Goal: Task Accomplishment & Management: Manage account settings

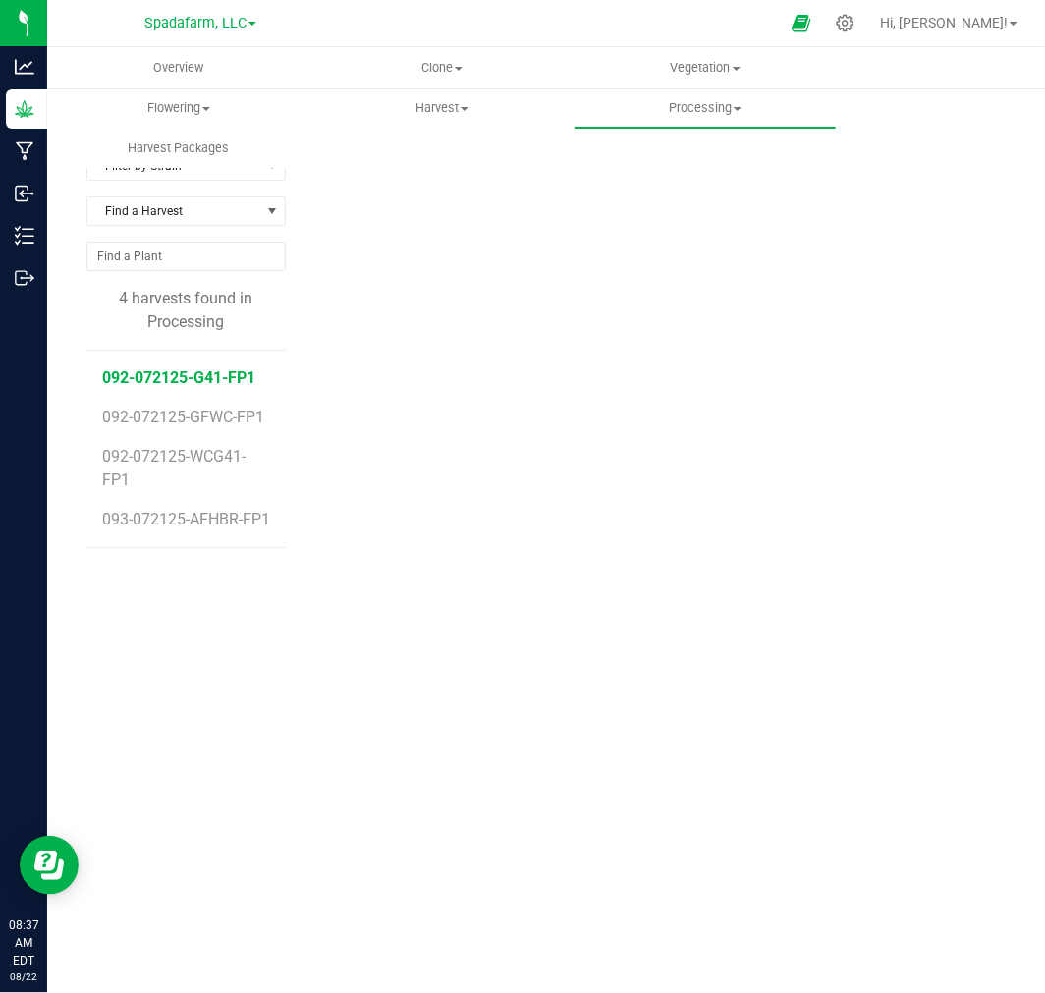
click at [214, 380] on span "092-072125-G41-FP1" at bounding box center [178, 377] width 153 height 19
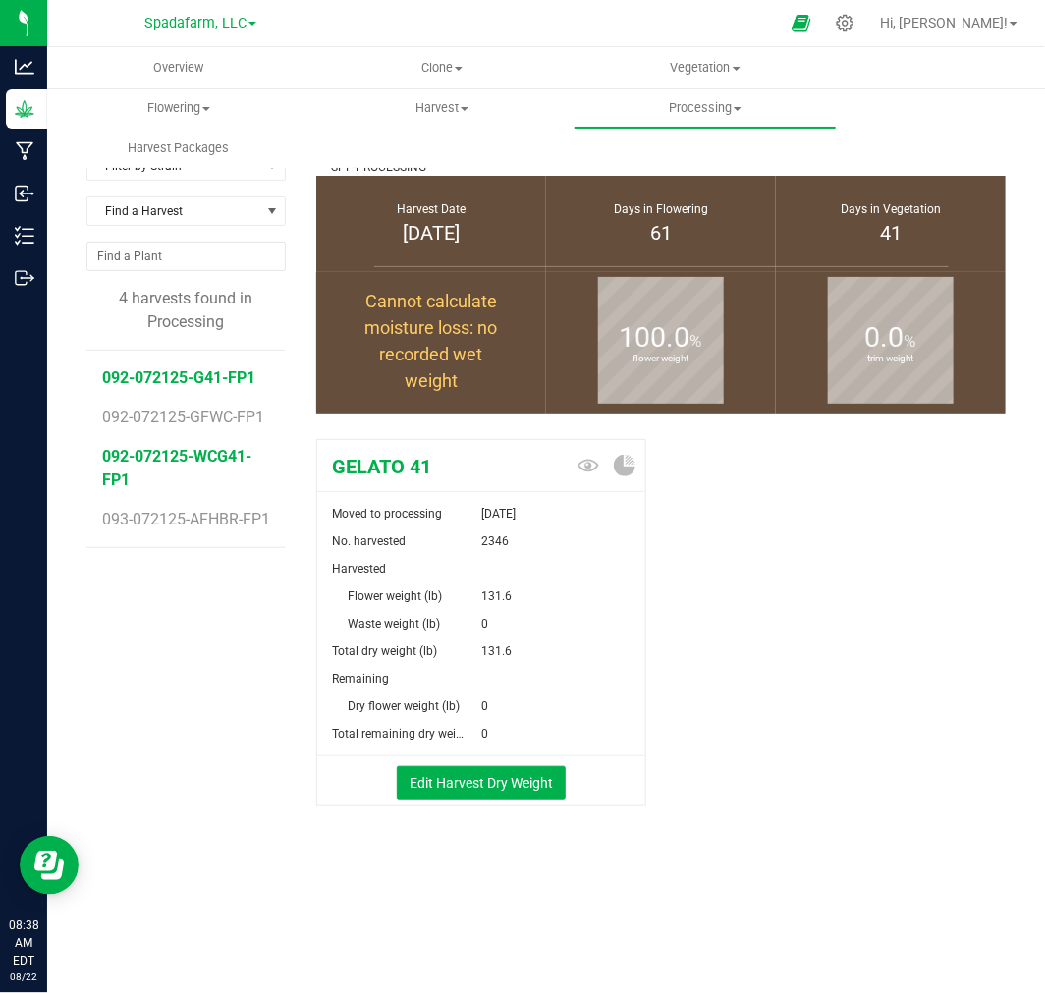
click at [201, 458] on span "092-072125-WCG41-FP1" at bounding box center [176, 468] width 149 height 42
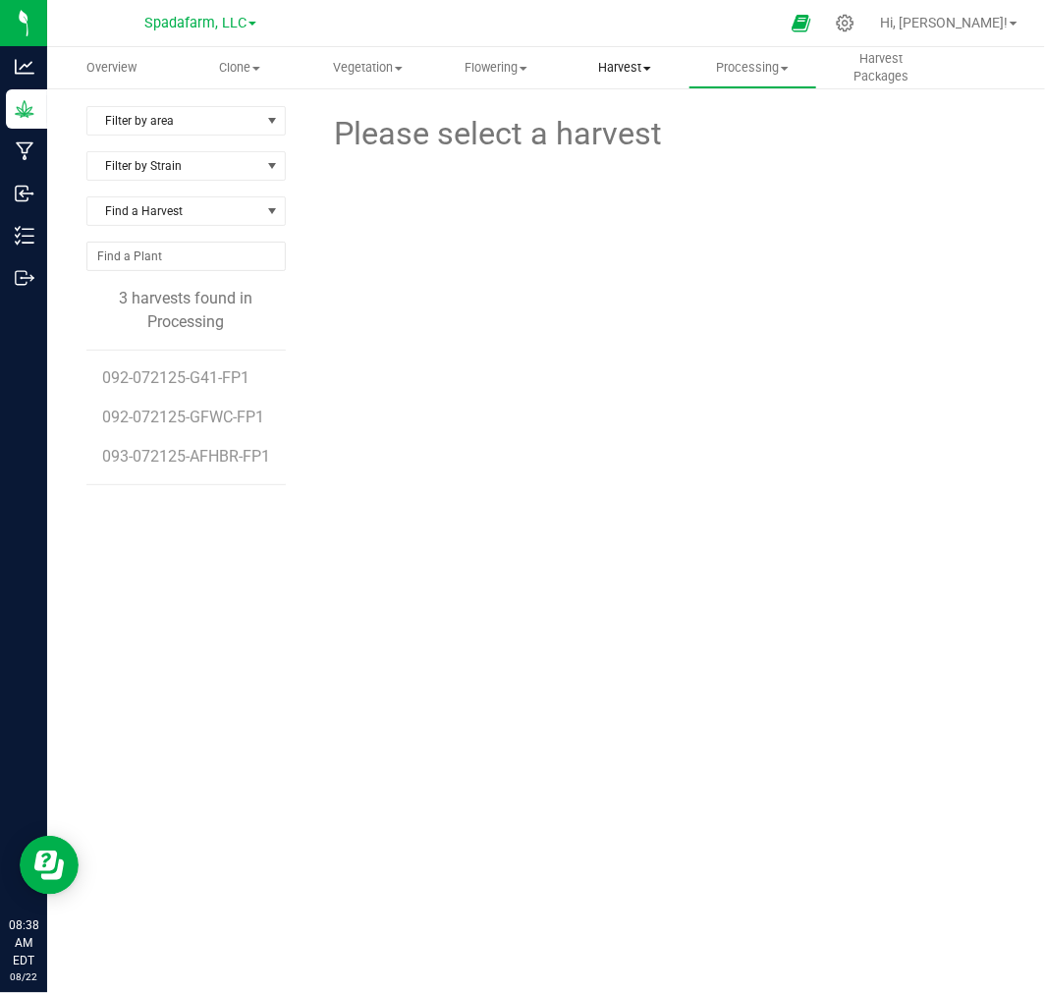
click at [623, 63] on span "Harvest" at bounding box center [625, 68] width 127 height 18
click at [623, 121] on span "Harvests" at bounding box center [615, 118] width 109 height 17
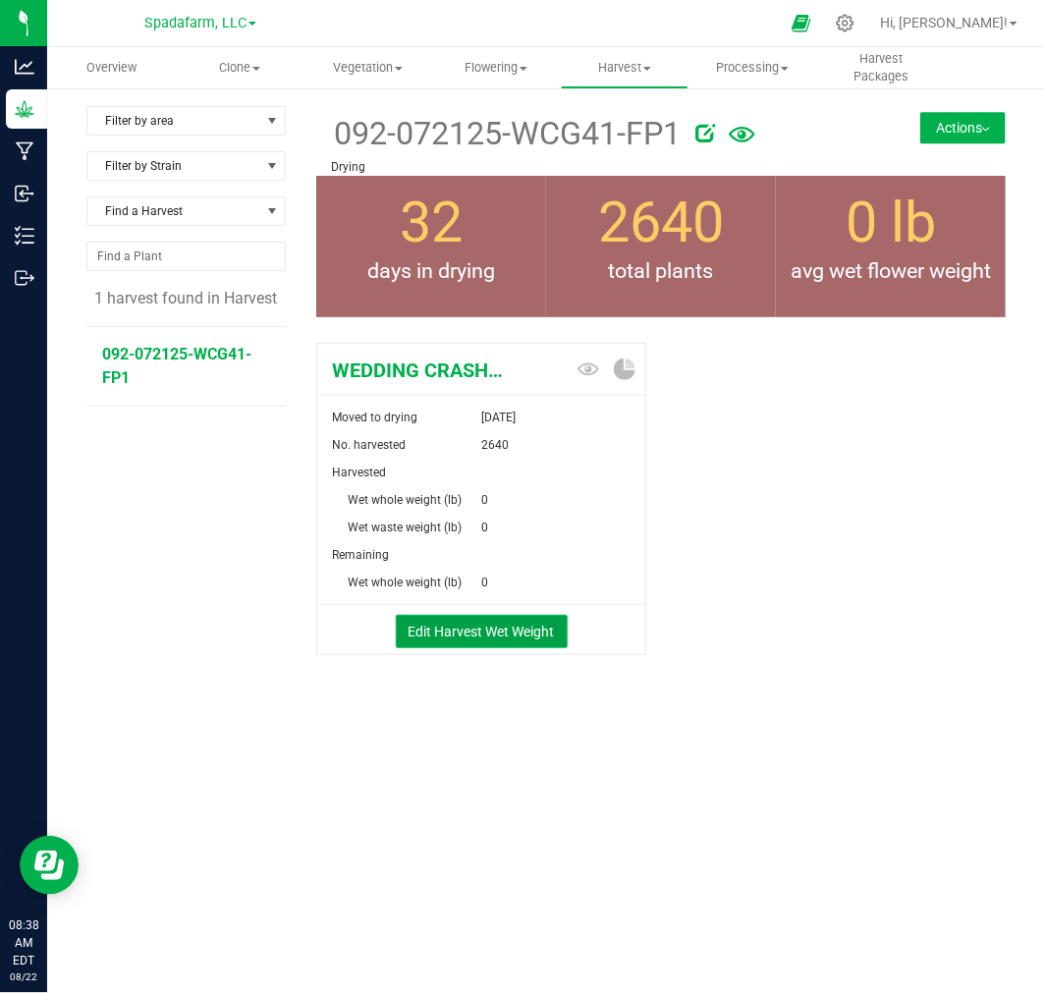
click at [523, 630] on button "Edit Harvest Wet Weight" at bounding box center [482, 631] width 172 height 33
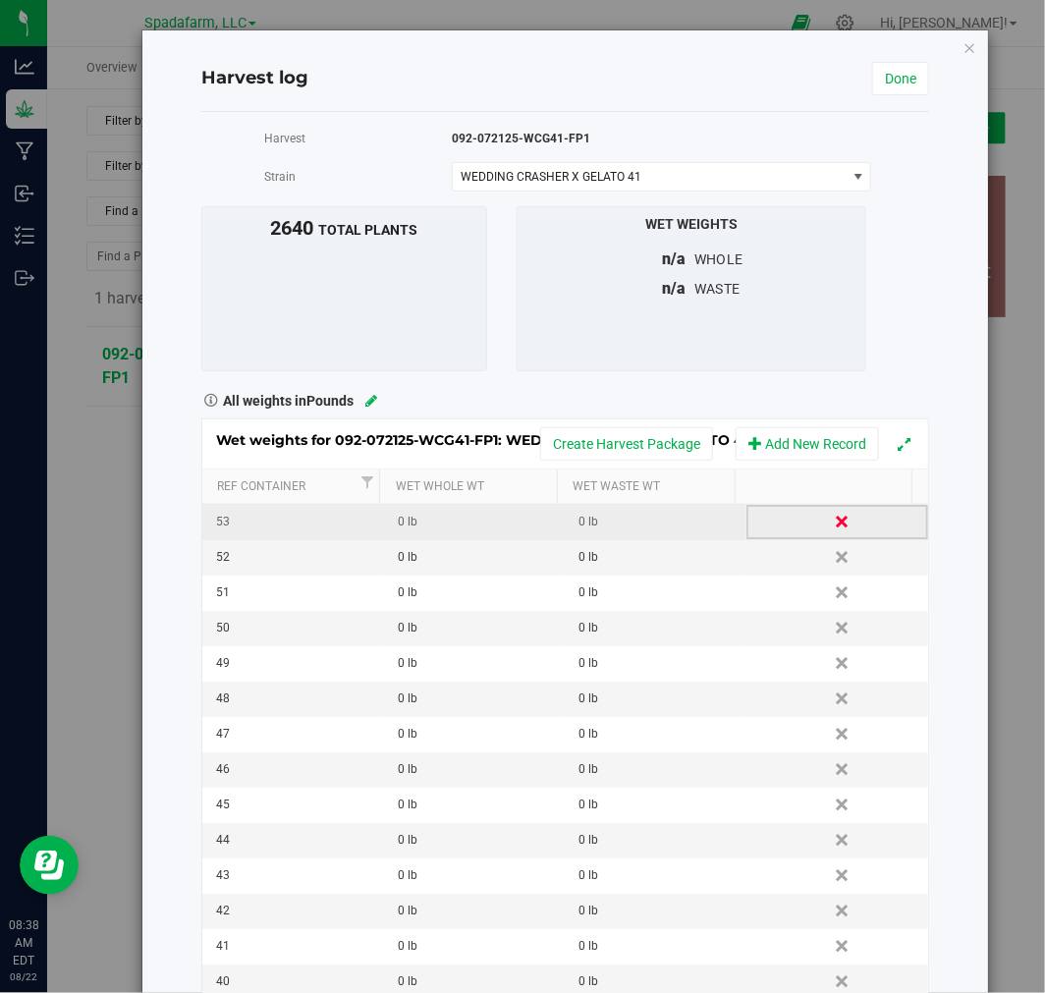
click at [829, 522] on link "Delete" at bounding box center [843, 522] width 29 height 26
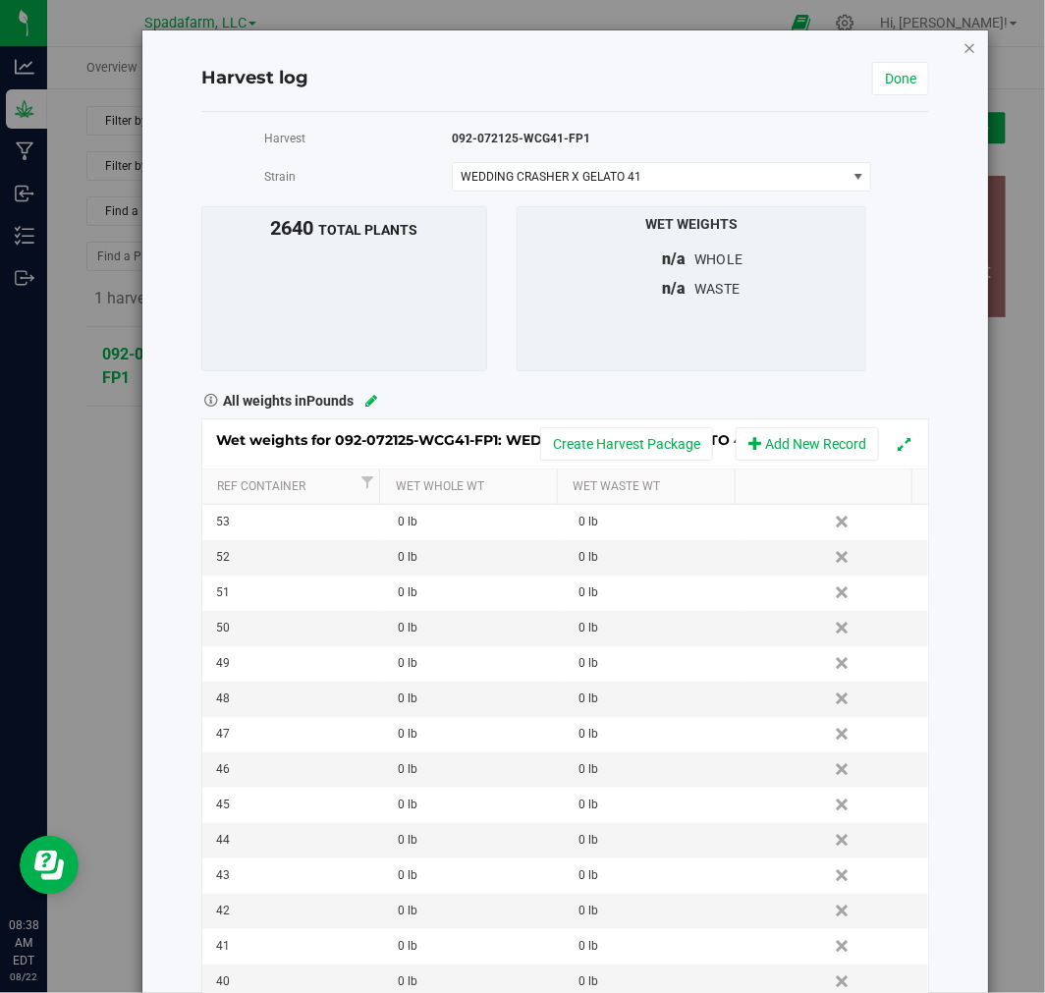
click at [964, 43] on icon "button" at bounding box center [971, 47] width 14 height 24
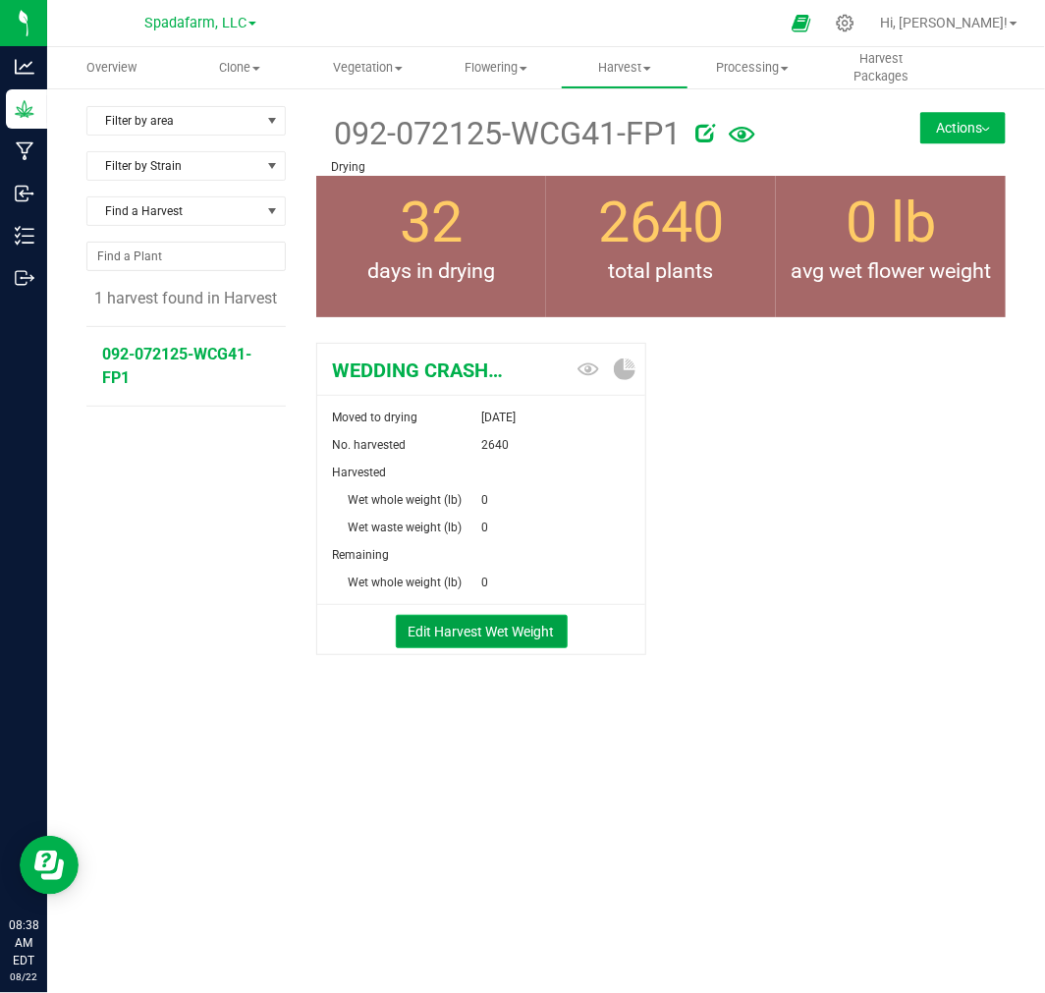
click at [496, 630] on button "Edit Harvest Wet Weight" at bounding box center [482, 631] width 172 height 33
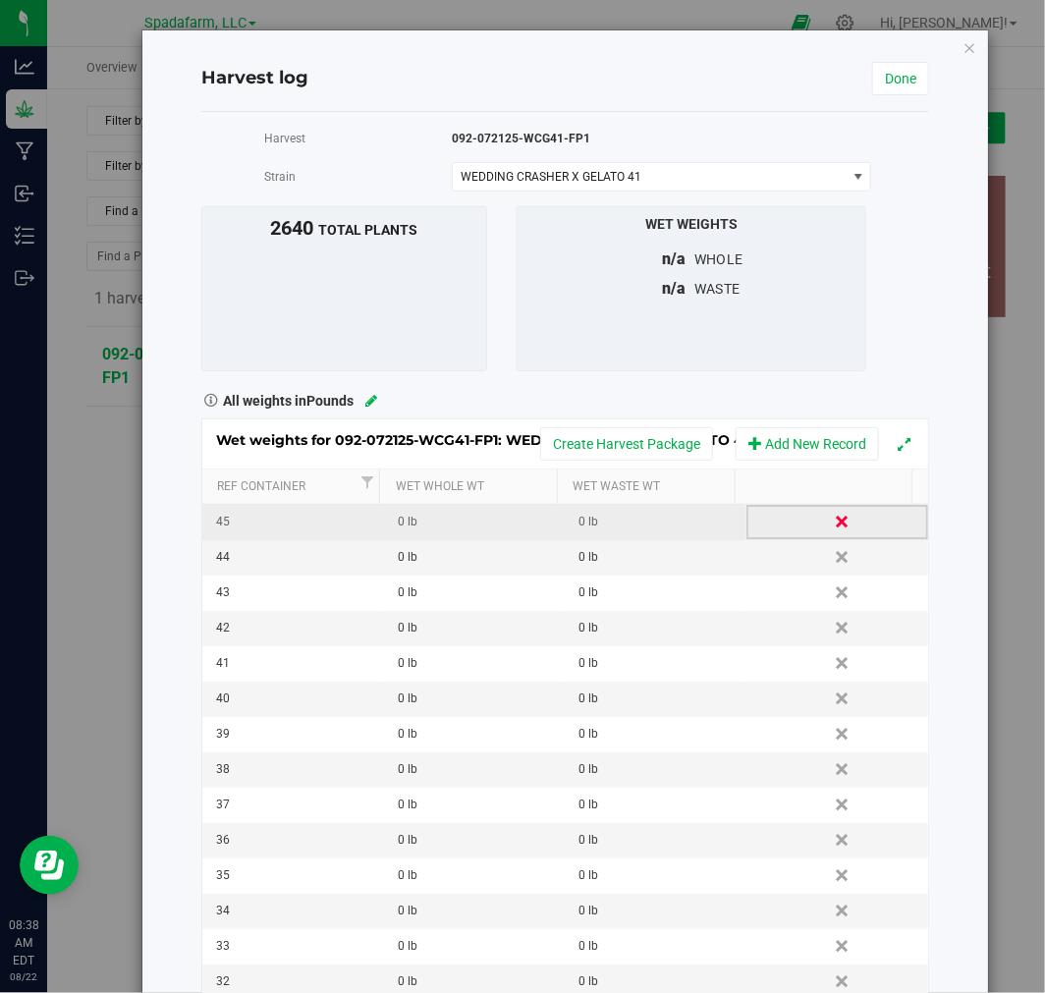
click at [829, 521] on link "Delete" at bounding box center [843, 522] width 29 height 26
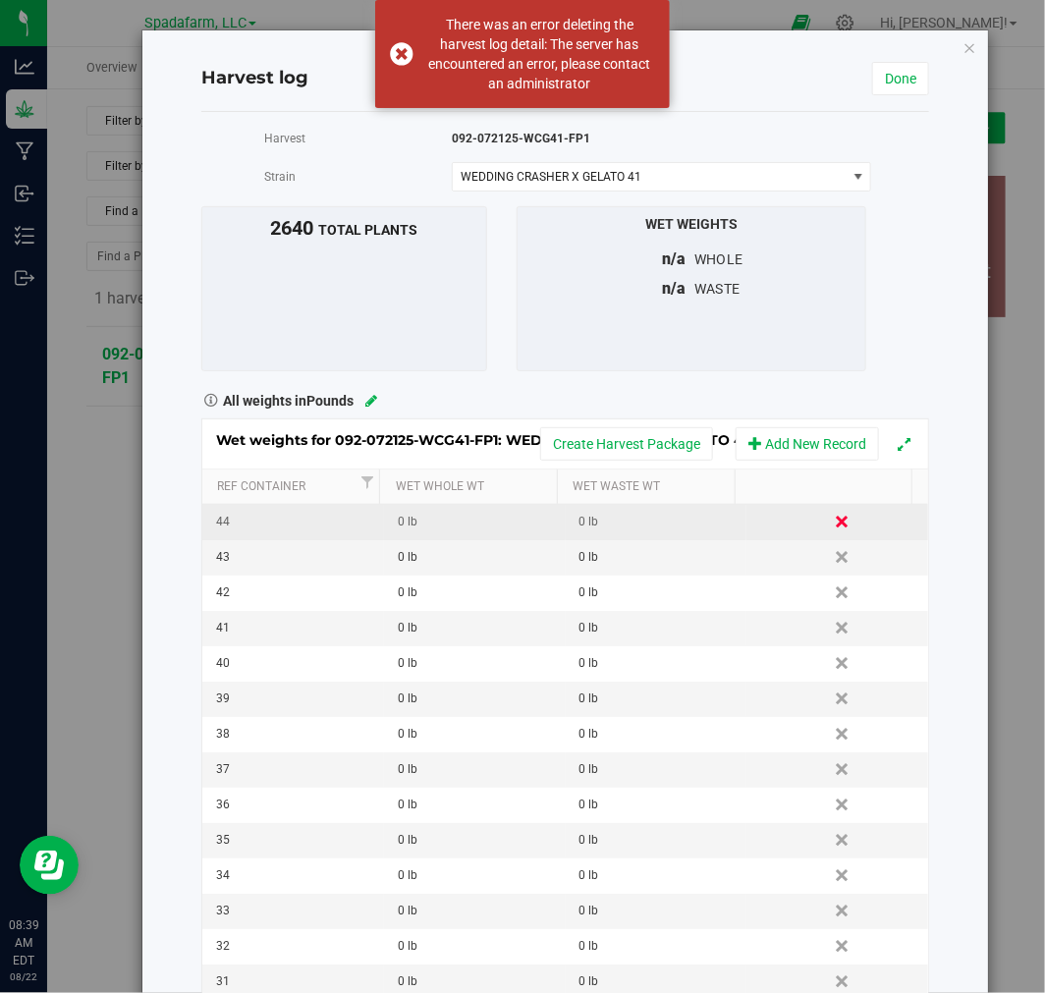
click at [829, 525] on link "Delete" at bounding box center [843, 522] width 29 height 26
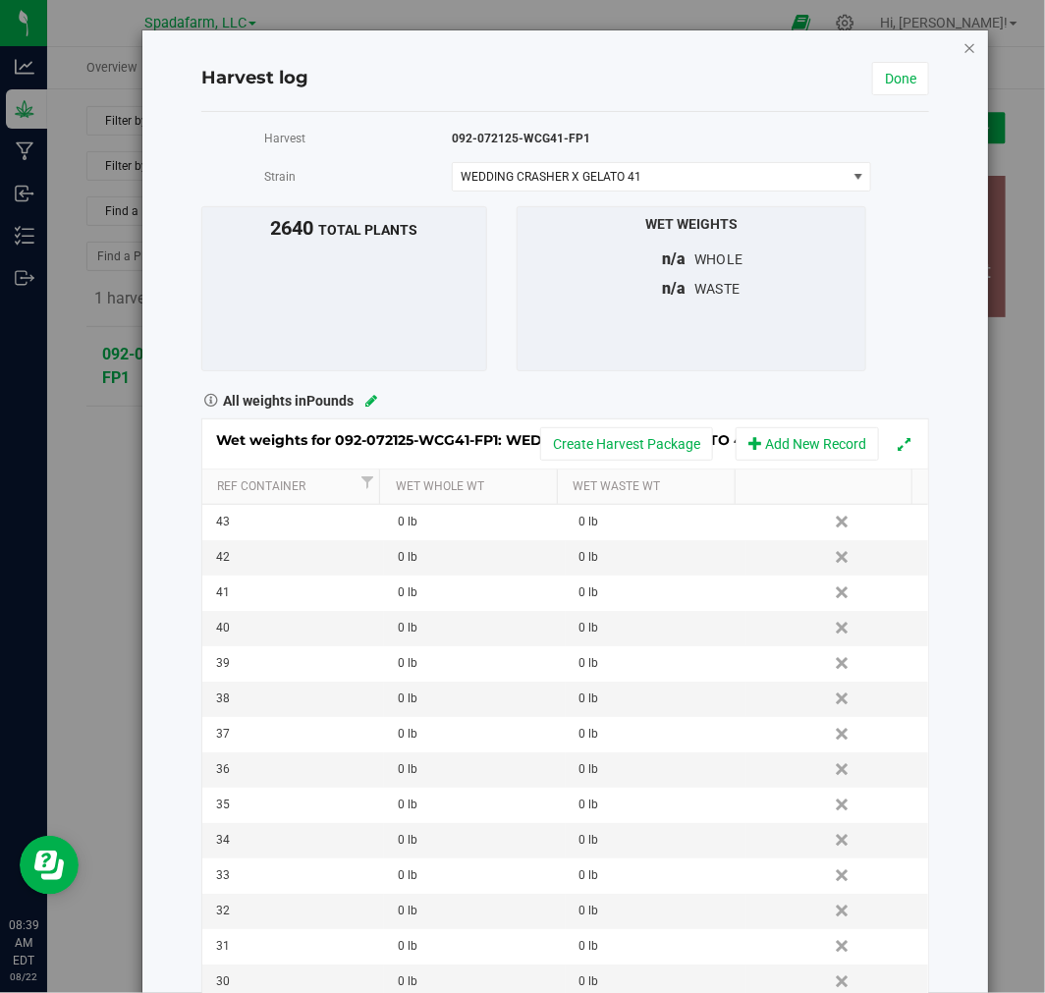
click at [964, 49] on icon "button" at bounding box center [971, 47] width 14 height 24
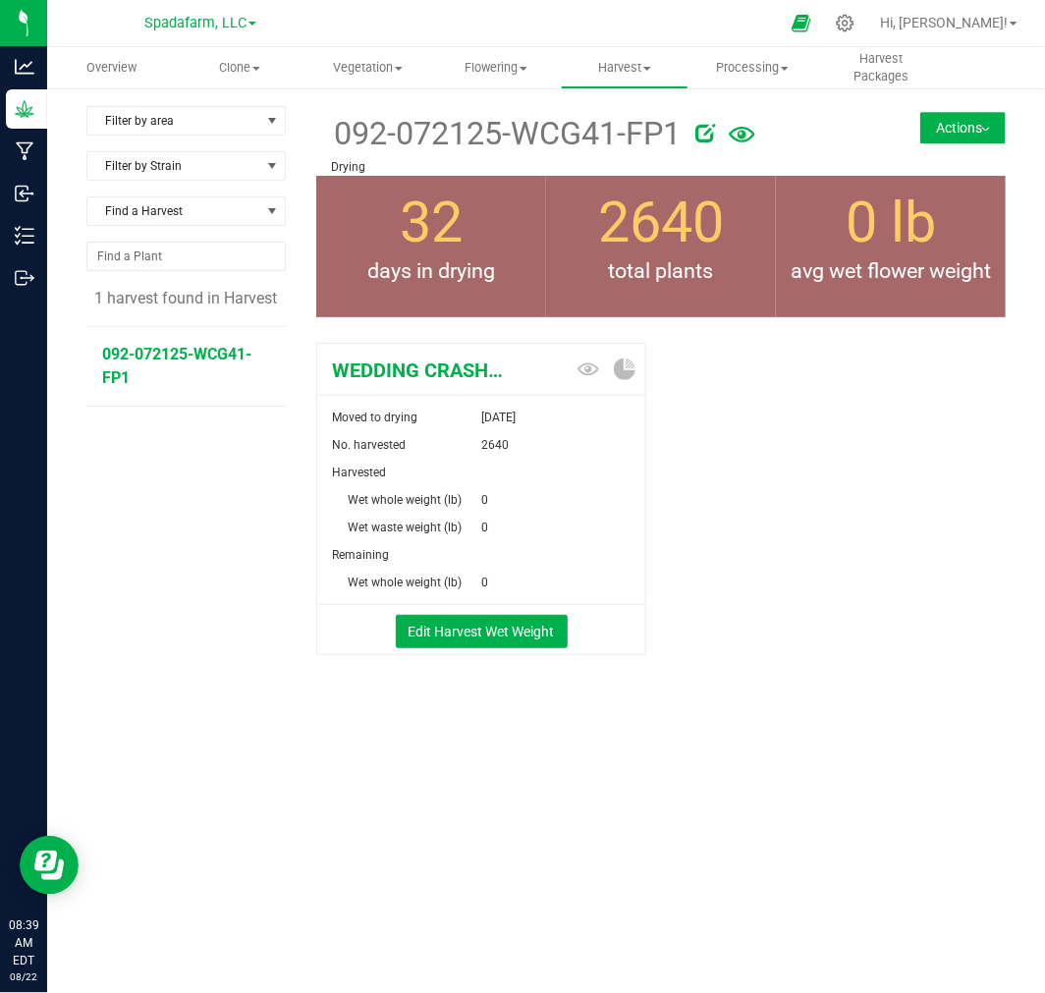
click at [973, 120] on button "Actions" at bounding box center [963, 127] width 85 height 31
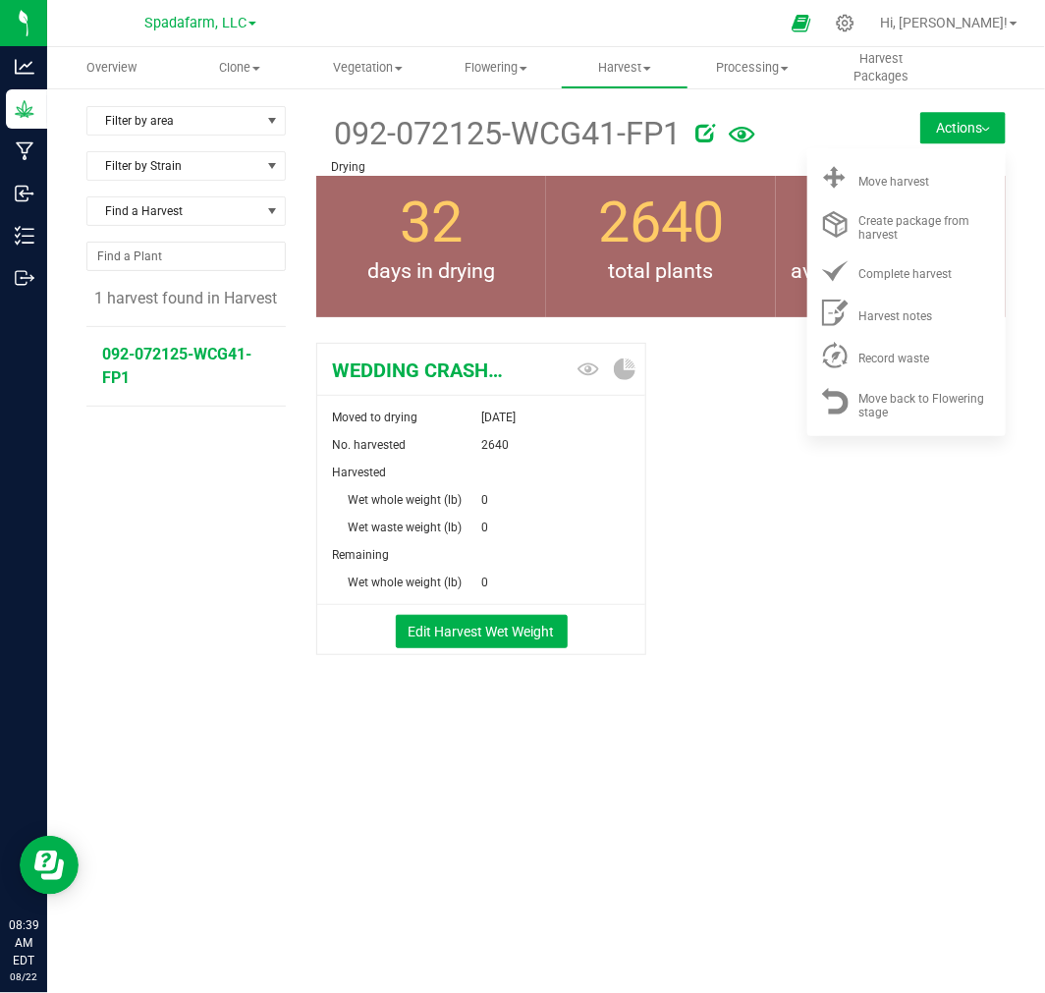
click at [758, 695] on div "WEDDING CRASHER X GELATO 41 Moved to drying Jul 21, 2025 No. harvested 2640 Har…" at bounding box center [661, 519] width 690 height 369
click at [502, 636] on button "Edit Harvest Wet Weight" at bounding box center [482, 631] width 172 height 33
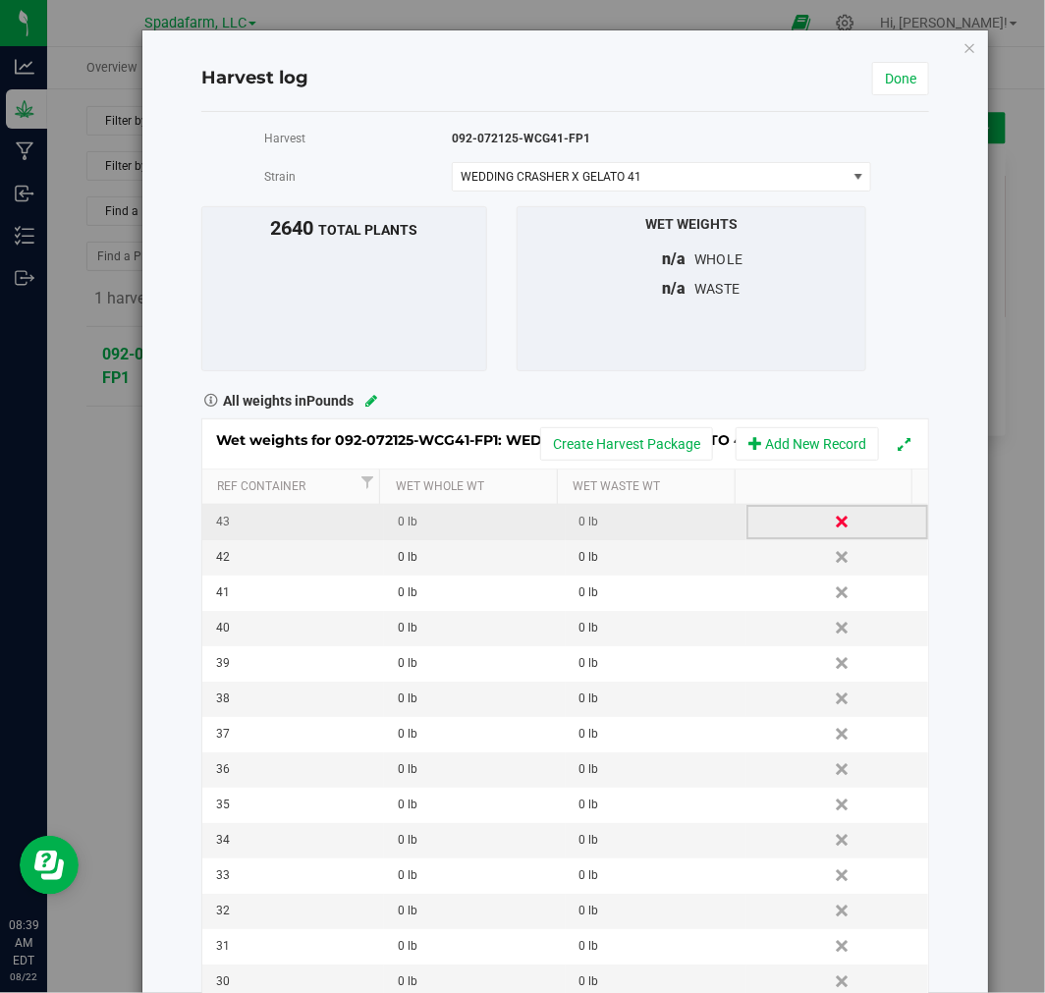
click at [829, 523] on link "Delete" at bounding box center [843, 522] width 29 height 26
click at [829, 518] on link "Delete" at bounding box center [843, 522] width 29 height 26
click at [829, 514] on link "Delete" at bounding box center [843, 522] width 29 height 26
click at [829, 531] on link "Delete" at bounding box center [843, 522] width 29 height 26
click at [829, 526] on link "Delete" at bounding box center [843, 522] width 29 height 26
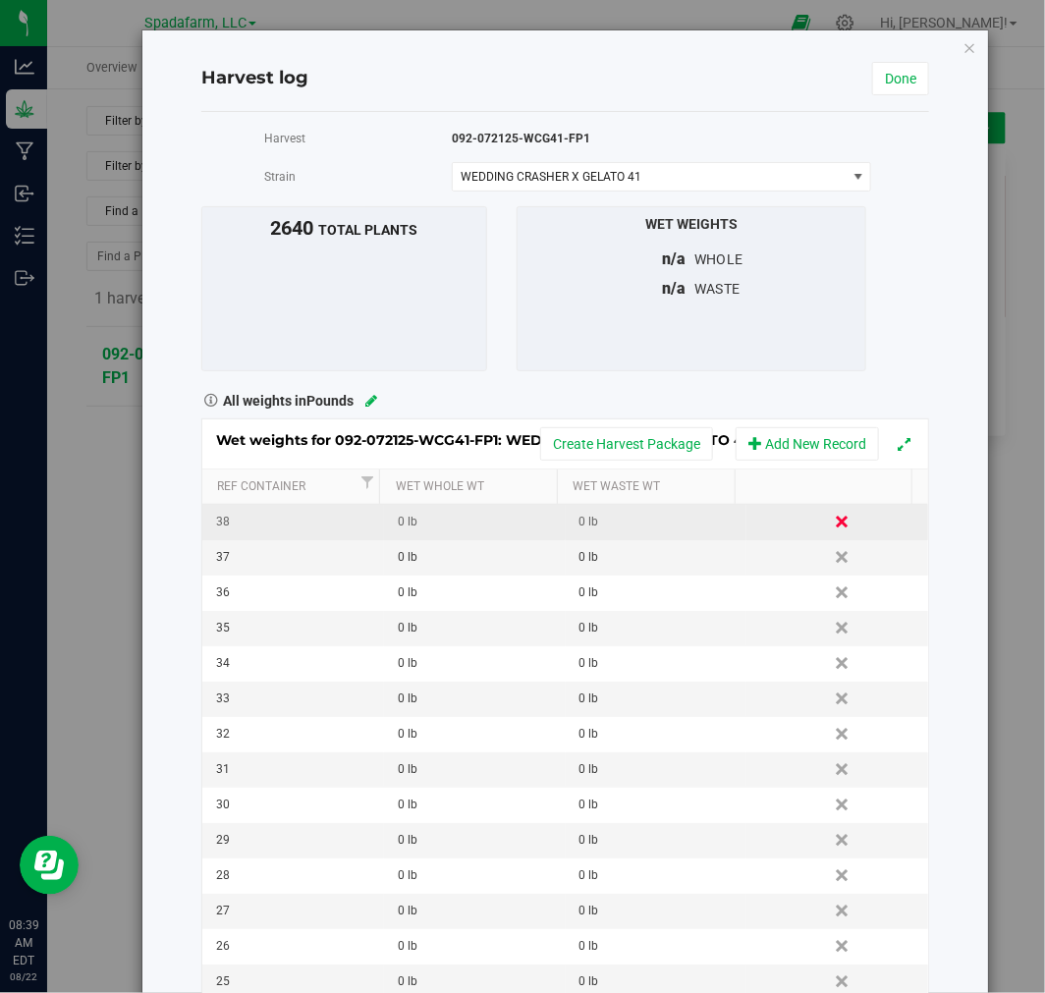
click at [829, 523] on link "Delete" at bounding box center [843, 522] width 29 height 26
click at [829, 533] on link "Delete" at bounding box center [843, 522] width 29 height 26
click at [807, 536] on td "Delete" at bounding box center [838, 522] width 182 height 35
click at [829, 521] on link "Delete" at bounding box center [843, 522] width 29 height 26
click at [829, 518] on link "Delete" at bounding box center [843, 522] width 29 height 26
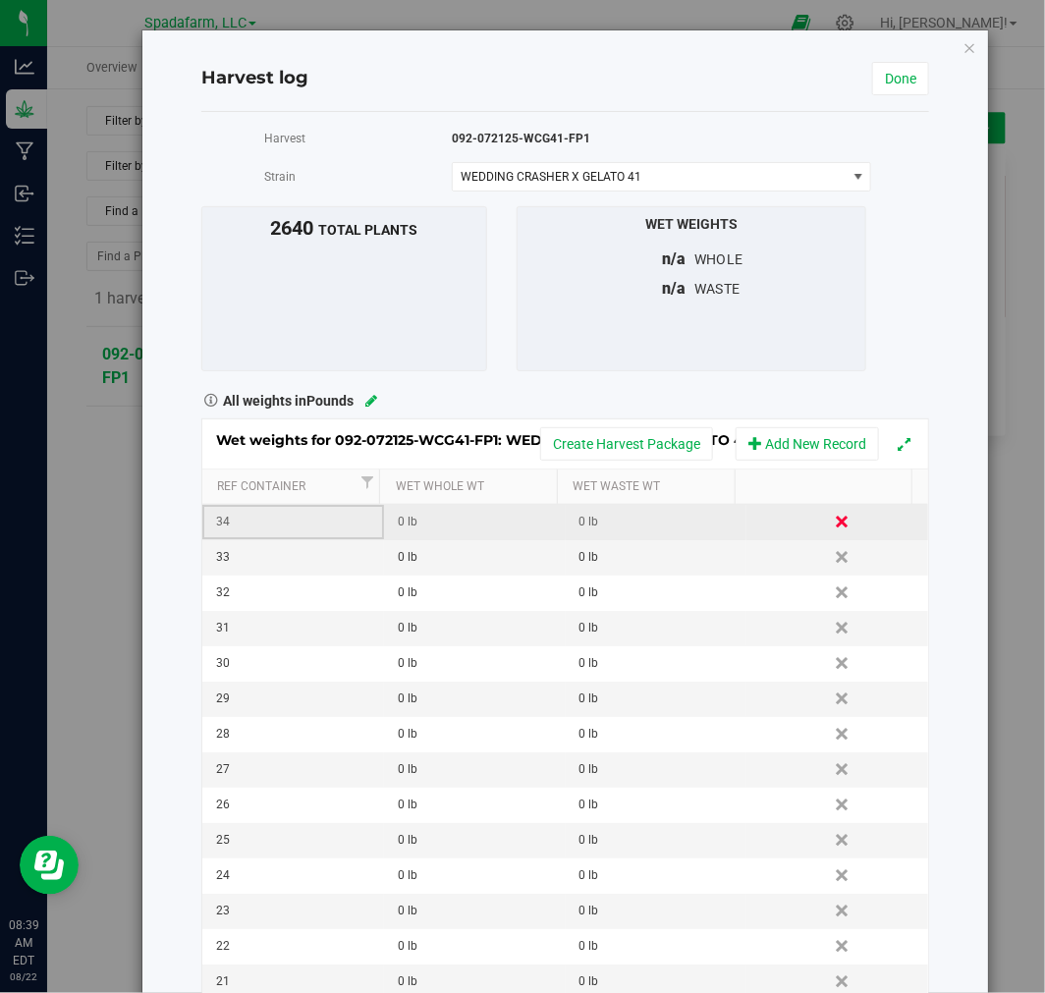
click at [829, 523] on link "Delete" at bounding box center [843, 522] width 29 height 26
click at [829, 527] on link "Delete" at bounding box center [843, 522] width 29 height 26
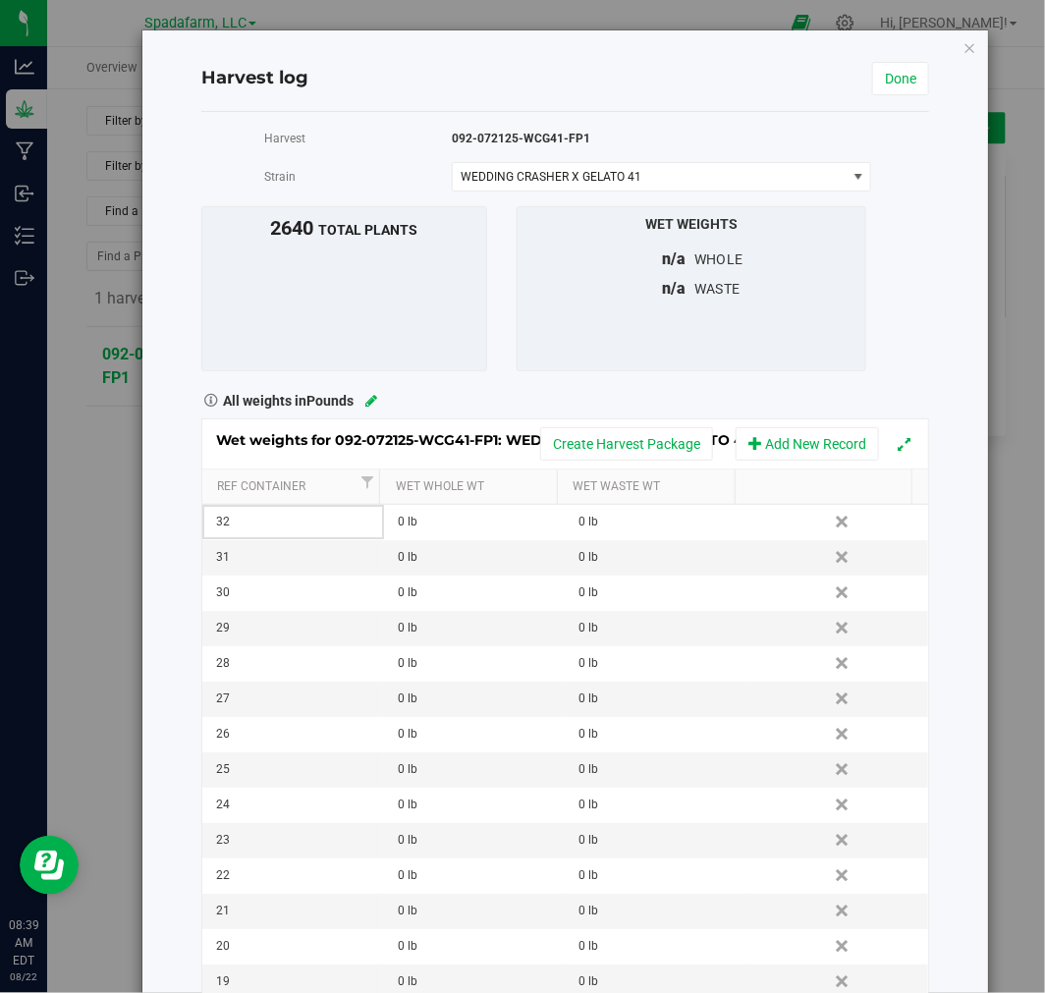
drag, startPoint x: 804, startPoint y: 527, endPoint x: 611, endPoint y: 81, distance: 485.9
click at [829, 526] on link "Delete" at bounding box center [843, 522] width 29 height 26
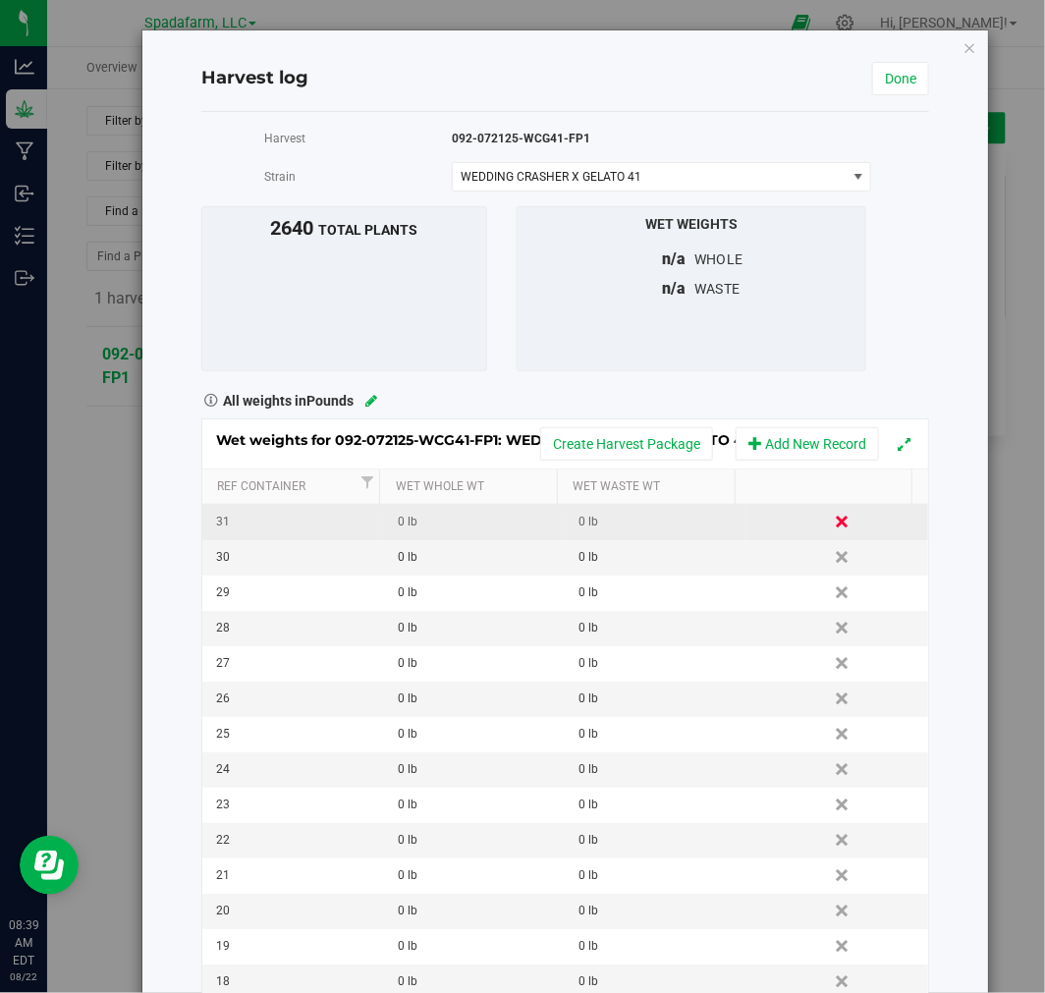
click at [829, 534] on link "Delete" at bounding box center [843, 522] width 29 height 26
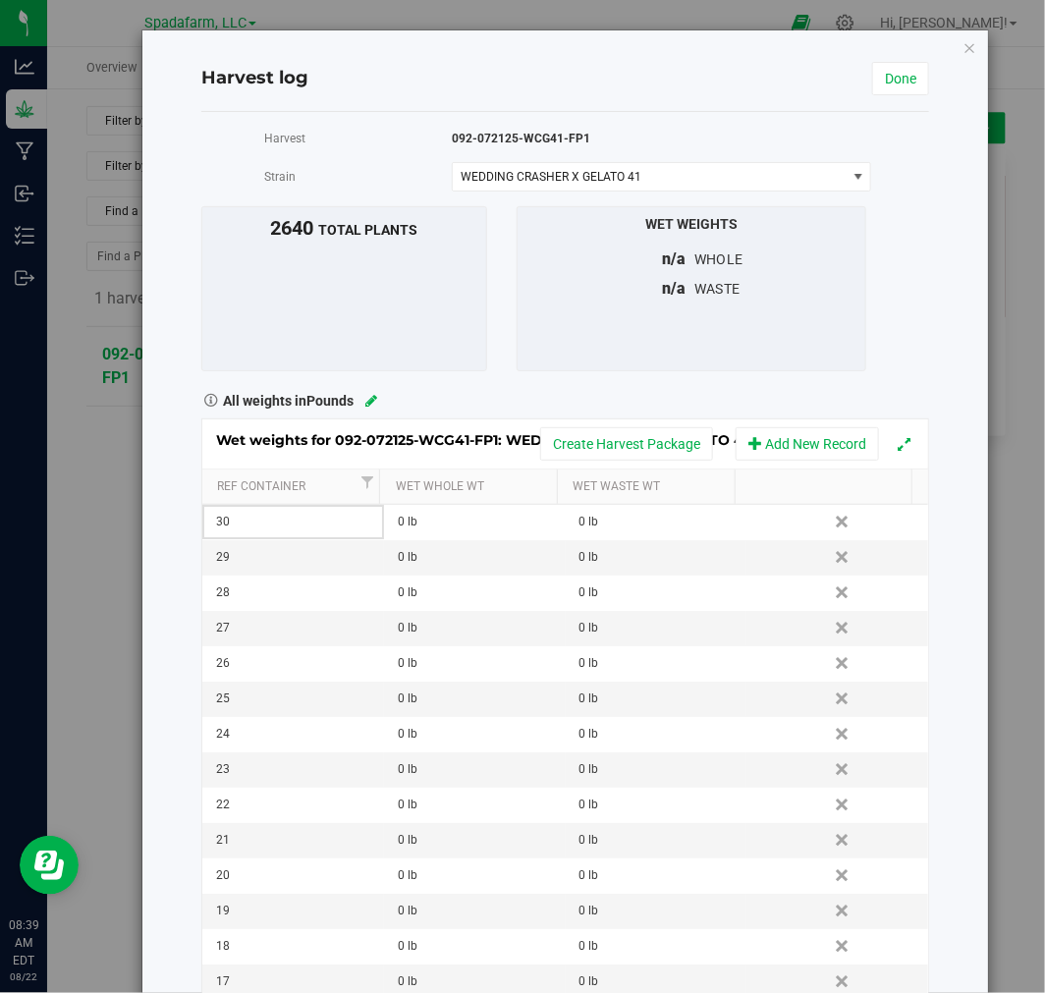
click at [829, 527] on link "Delete" at bounding box center [843, 522] width 29 height 26
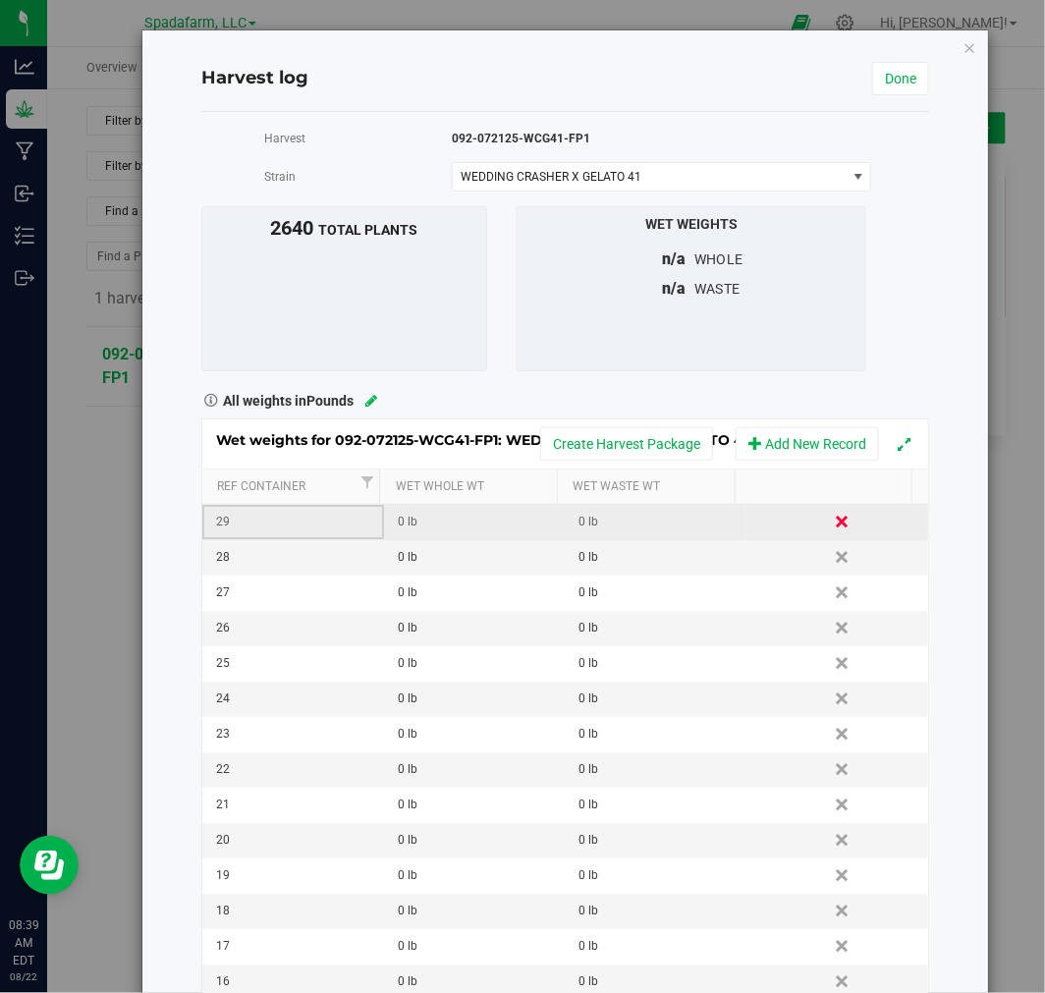
click at [829, 519] on link "Delete" at bounding box center [843, 522] width 29 height 26
click at [829, 515] on link "Delete" at bounding box center [843, 522] width 29 height 26
click at [829, 511] on link "Delete" at bounding box center [843, 522] width 29 height 26
click at [829, 516] on link "Delete" at bounding box center [843, 522] width 29 height 26
click at [829, 525] on link "Delete" at bounding box center [843, 522] width 29 height 26
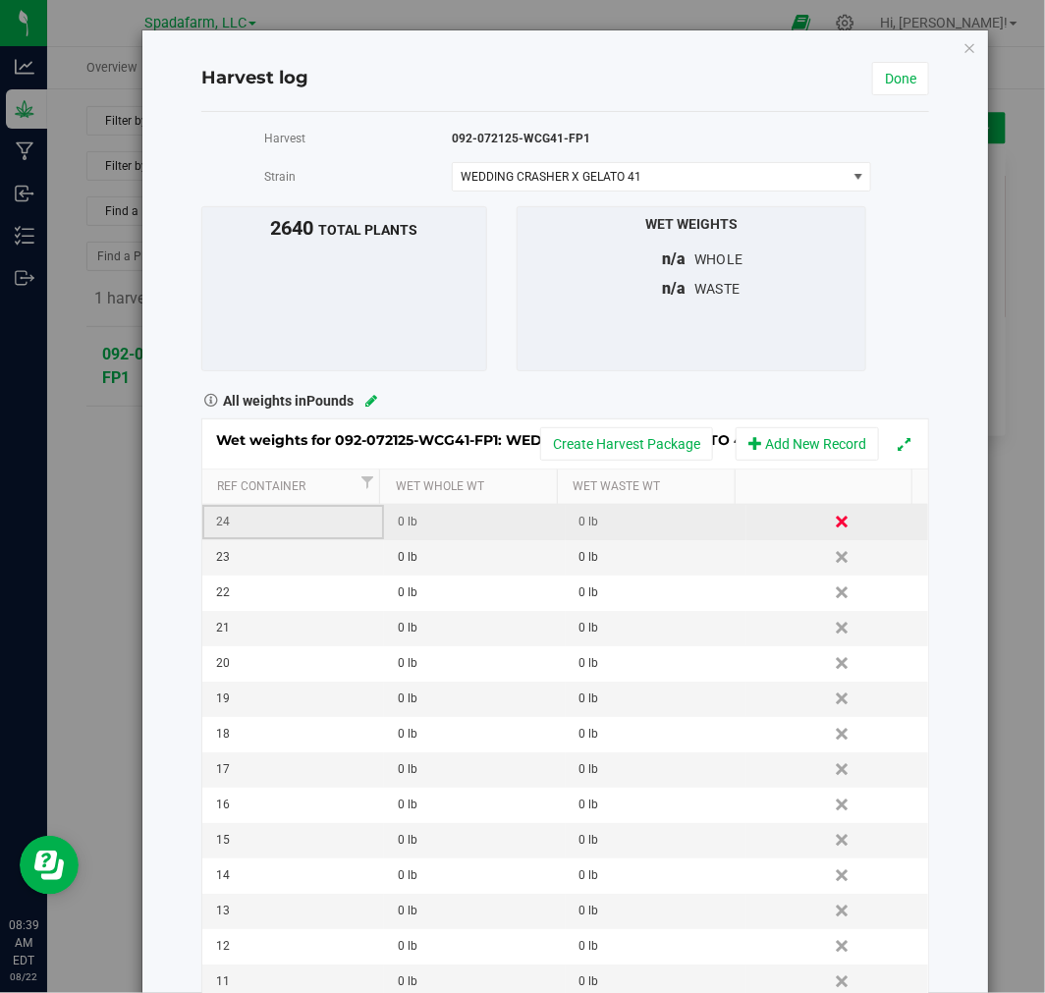
click at [829, 522] on link "Delete" at bounding box center [843, 522] width 29 height 26
click at [829, 535] on link "Delete" at bounding box center [843, 522] width 29 height 26
click at [829, 526] on link "Delete" at bounding box center [843, 522] width 29 height 26
click at [829, 517] on link "Delete" at bounding box center [843, 522] width 29 height 26
click at [829, 524] on link "Delete" at bounding box center [843, 522] width 29 height 26
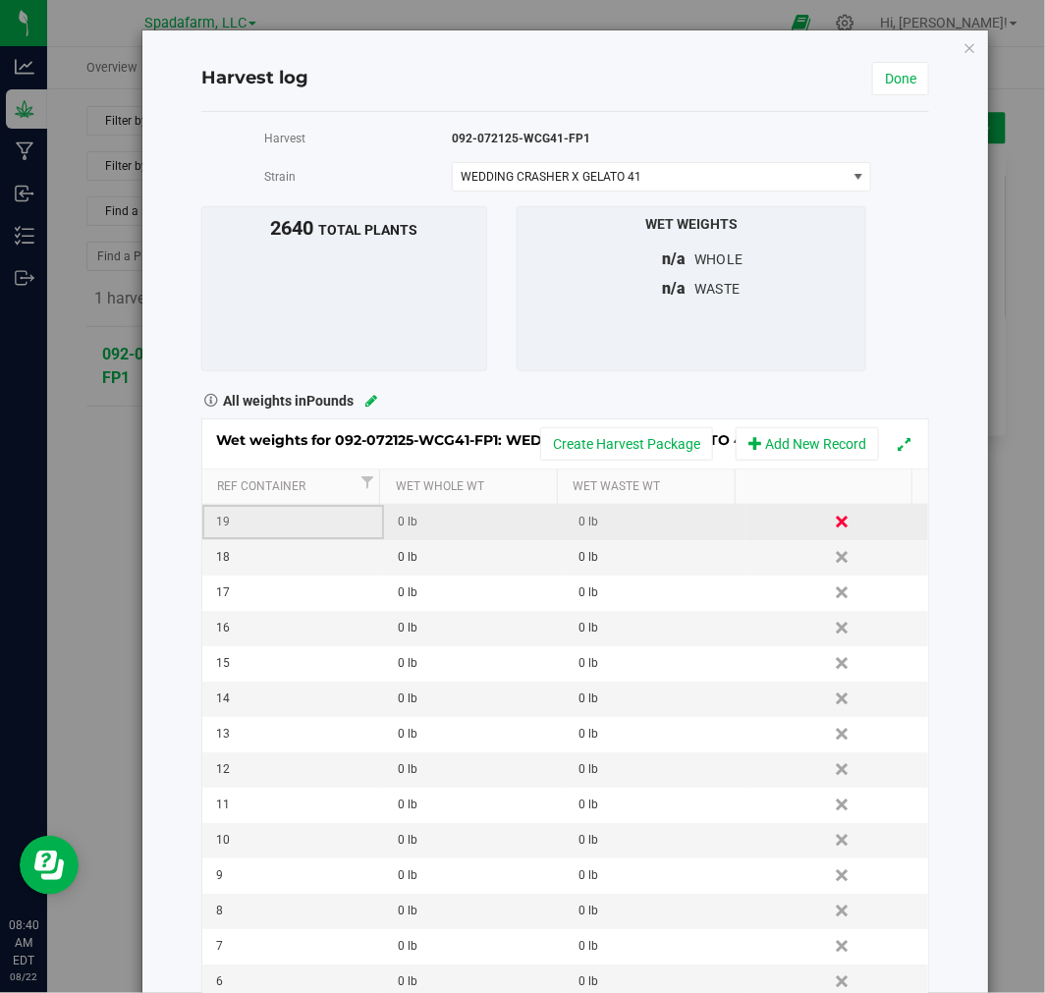
click at [829, 534] on link "Delete" at bounding box center [843, 522] width 29 height 26
click at [829, 533] on link "Delete" at bounding box center [843, 522] width 29 height 26
click at [829, 525] on link "Delete" at bounding box center [843, 522] width 29 height 26
click at [829, 516] on link "Delete" at bounding box center [843, 522] width 29 height 26
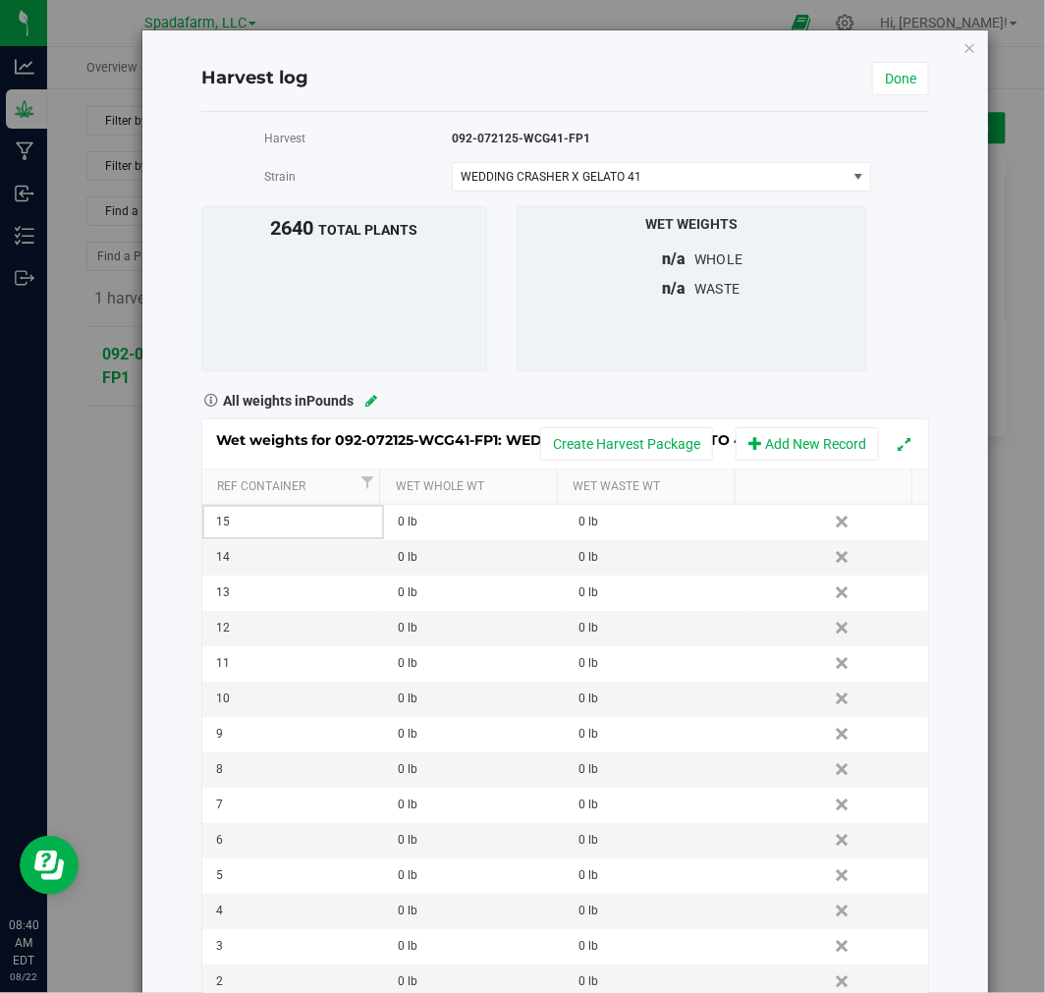
click at [813, 485] on th at bounding box center [824, 487] width 178 height 35
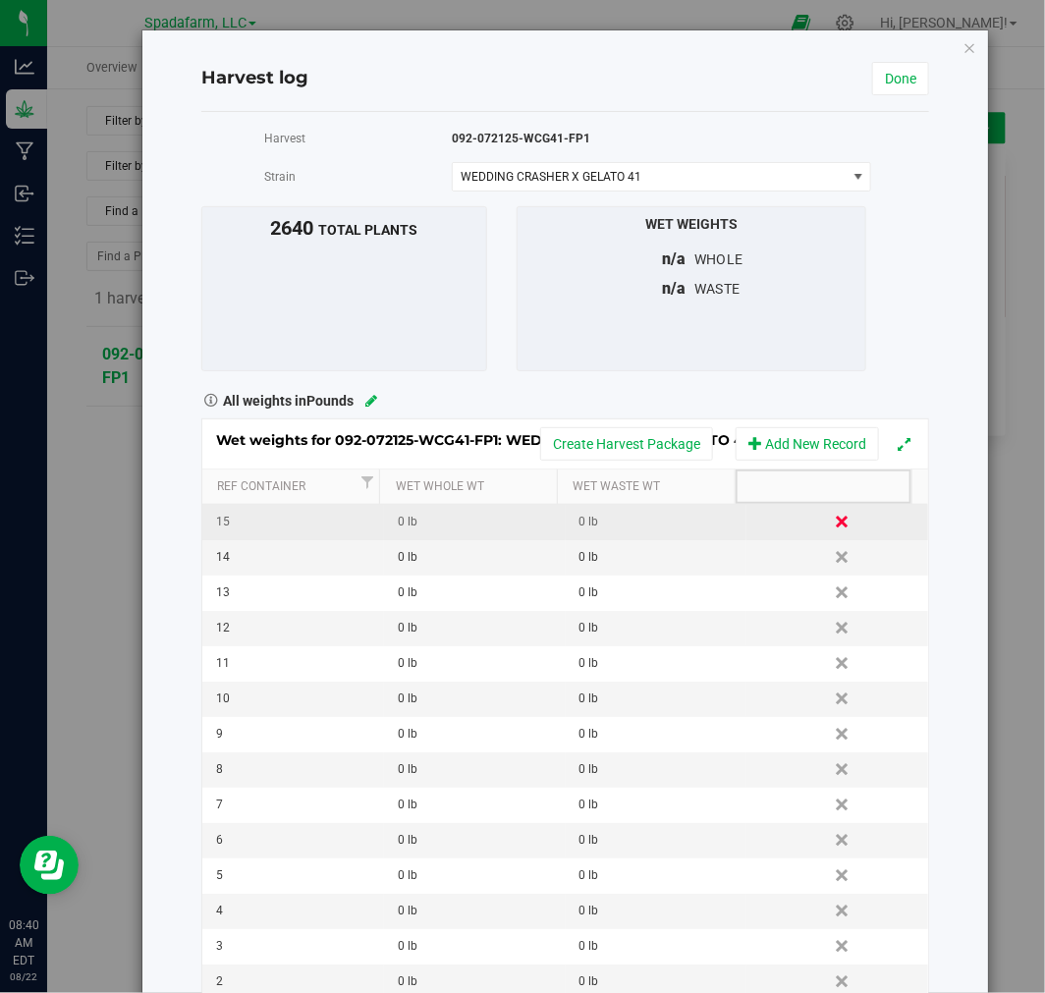
click at [829, 525] on link "Delete" at bounding box center [843, 522] width 29 height 26
click at [829, 519] on link "Delete" at bounding box center [843, 522] width 29 height 26
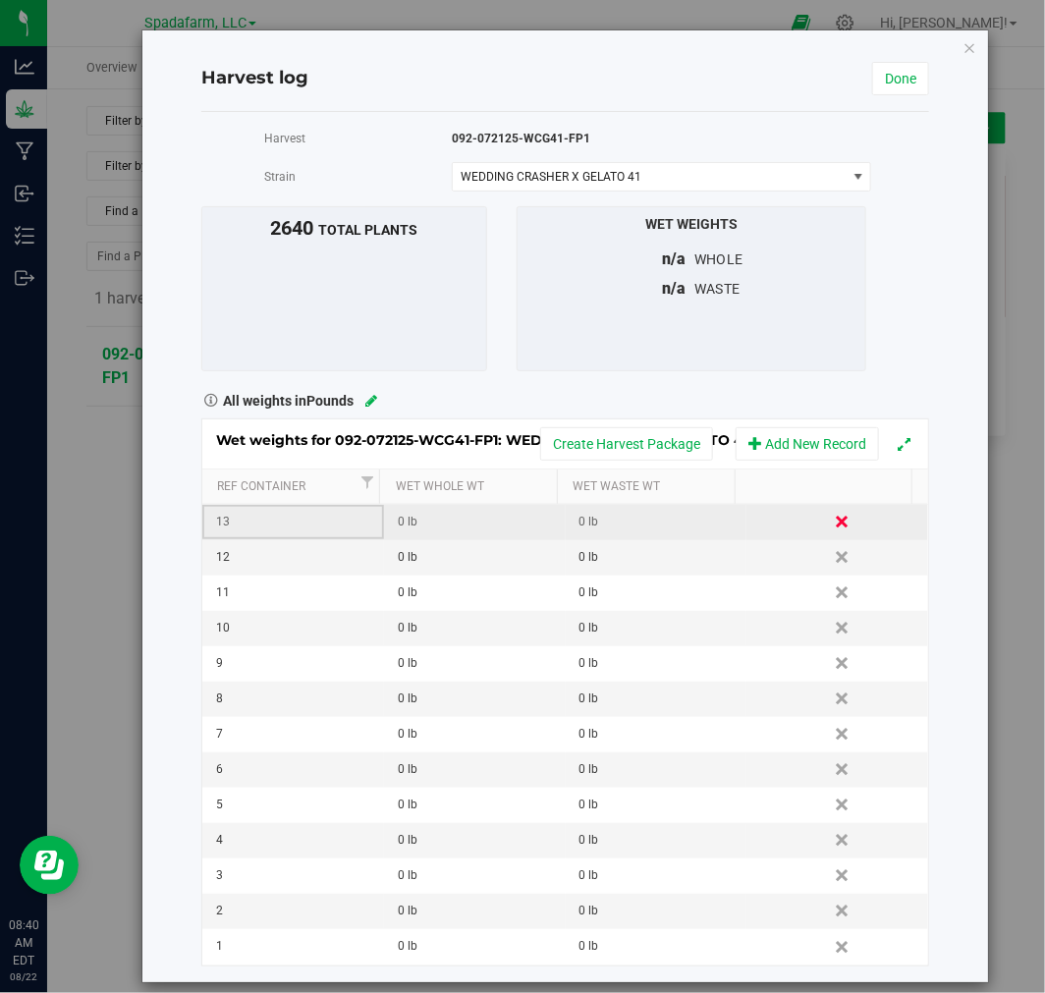
click at [829, 512] on link "Delete" at bounding box center [843, 522] width 29 height 26
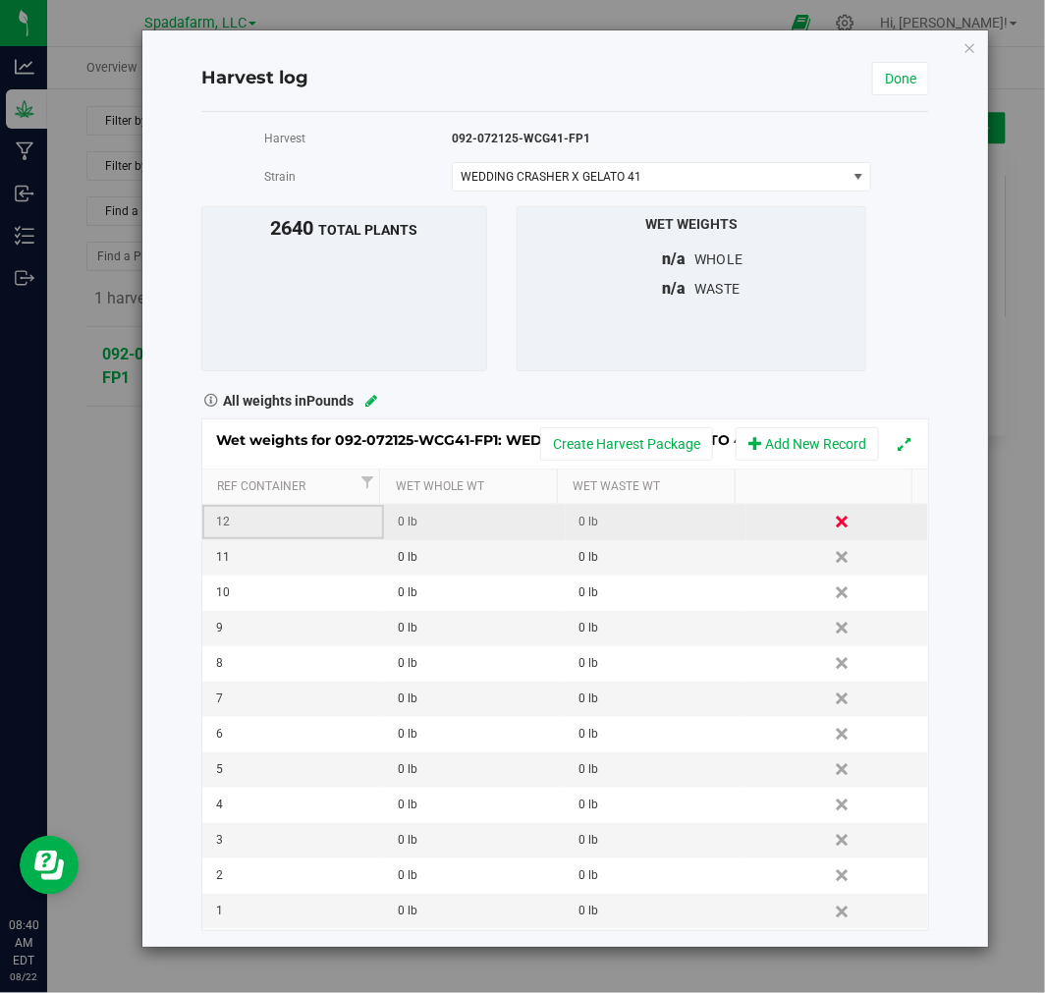
click at [829, 532] on link "Delete" at bounding box center [843, 522] width 29 height 26
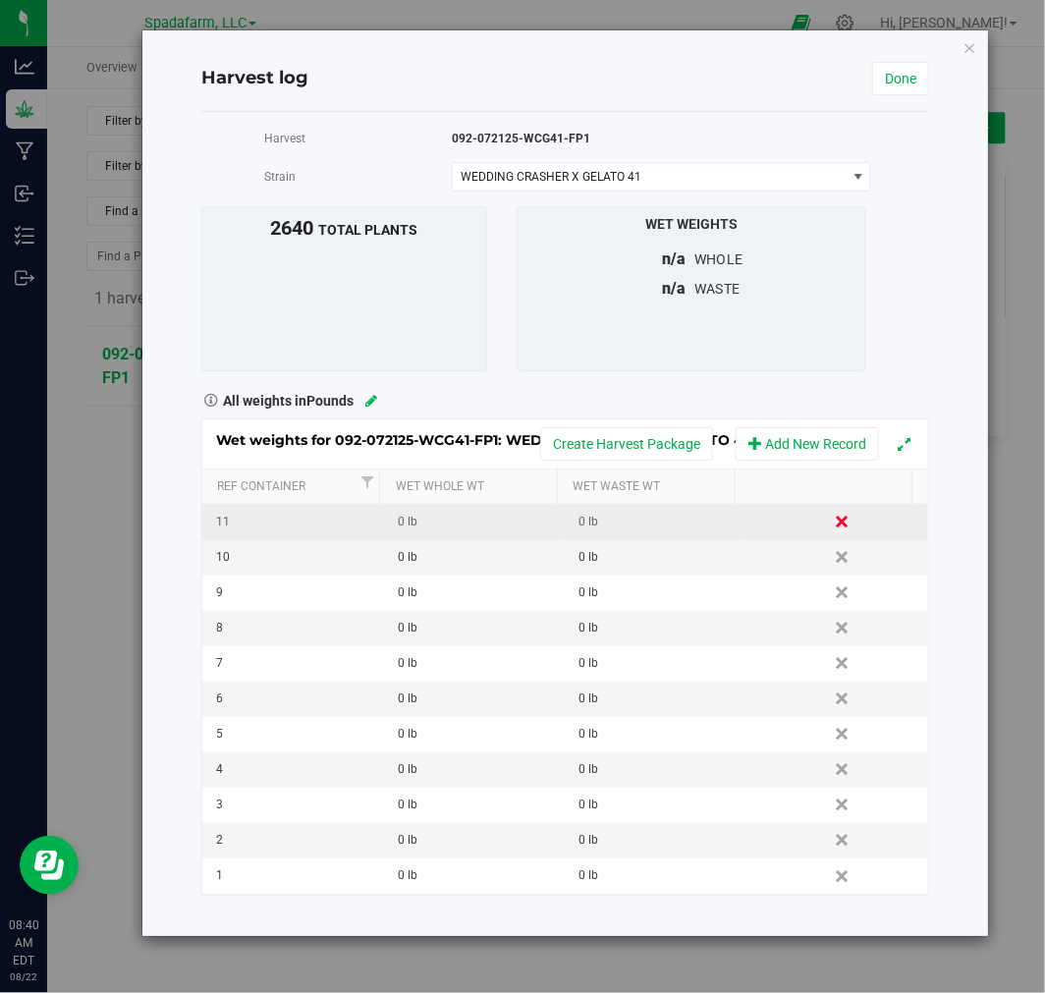
click at [829, 513] on link "Delete" at bounding box center [843, 522] width 29 height 26
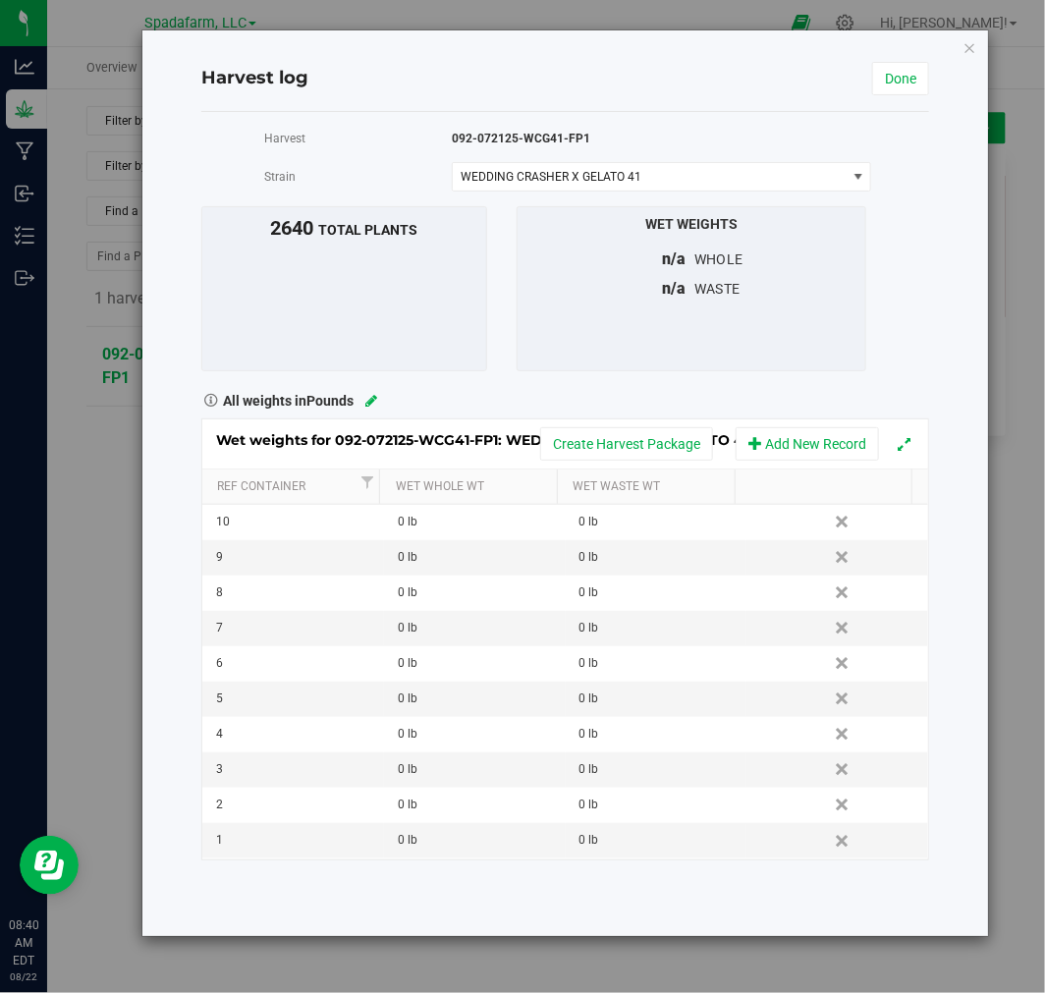
drag, startPoint x: 832, startPoint y: 522, endPoint x: 605, endPoint y: 76, distance: 500.5
click at [832, 523] on link "Delete" at bounding box center [843, 522] width 29 height 26
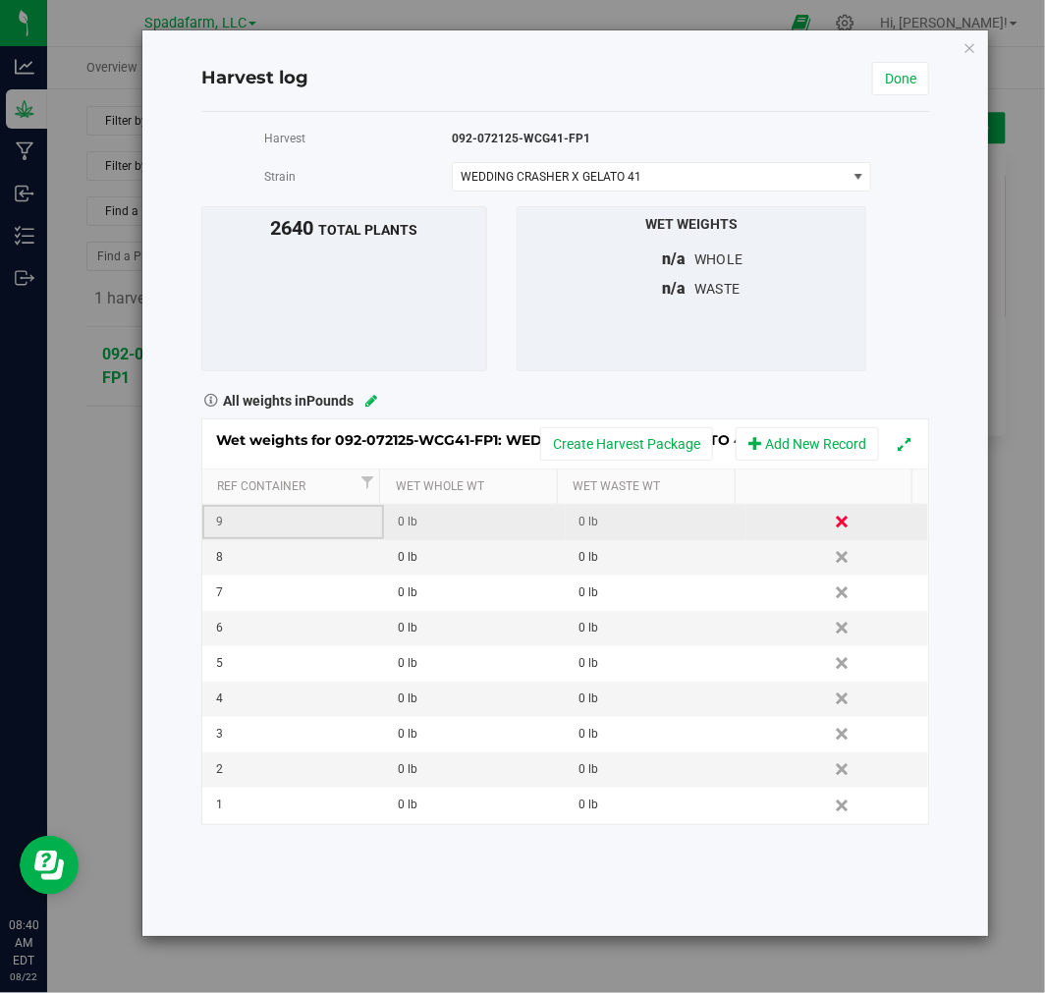
click at [829, 534] on link "Delete" at bounding box center [843, 522] width 29 height 26
click at [835, 535] on link "Delete" at bounding box center [843, 522] width 29 height 26
click at [831, 534] on link "Delete" at bounding box center [843, 522] width 29 height 26
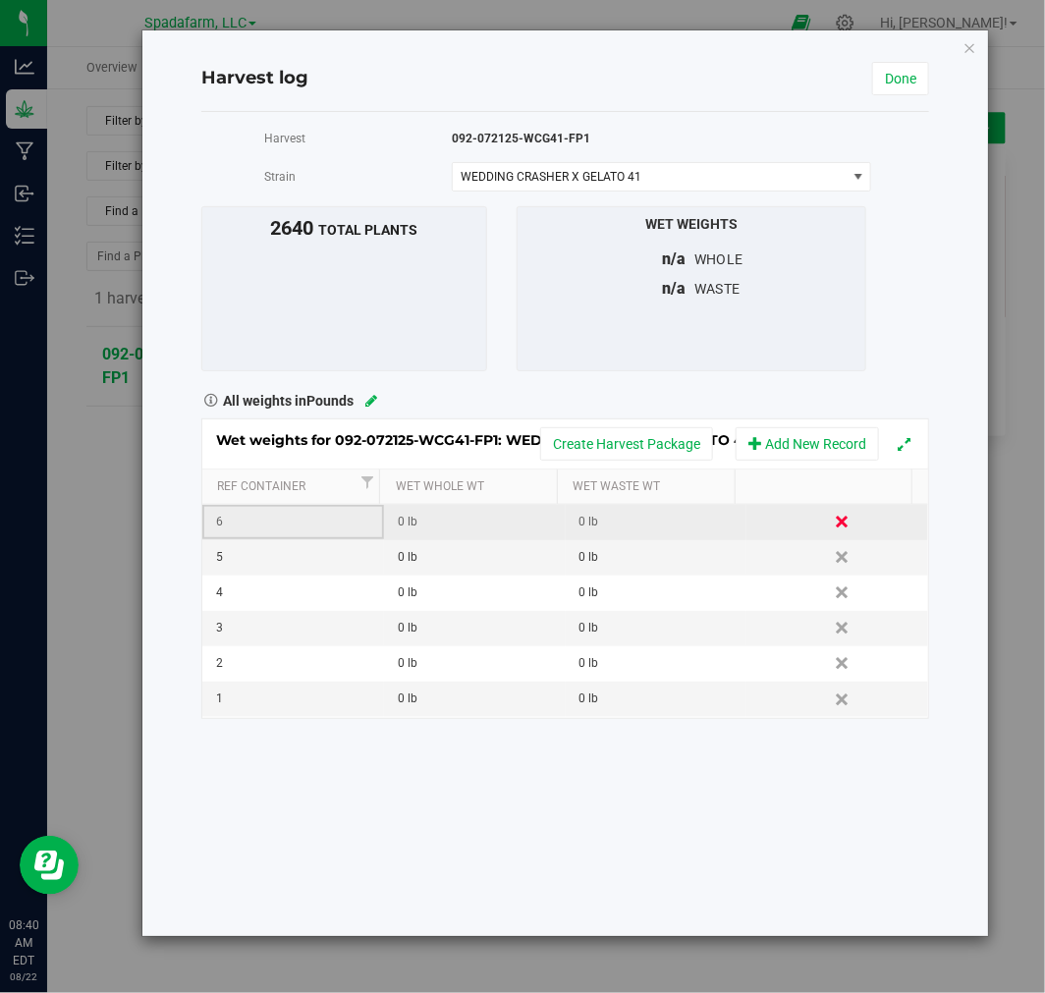
click at [829, 529] on link "Delete" at bounding box center [843, 522] width 29 height 26
click at [829, 531] on link "Delete" at bounding box center [843, 522] width 29 height 26
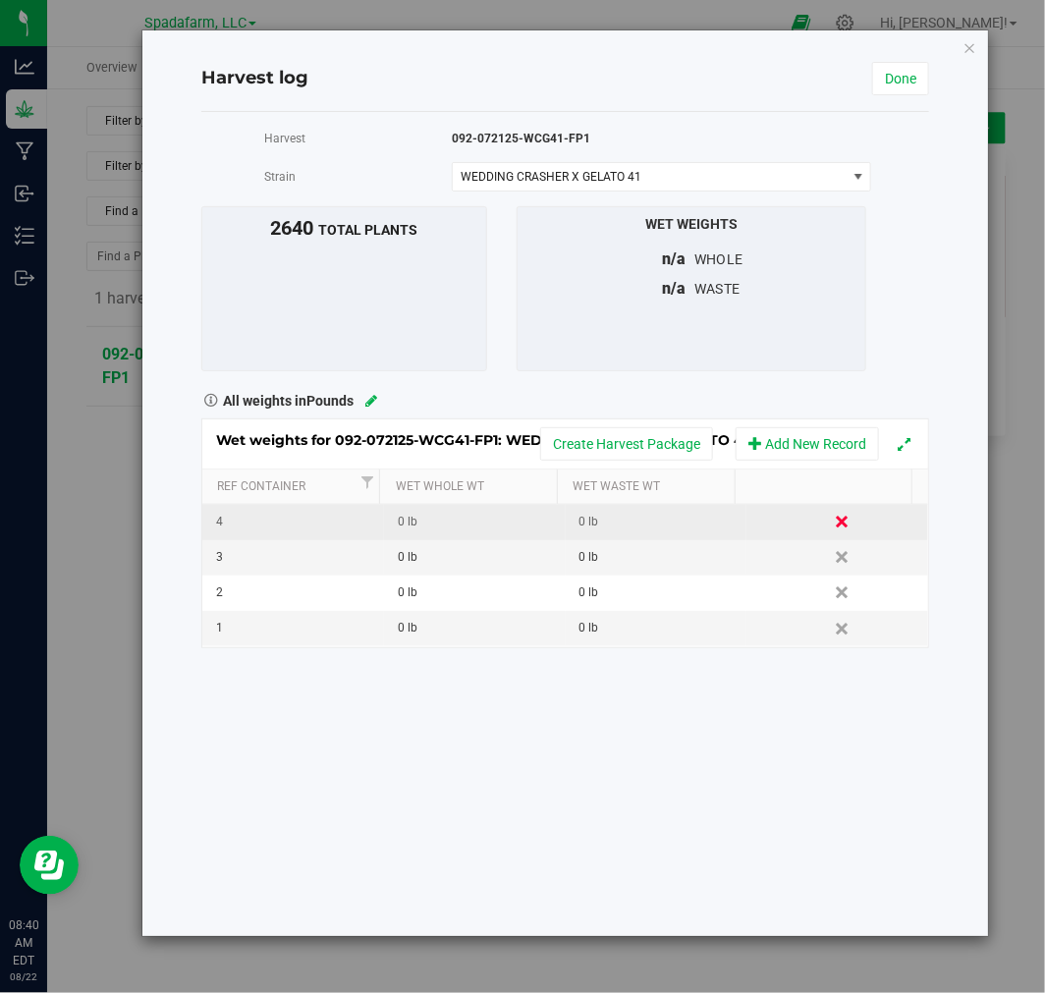
click at [829, 522] on link "Delete" at bounding box center [843, 522] width 29 height 26
click at [810, 527] on td "Delete" at bounding box center [838, 522] width 182 height 35
click at [829, 518] on link "Delete" at bounding box center [843, 522] width 29 height 26
click at [838, 513] on link "Delete" at bounding box center [843, 522] width 29 height 26
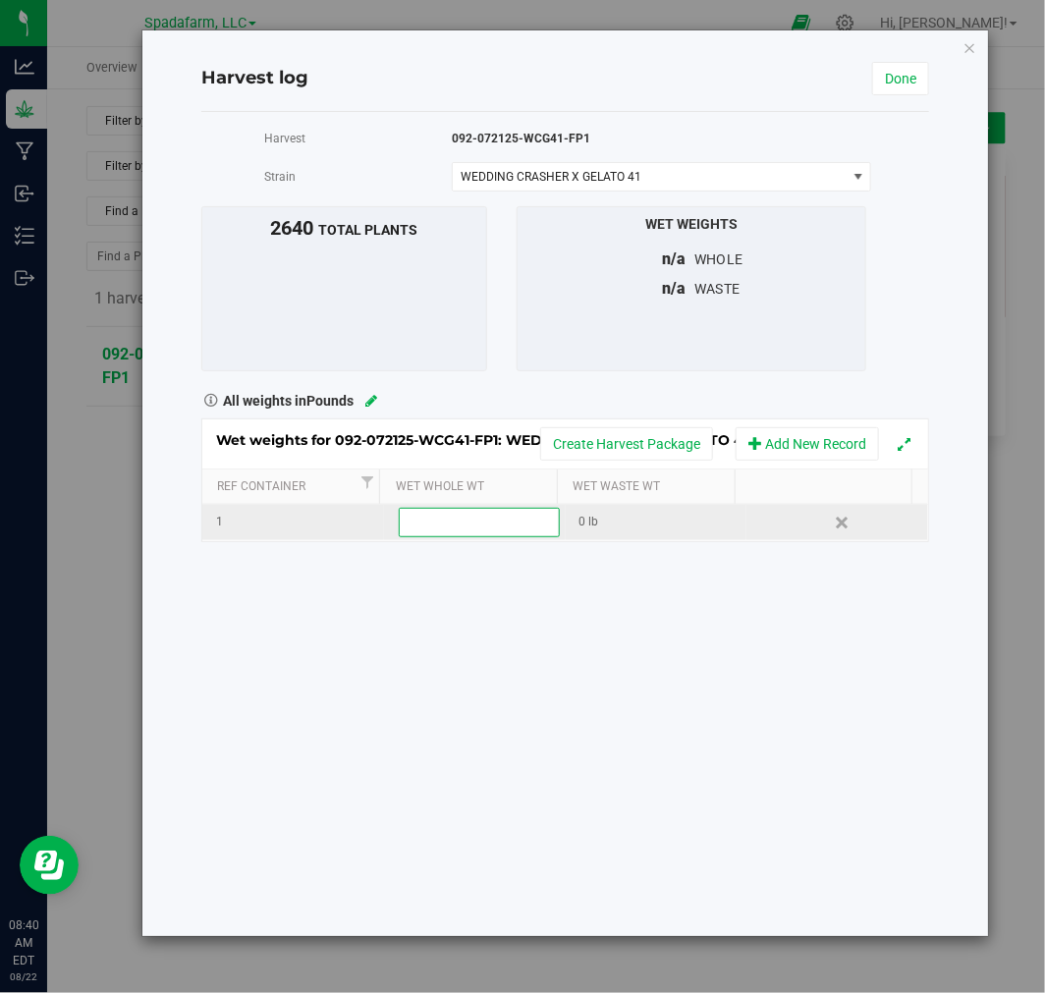
click at [483, 529] on input "text" at bounding box center [479, 523] width 158 height 28
type input "1141.7"
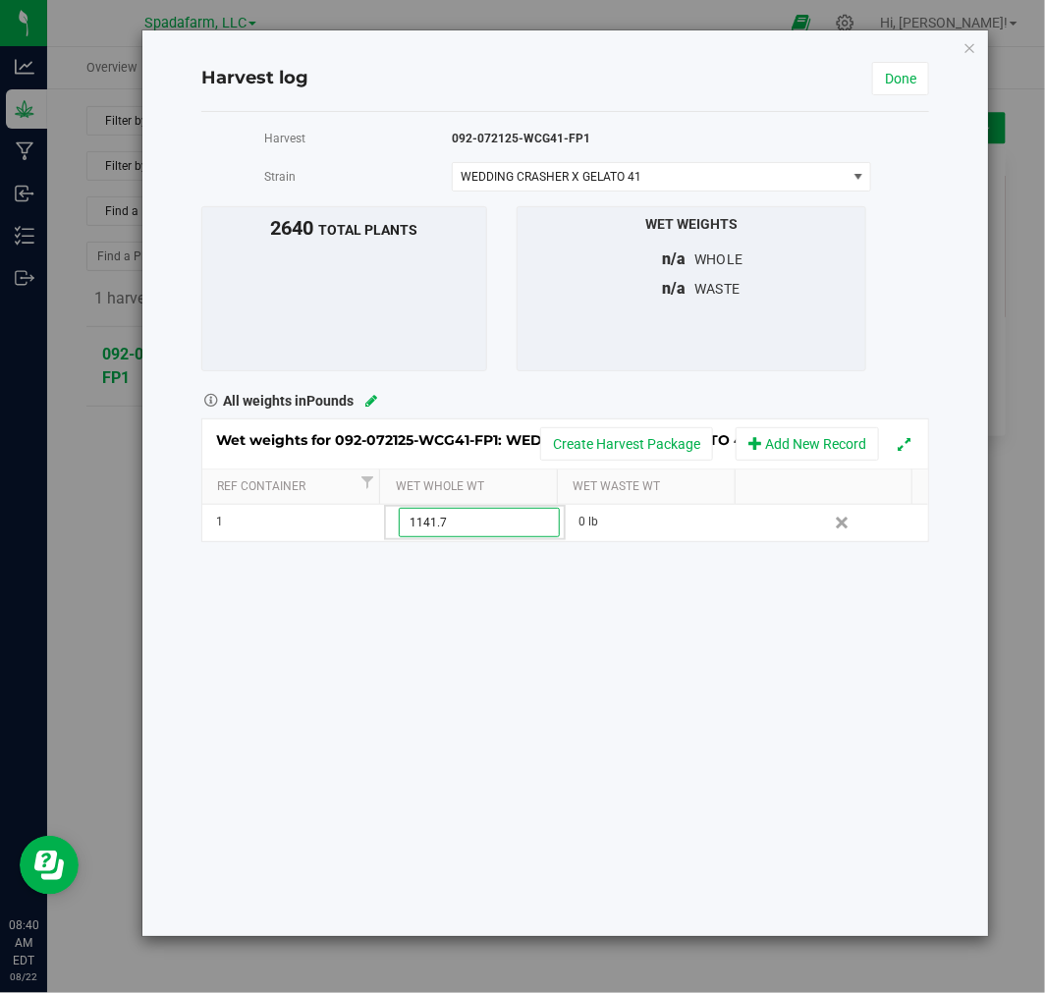
type input "1141.7000 lb"
click at [400, 705] on div "Harvest 092-072125-WCG41-FP1 Strain WEDDING CRASHER X GELATO 41 Select strain W…" at bounding box center [565, 524] width 728 height 824
click at [902, 86] on link "Done" at bounding box center [901, 78] width 57 height 33
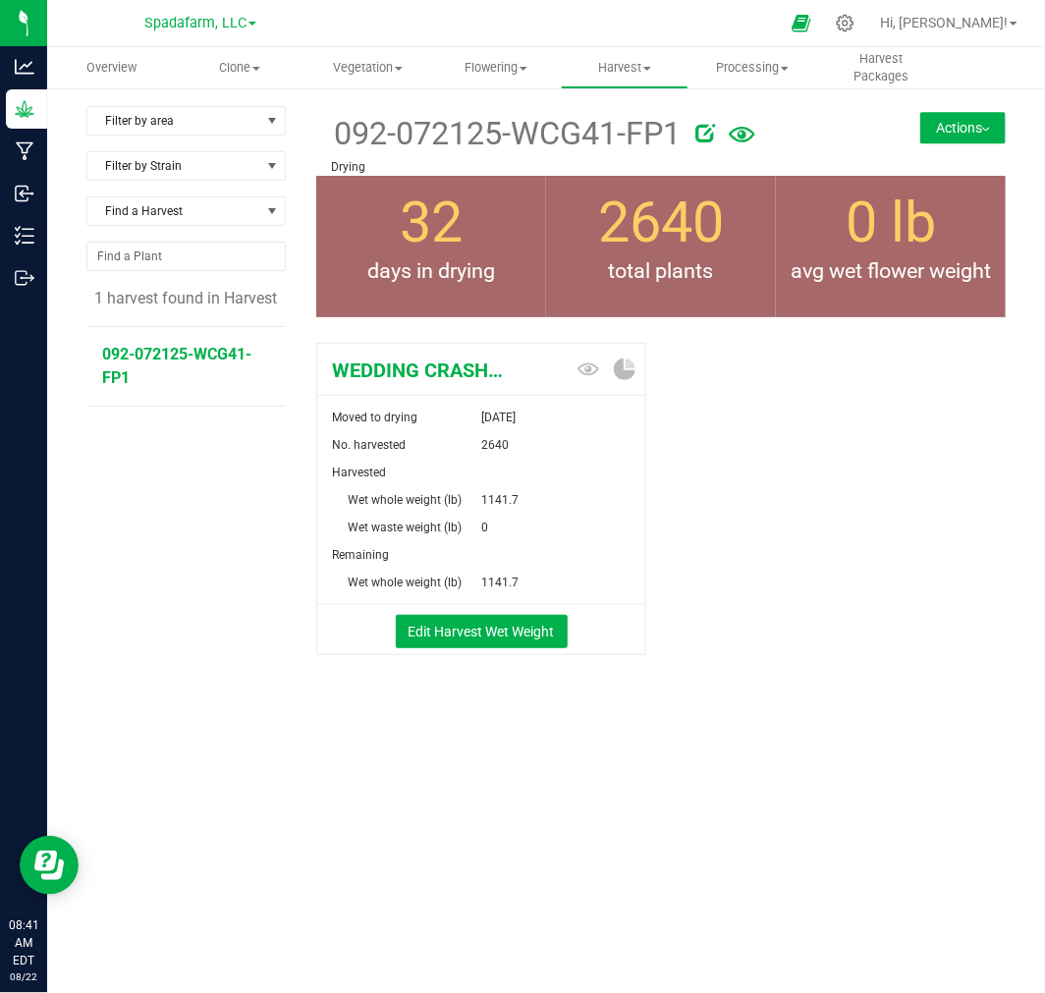
click at [940, 120] on button "Actions" at bounding box center [963, 127] width 85 height 31
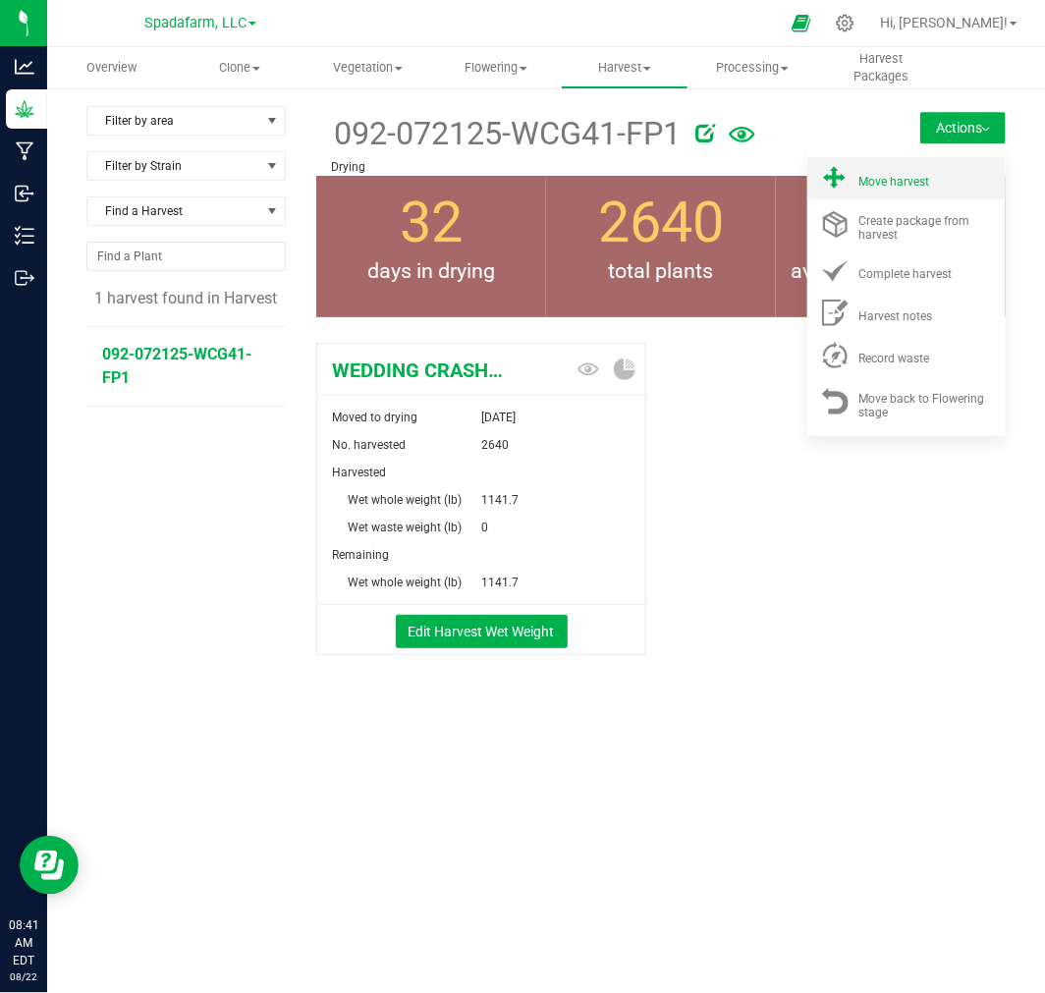
click at [894, 178] on span "Move harvest" at bounding box center [895, 182] width 71 height 14
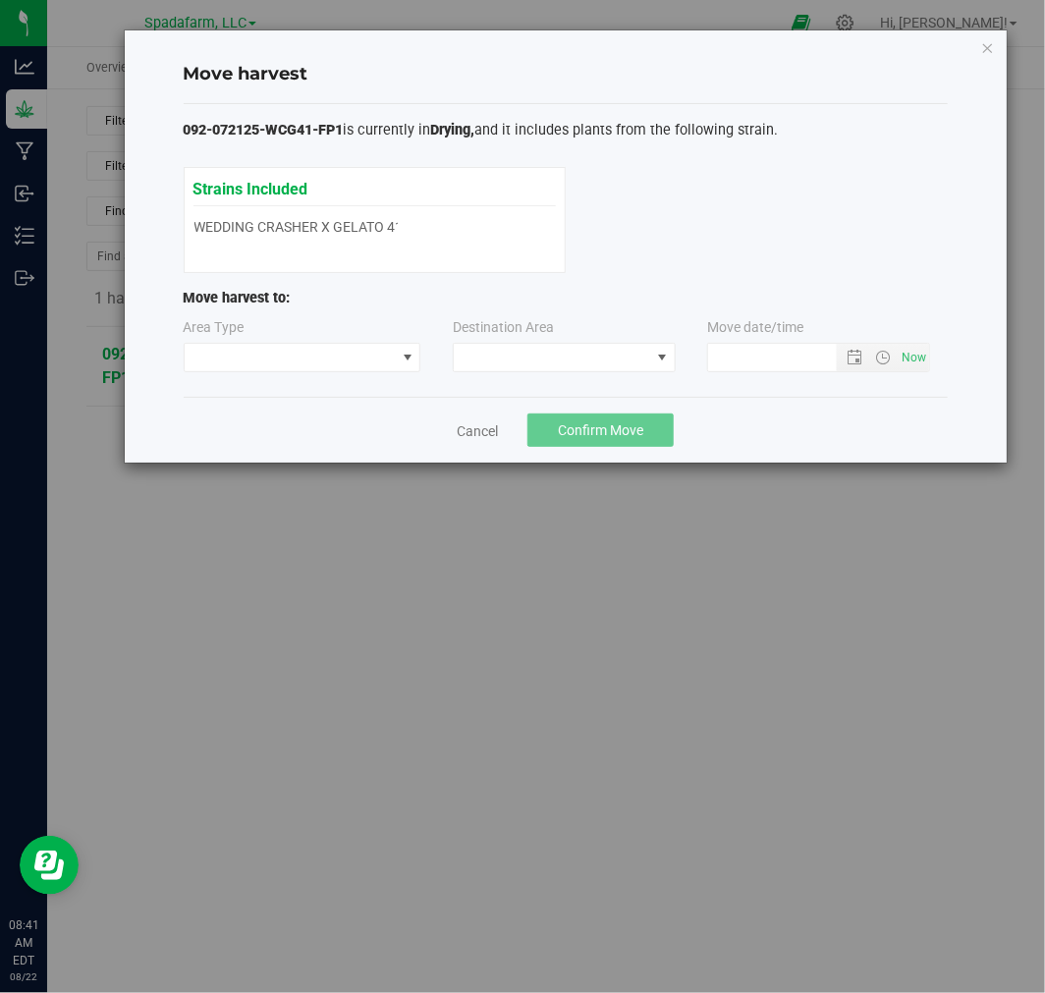
type input "8/22/2025 8:41 AM"
click at [317, 366] on span at bounding box center [290, 358] width 211 height 28
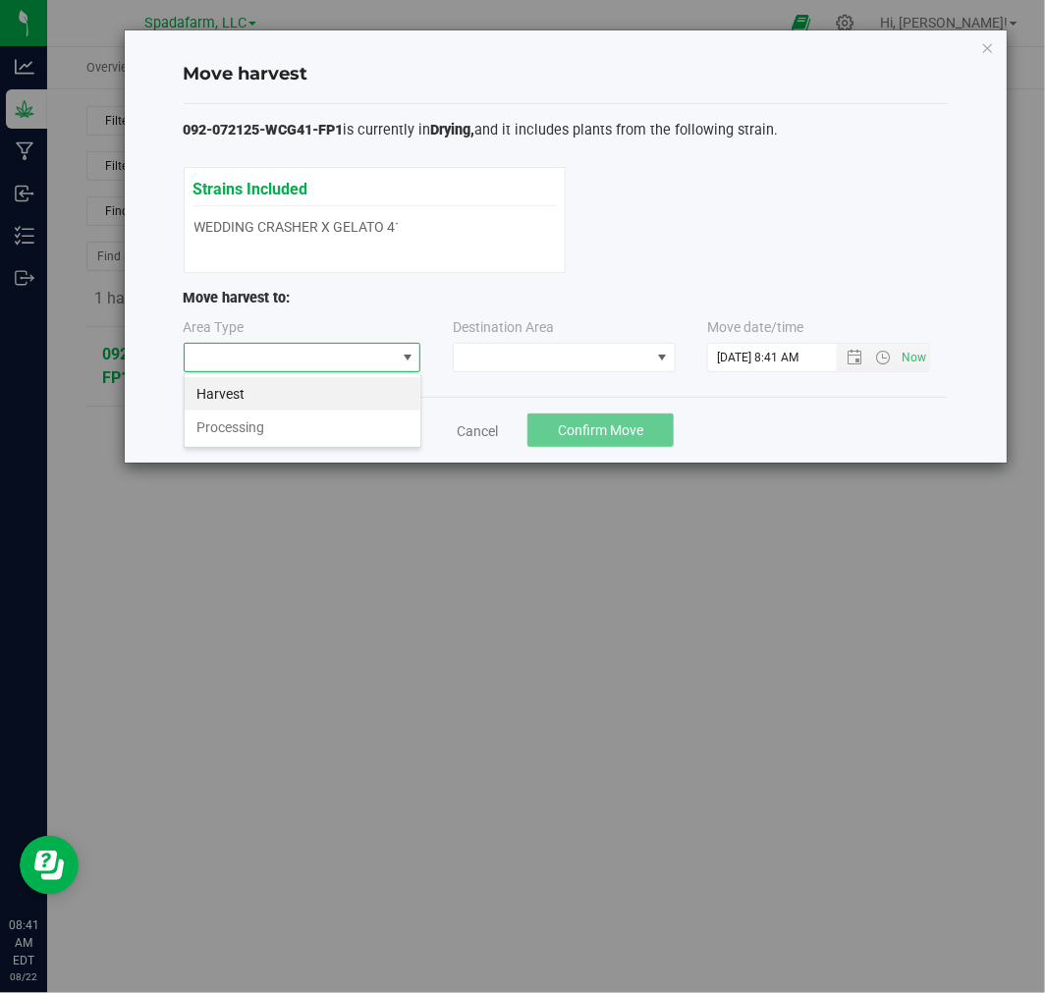
scroll to position [29, 237]
click at [277, 437] on li "Processing" at bounding box center [303, 427] width 236 height 33
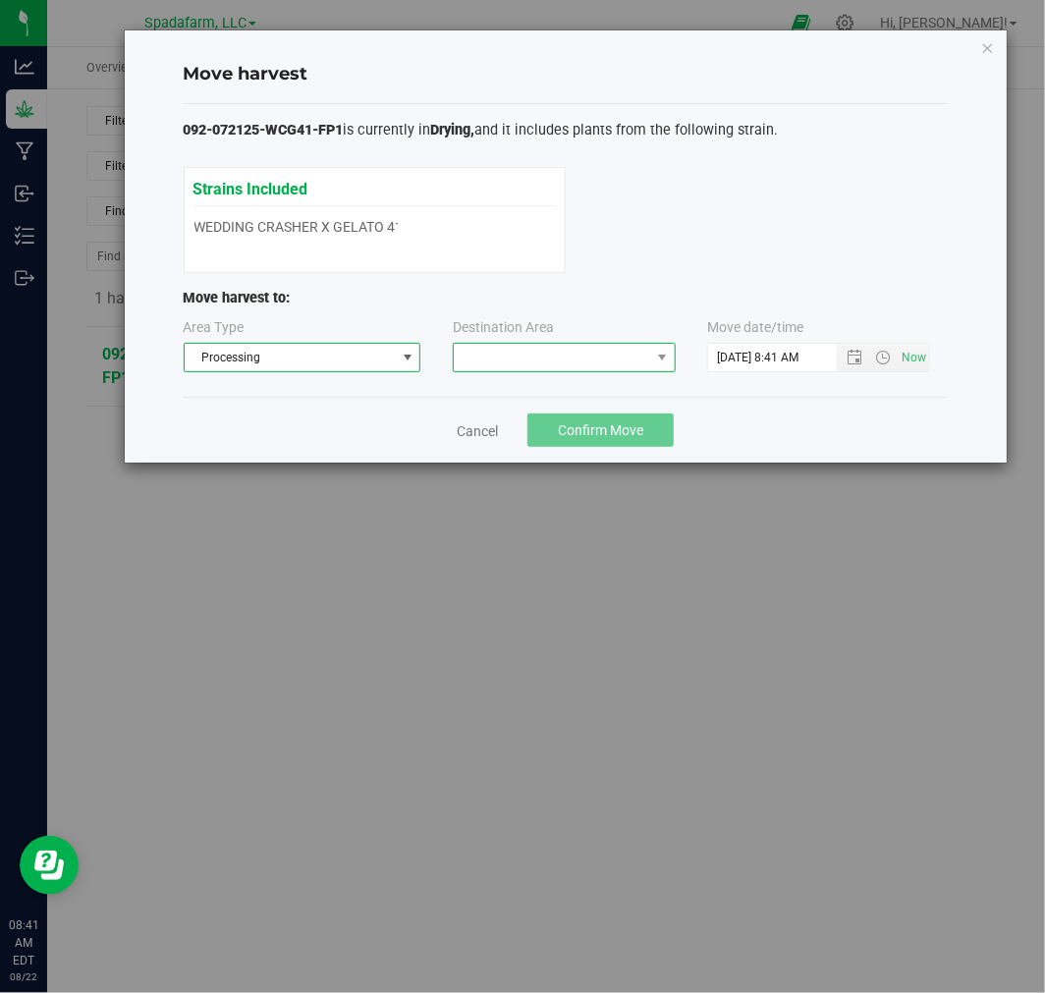
click at [627, 356] on span at bounding box center [552, 358] width 197 height 28
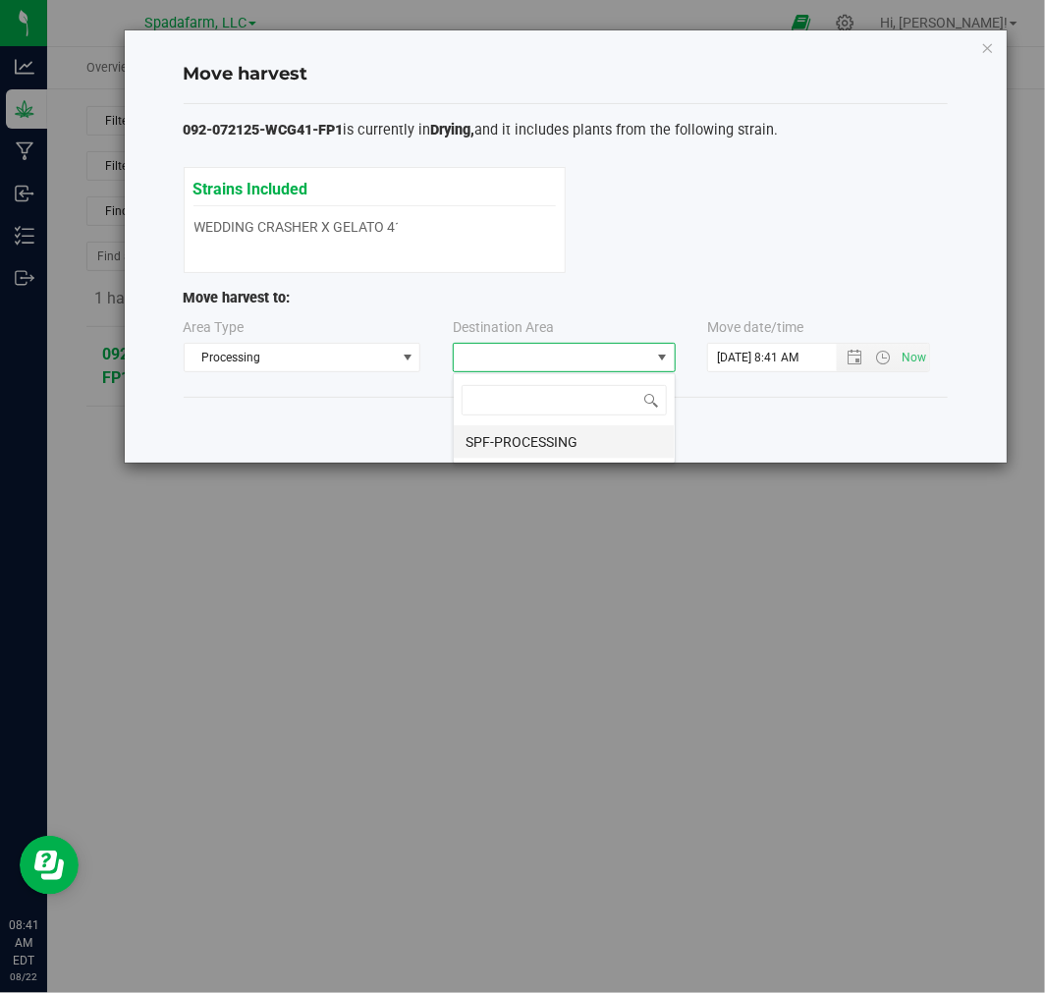
scroll to position [29, 223]
click at [553, 450] on li "SPF-PROCESSING" at bounding box center [564, 441] width 221 height 33
click at [599, 423] on span "Confirm Move" at bounding box center [600, 431] width 85 height 16
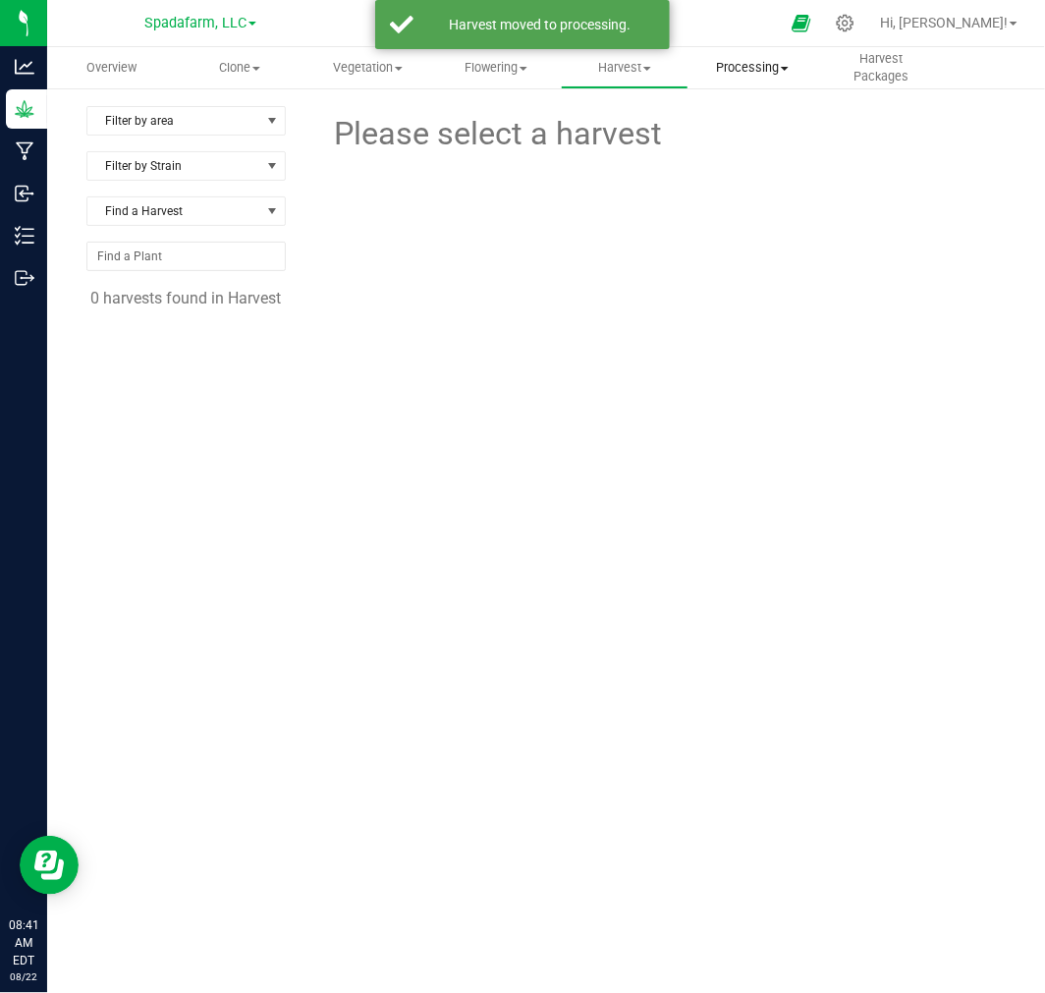
click at [732, 80] on uib-tab-heading "Processing Create package Processing harvests Processing plants Completed harve…" at bounding box center [753, 67] width 127 height 39
click at [757, 138] on span "Processing harvests" at bounding box center [780, 142] width 182 height 17
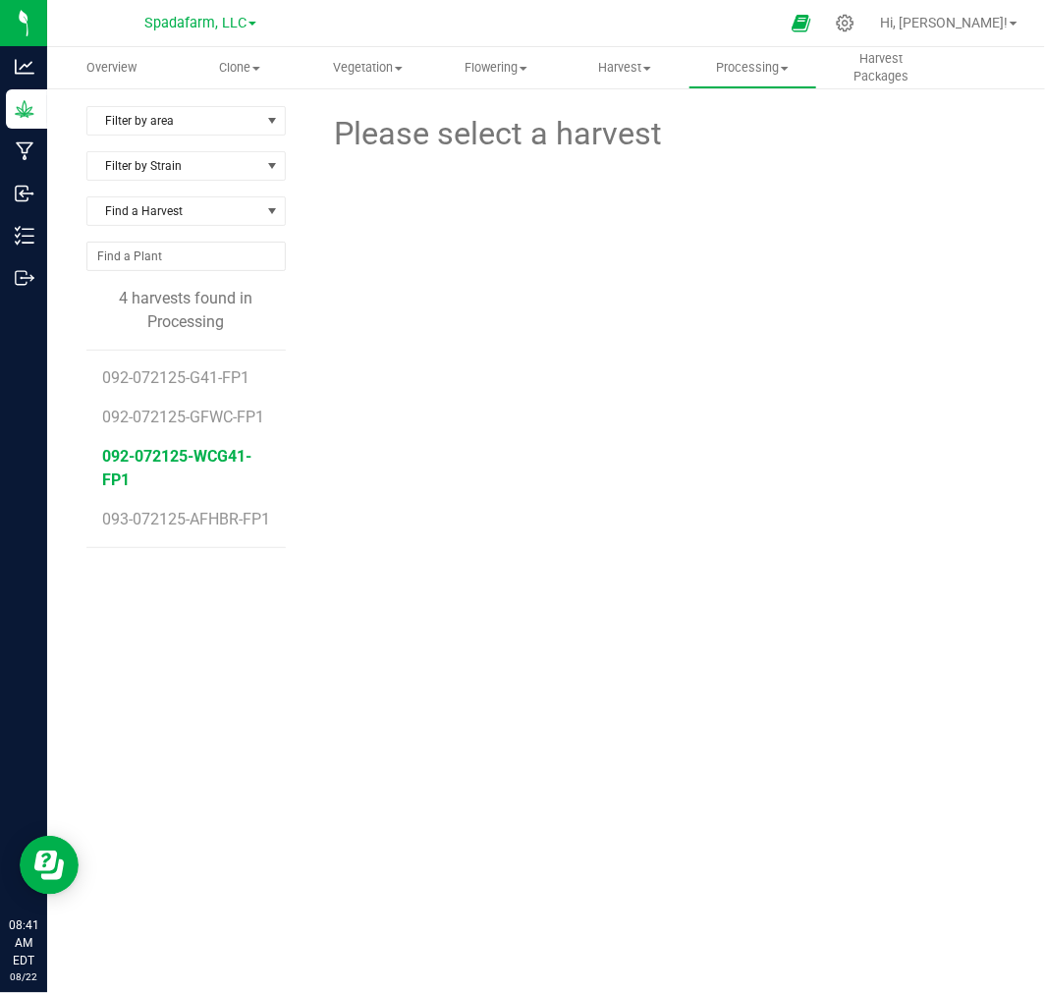
click at [175, 454] on span "092-072125-WCG41-FP1" at bounding box center [176, 468] width 149 height 42
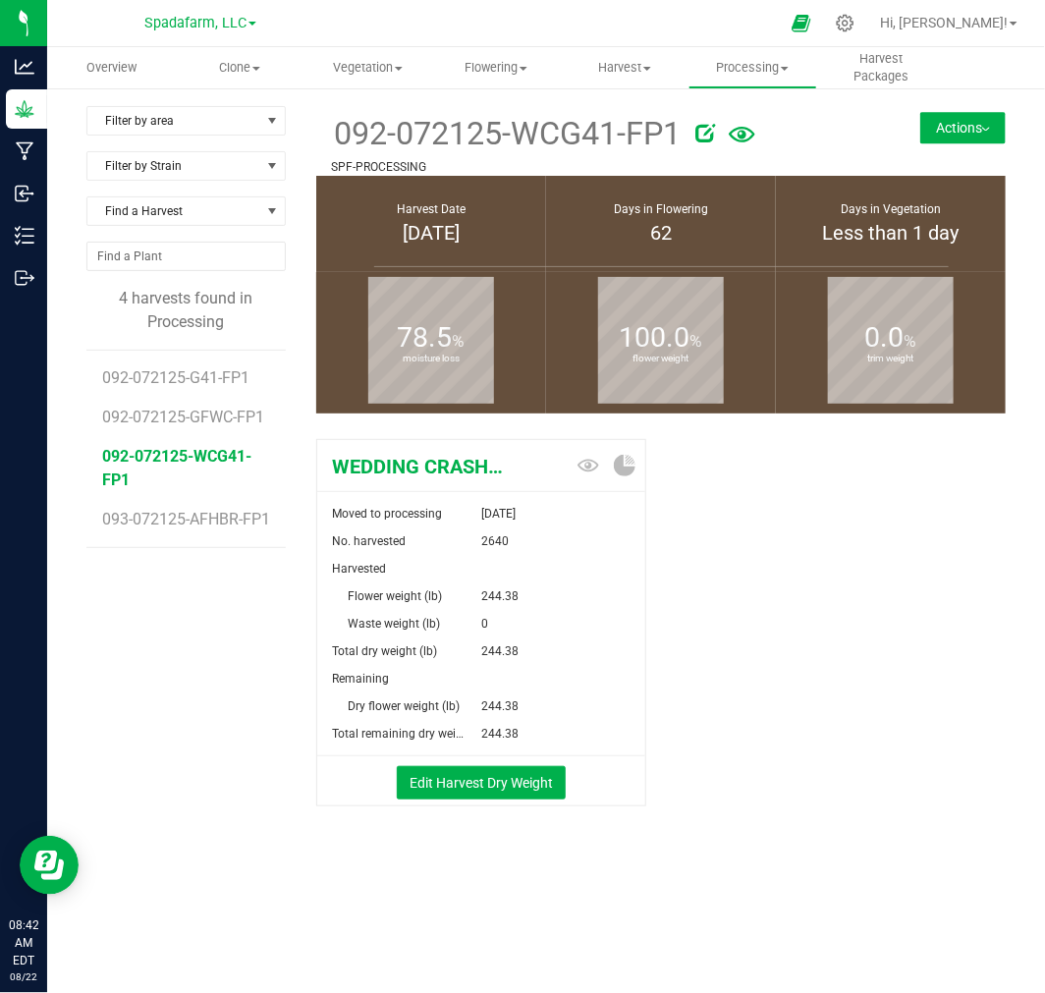
click at [945, 125] on button "Actions" at bounding box center [963, 127] width 85 height 31
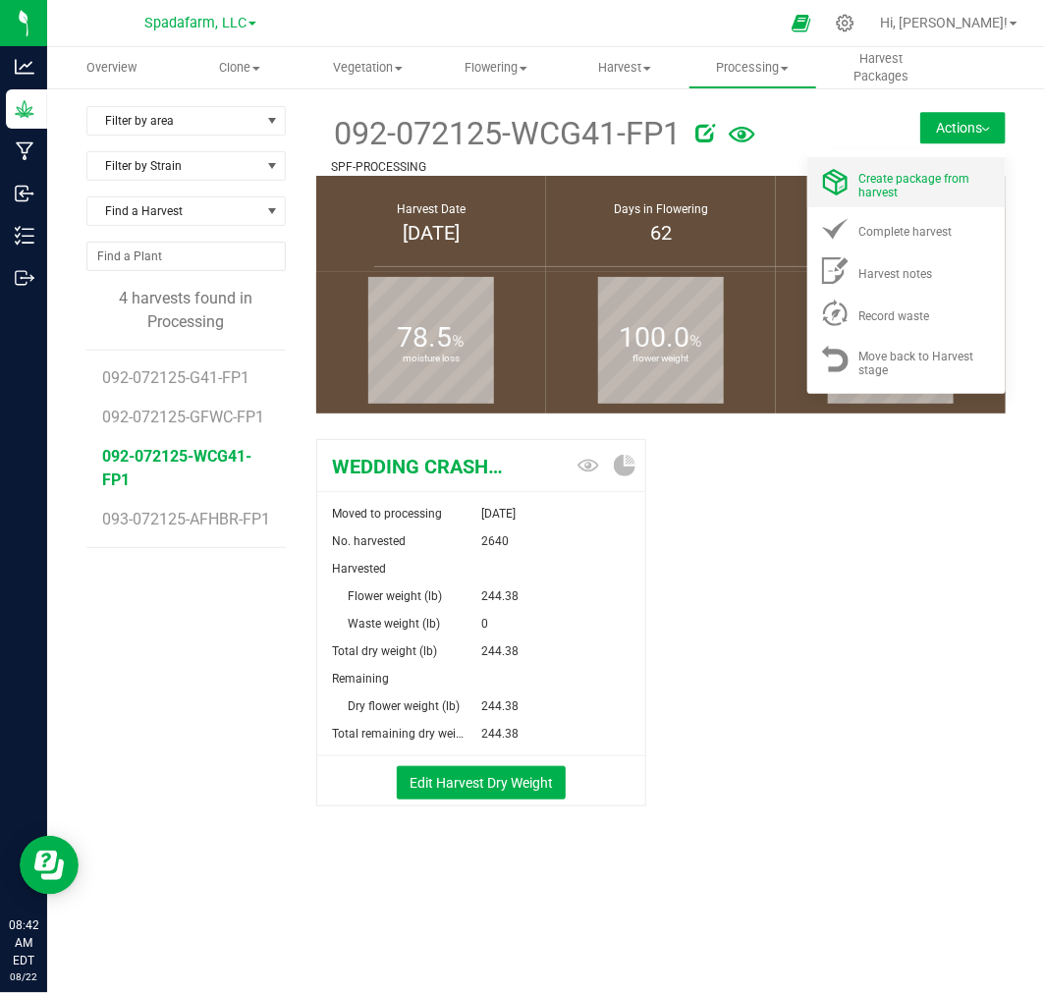
click at [887, 194] on span "Create package from harvest" at bounding box center [915, 186] width 111 height 28
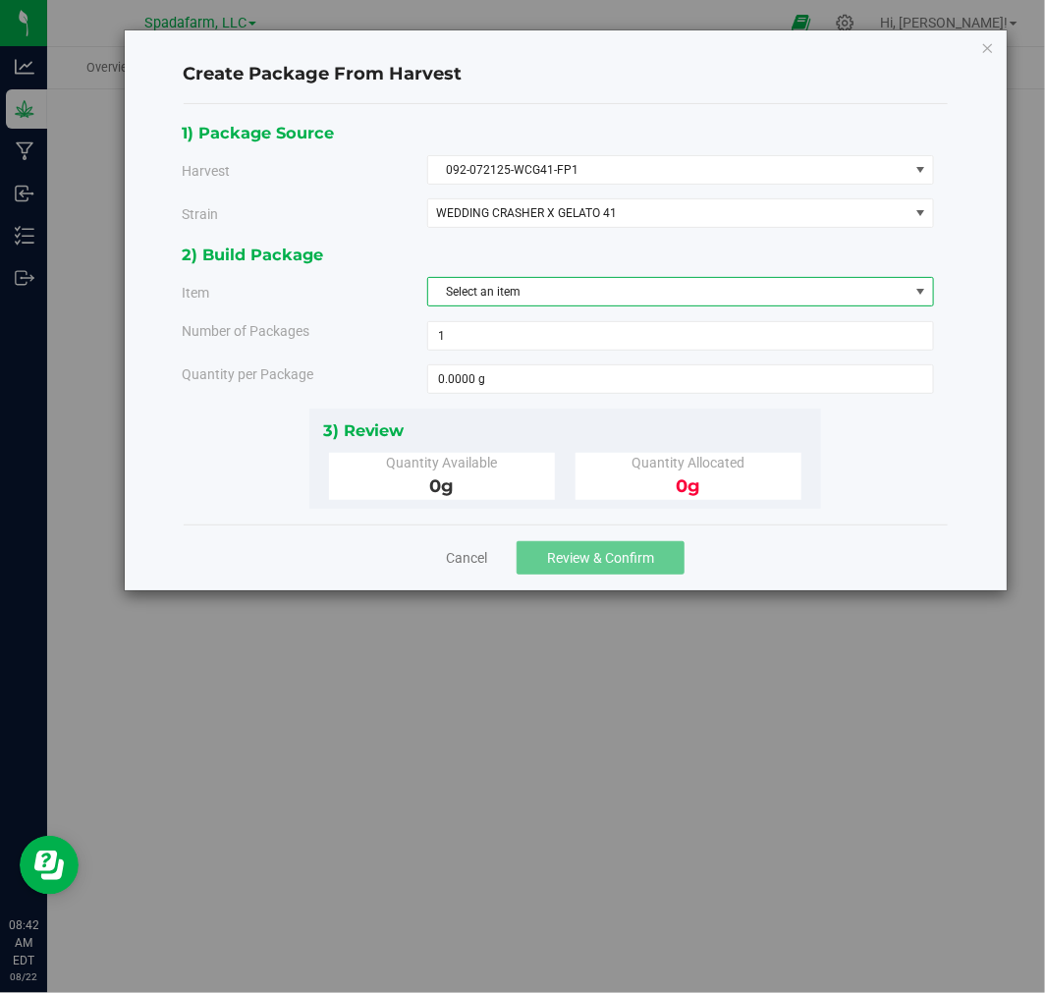
click at [588, 291] on span "Select an item" at bounding box center [668, 292] width 480 height 28
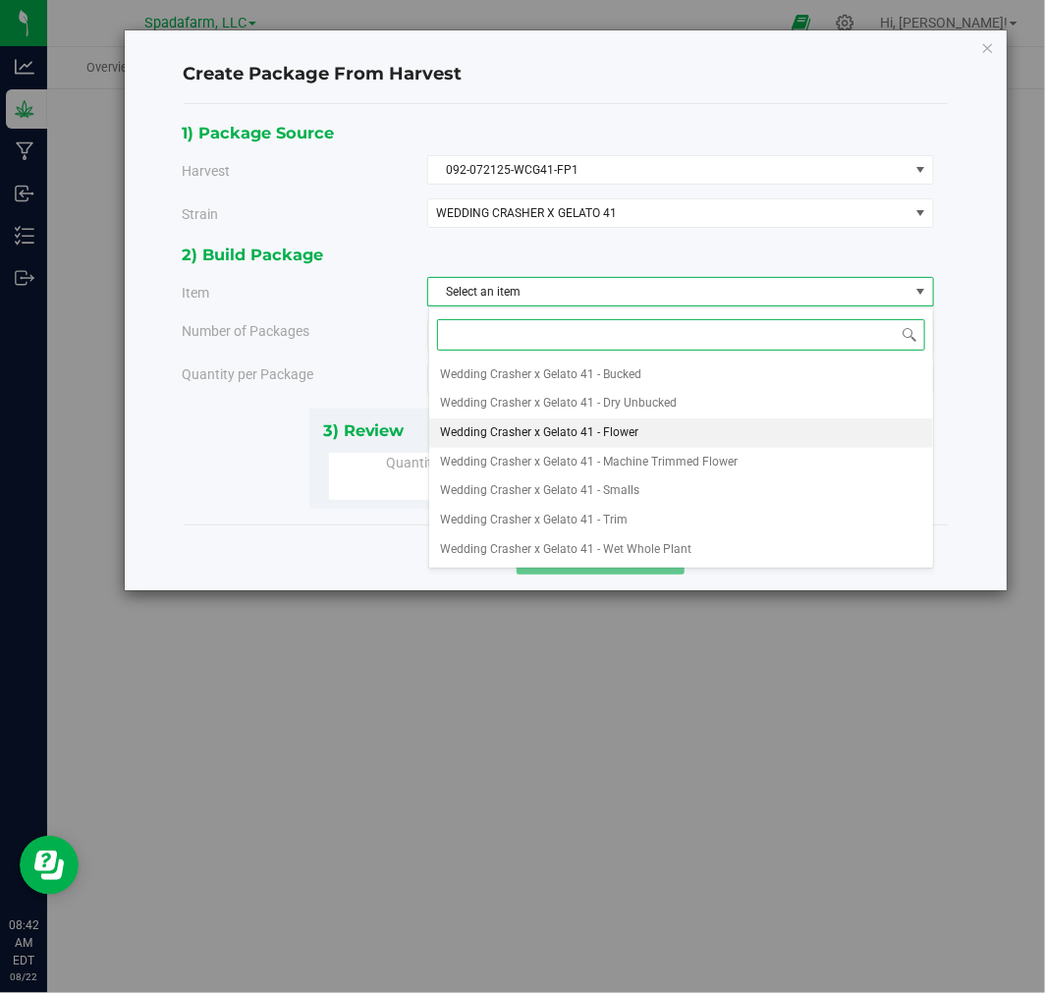
click at [602, 430] on span "Wedding Crasher x Gelato 41 - Flower" at bounding box center [540, 434] width 198 height 26
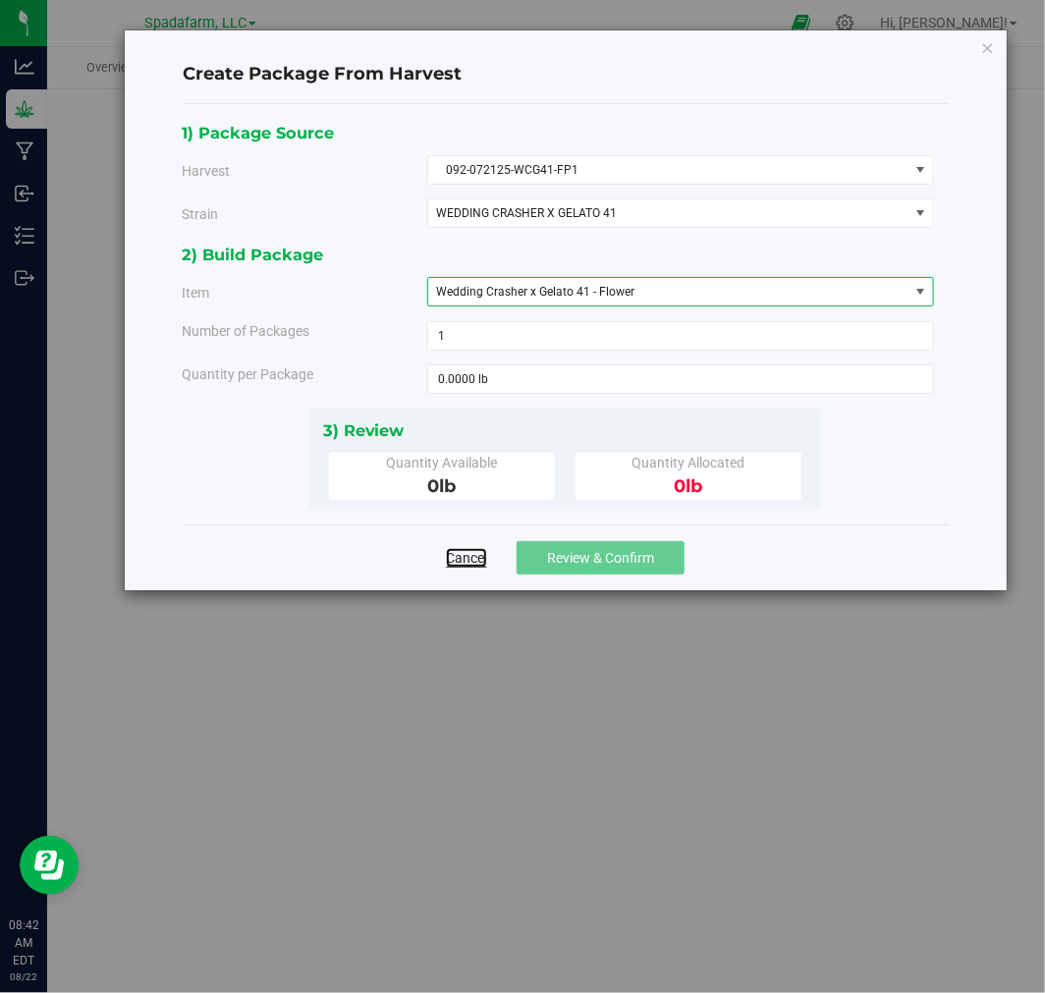
click at [460, 555] on link "Cancel" at bounding box center [466, 558] width 41 height 20
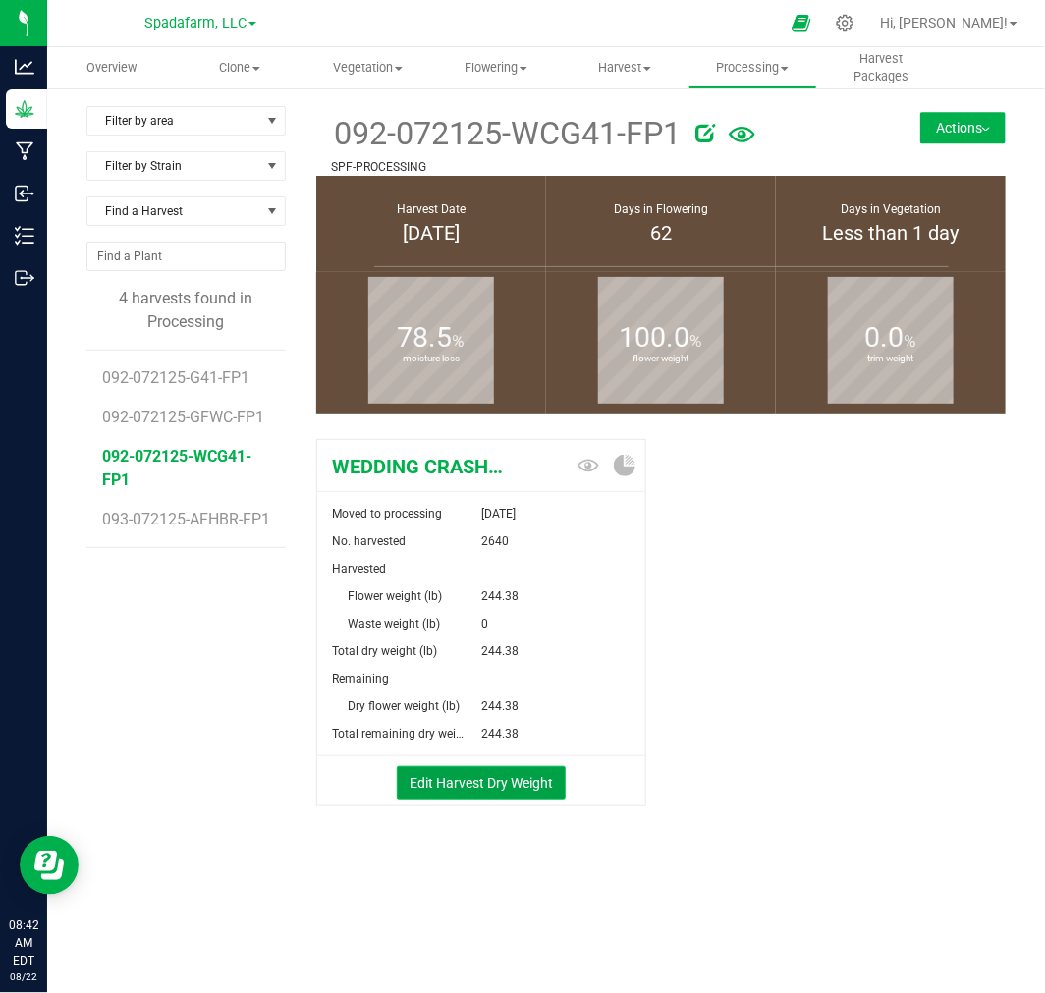
click at [482, 770] on button "Edit Harvest Dry Weight" at bounding box center [481, 782] width 169 height 33
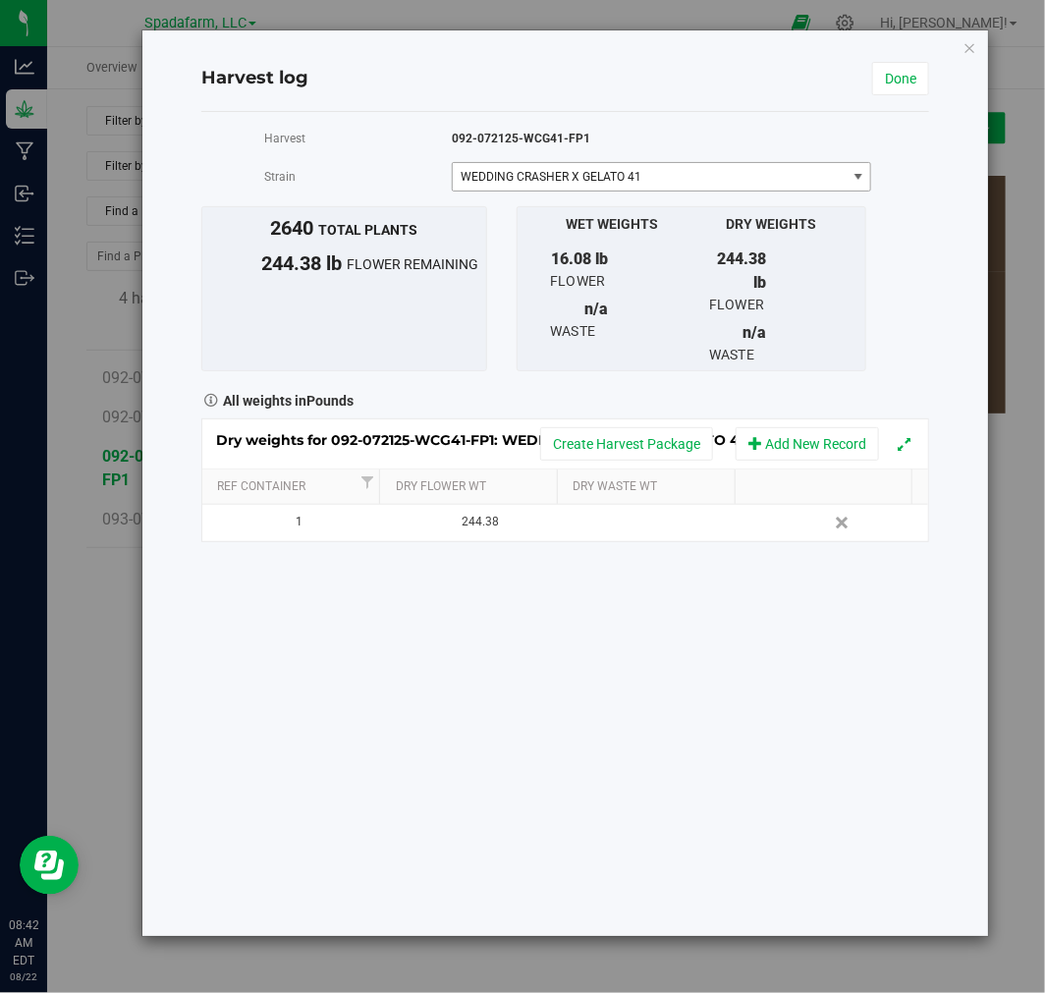
click at [567, 179] on span "WEDDING CRASHER X GELATO 41" at bounding box center [642, 177] width 362 height 14
click at [974, 42] on icon "button" at bounding box center [971, 47] width 14 height 24
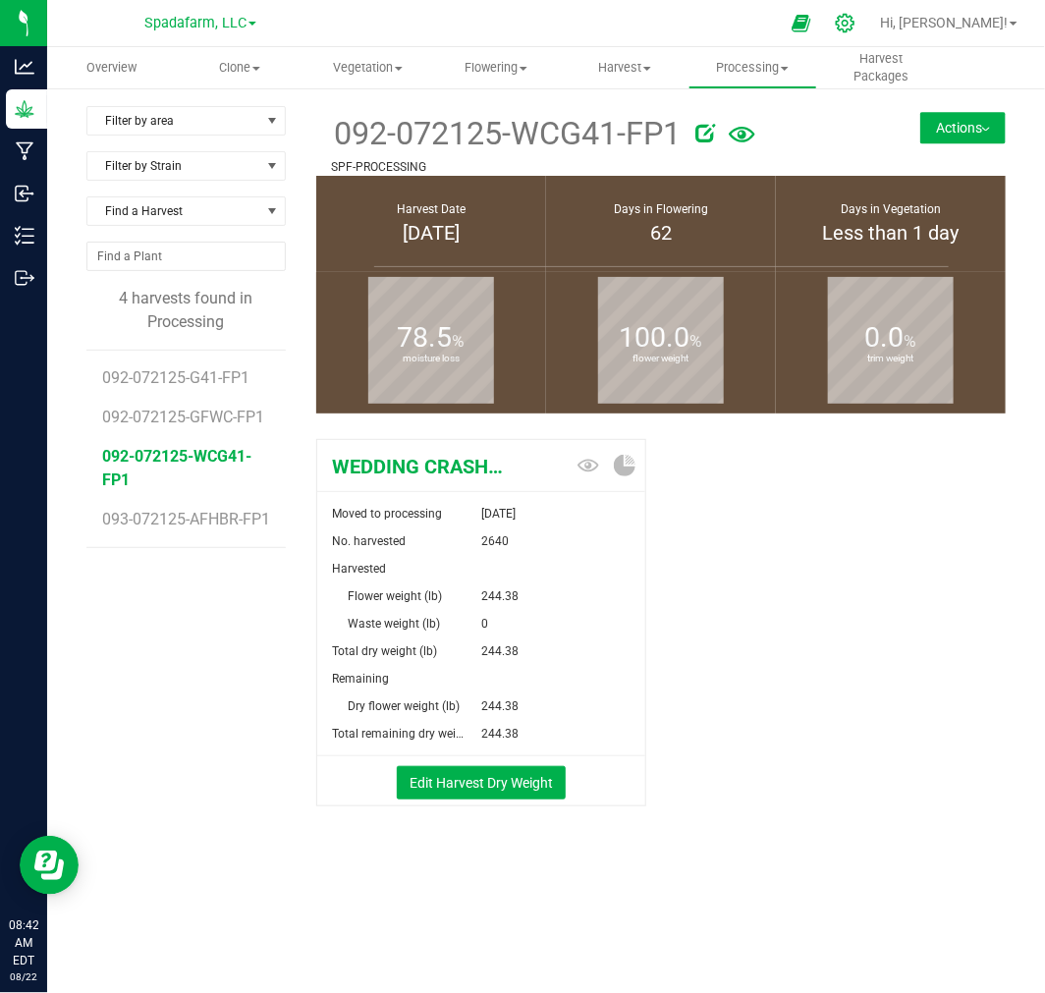
click at [856, 23] on icon at bounding box center [845, 23] width 21 height 21
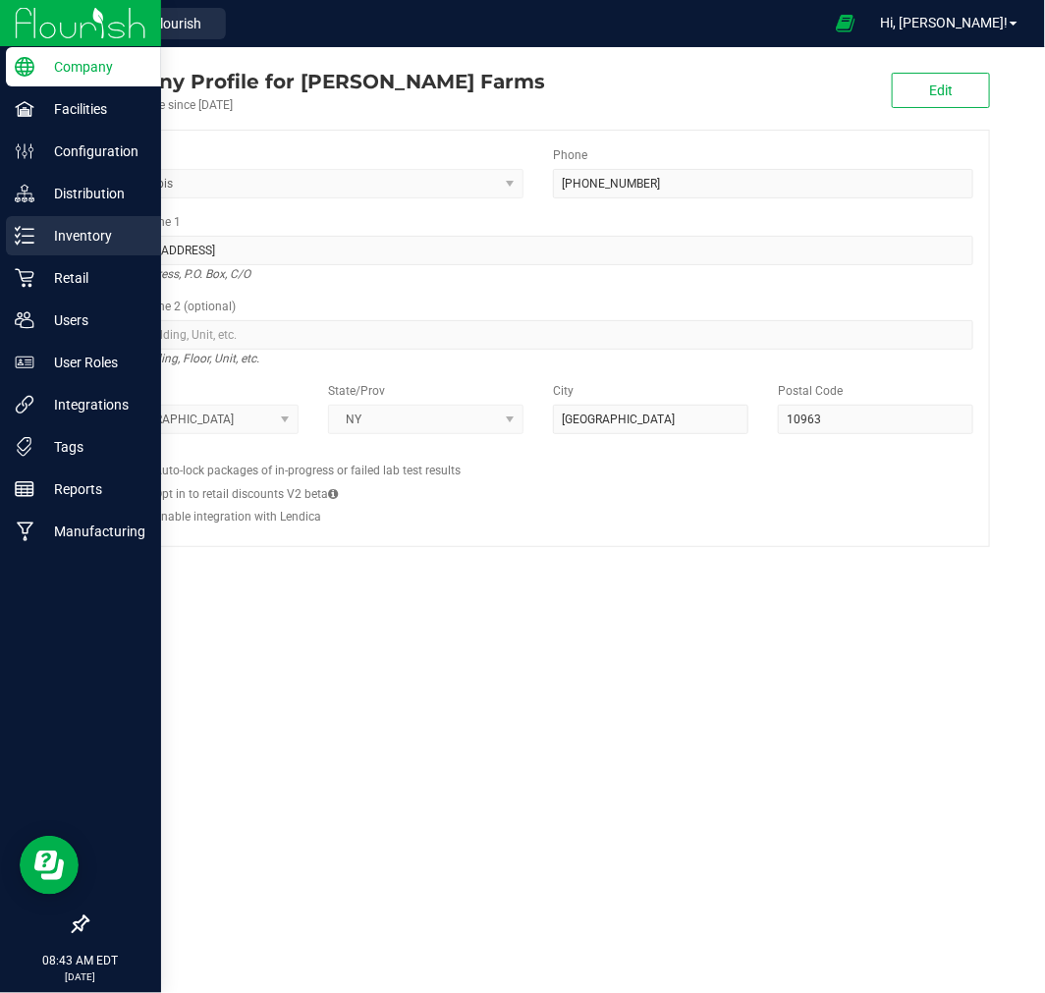
click at [91, 232] on p "Inventory" at bounding box center [93, 236] width 118 height 24
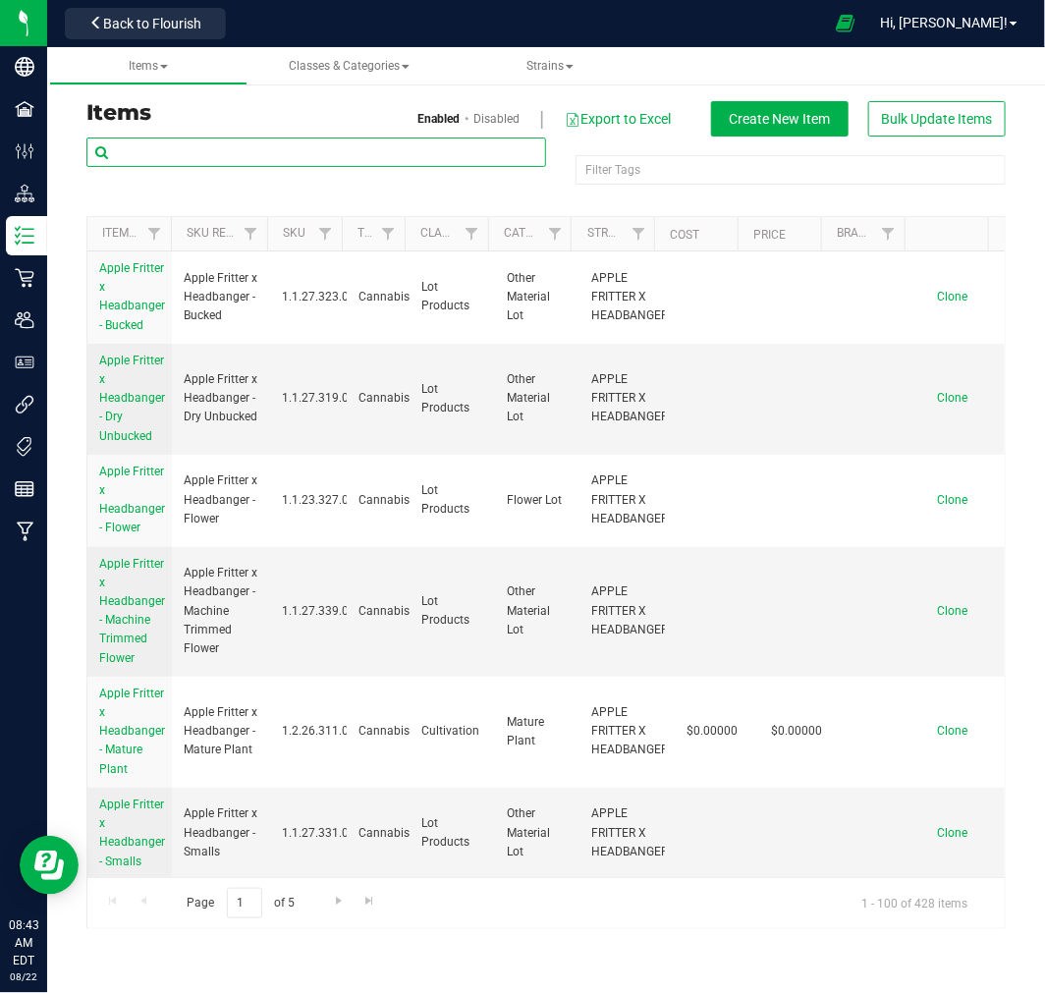
click at [234, 152] on input "text" at bounding box center [316, 152] width 460 height 29
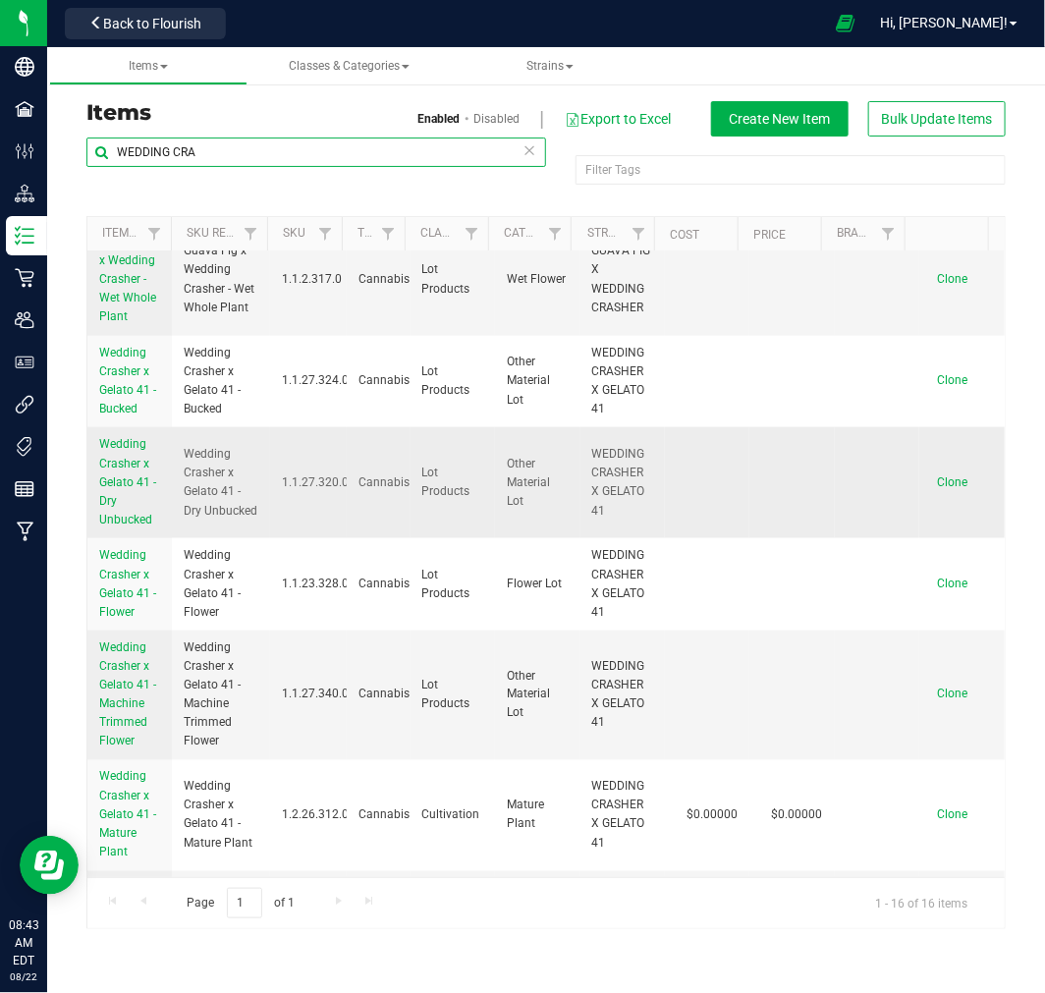
scroll to position [709, 0]
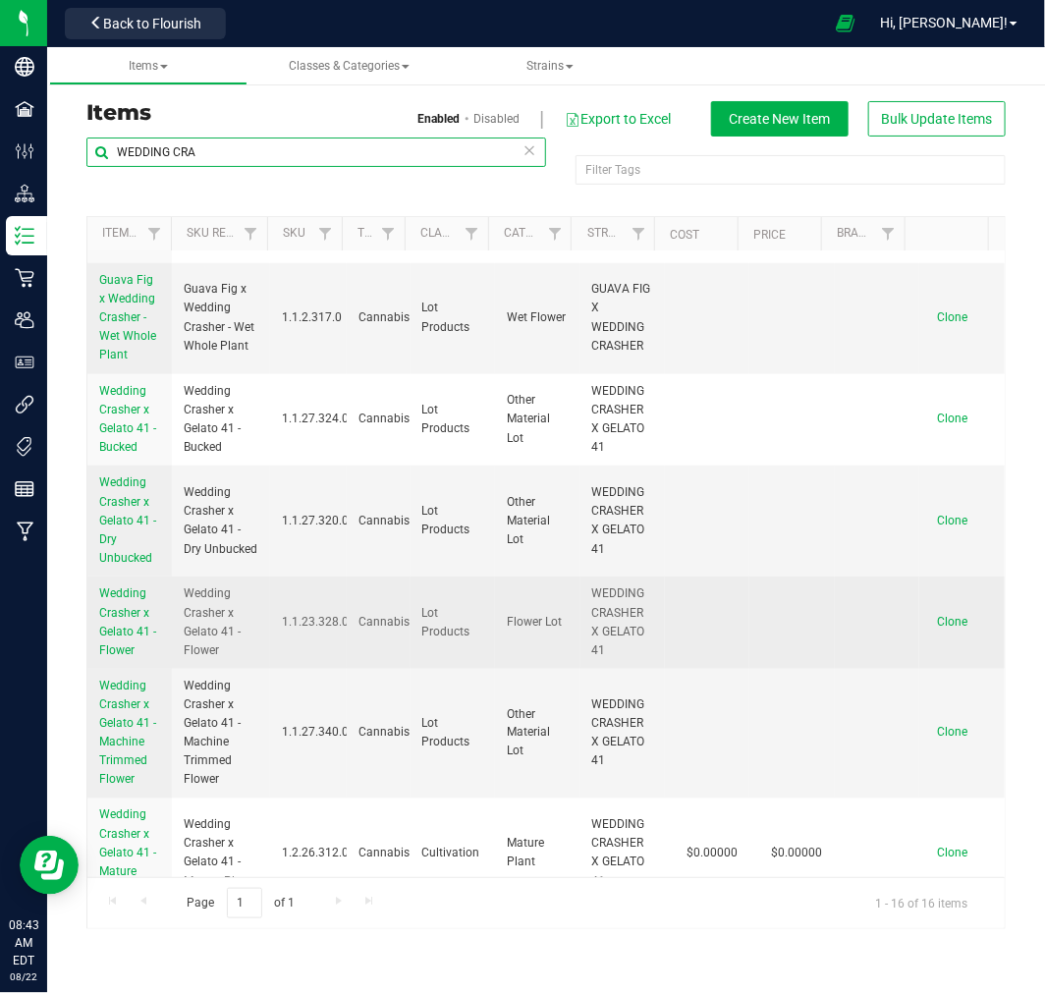
type input "WEDDING CRA"
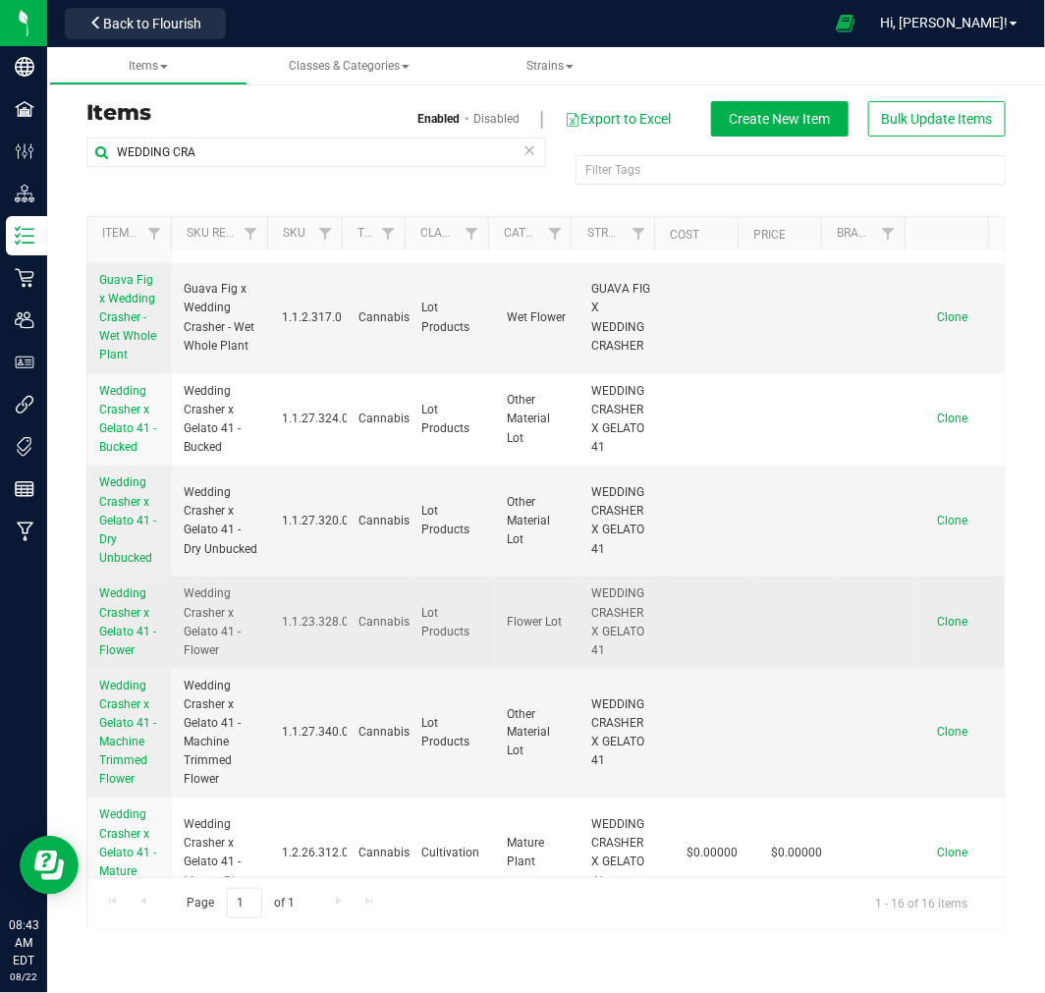
click at [131, 631] on span "Wedding Crasher x Gelato 41 - Flower" at bounding box center [127, 622] width 57 height 71
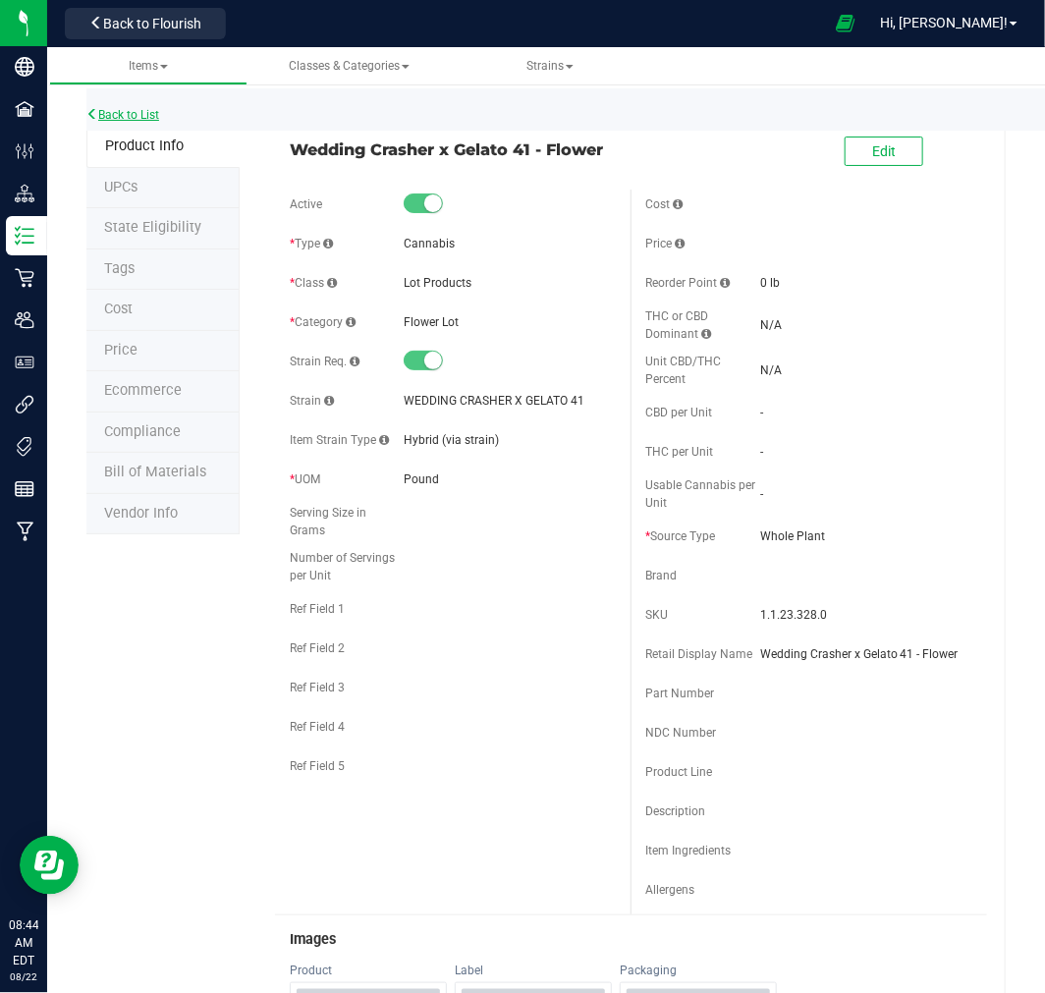
click at [111, 118] on link "Back to List" at bounding box center [122, 115] width 73 height 14
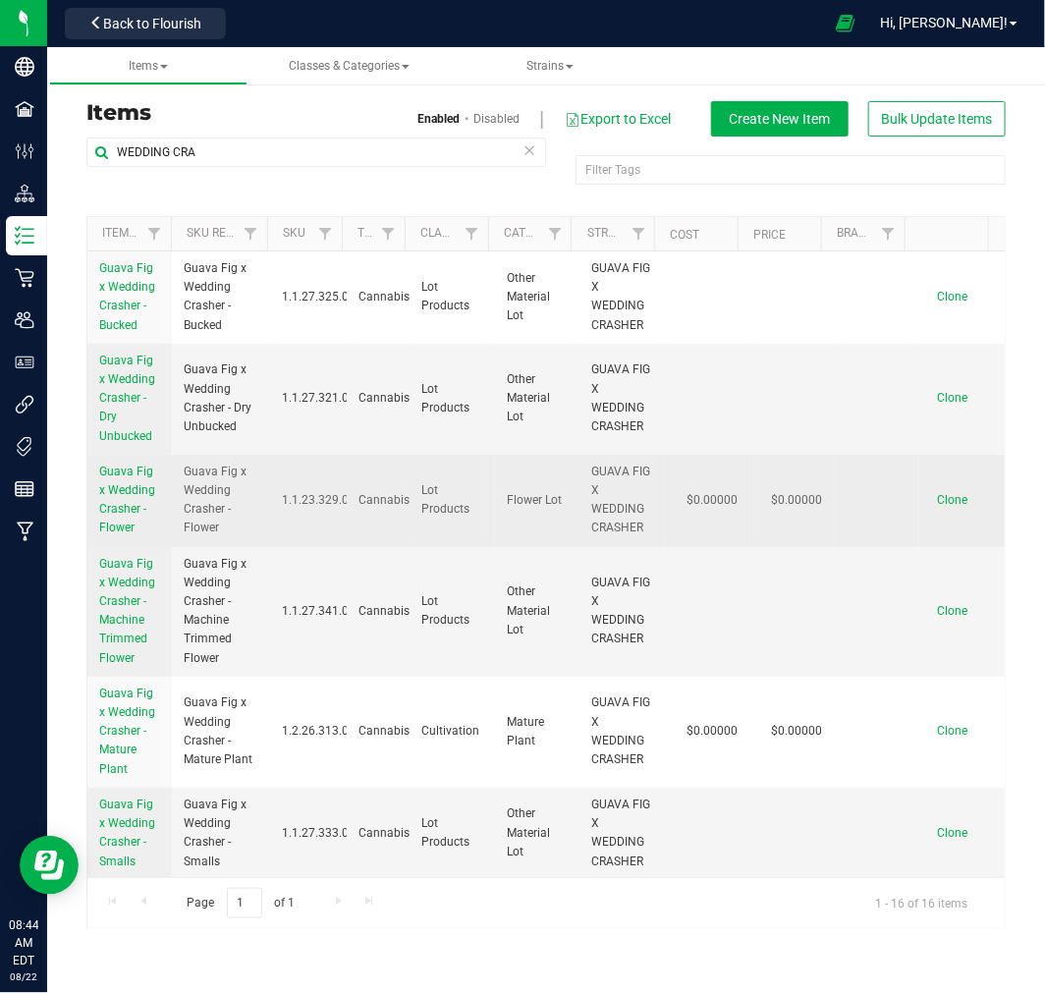
click at [133, 496] on span "Guava Fig x Wedding Crasher - Flower" at bounding box center [127, 500] width 56 height 71
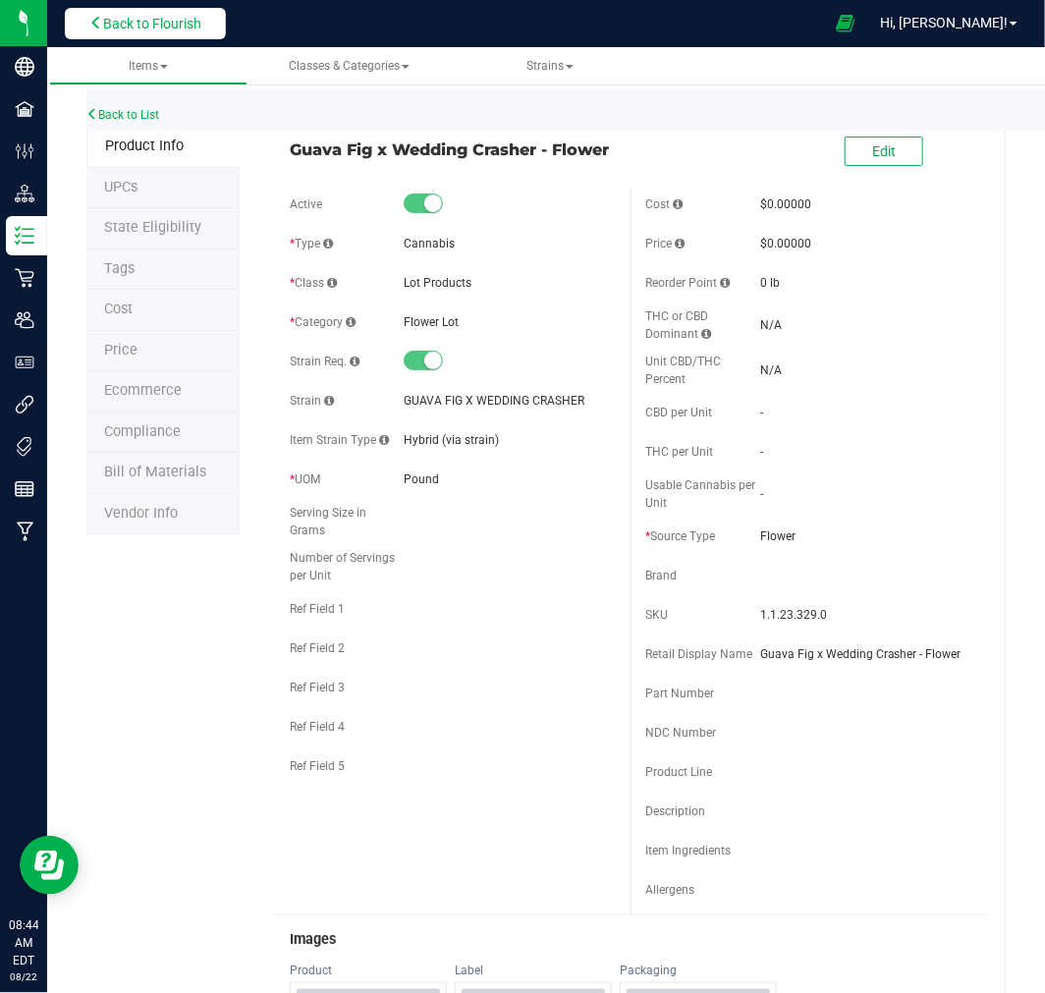
click at [123, 12] on button "Back to Flourish" at bounding box center [145, 23] width 161 height 31
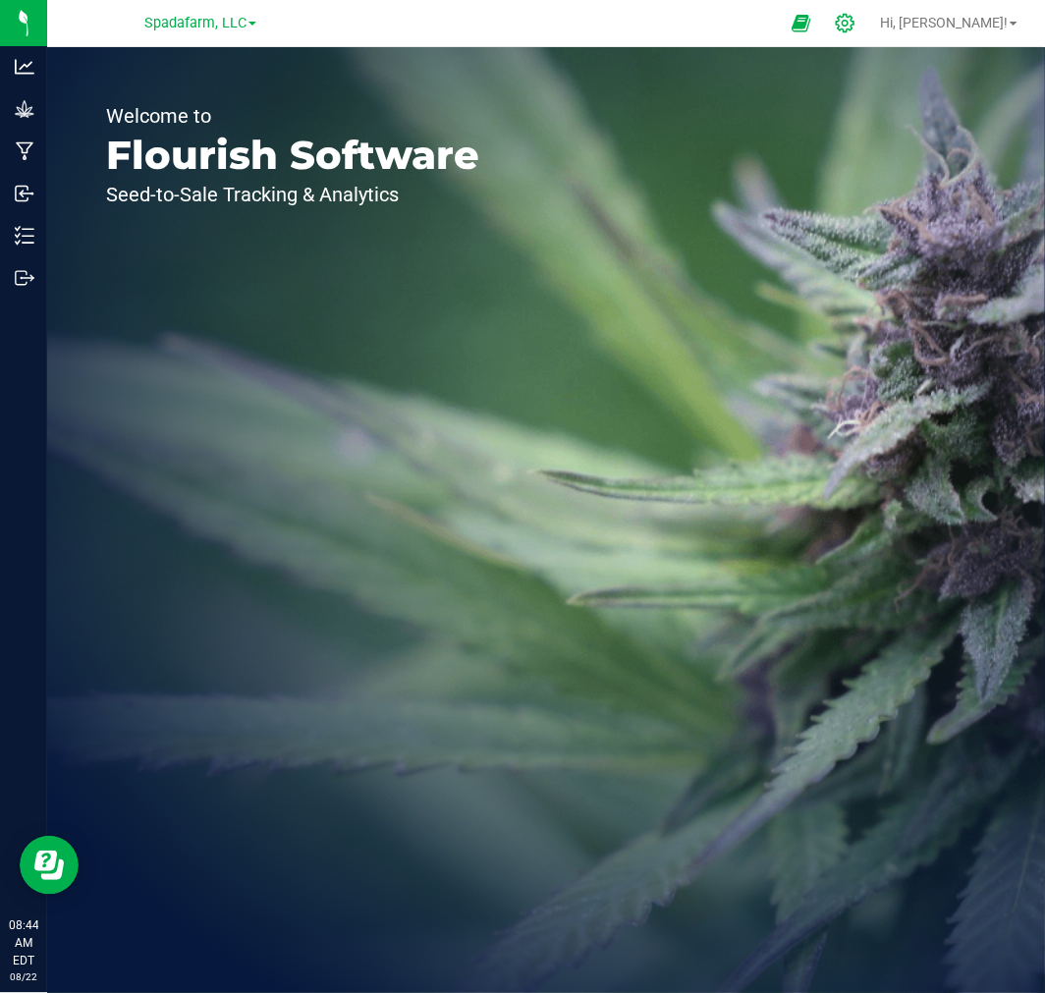
click at [856, 27] on icon at bounding box center [845, 23] width 21 height 21
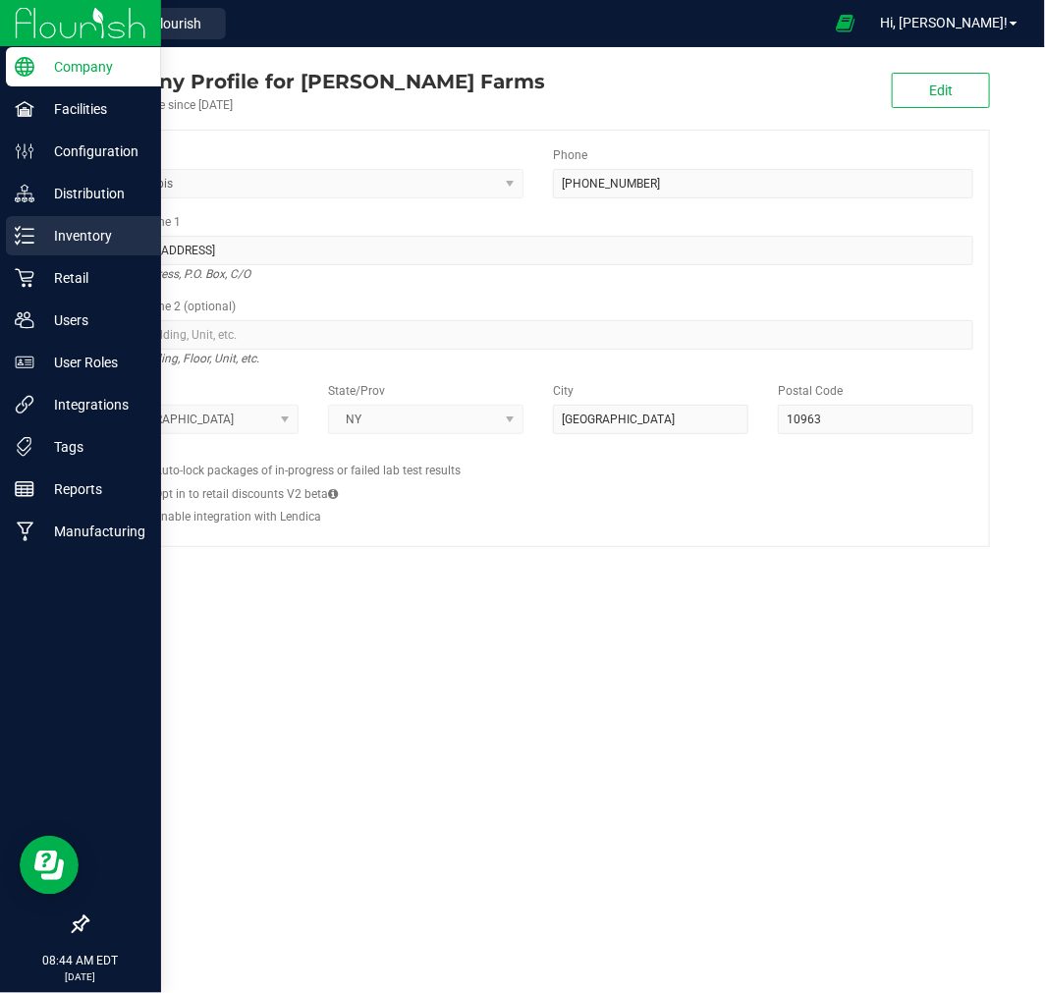
click at [69, 249] on div "Inventory" at bounding box center [83, 235] width 155 height 39
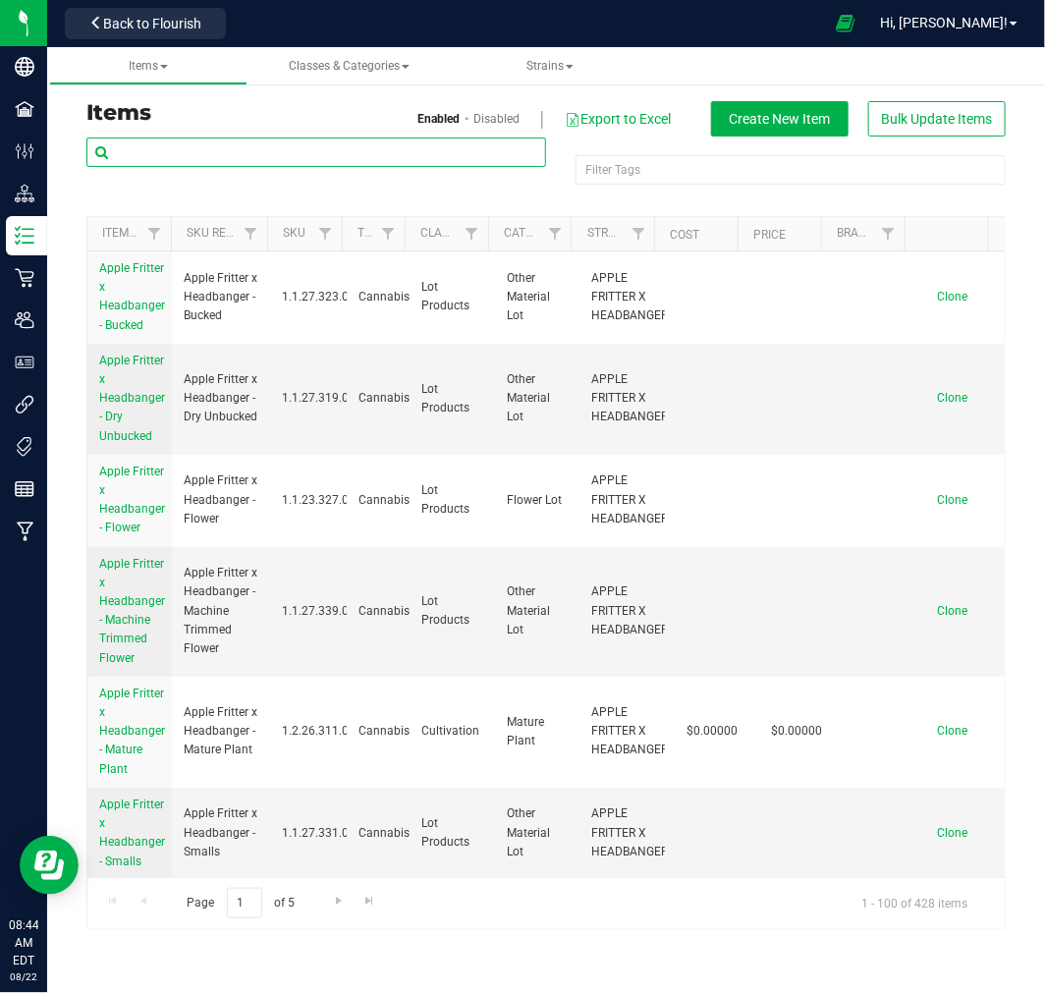
click at [335, 158] on input "text" at bounding box center [316, 152] width 460 height 29
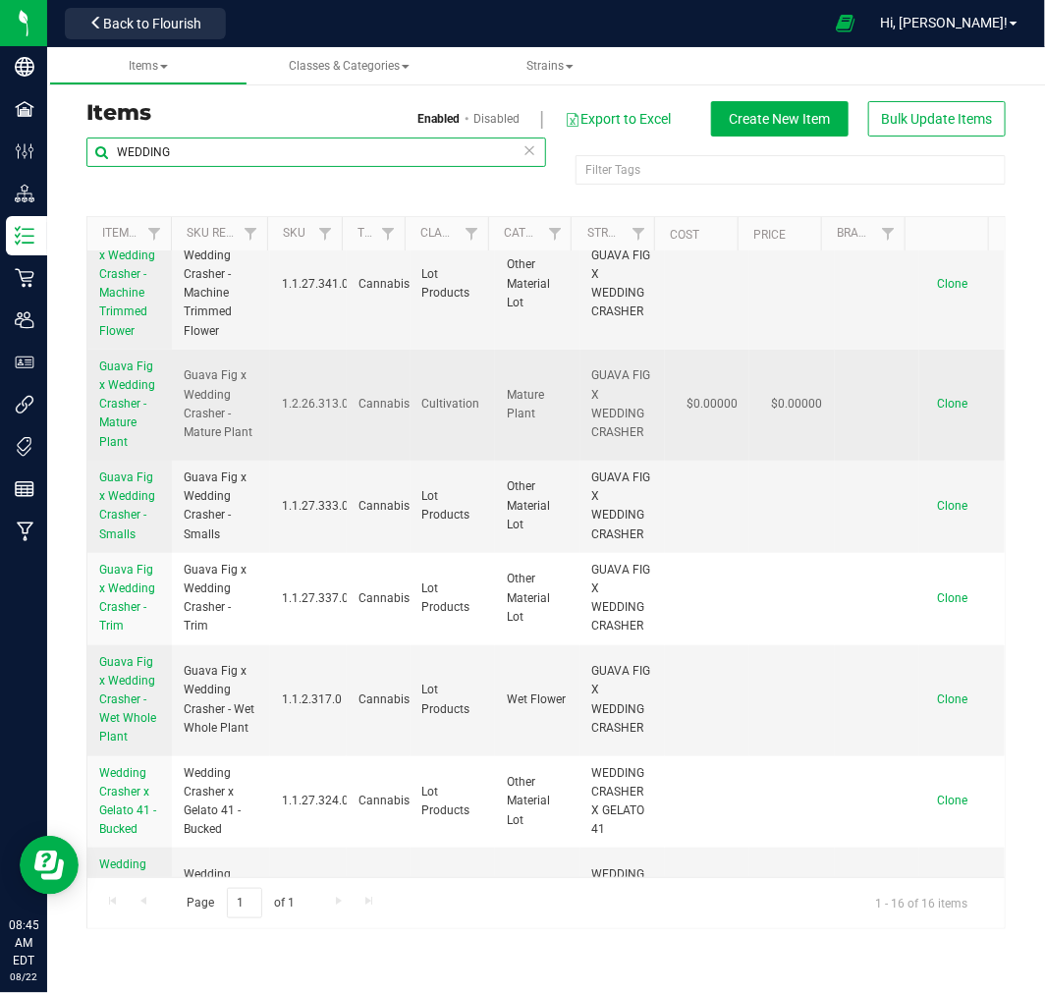
scroll to position [218, 0]
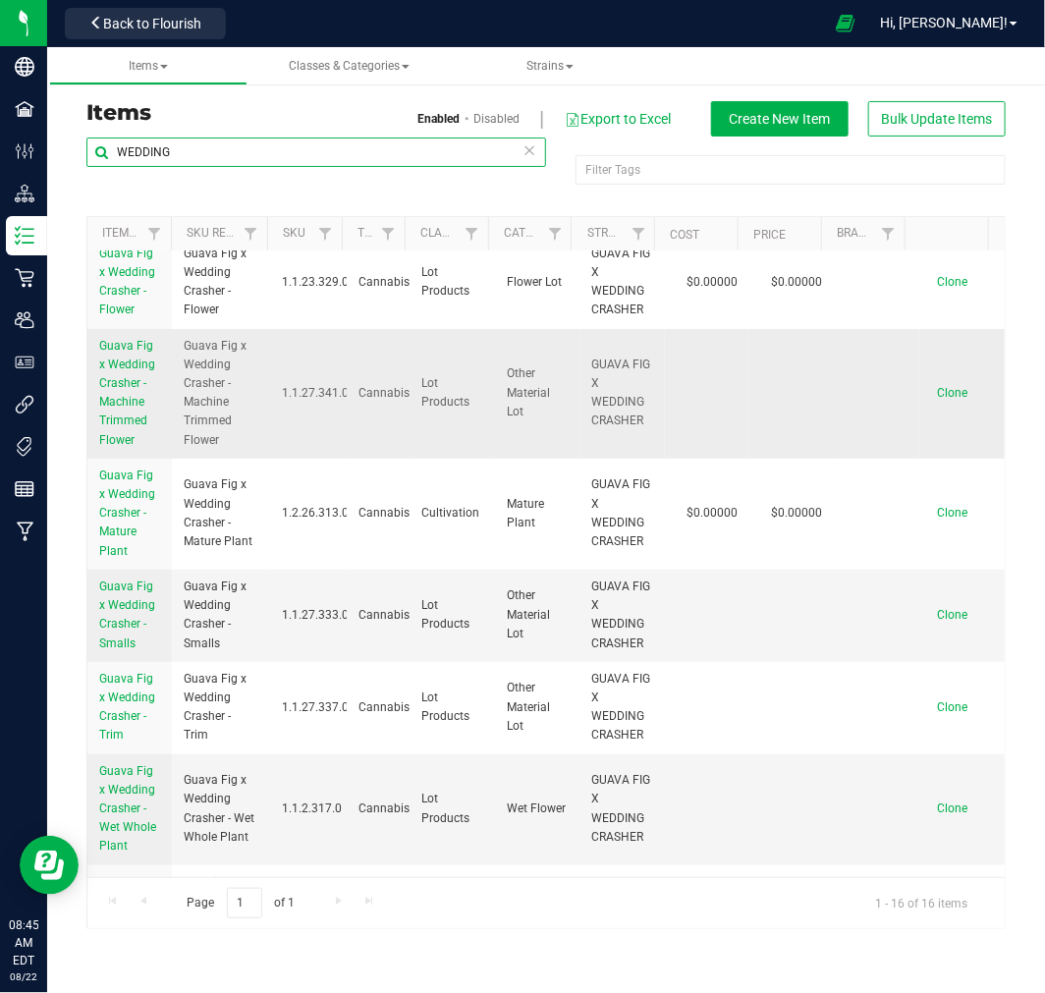
type input "WEDDING"
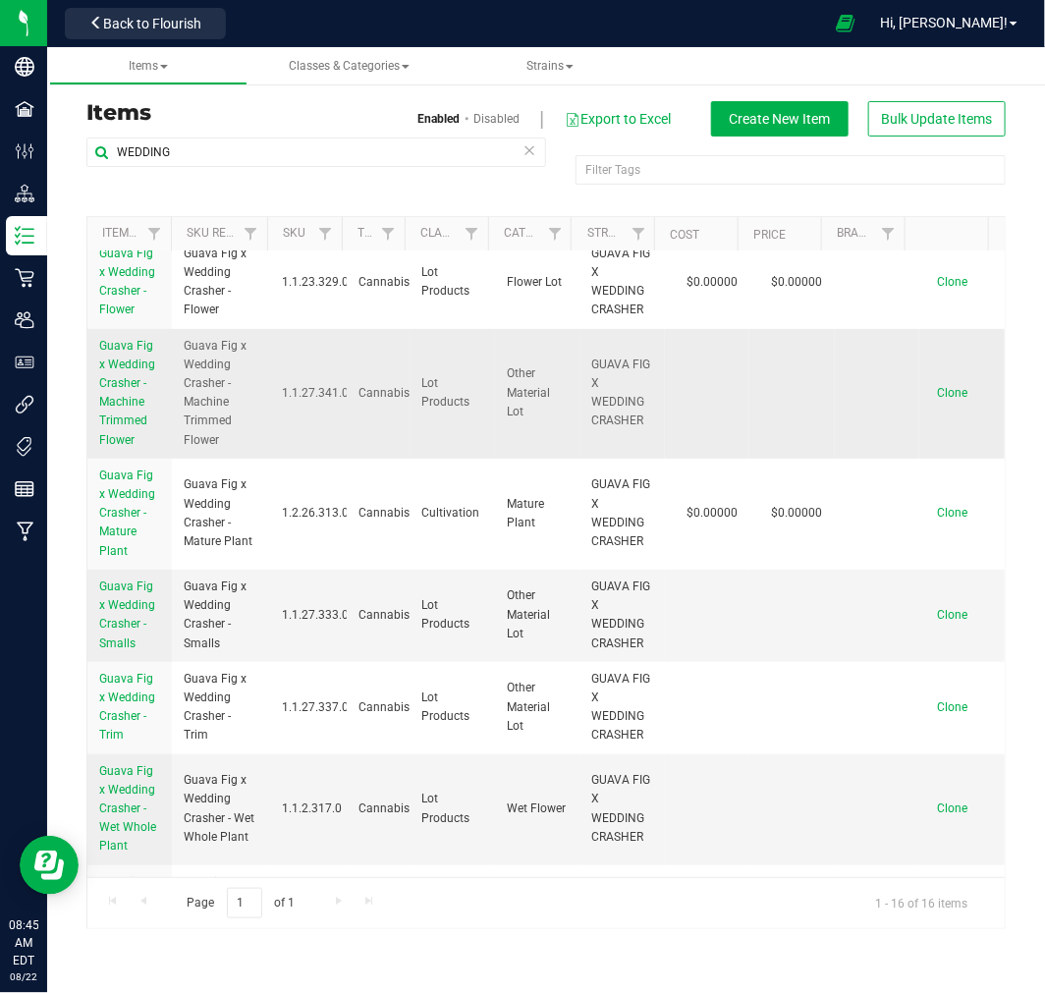
click at [118, 381] on span "Guava Fig x Wedding Crasher - Machine Trimmed Flower" at bounding box center [127, 393] width 56 height 108
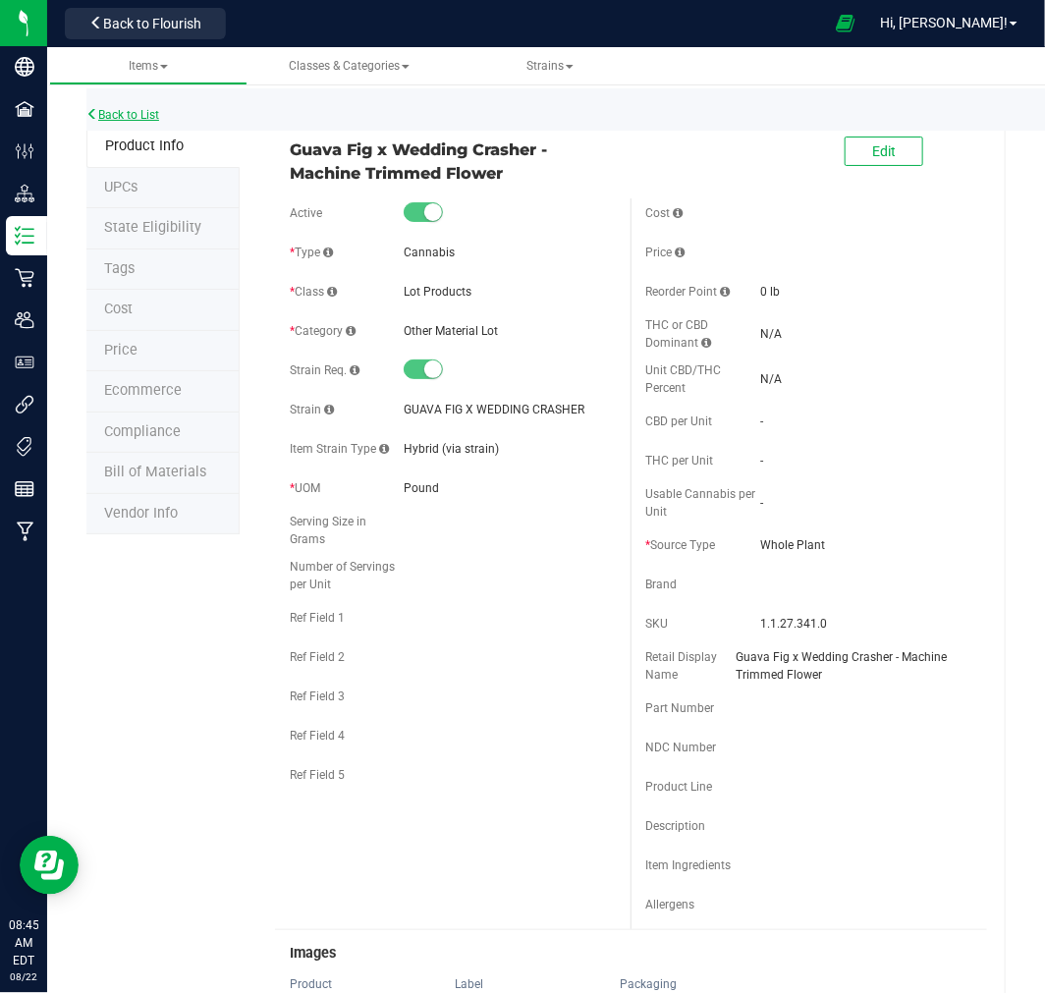
click at [99, 108] on link "Back to List" at bounding box center [122, 115] width 73 height 14
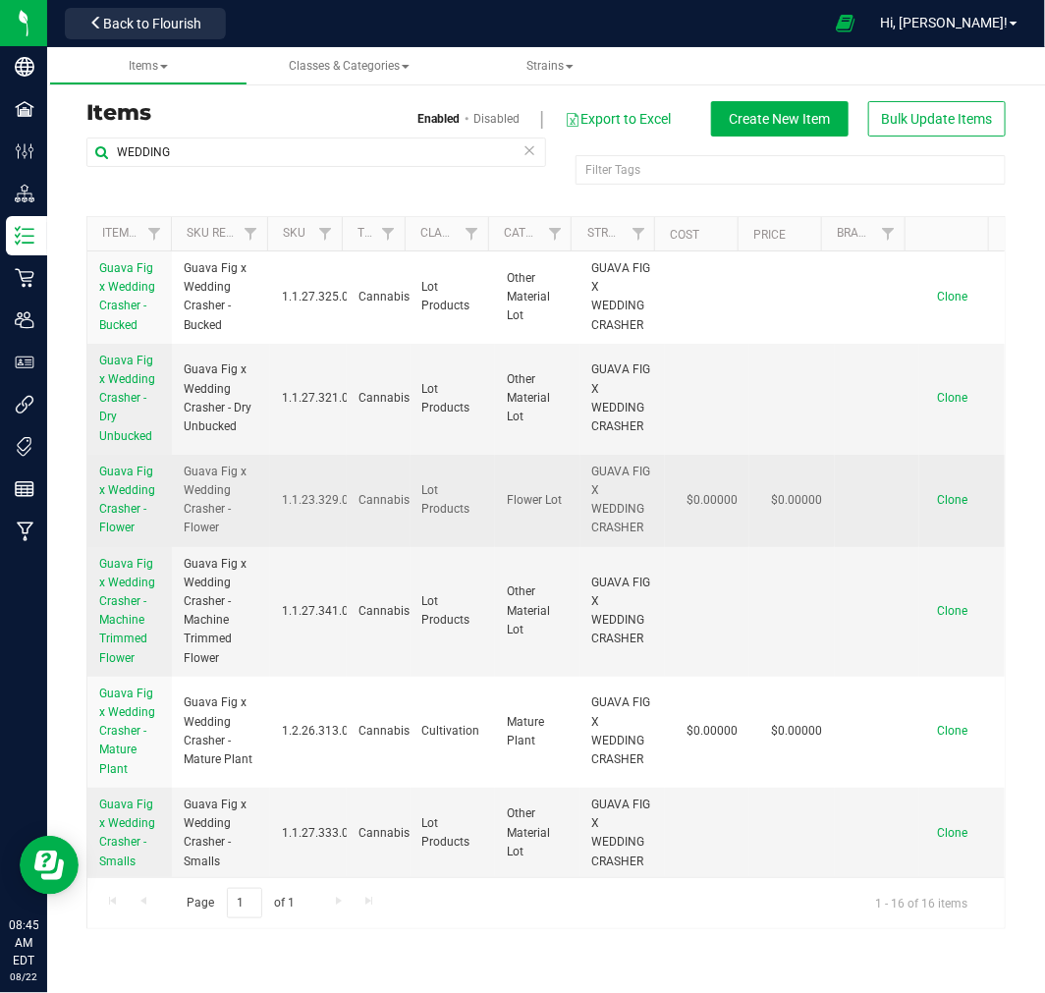
click at [115, 488] on span "Guava Fig x Wedding Crasher - Flower" at bounding box center [127, 500] width 56 height 71
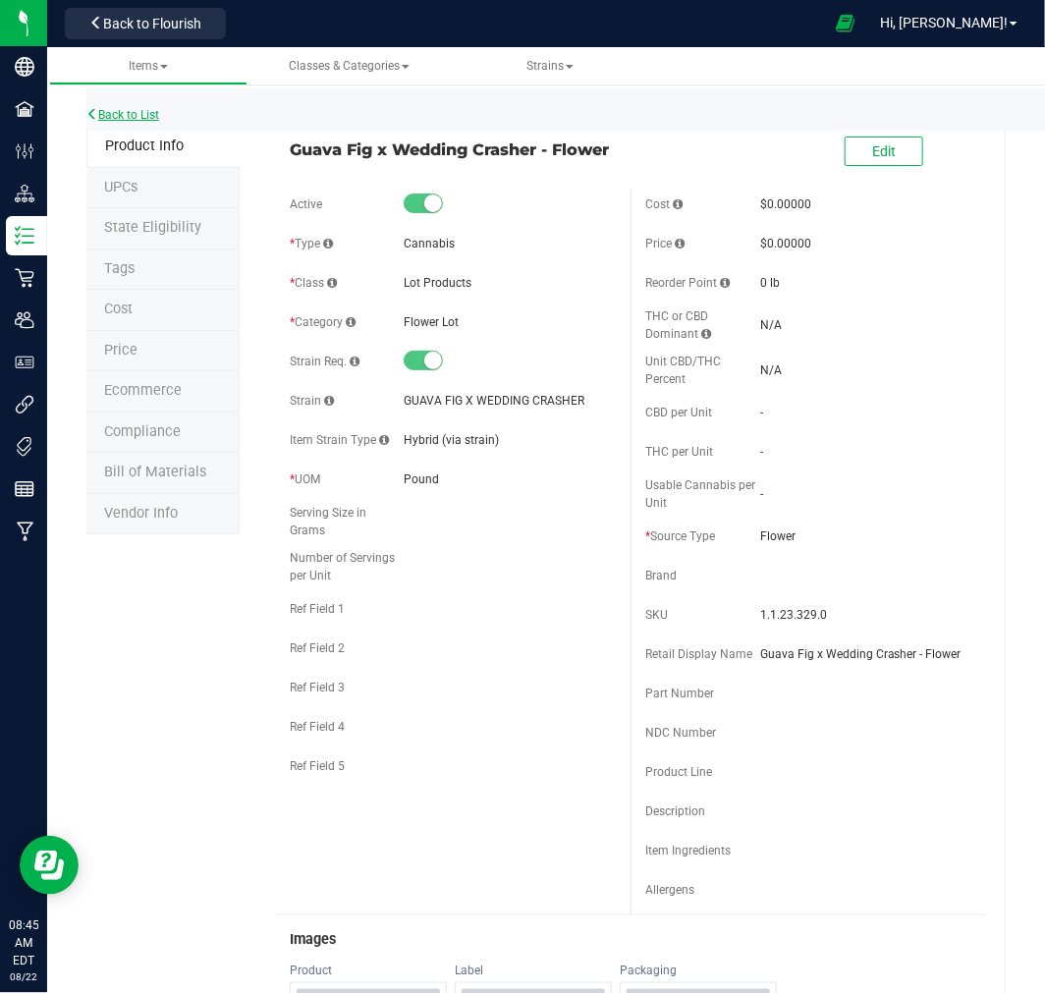
click at [132, 113] on link "Back to List" at bounding box center [122, 115] width 73 height 14
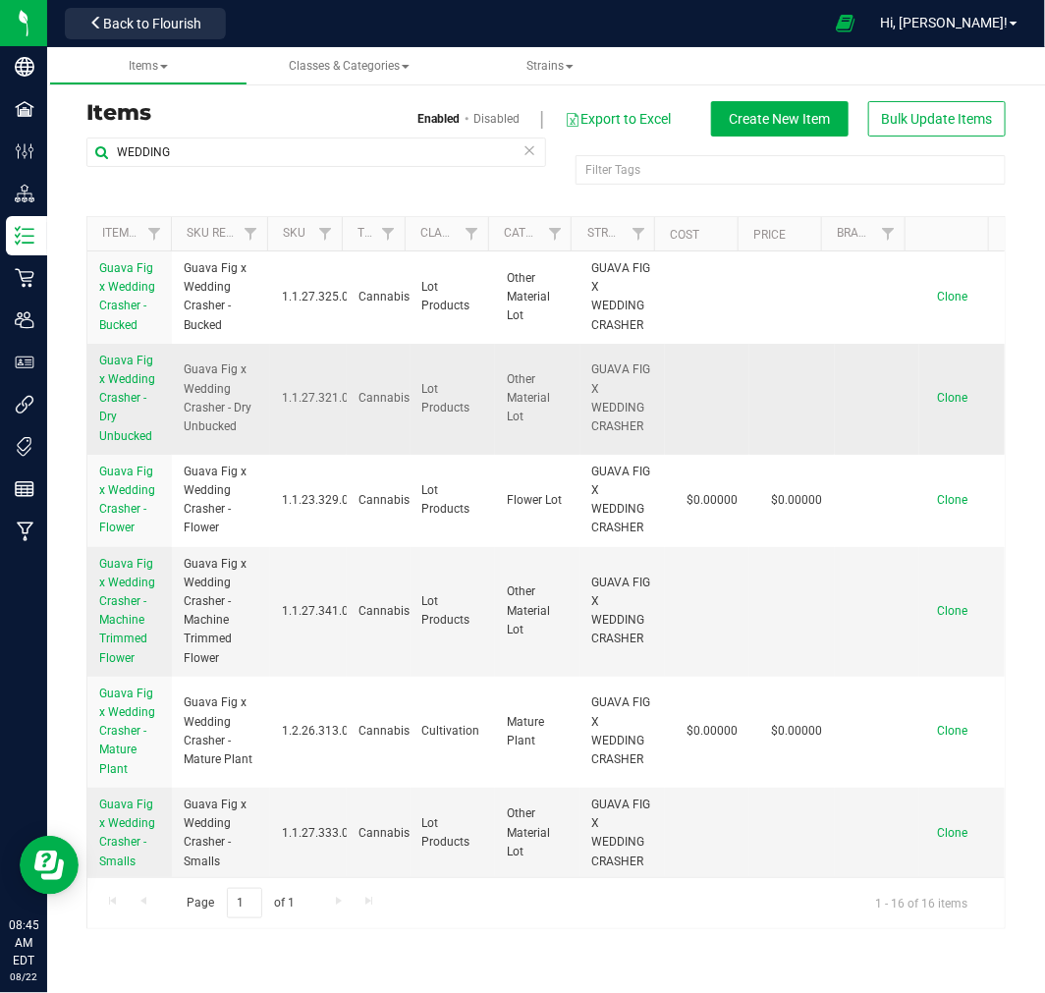
click at [110, 367] on span "Guava Fig x Wedding Crasher - Dry Unbucked" at bounding box center [127, 398] width 56 height 89
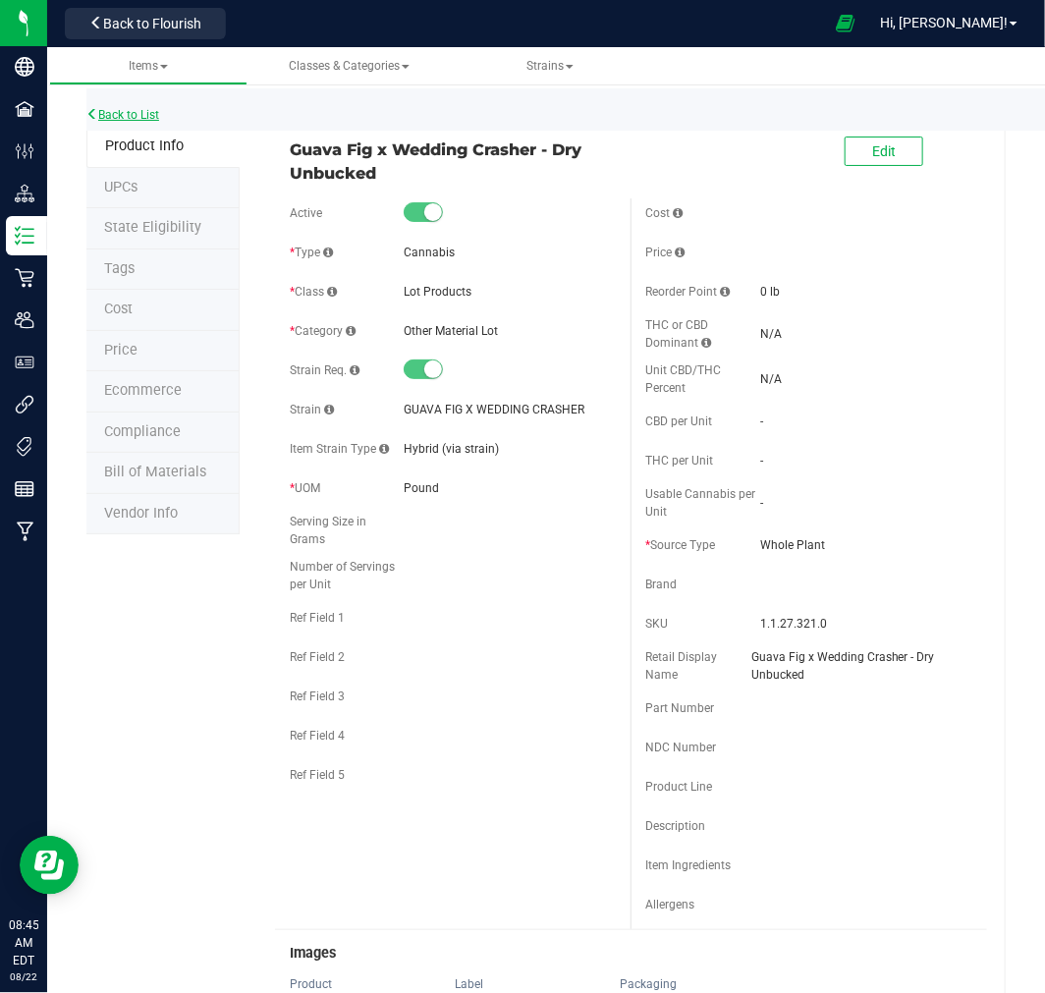
click at [129, 108] on link "Back to List" at bounding box center [122, 115] width 73 height 14
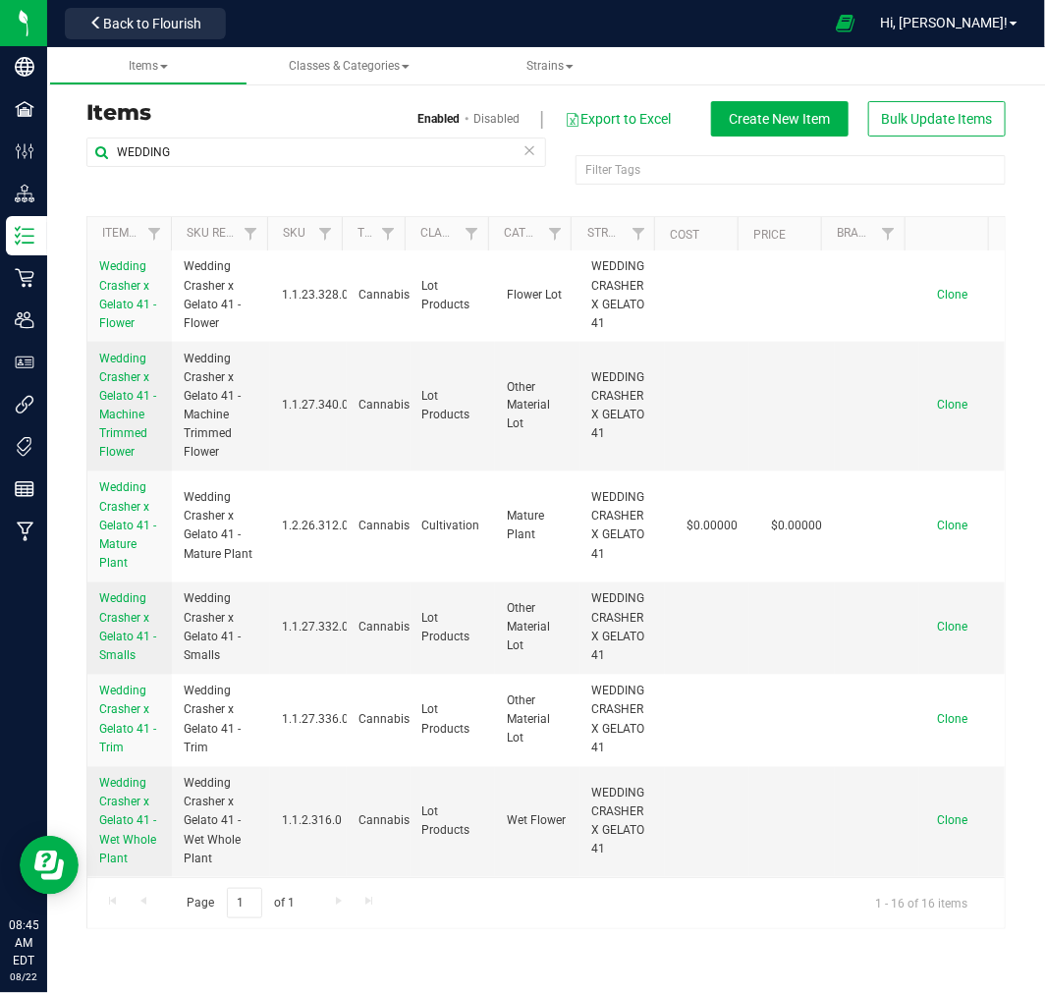
scroll to position [928, 0]
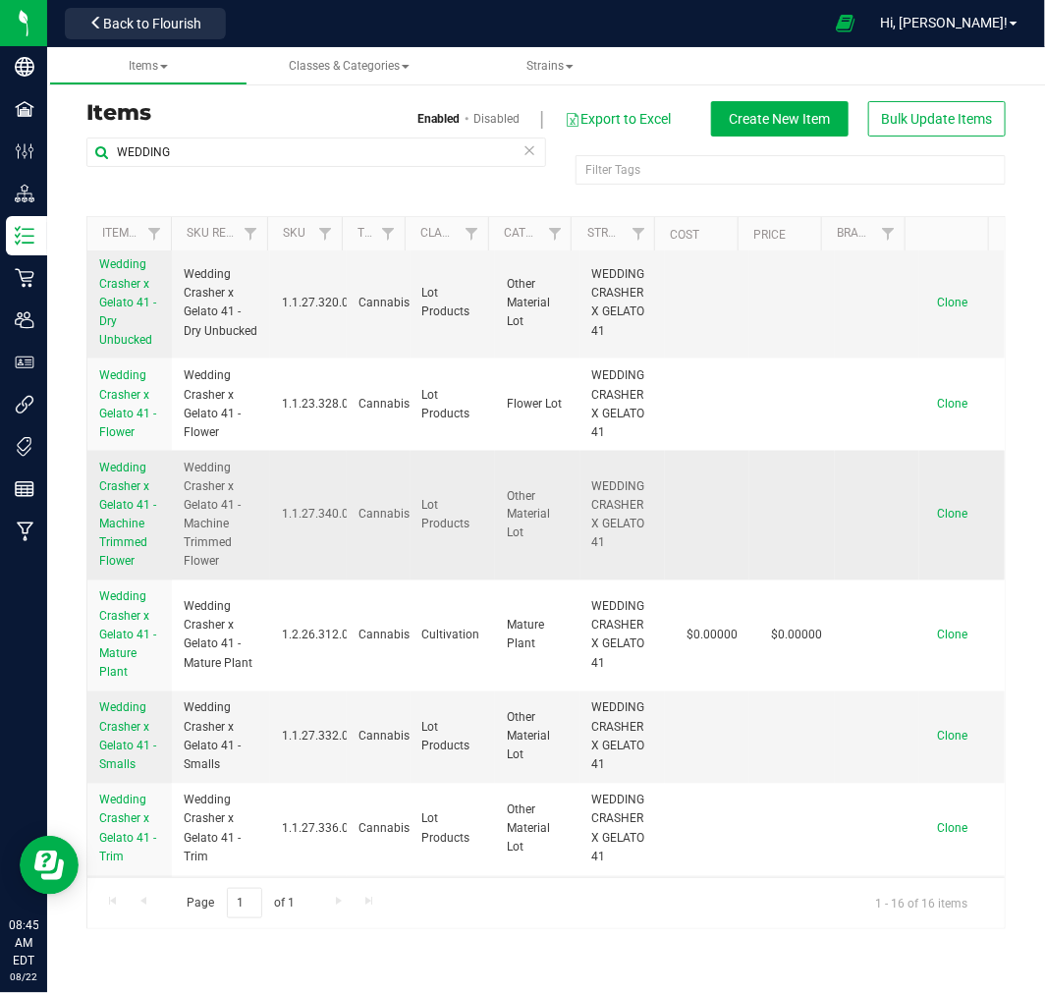
click at [118, 521] on span "Wedding Crasher x Gelato 41 - Machine Trimmed Flower" at bounding box center [127, 515] width 57 height 108
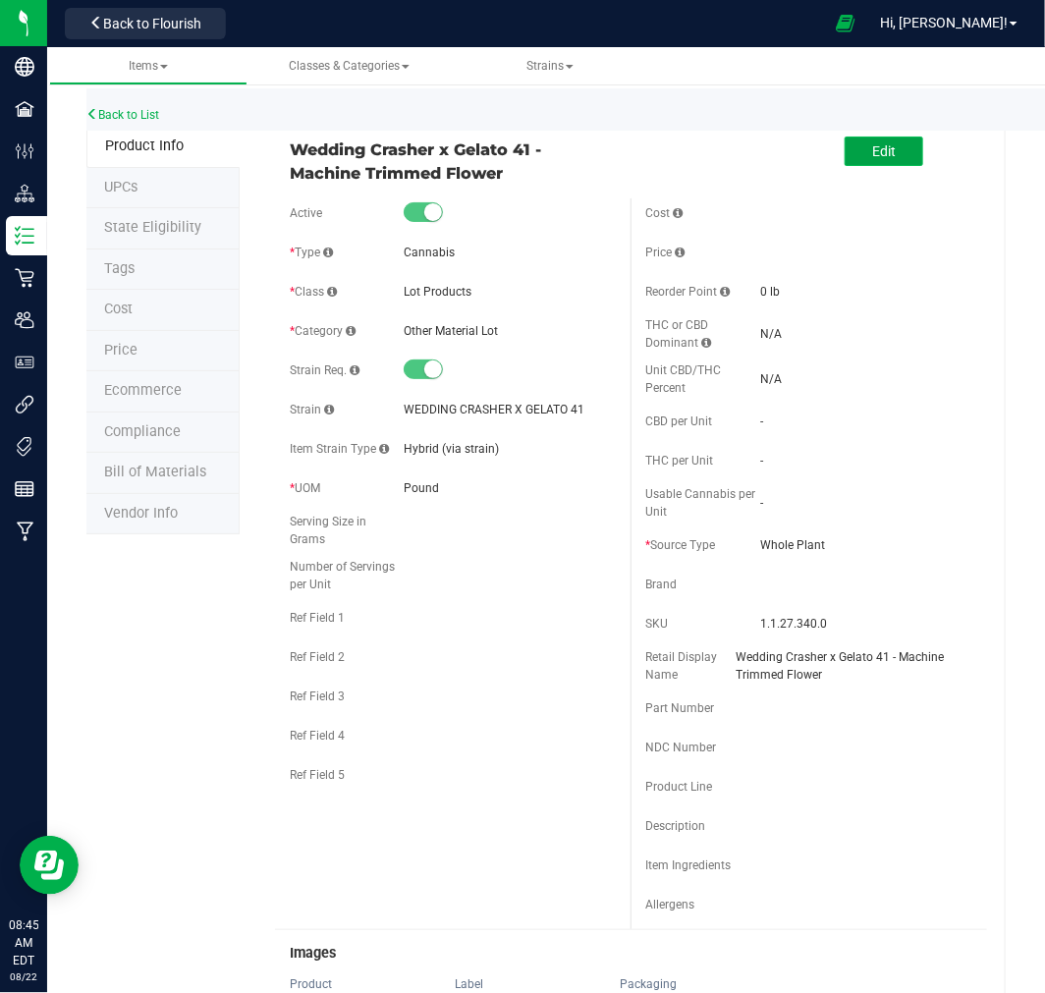
click at [887, 155] on button "Edit" at bounding box center [884, 151] width 79 height 29
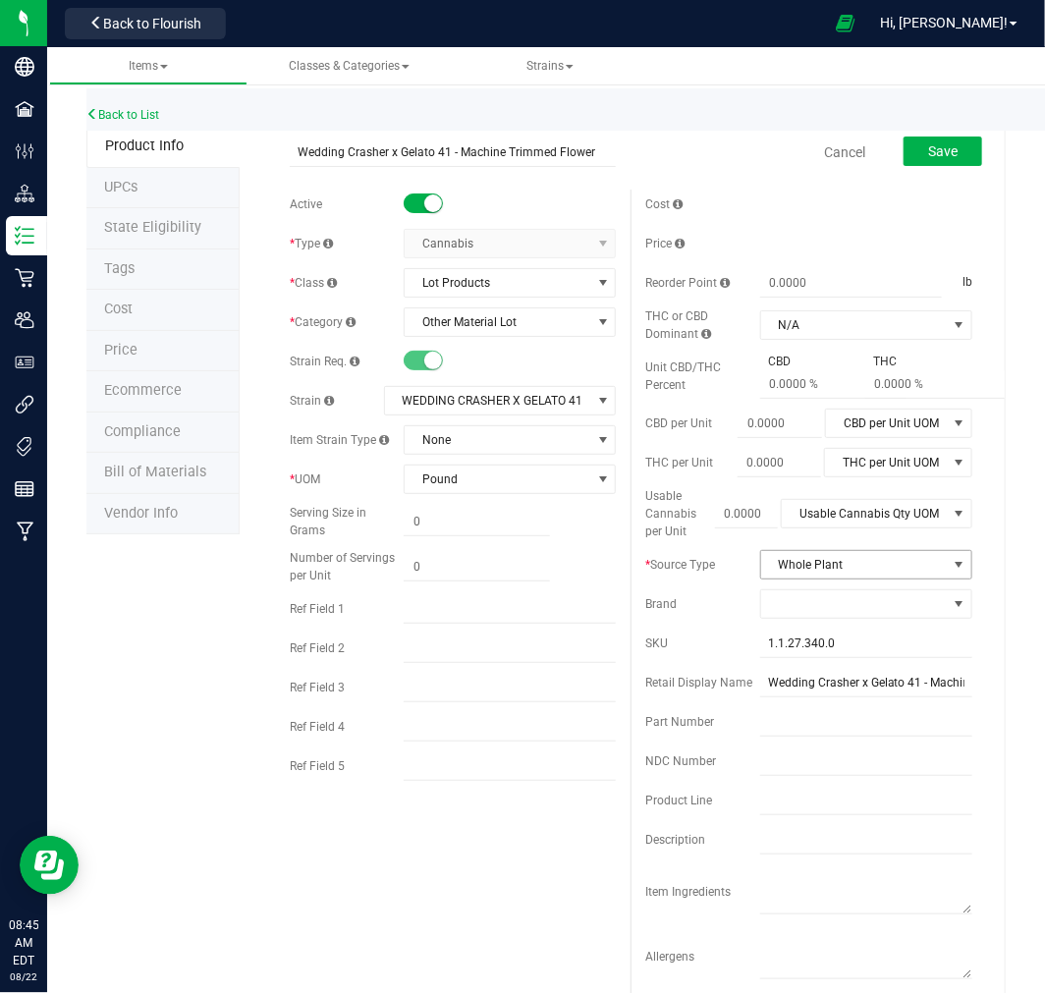
click at [856, 565] on span "Whole Plant" at bounding box center [854, 565] width 186 height 28
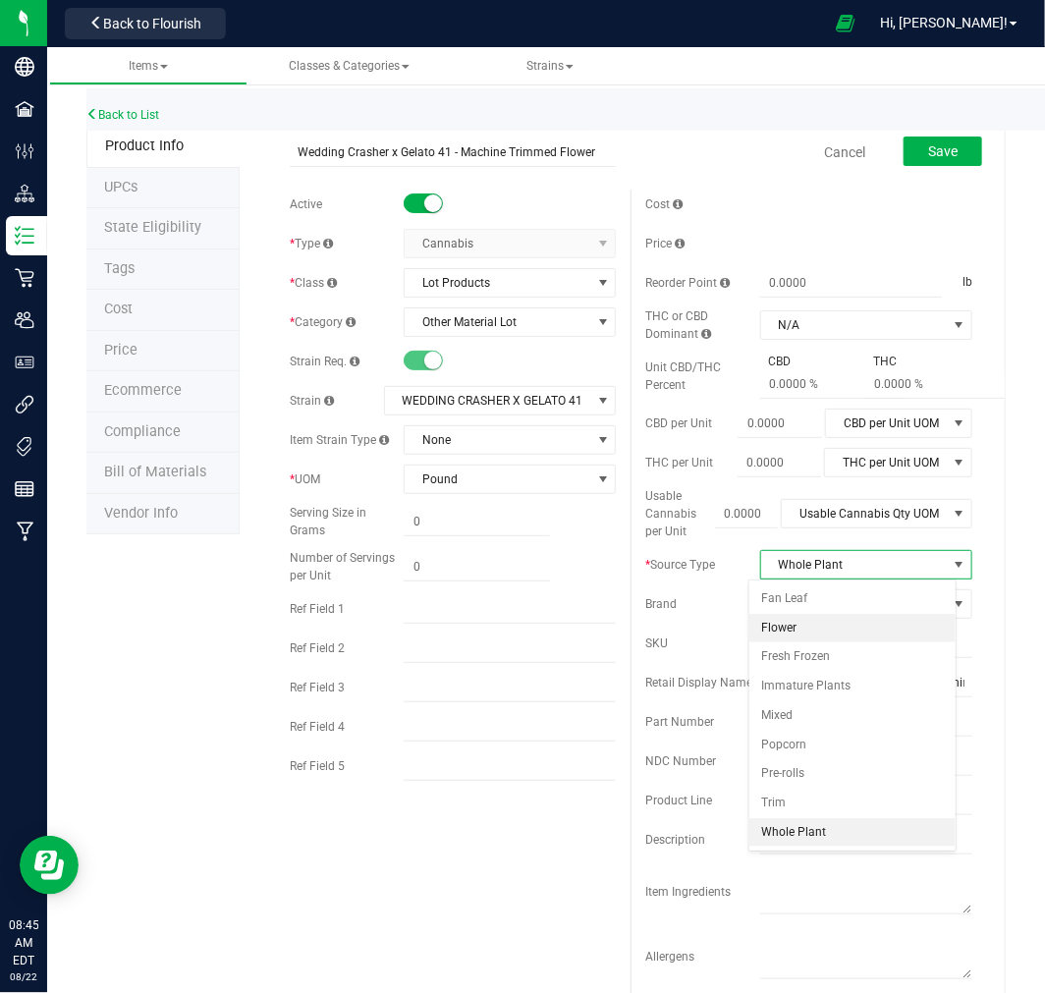
click at [832, 622] on li "Flower" at bounding box center [853, 628] width 206 height 29
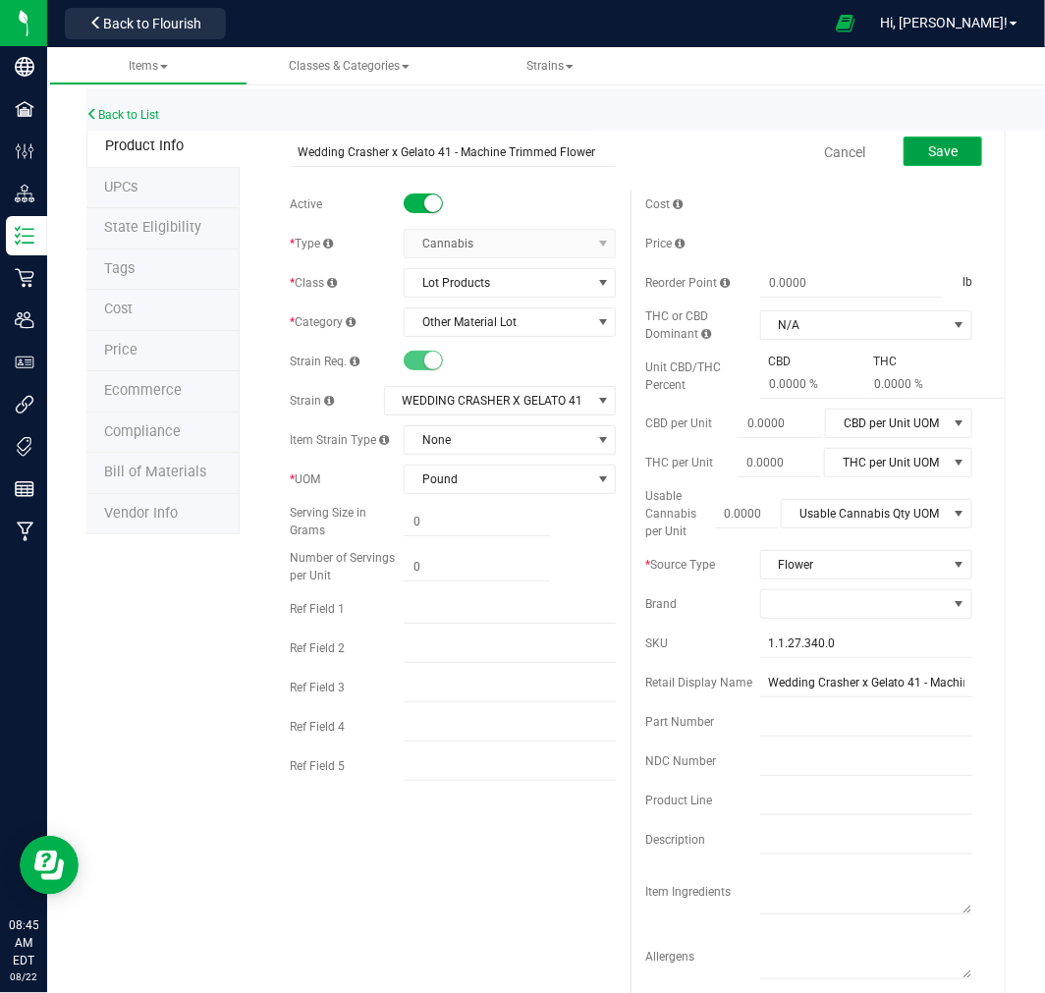
click at [936, 149] on span "Save" at bounding box center [943, 151] width 29 height 16
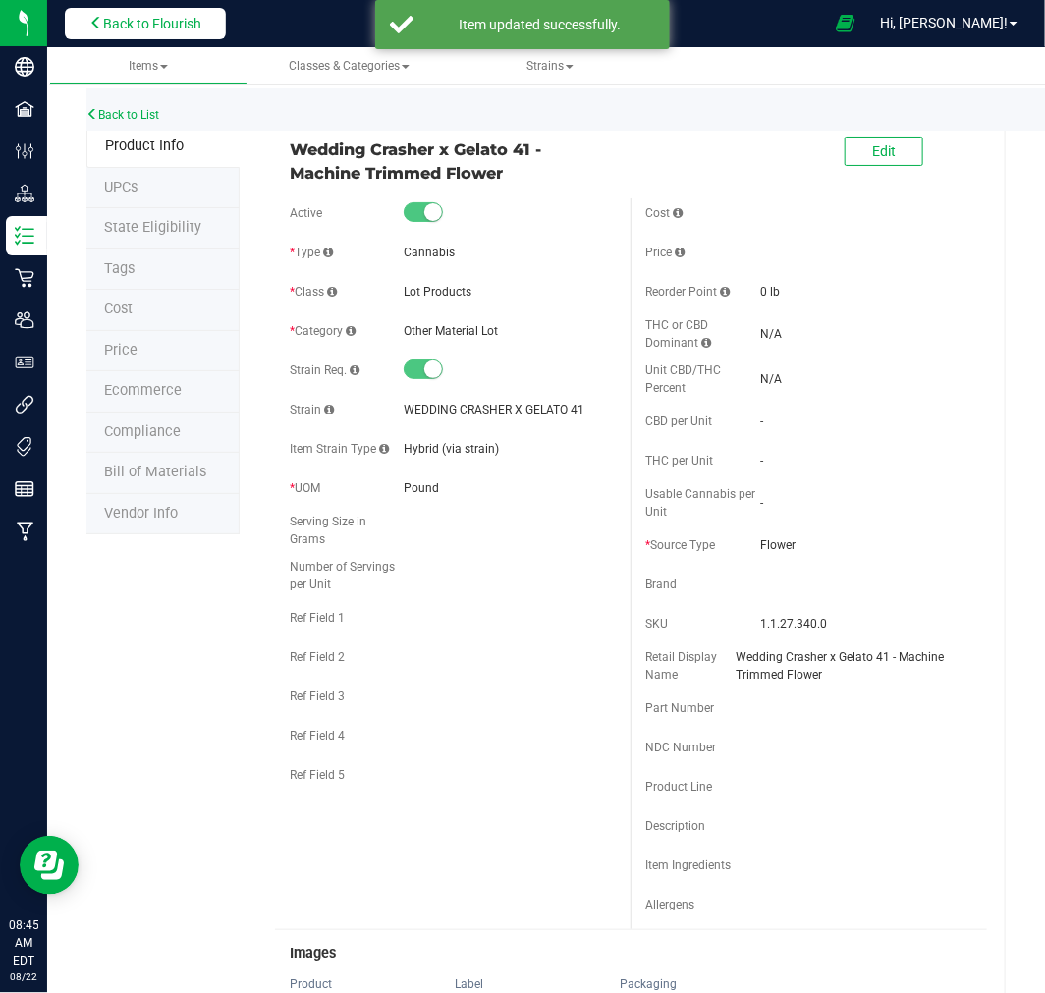
click at [103, 31] on button "Back to Flourish" at bounding box center [145, 23] width 161 height 31
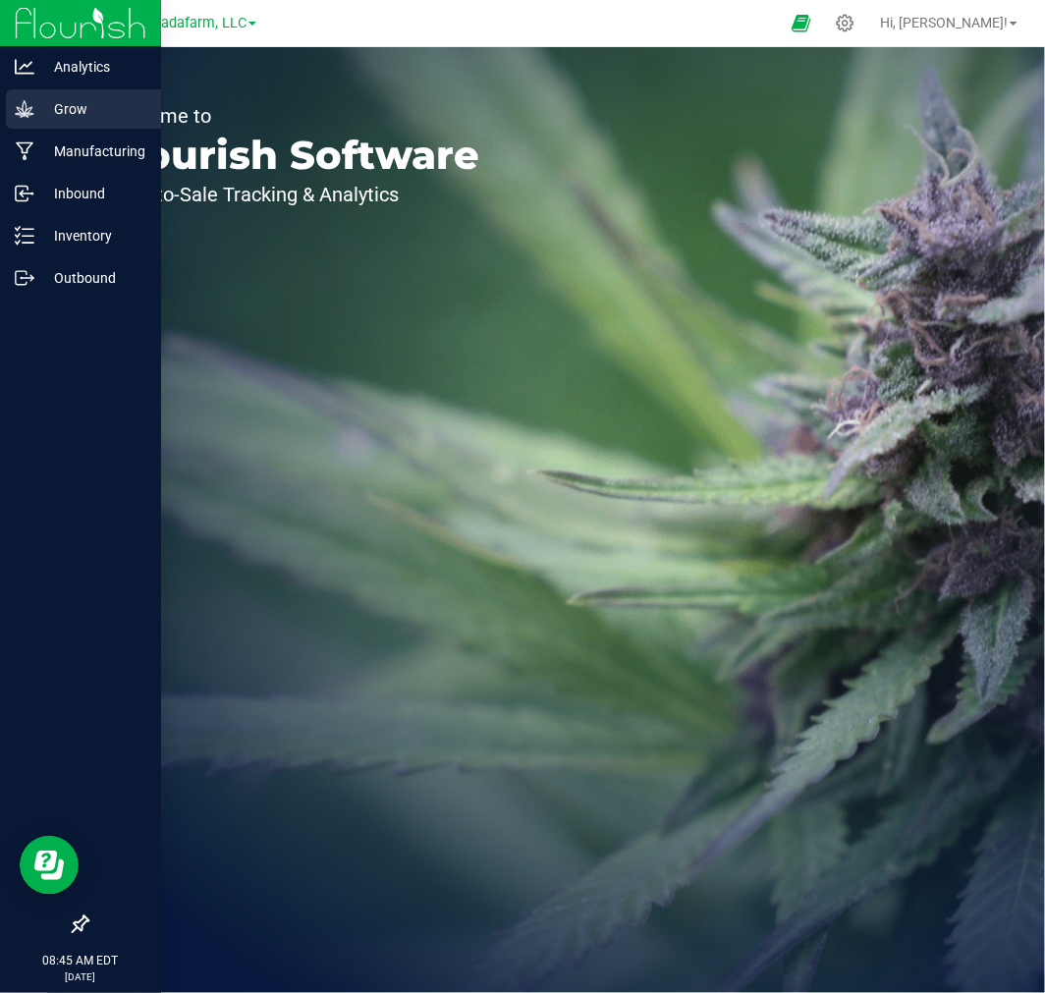
click at [75, 99] on p "Grow" at bounding box center [93, 109] width 118 height 24
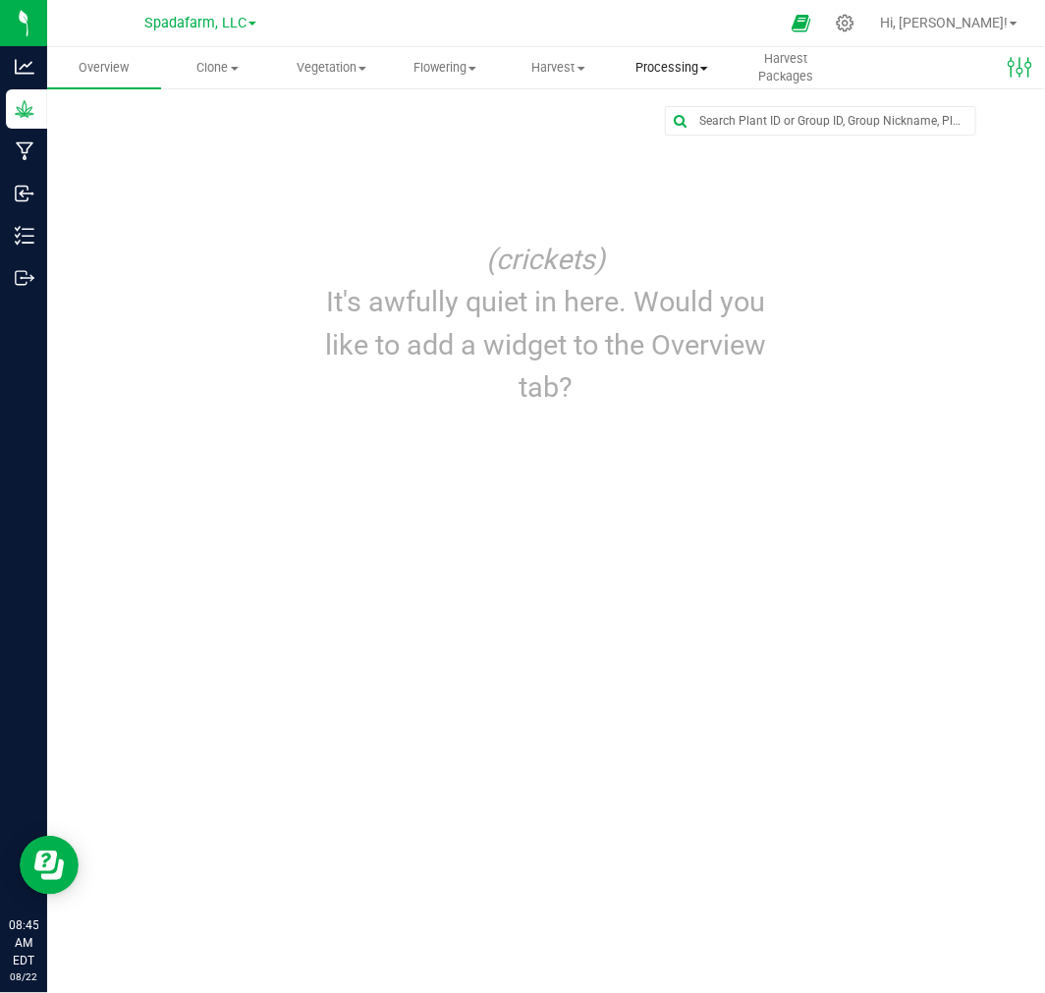
click at [665, 70] on span "Processing" at bounding box center [673, 68] width 112 height 18
click at [676, 138] on span "Processing harvests" at bounding box center [707, 142] width 182 height 17
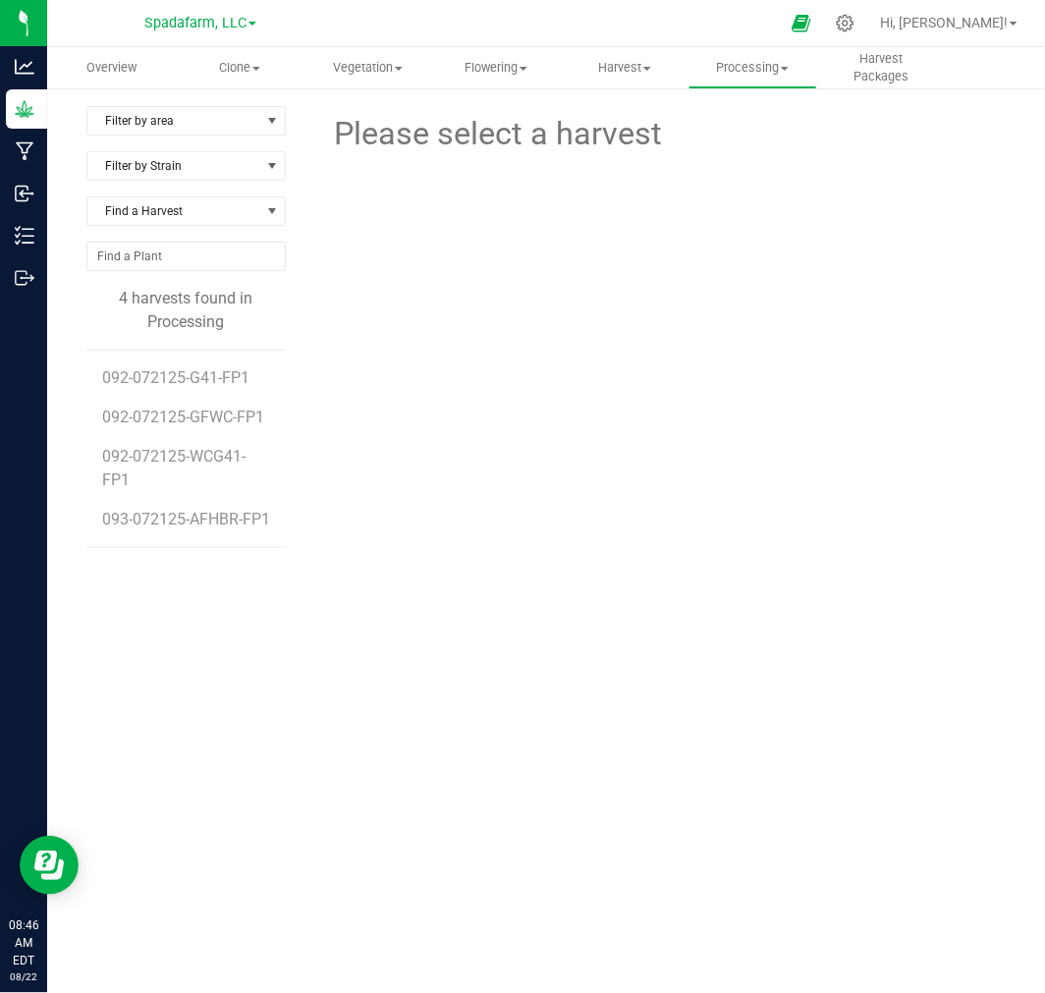
click at [187, 467] on li "092-072125-WCG41-FP1" at bounding box center [186, 460] width 169 height 63
click at [189, 447] on span "092-072125-WCG41-FP1" at bounding box center [176, 468] width 149 height 42
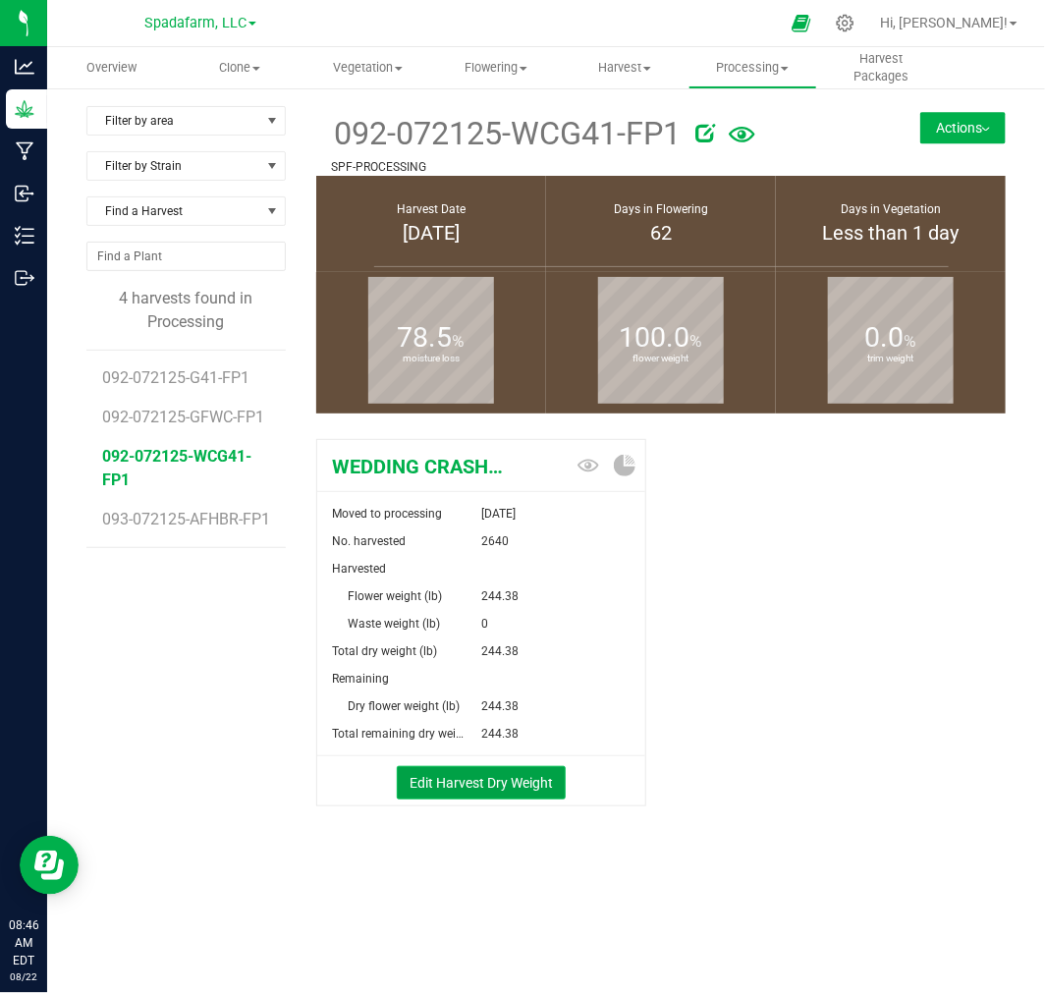
click at [512, 782] on button "Edit Harvest Dry Weight" at bounding box center [481, 782] width 169 height 33
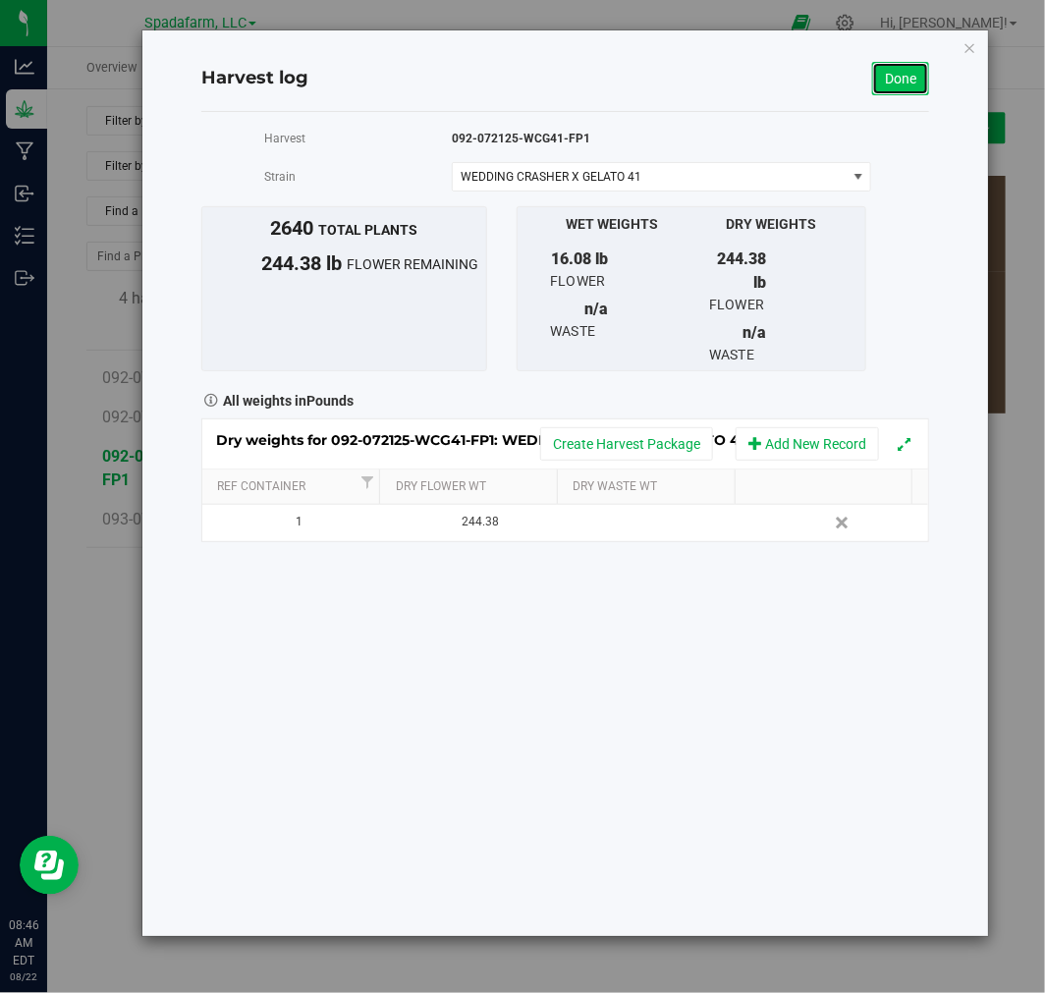
click at [908, 85] on link "Done" at bounding box center [901, 78] width 57 height 33
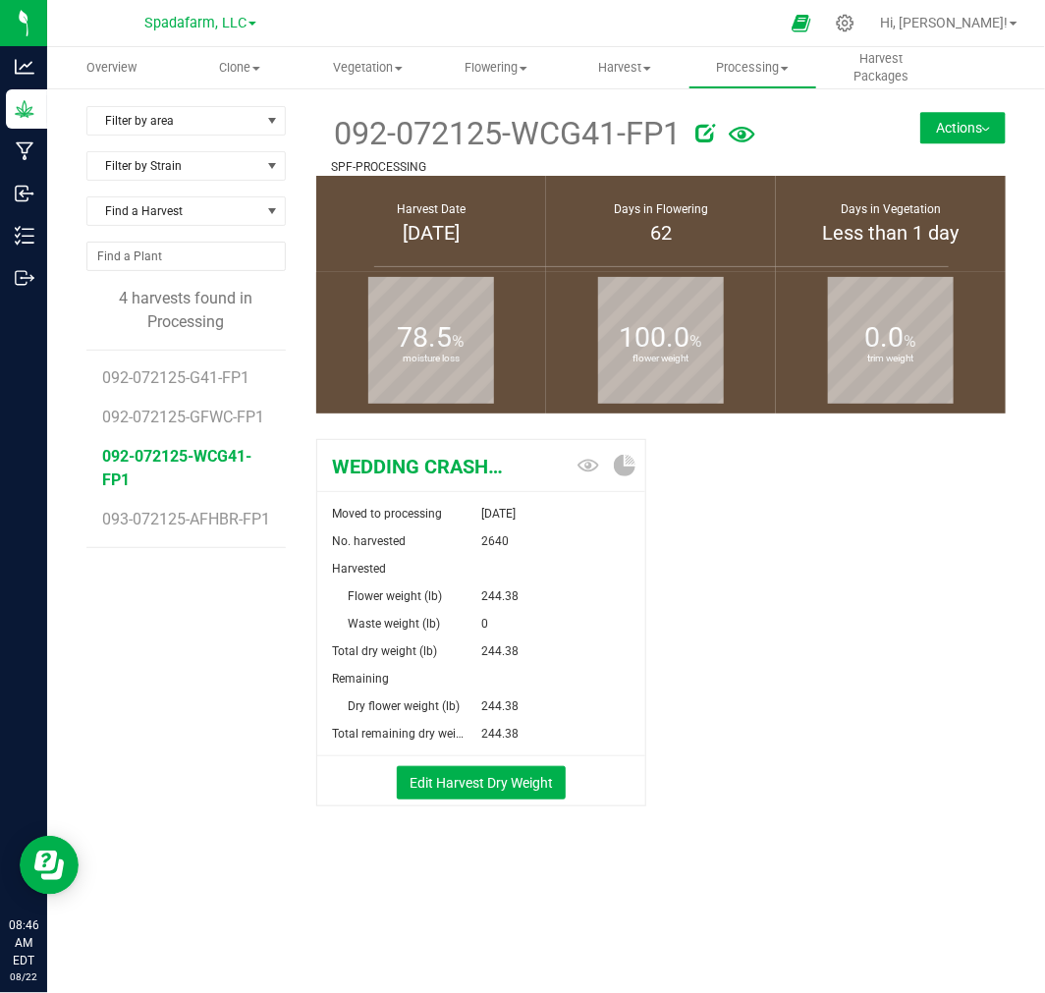
click at [948, 136] on button "Actions" at bounding box center [963, 127] width 85 height 31
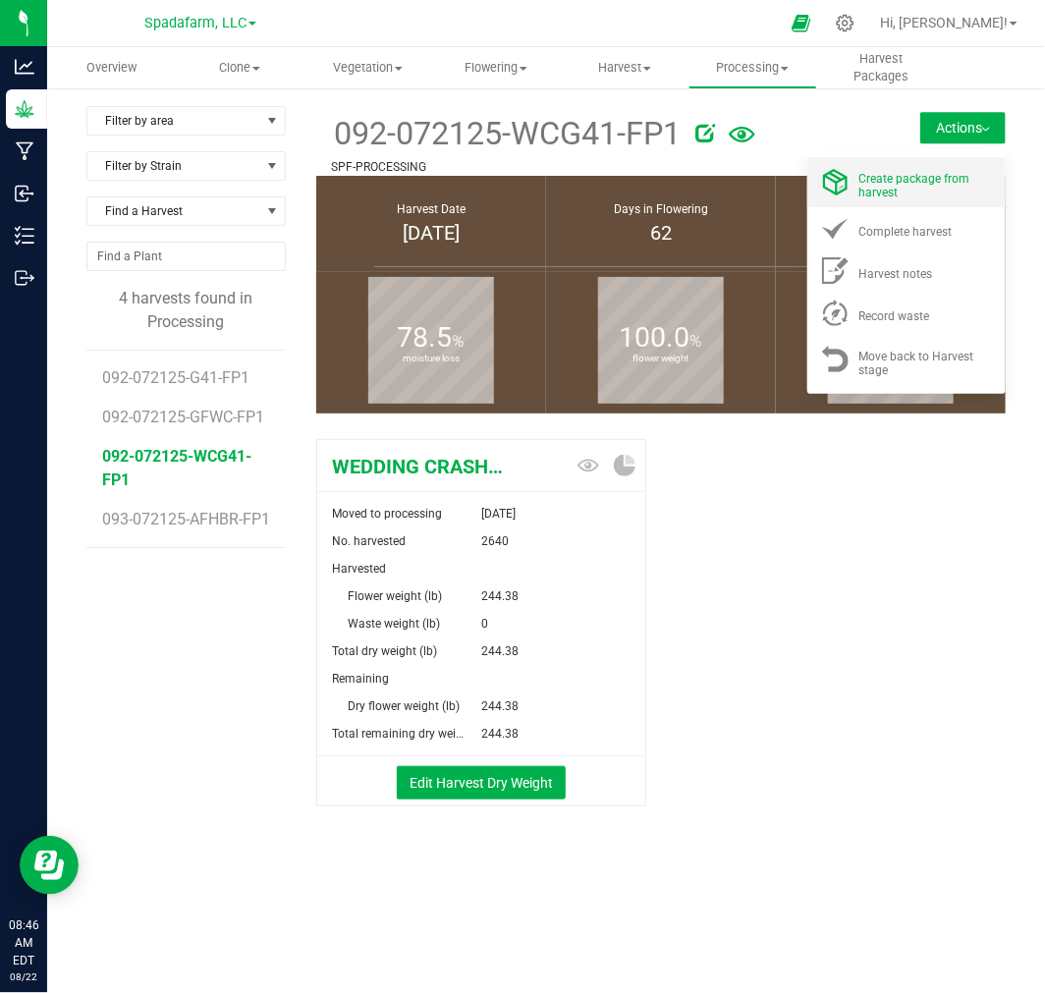
click at [918, 167] on div "Create package from harvest" at bounding box center [927, 182] width 134 height 34
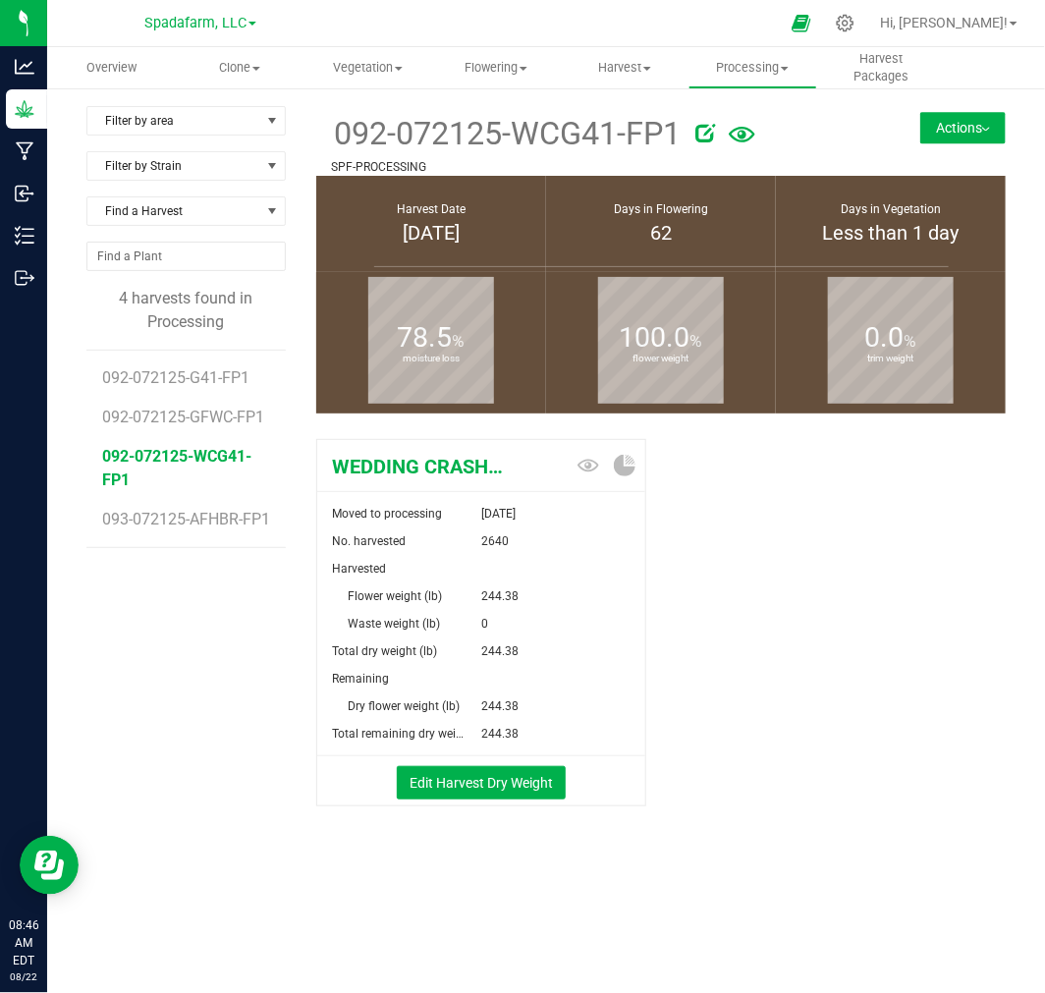
click at [963, 135] on button "Actions" at bounding box center [963, 127] width 85 height 31
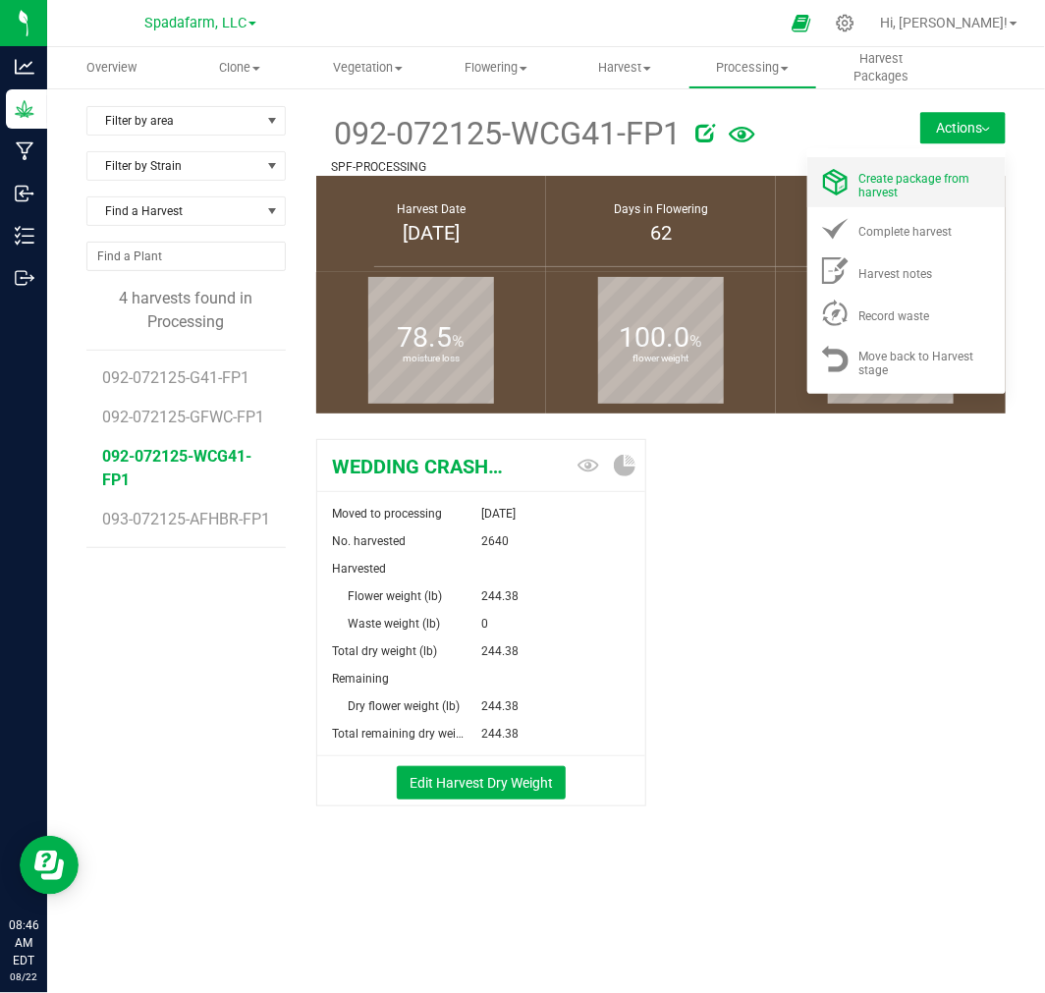
click at [930, 182] on span "Create package from harvest" at bounding box center [915, 186] width 111 height 28
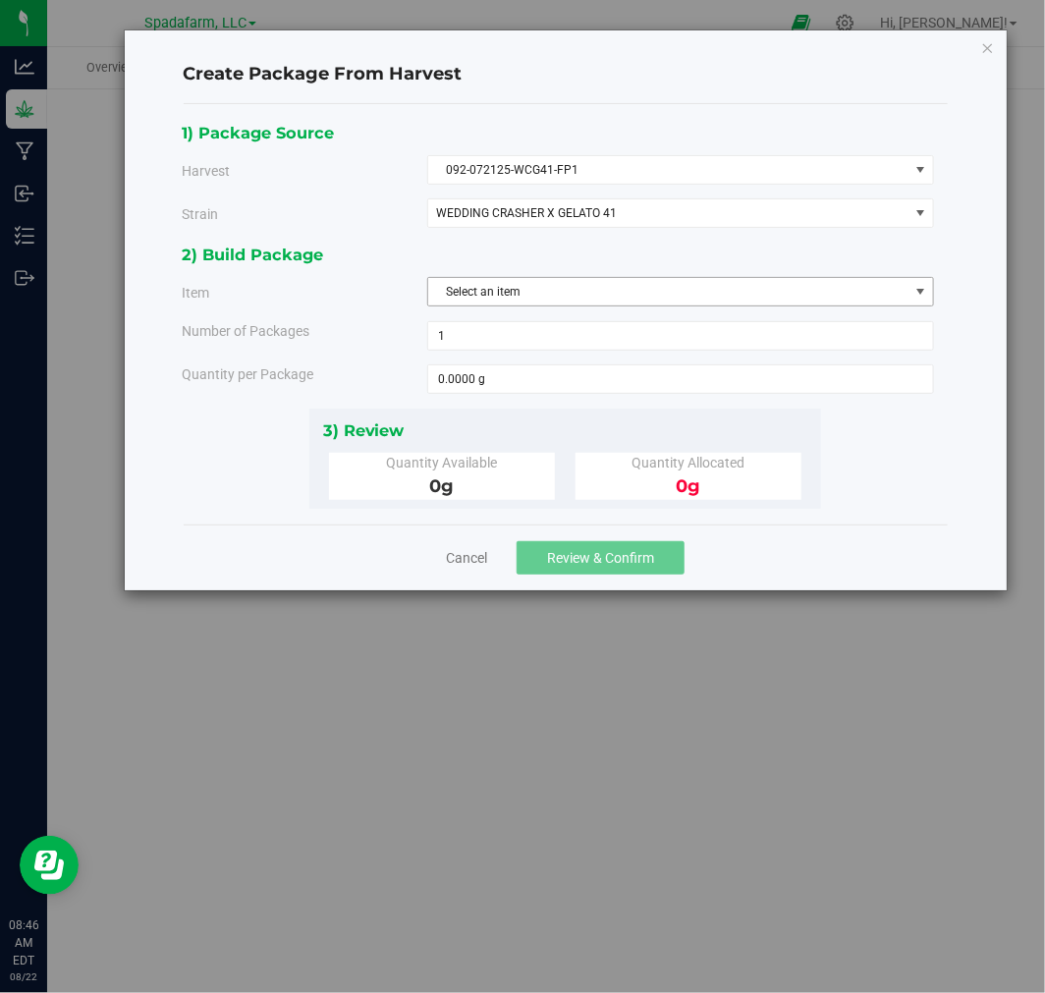
click at [620, 286] on span "Select an item" at bounding box center [668, 292] width 480 height 28
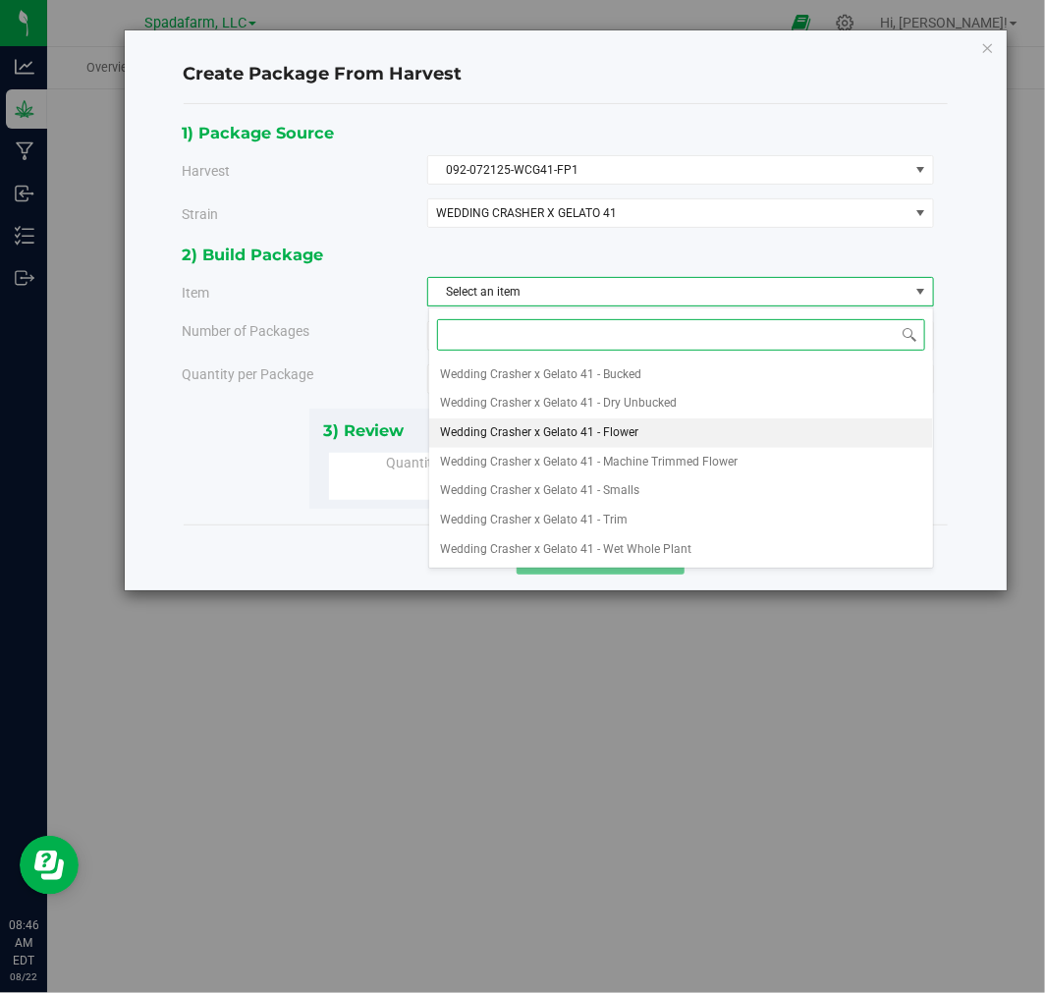
click at [614, 421] on span "Wedding Crasher x Gelato 41 - Flower" at bounding box center [540, 434] width 198 height 26
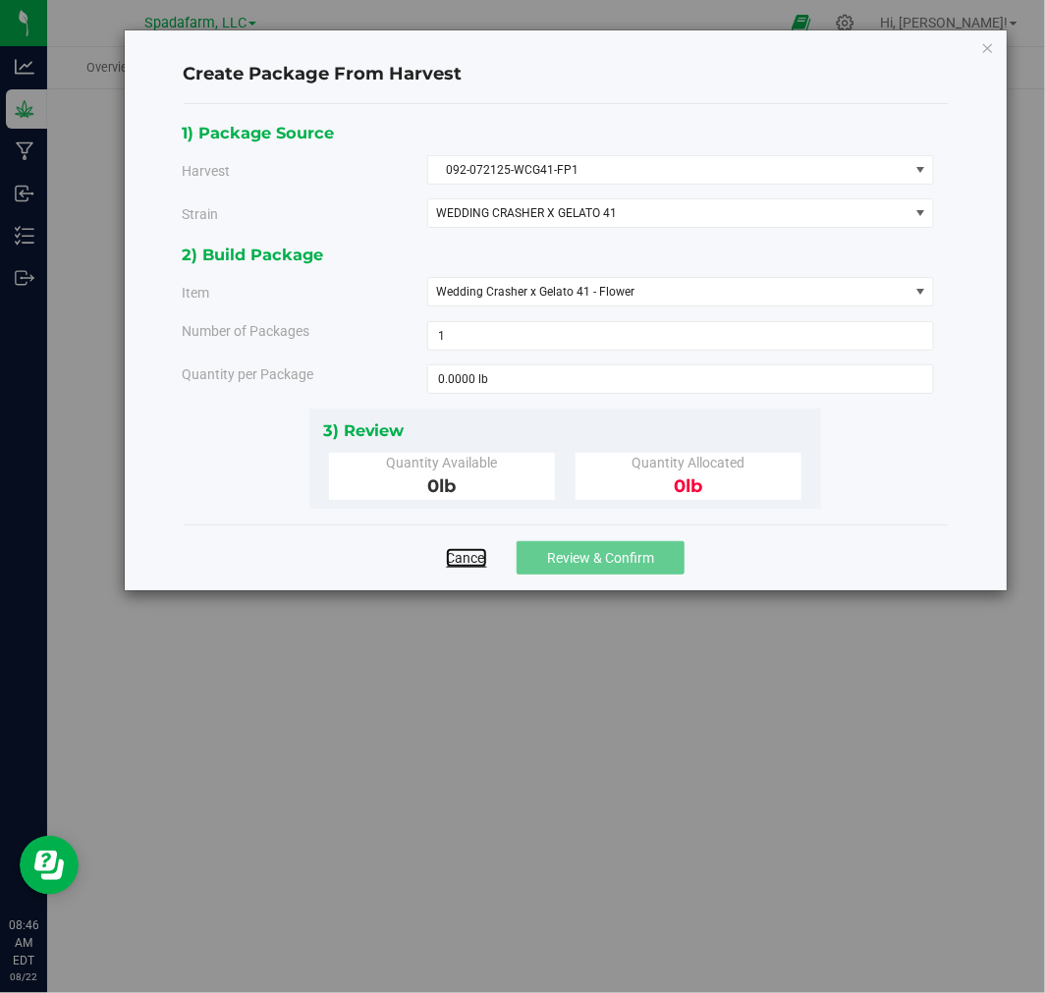
click at [462, 567] on link "Cancel" at bounding box center [466, 558] width 41 height 20
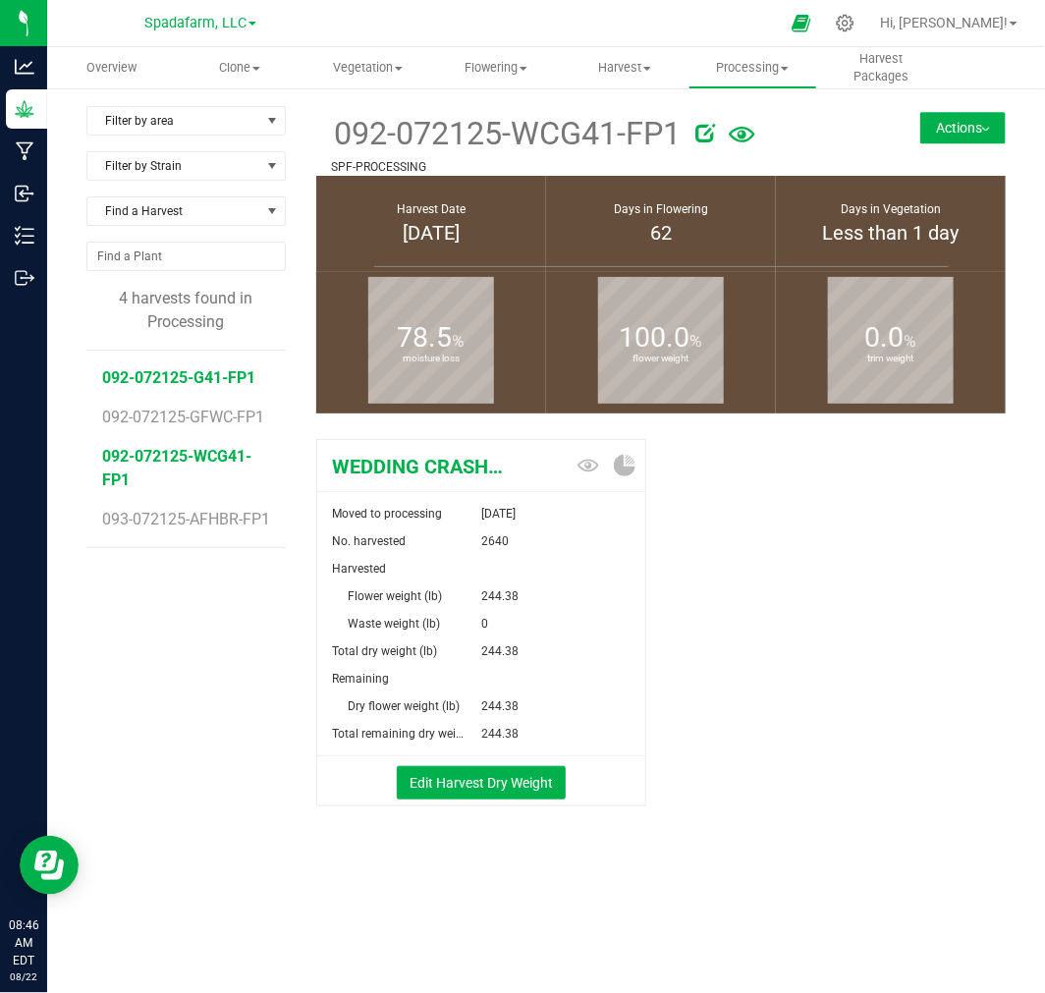
click at [236, 373] on span "092-072125-G41-FP1" at bounding box center [178, 377] width 153 height 19
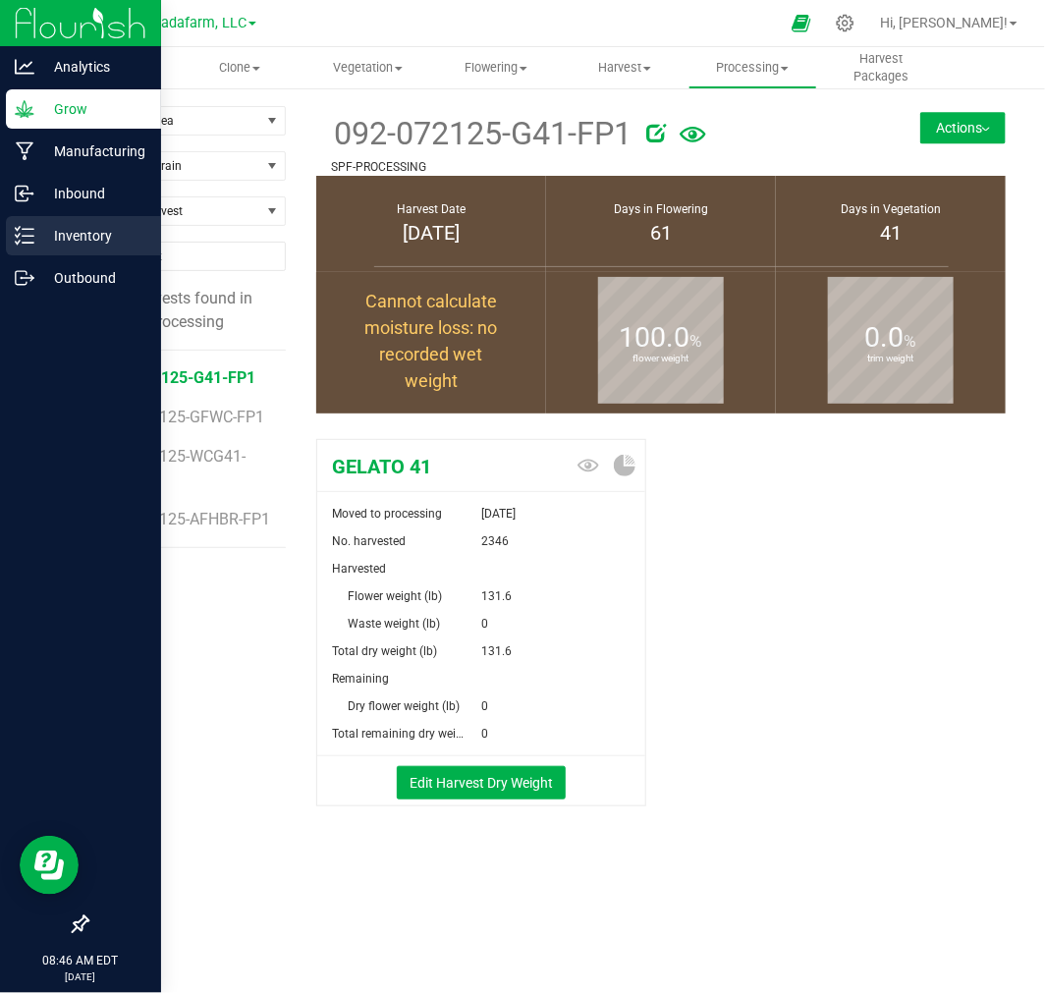
click at [74, 243] on p "Inventory" at bounding box center [93, 236] width 118 height 24
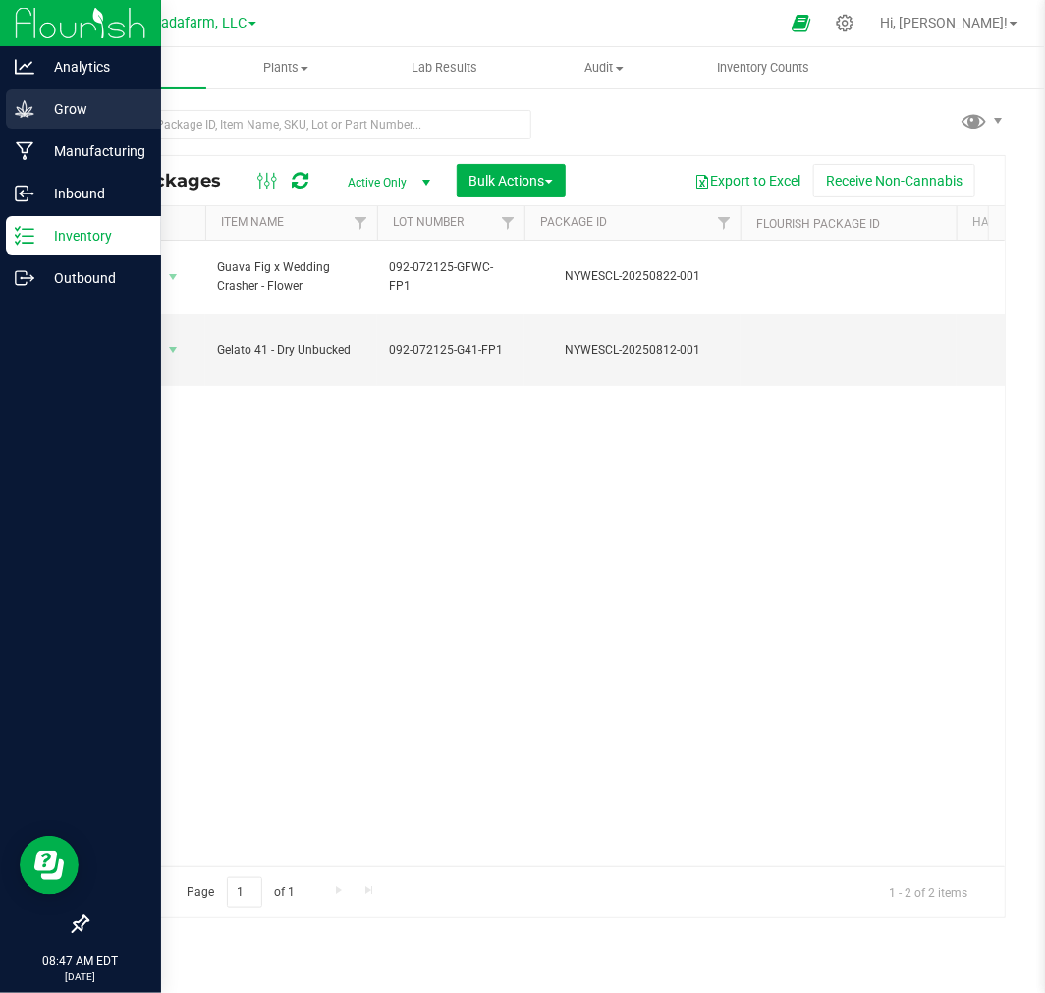
click at [54, 119] on p "Grow" at bounding box center [93, 109] width 118 height 24
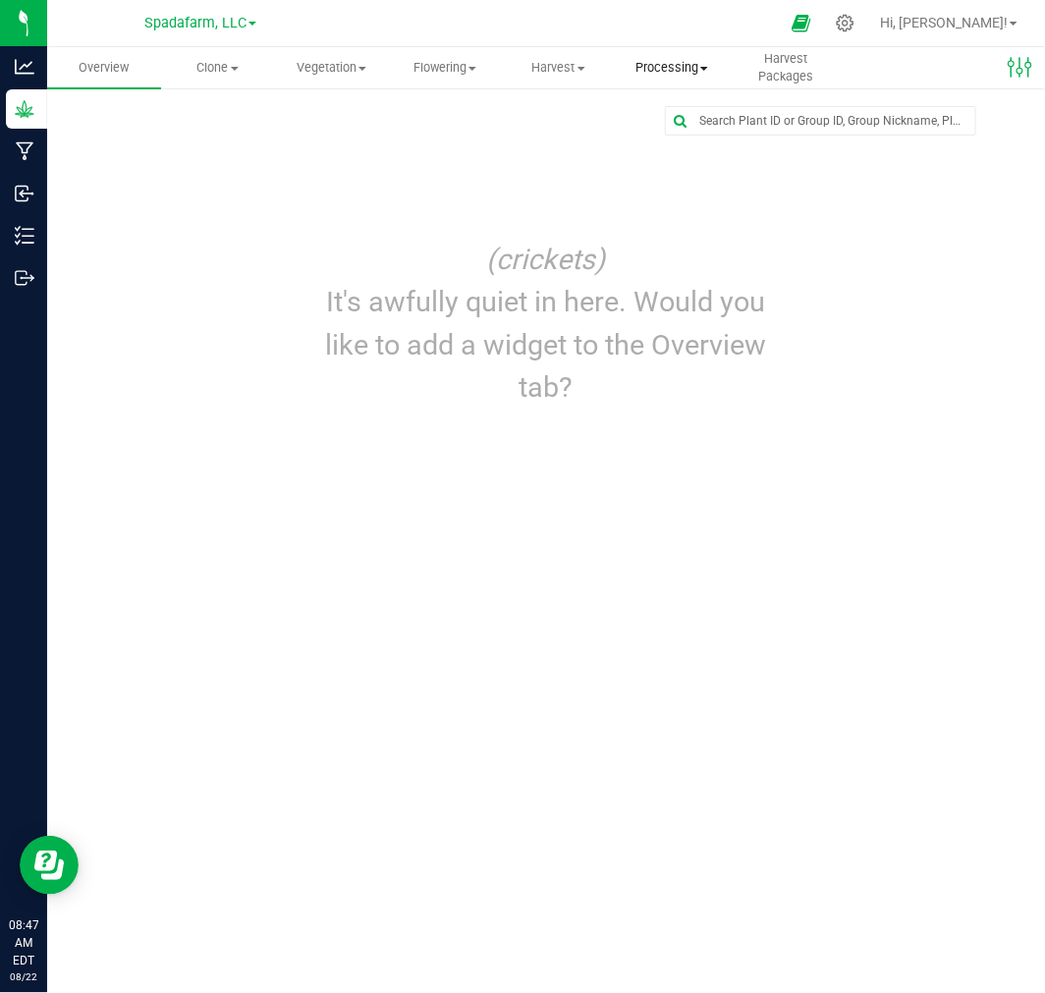
click at [690, 63] on span "Processing" at bounding box center [673, 68] width 112 height 18
click at [686, 140] on span "Processing harvests" at bounding box center [707, 142] width 182 height 17
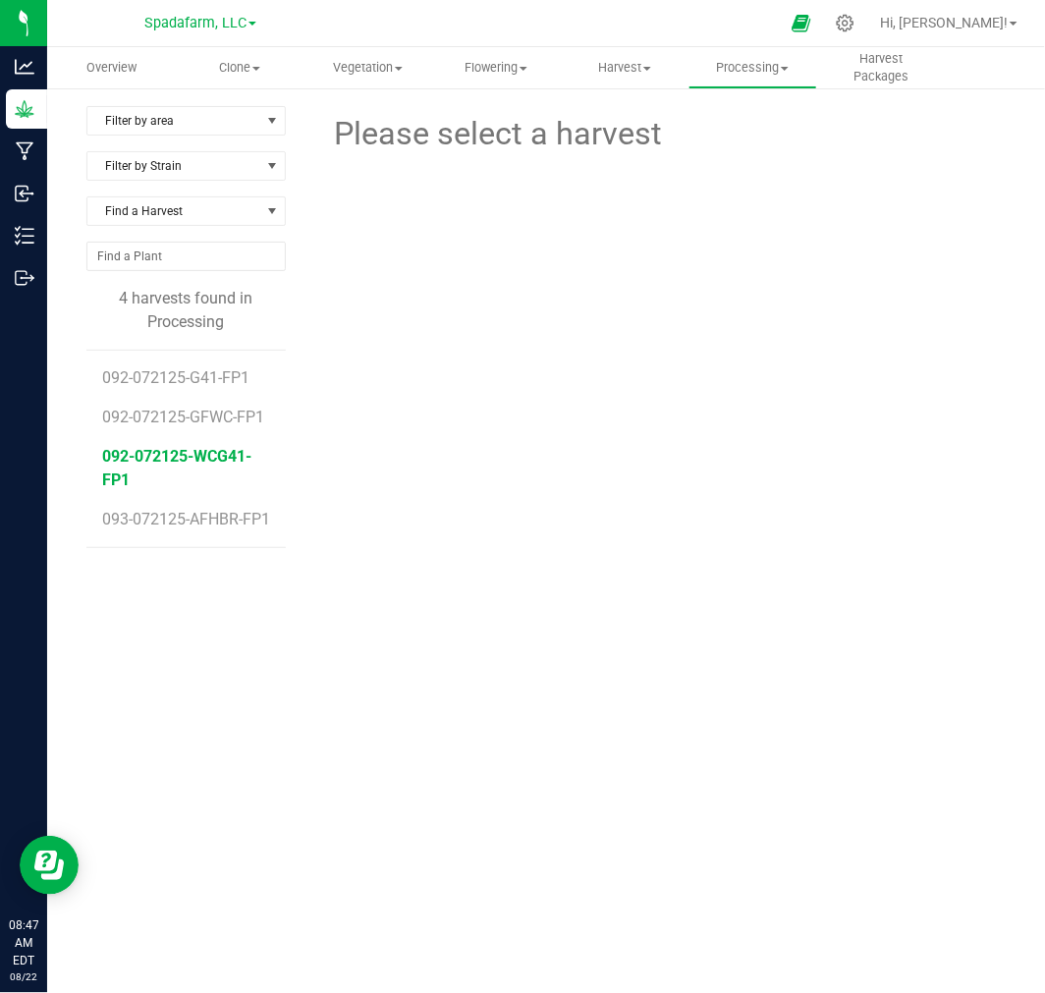
click at [211, 450] on span "092-072125-WCG41-FP1" at bounding box center [176, 468] width 149 height 42
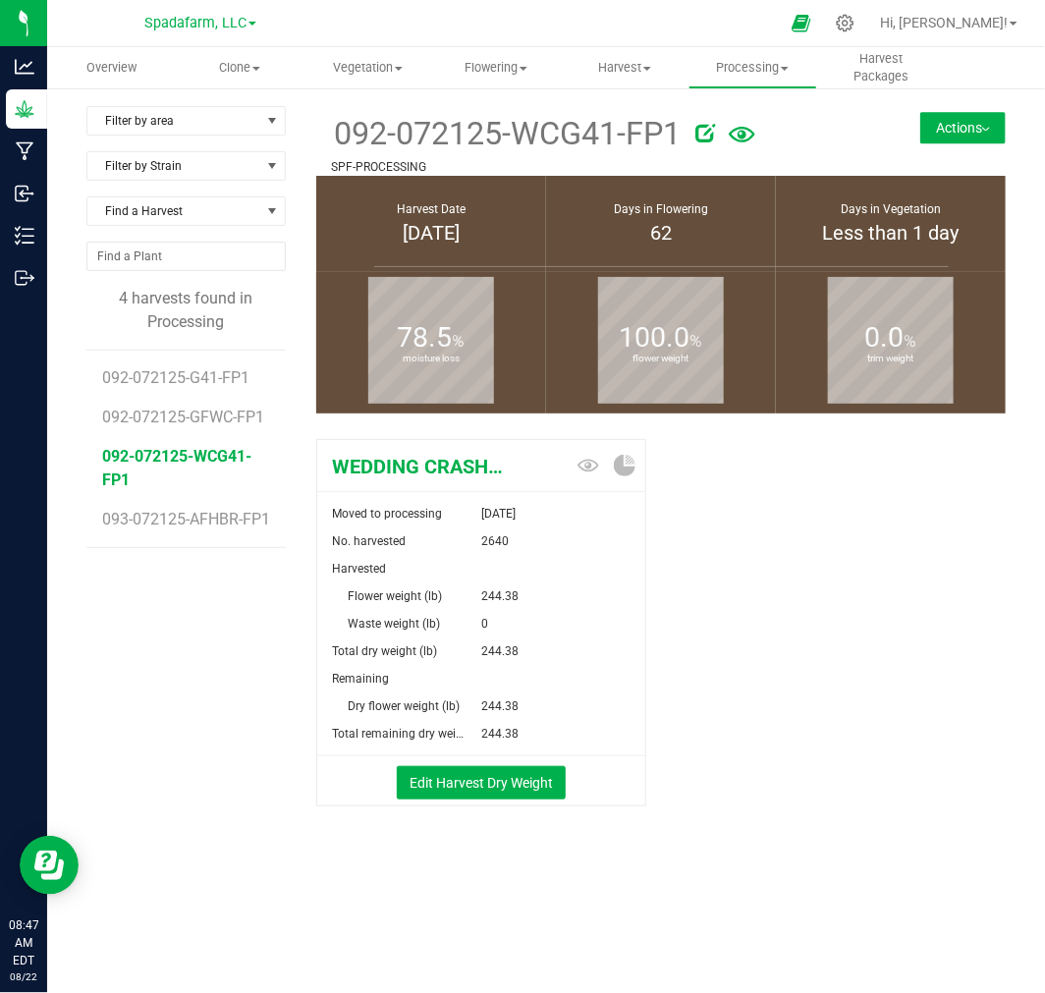
click at [975, 121] on button "Actions" at bounding box center [963, 127] width 85 height 31
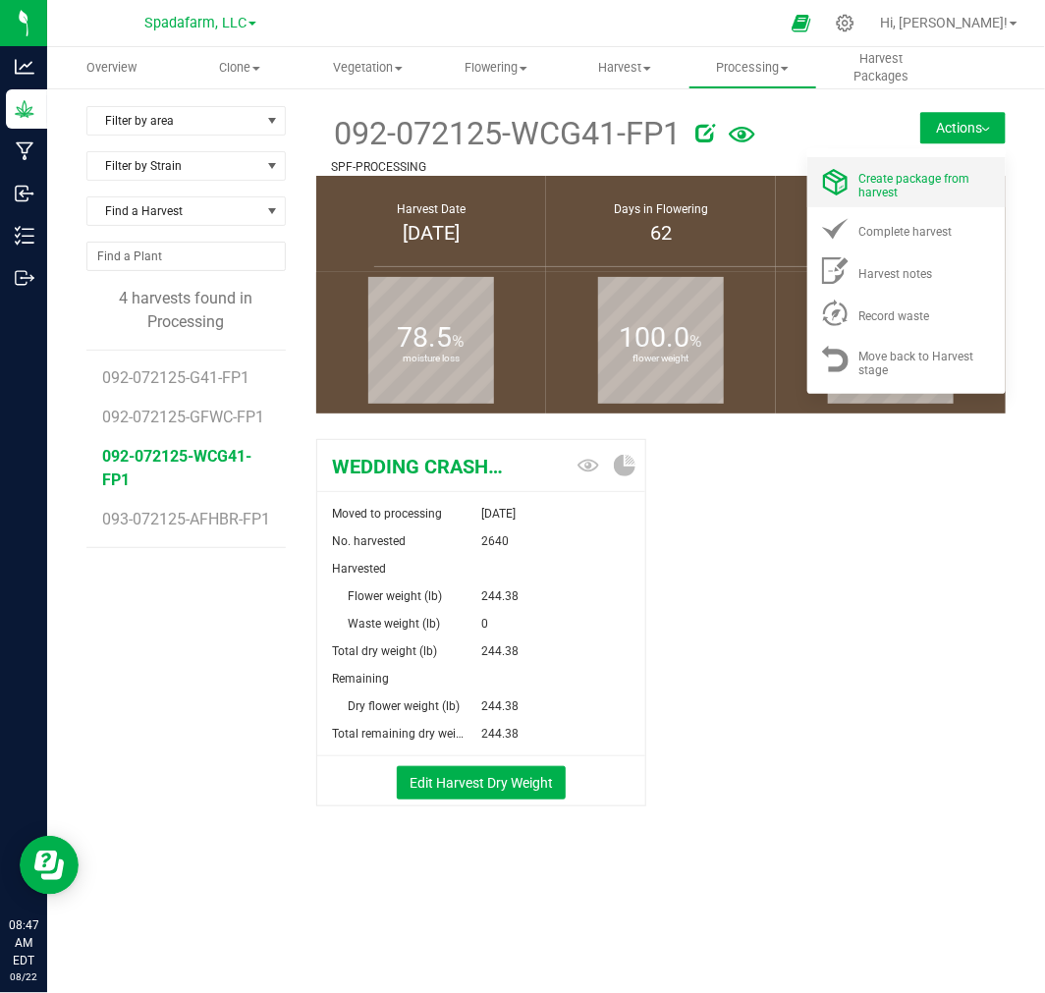
click at [910, 178] on span "Create package from harvest" at bounding box center [915, 186] width 111 height 28
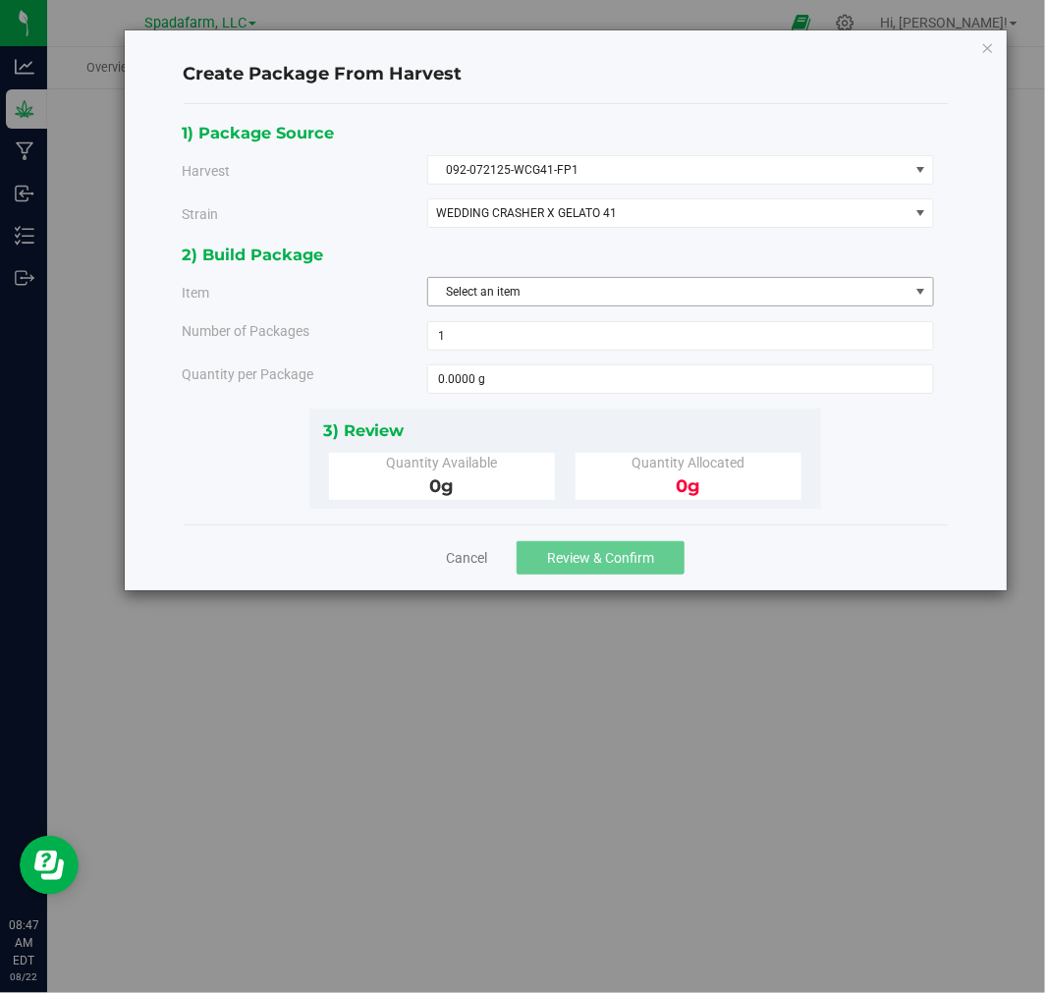
click at [692, 281] on span "Select an item" at bounding box center [668, 292] width 480 height 28
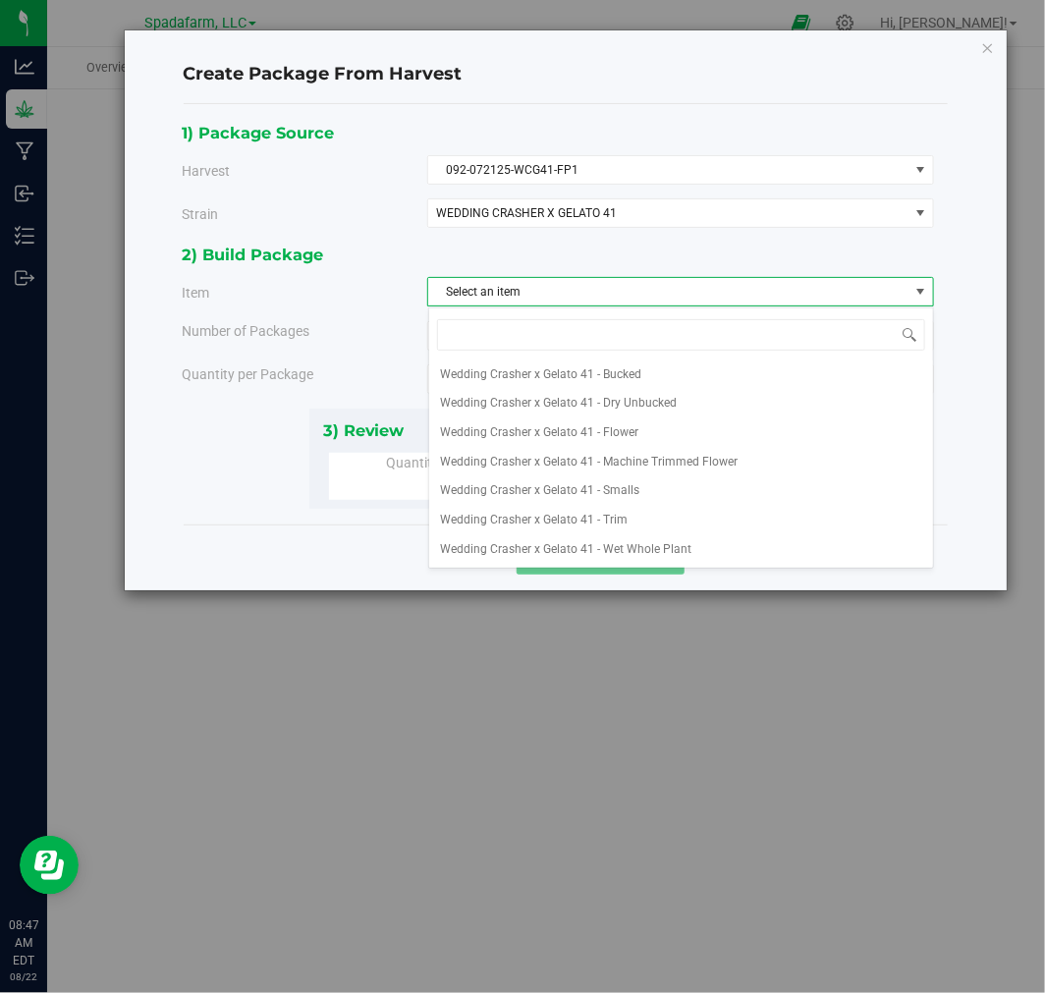
click at [634, 286] on span "Select an item" at bounding box center [668, 292] width 480 height 28
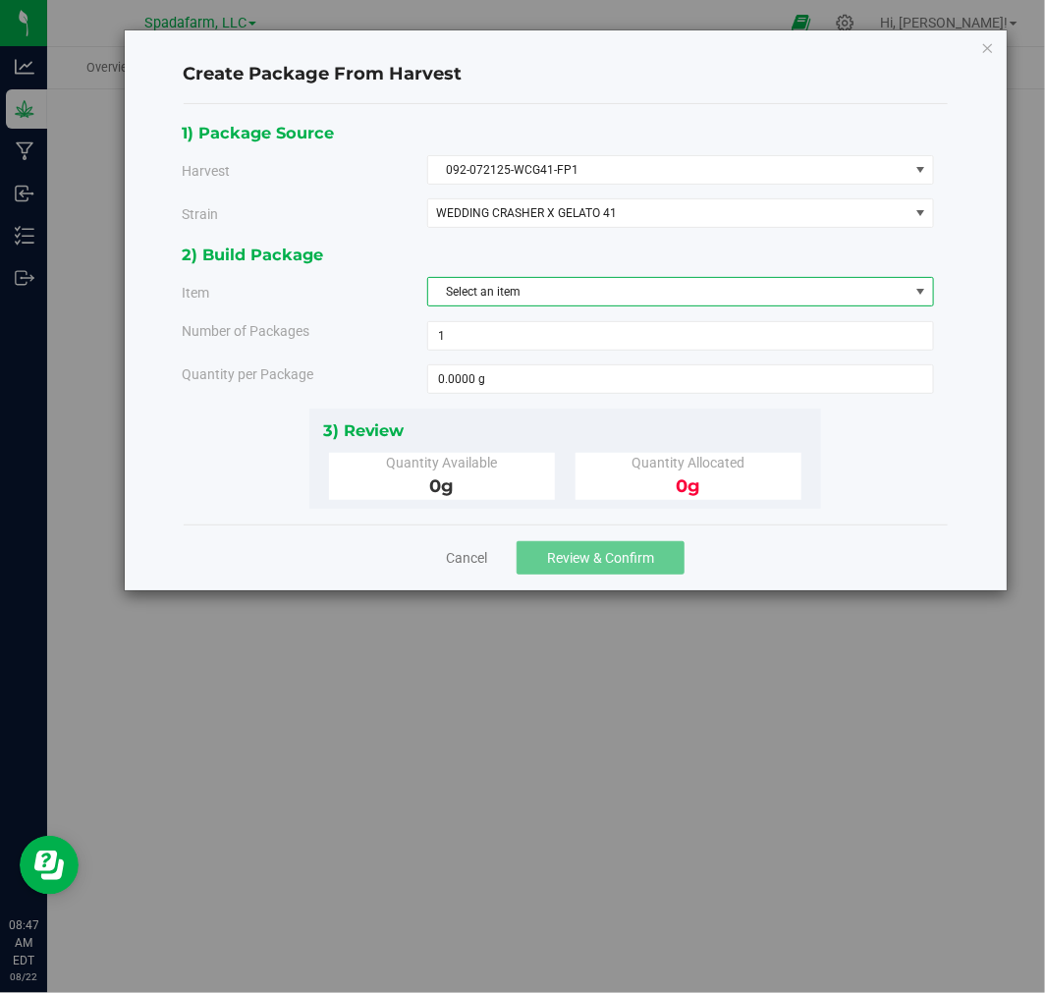
click at [633, 292] on span "Select an item" at bounding box center [668, 292] width 480 height 28
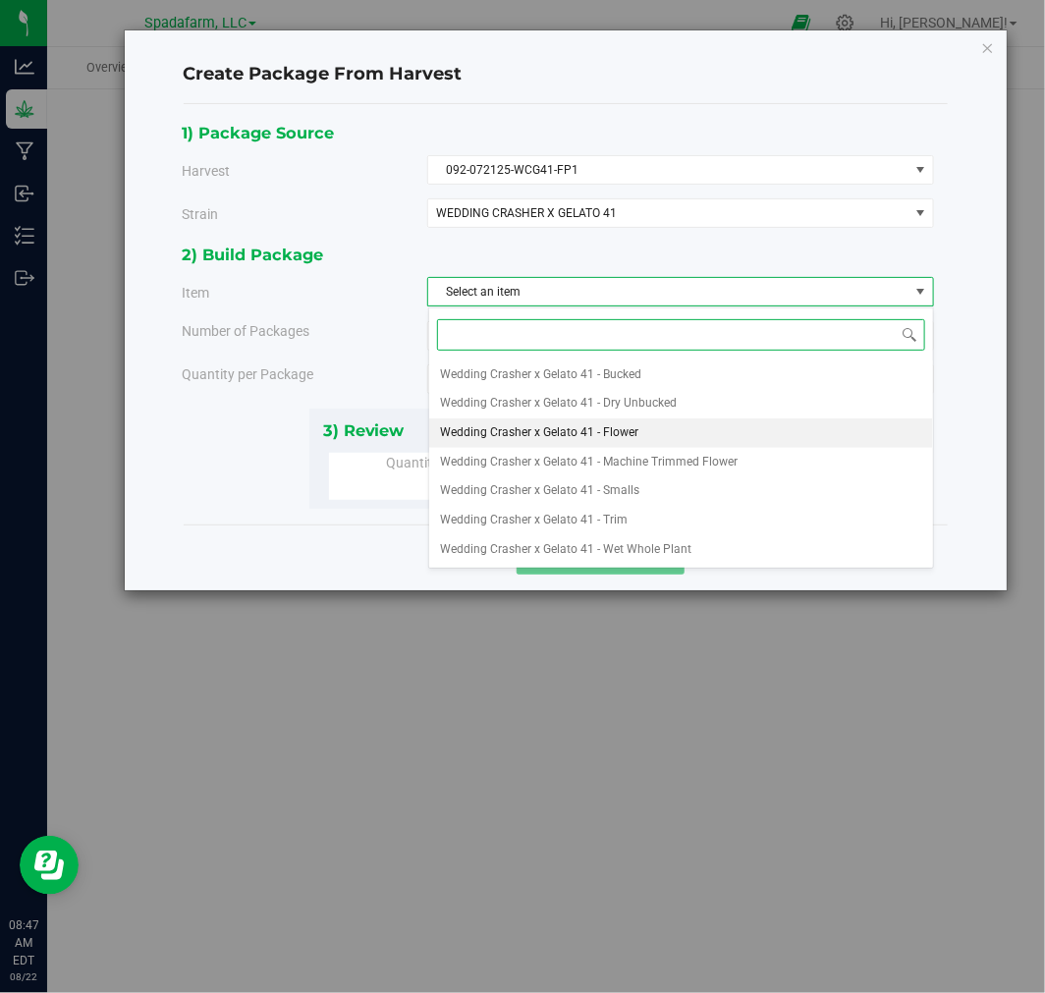
click at [615, 433] on span "Wedding Crasher x Gelato 41 - Flower" at bounding box center [540, 434] width 198 height 26
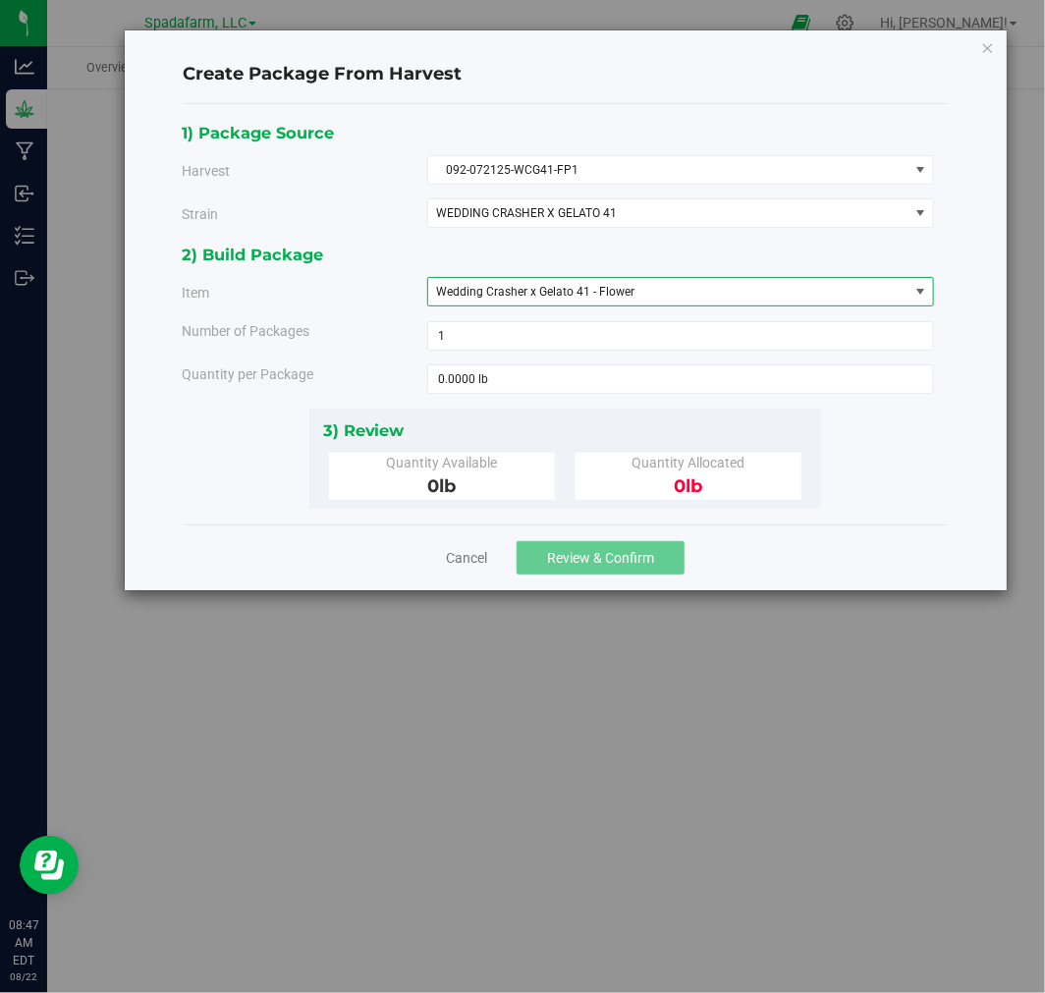
click at [606, 293] on span "Wedding Crasher x Gelato 41 - Flower" at bounding box center [535, 292] width 198 height 14
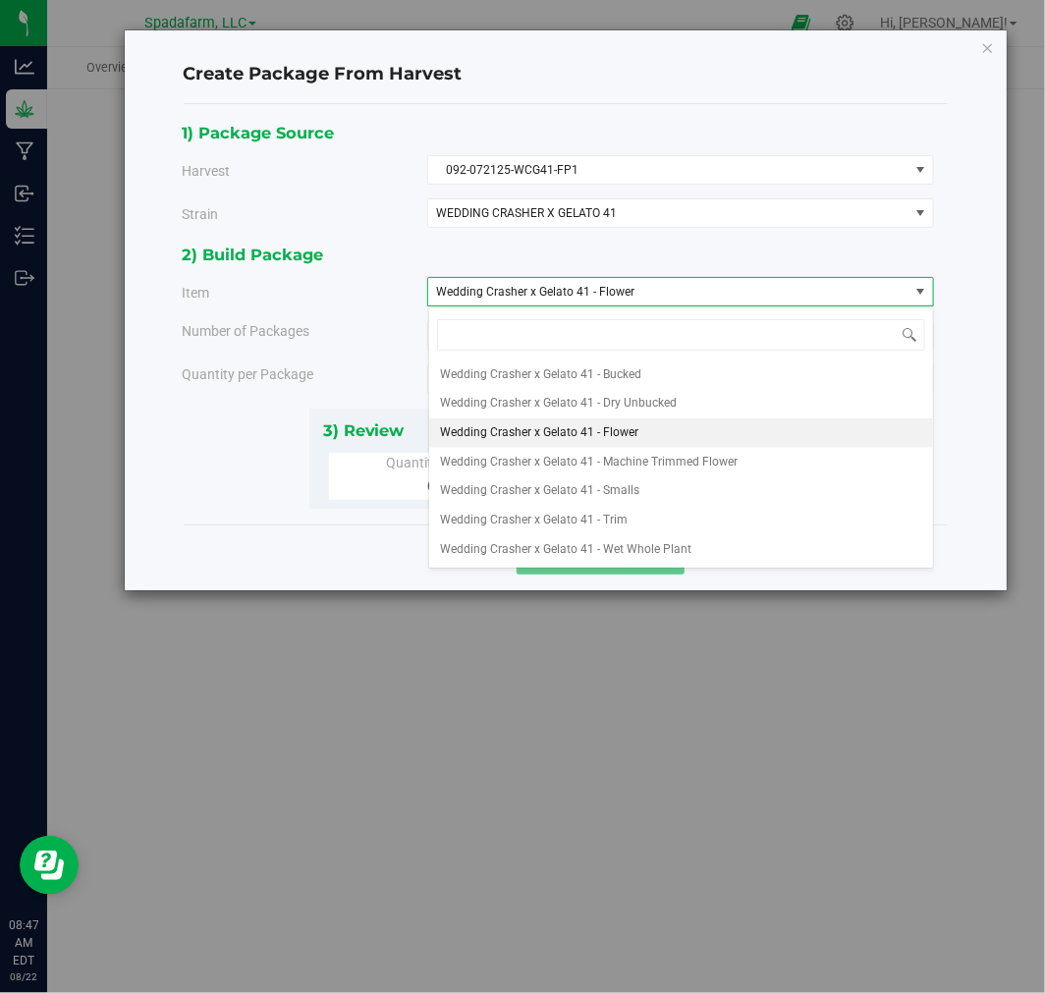
click at [211, 660] on div "Create Package From Harvest 1) Package Source Harvest 092-072125-WCG41-FP1 Sele…" at bounding box center [530, 496] width 1060 height 993
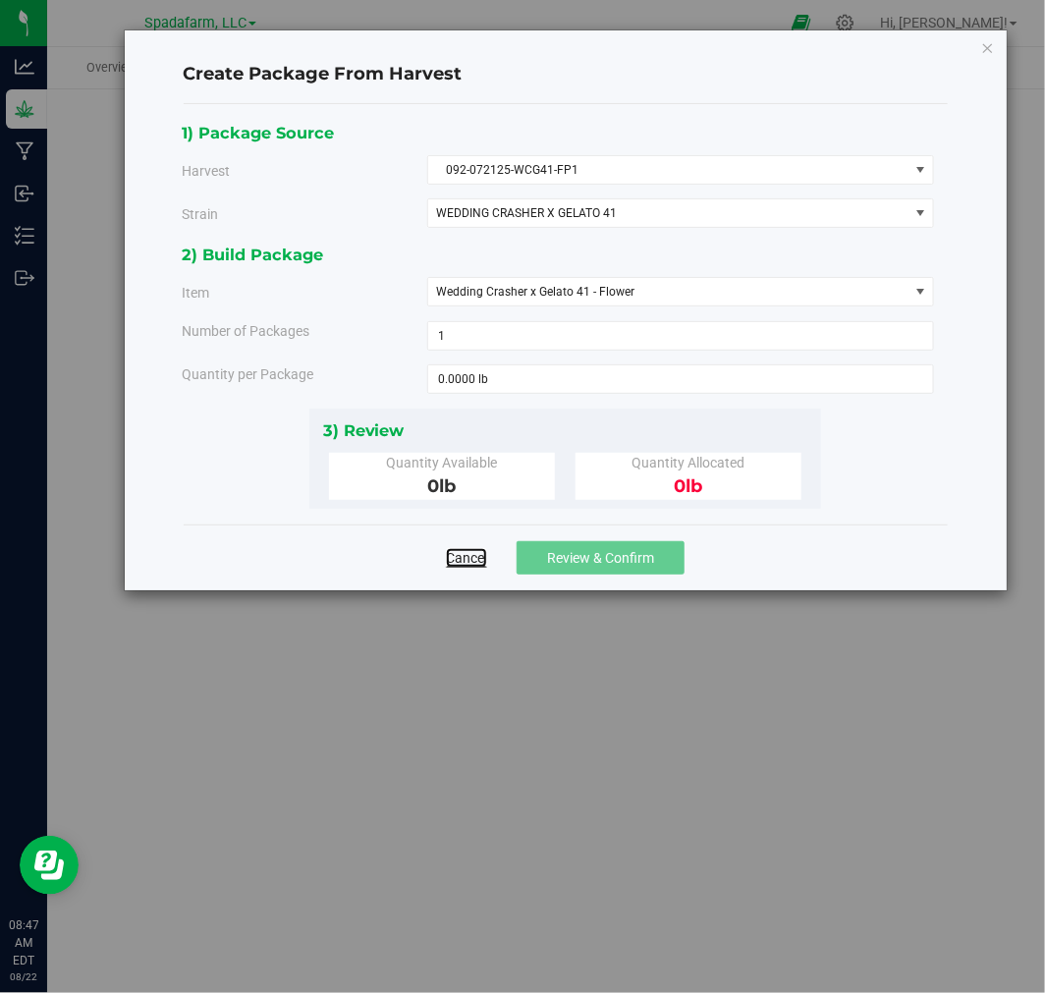
click at [473, 553] on link "Cancel" at bounding box center [466, 558] width 41 height 20
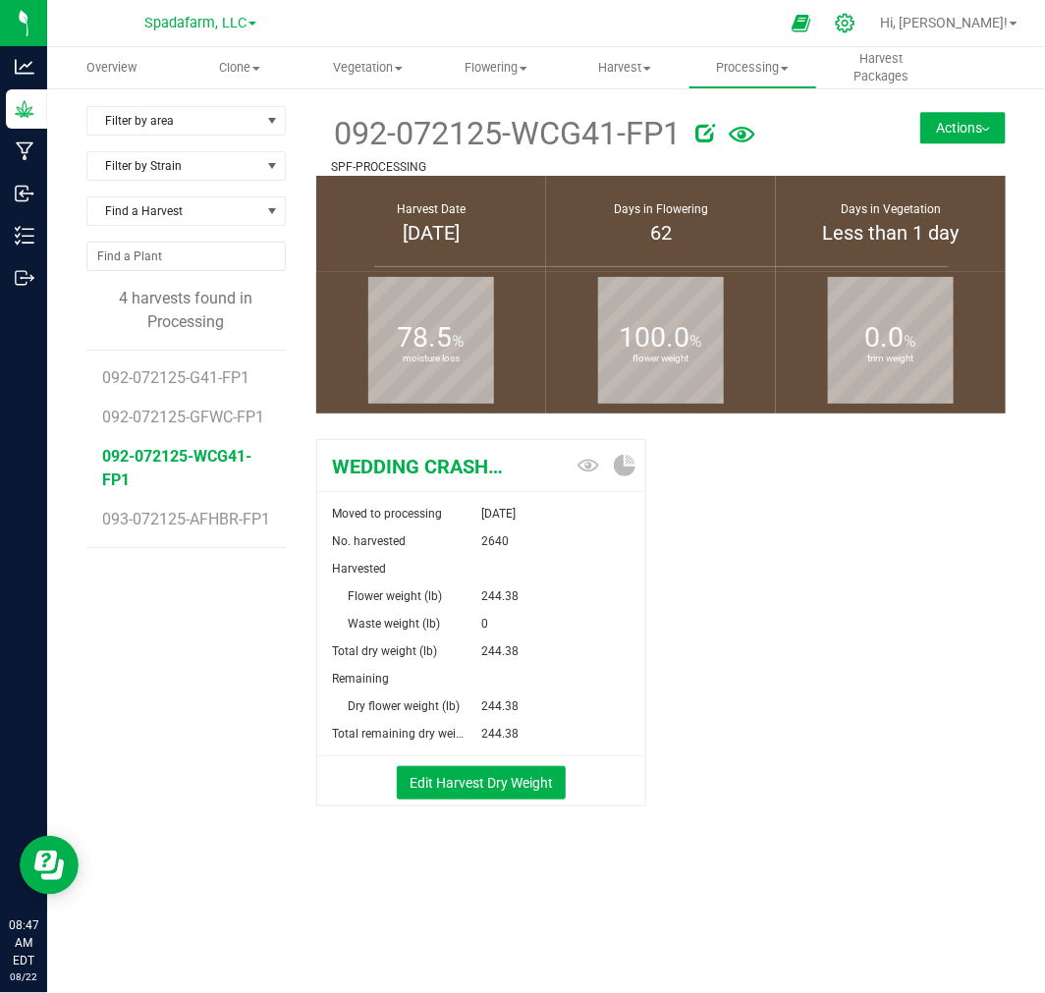
click at [855, 23] on icon at bounding box center [845, 23] width 19 height 19
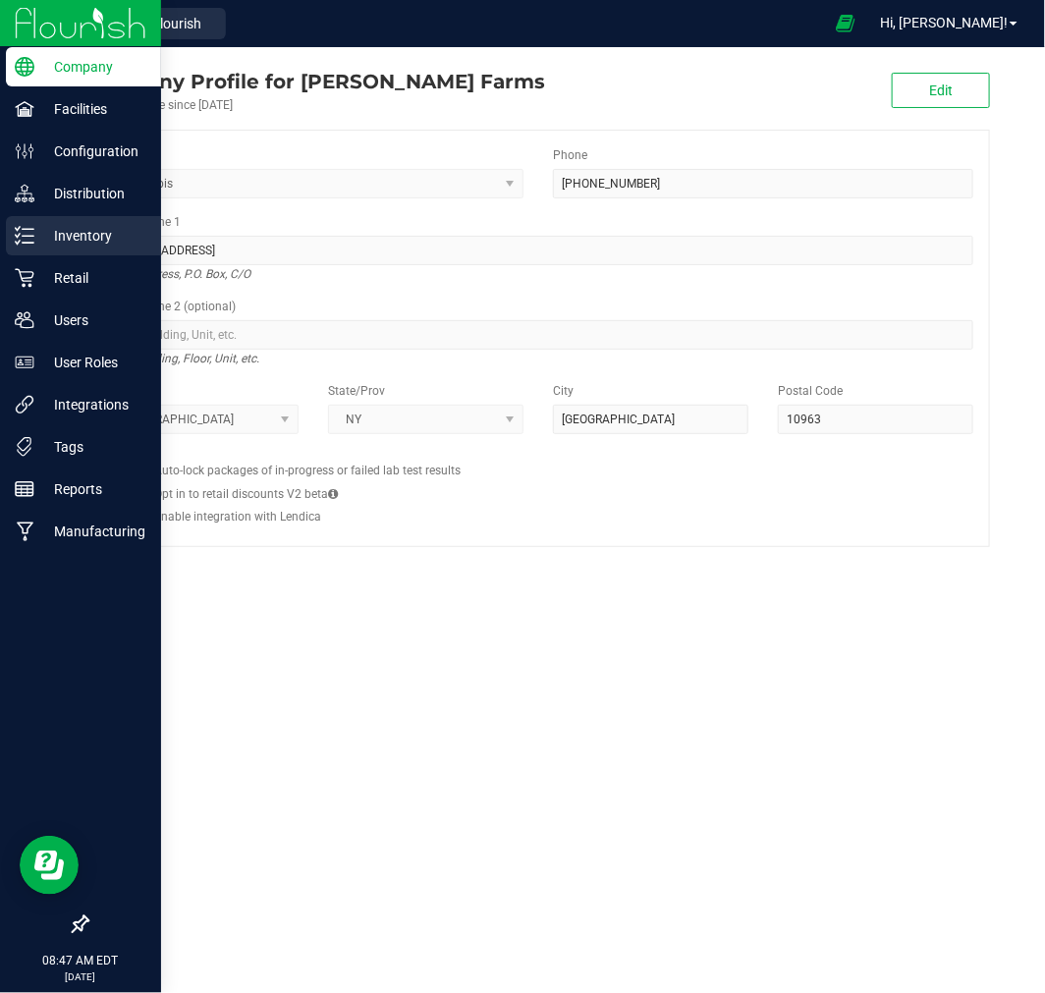
click at [54, 230] on p "Inventory" at bounding box center [93, 236] width 118 height 24
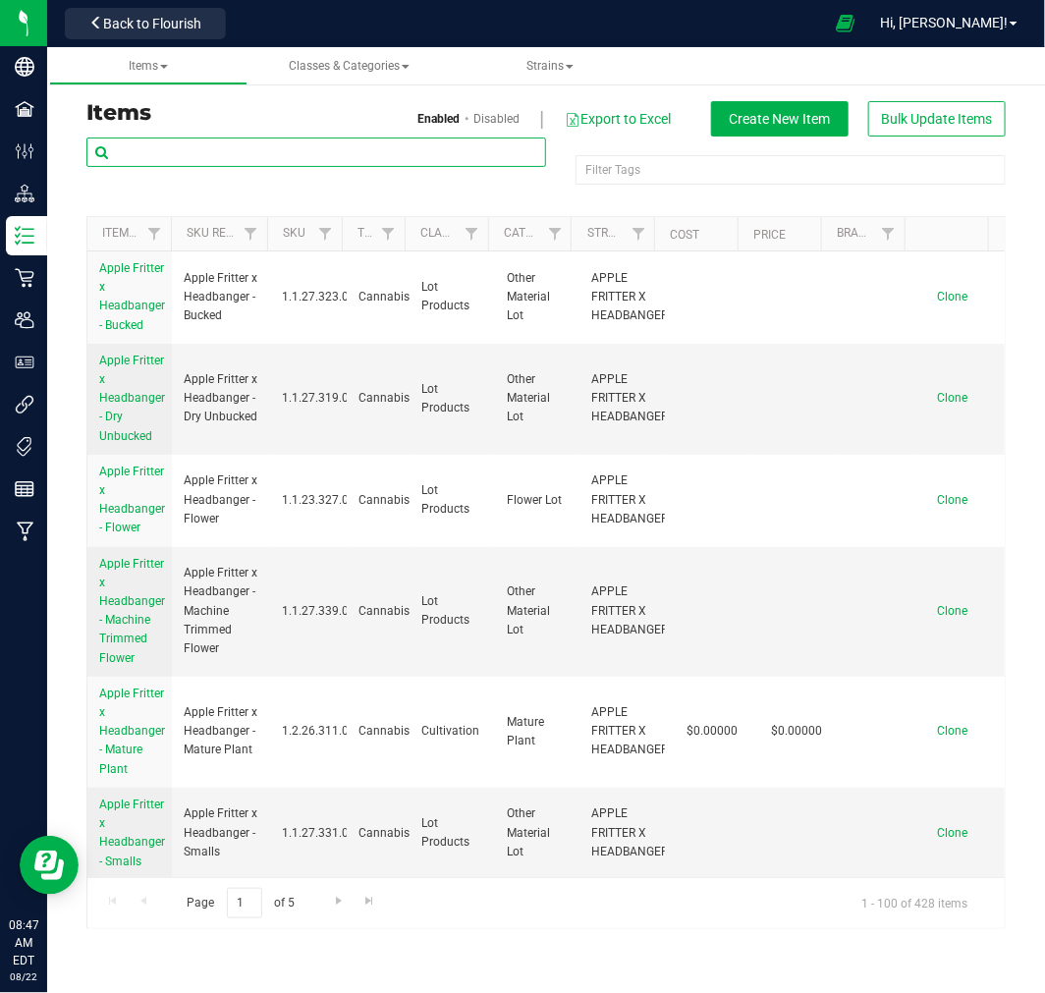
click at [243, 138] on input "text" at bounding box center [316, 152] width 460 height 29
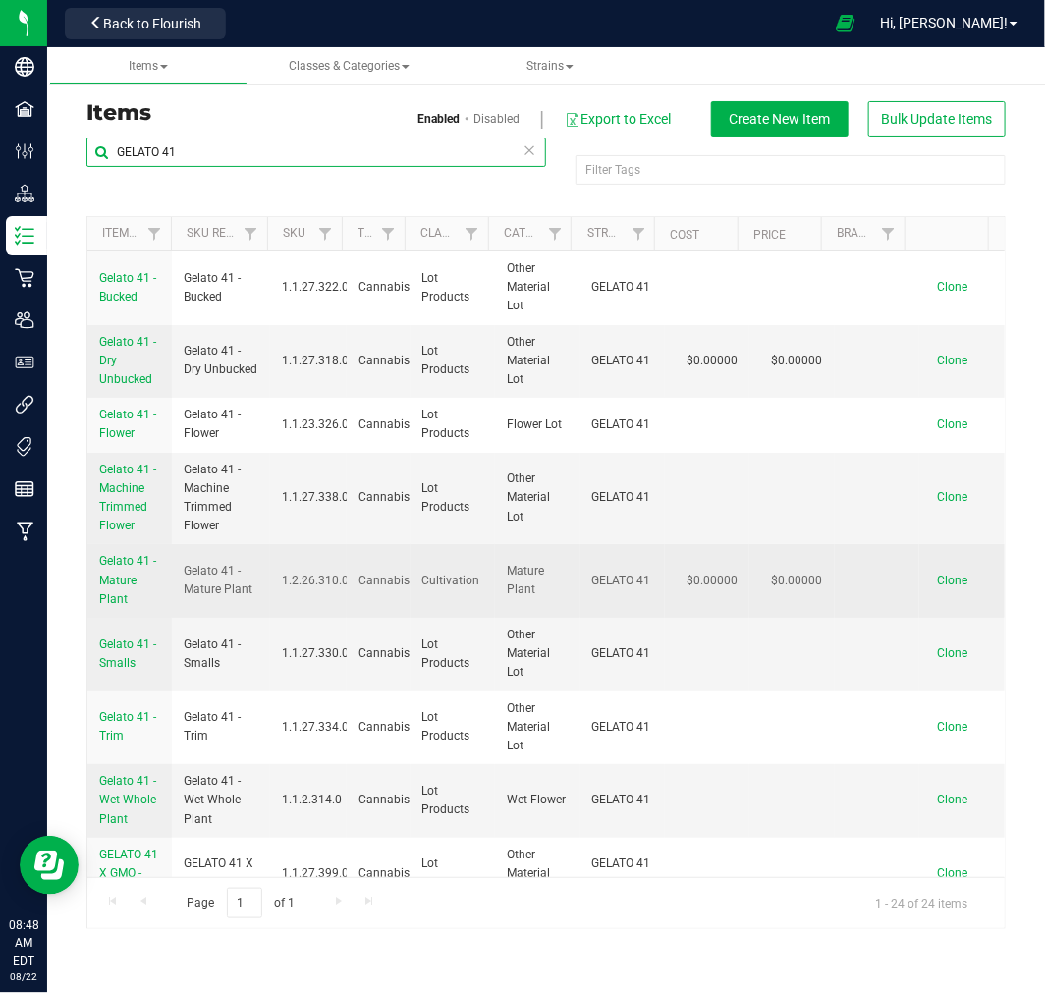
type input "GELATO 41"
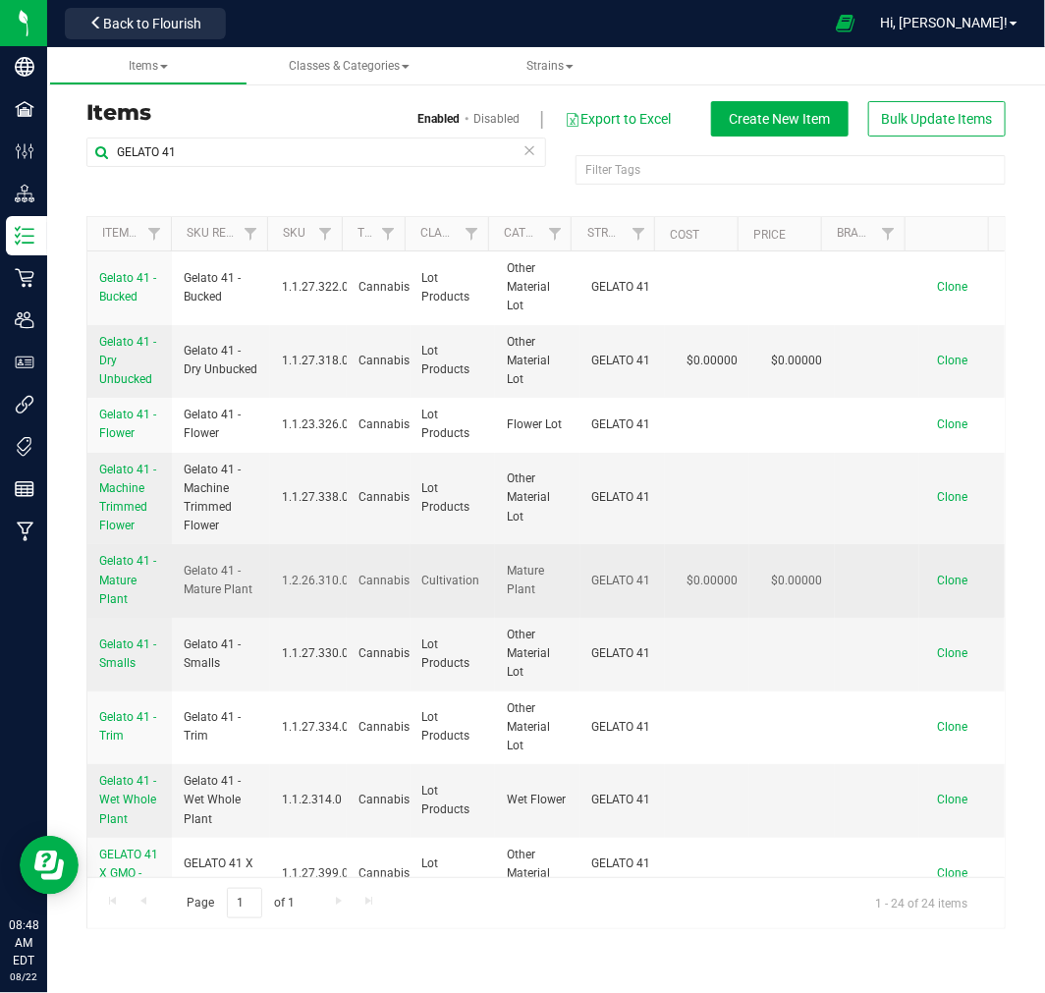
click at [112, 570] on link "Gelato 41 - Mature Plant" at bounding box center [129, 580] width 61 height 57
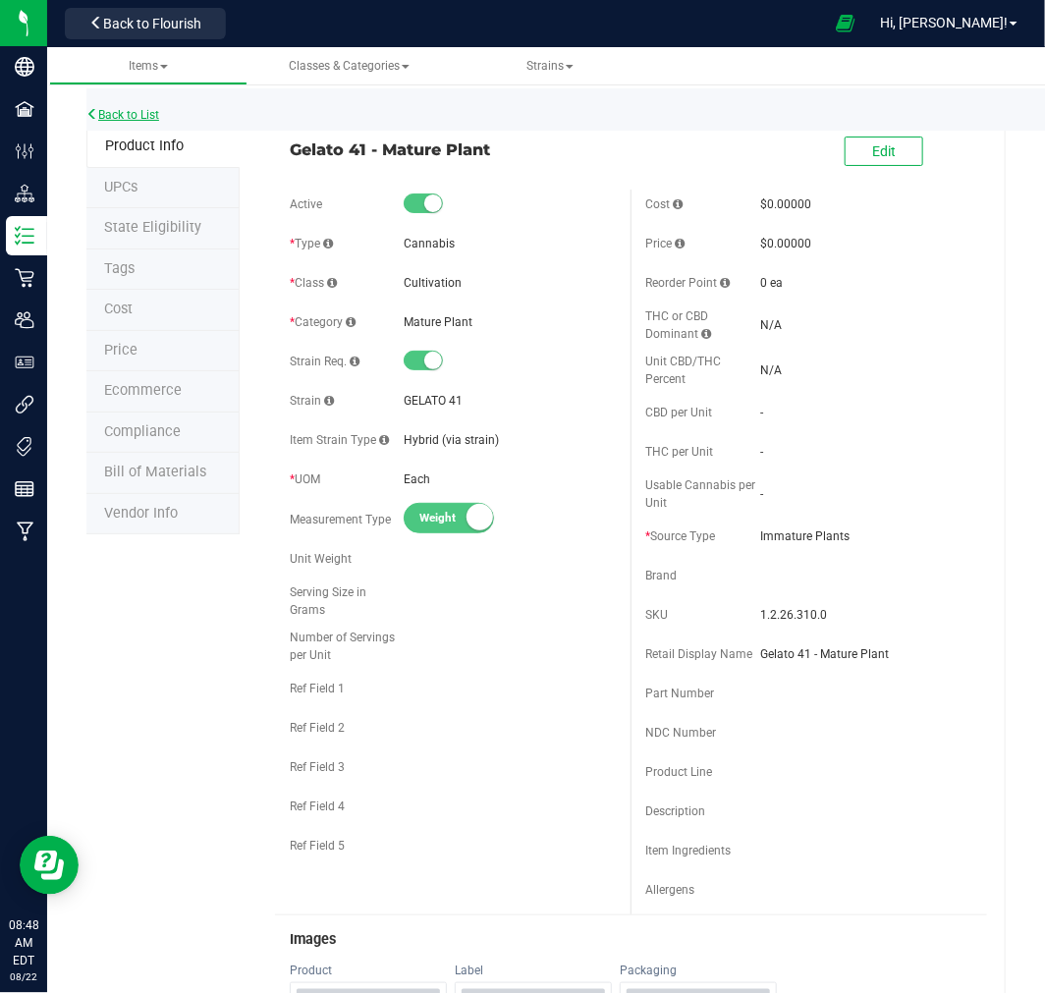
click at [108, 112] on link "Back to List" at bounding box center [122, 115] width 73 height 14
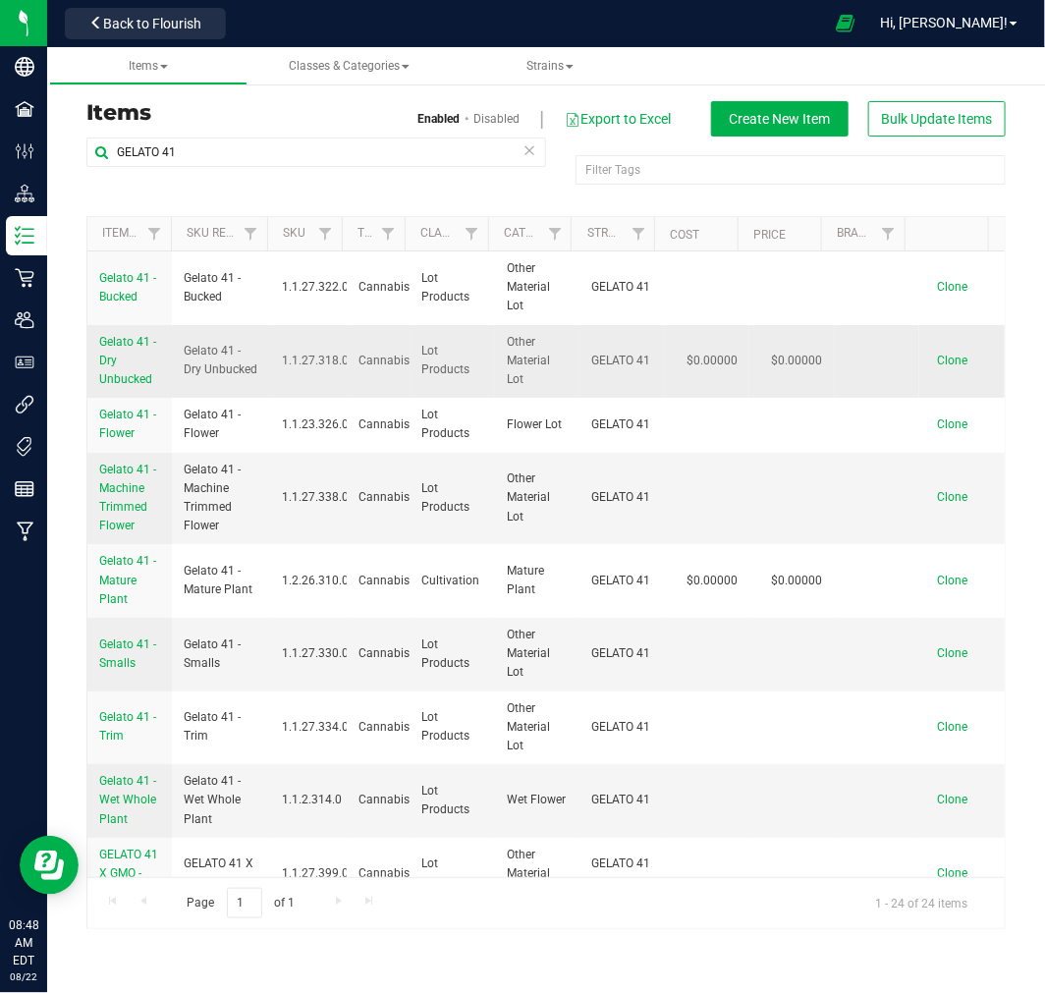
click at [138, 358] on link "Gelato 41 - Dry Unbucked" at bounding box center [129, 361] width 61 height 57
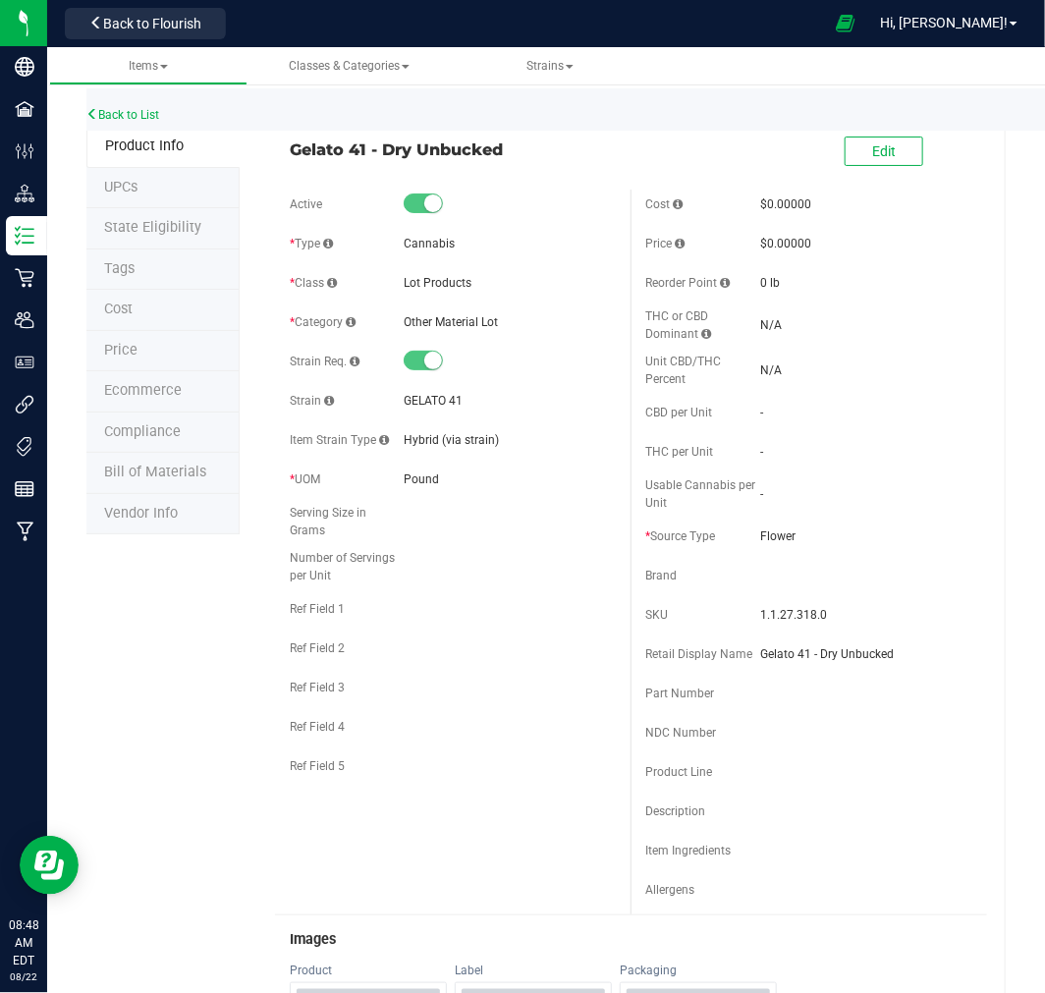
click at [119, 105] on div "Back to List" at bounding box center [608, 109] width 1045 height 42
click at [119, 113] on link "Back to List" at bounding box center [122, 115] width 73 height 14
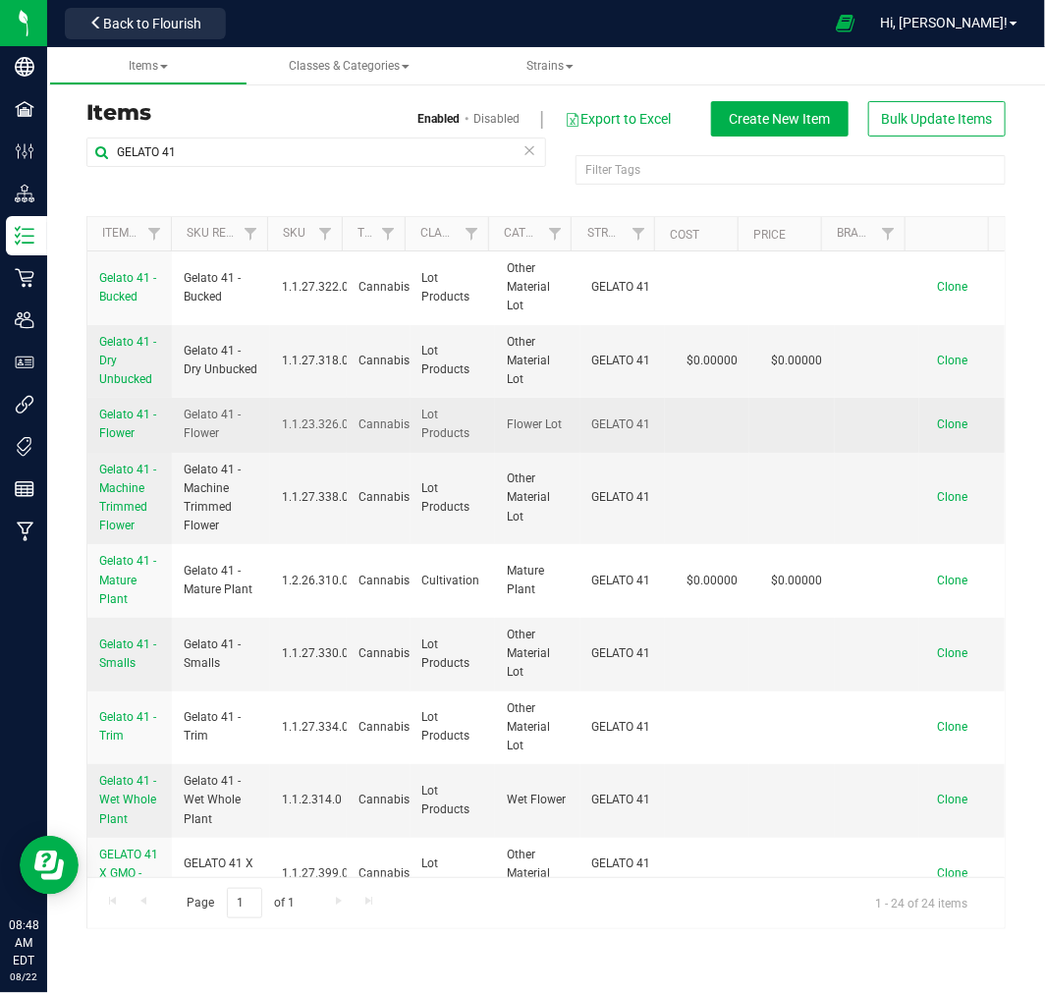
click at [121, 425] on link "Gelato 41 - Flower" at bounding box center [129, 424] width 61 height 37
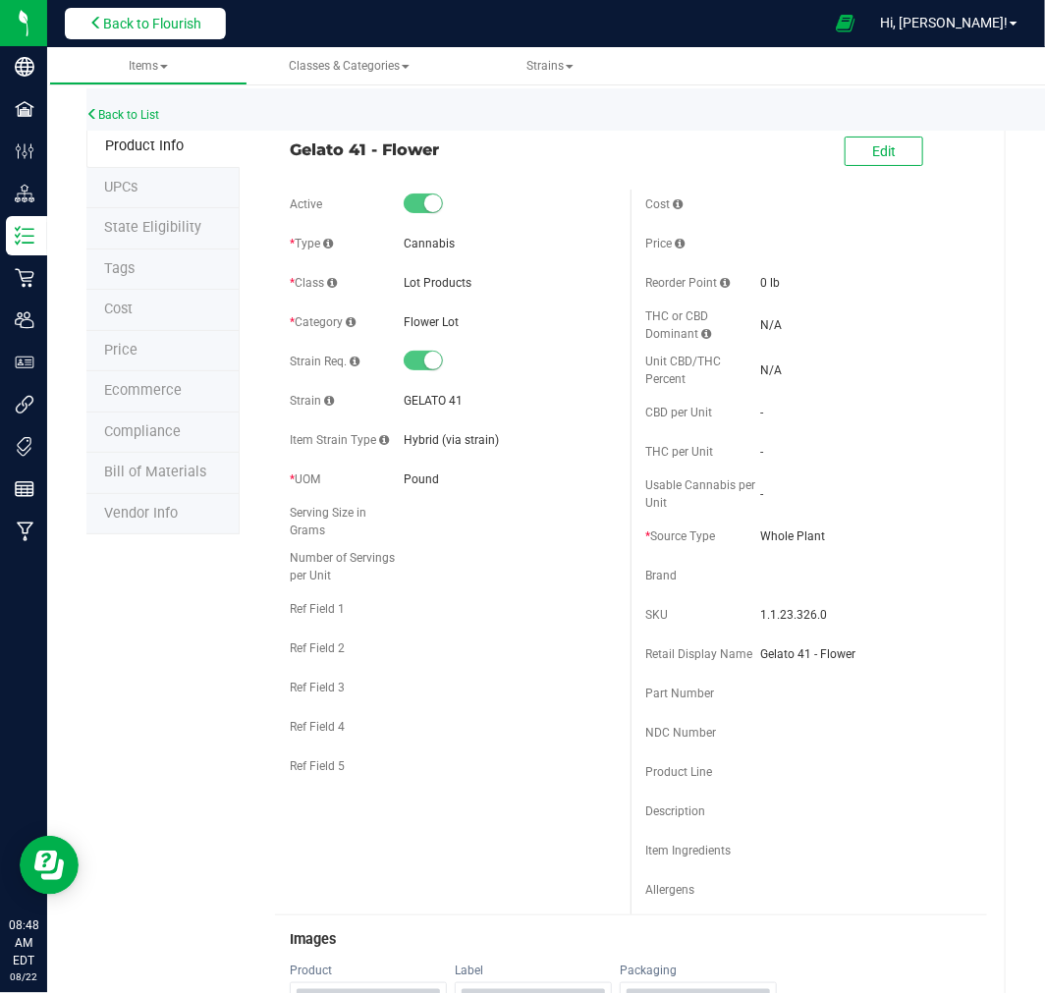
click at [138, 23] on span "Back to Flourish" at bounding box center [152, 24] width 98 height 16
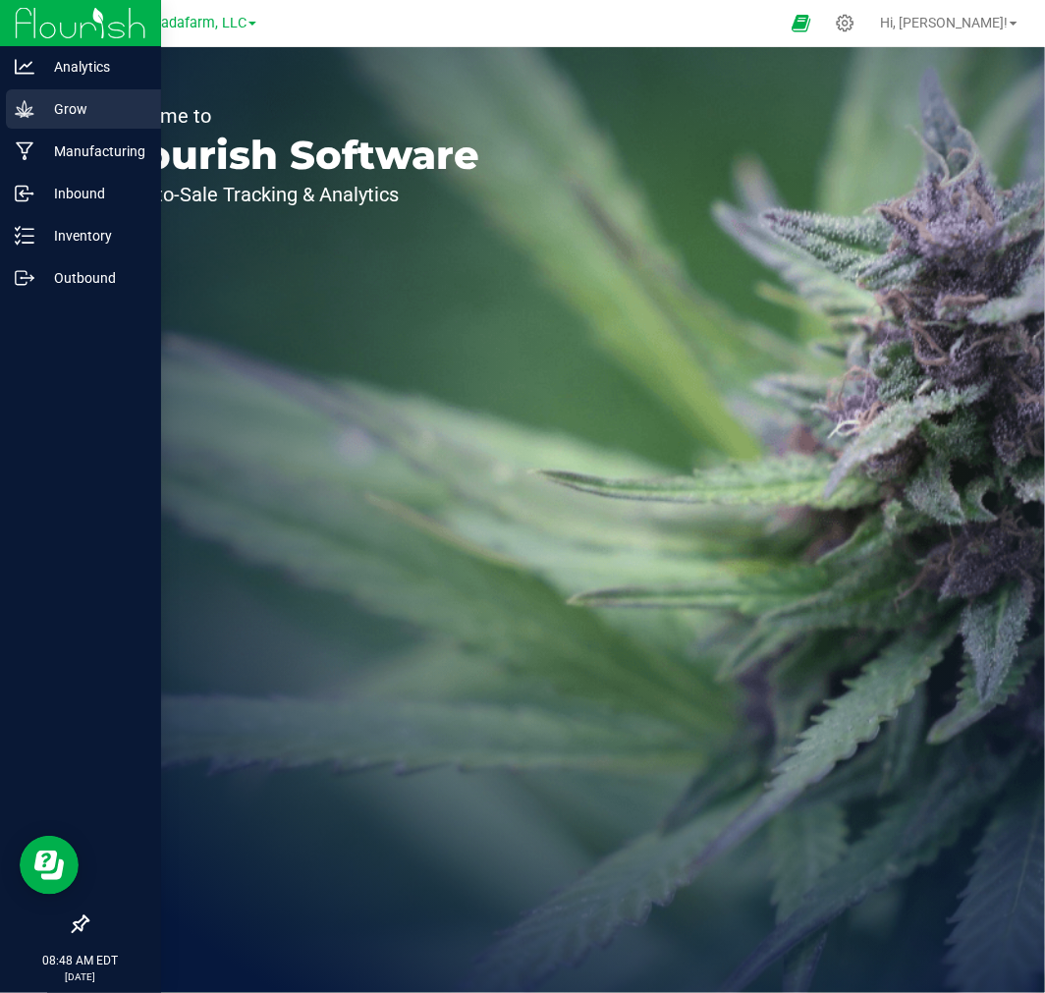
click at [73, 113] on p "Grow" at bounding box center [93, 109] width 118 height 24
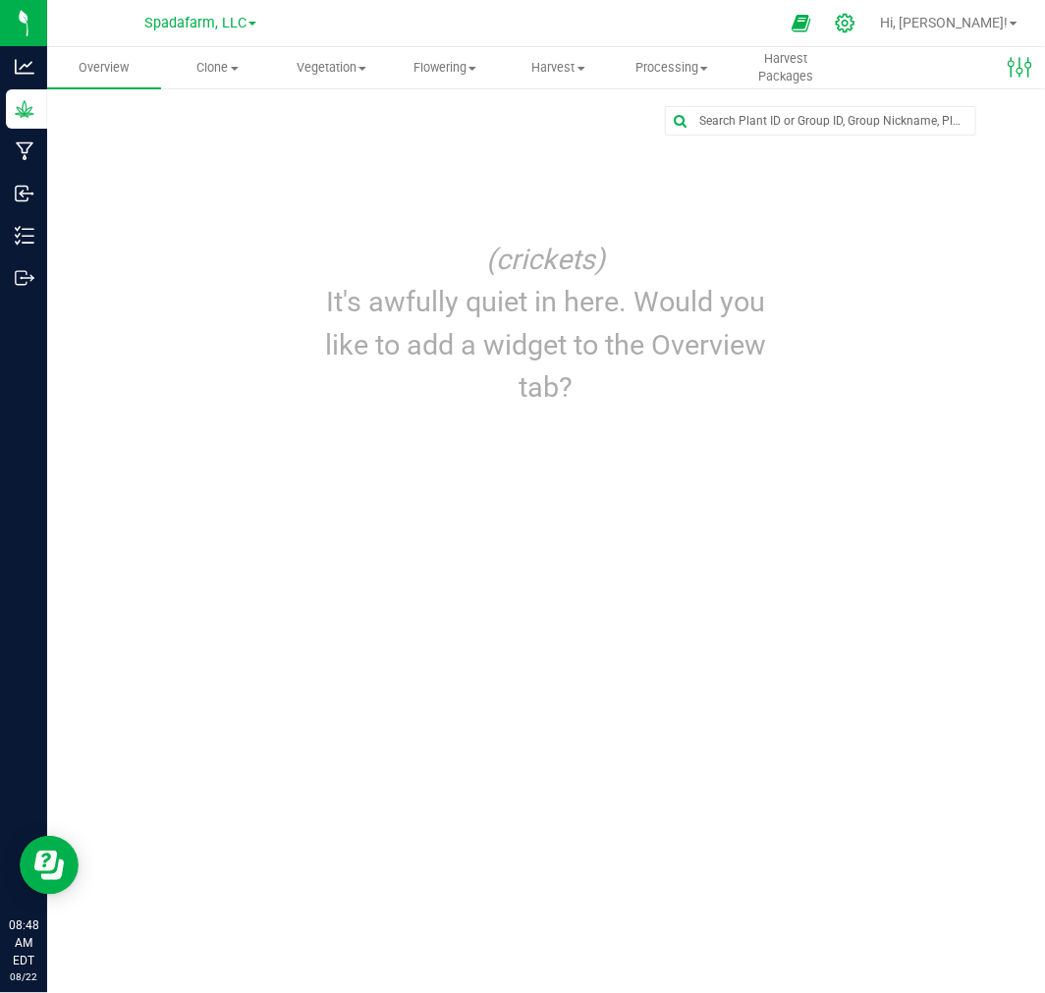
click at [856, 27] on icon at bounding box center [845, 23] width 21 height 21
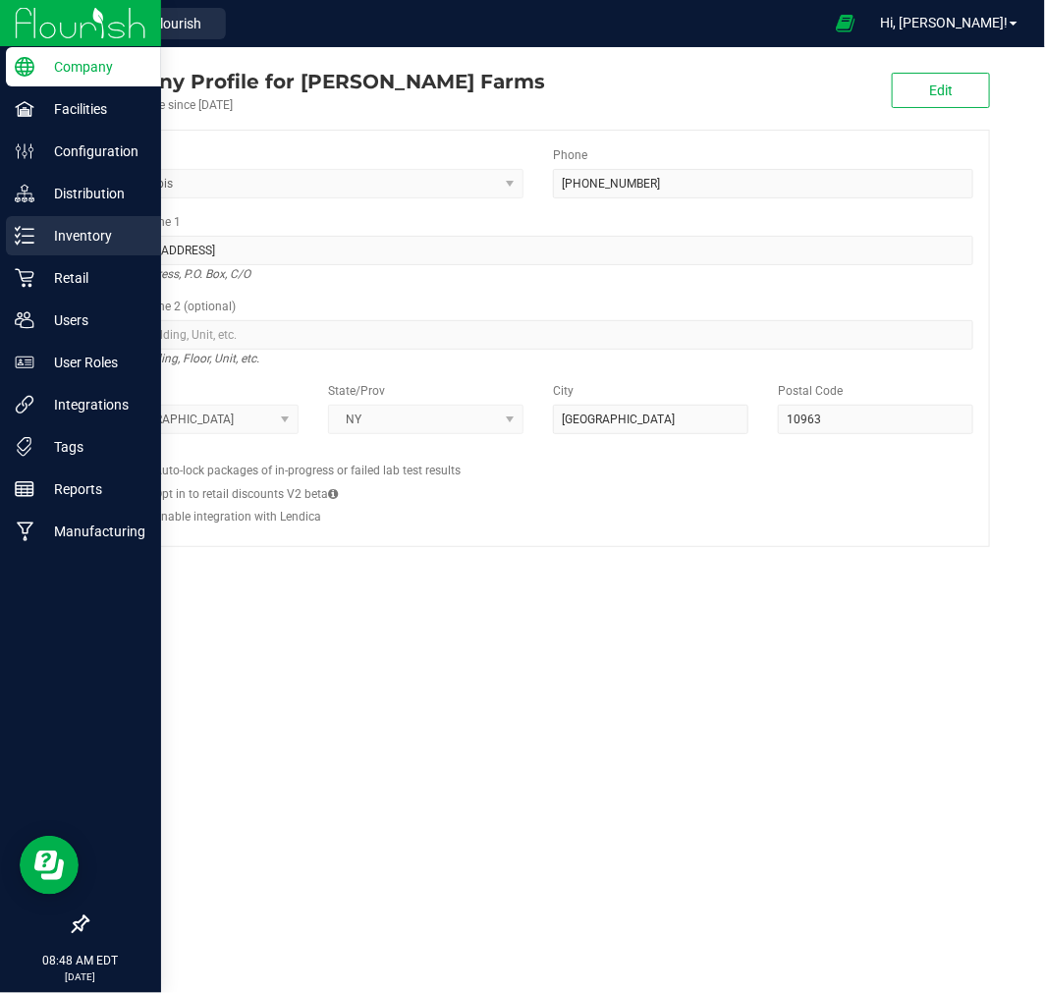
click at [76, 226] on p "Inventory" at bounding box center [93, 236] width 118 height 24
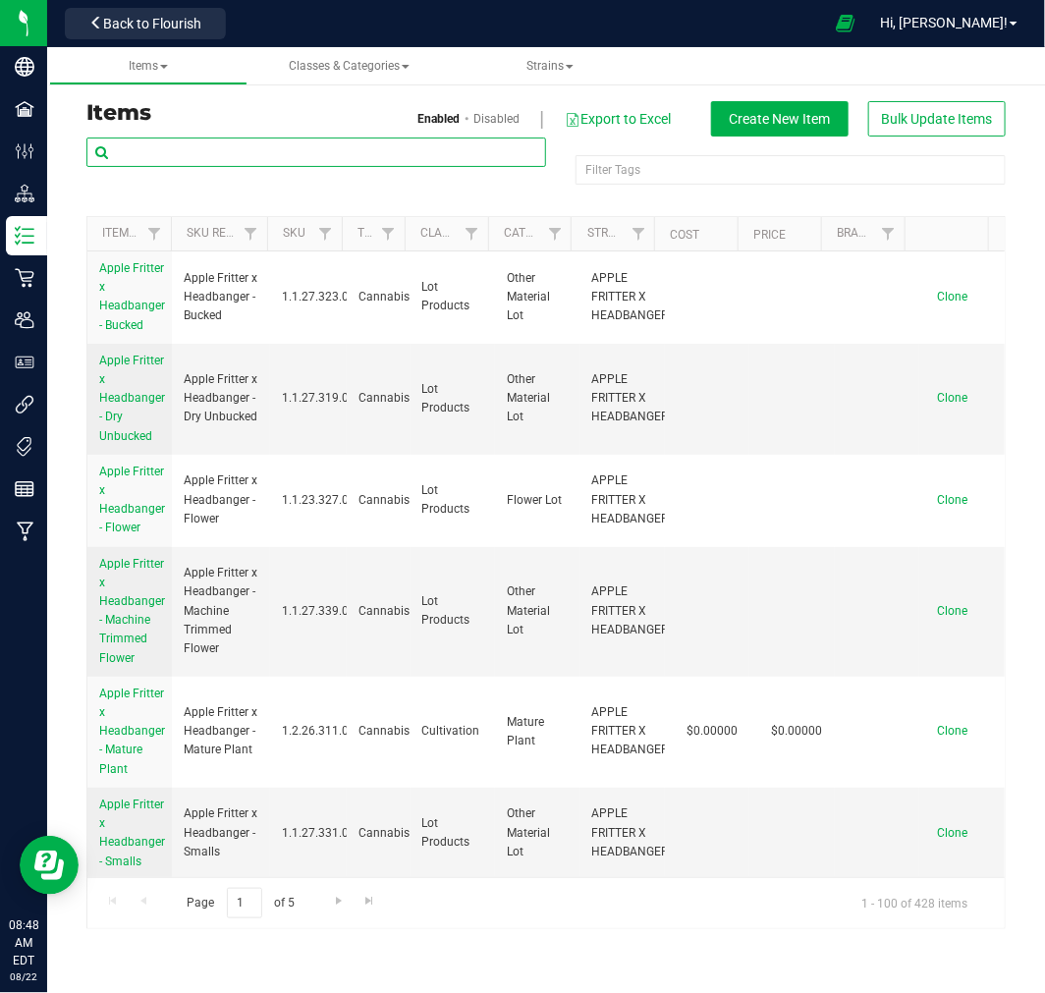
click at [310, 148] on input "text" at bounding box center [316, 152] width 460 height 29
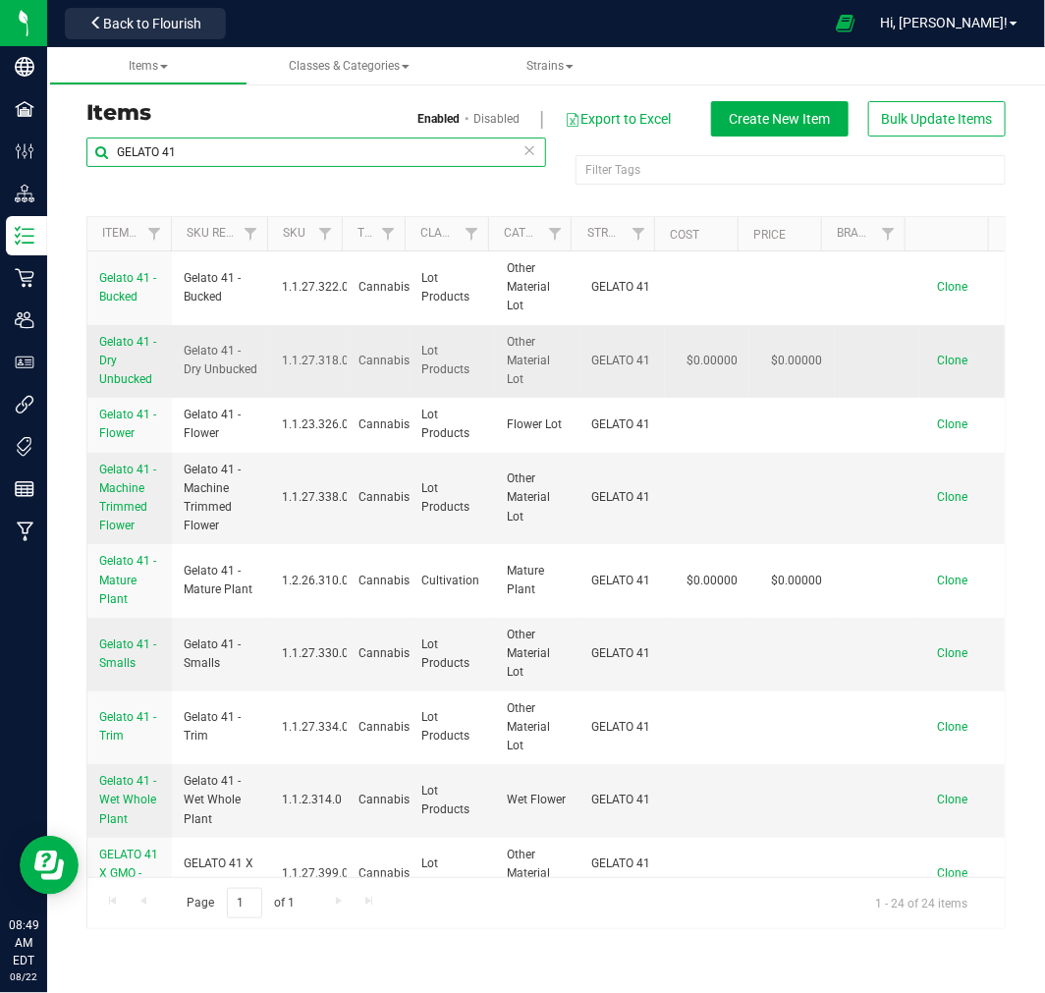
type input "GELATO 41"
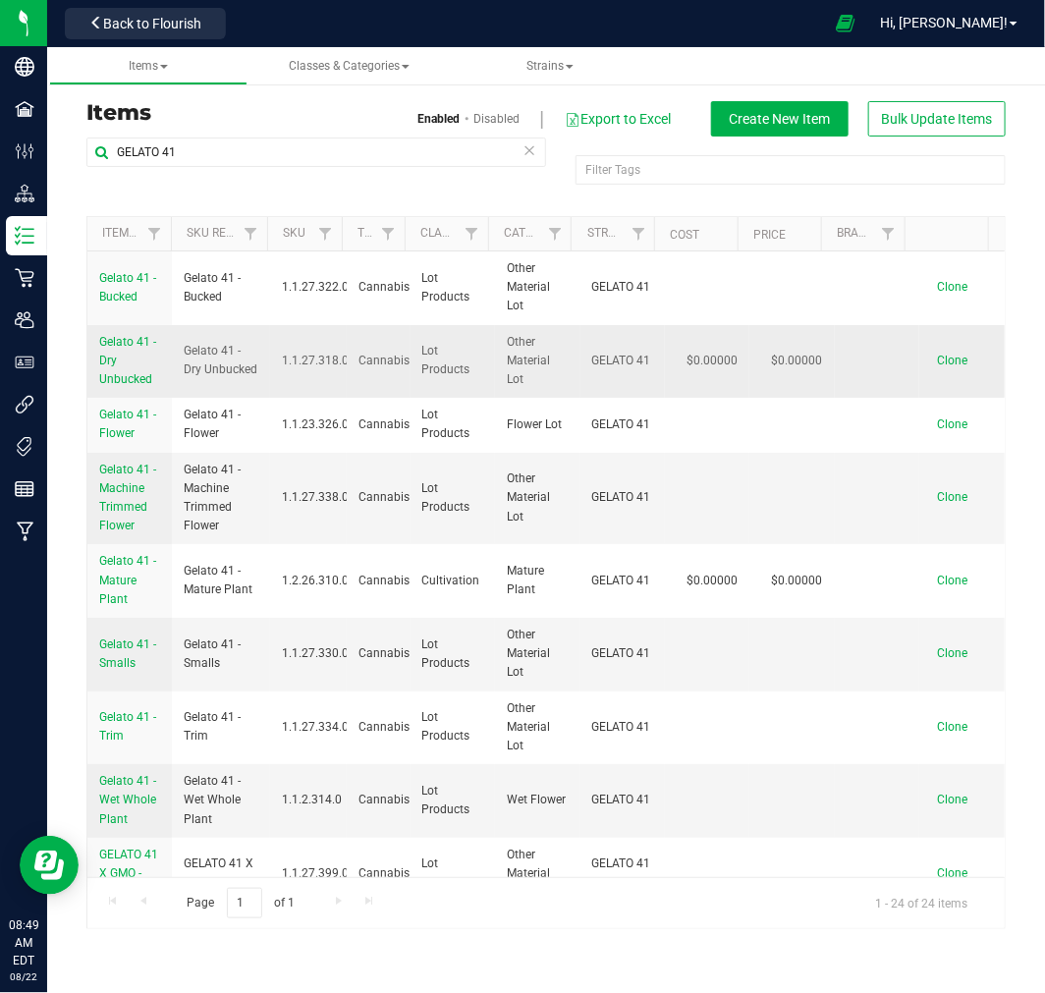
click at [131, 362] on link "Gelato 41 - Dry Unbucked" at bounding box center [129, 361] width 61 height 57
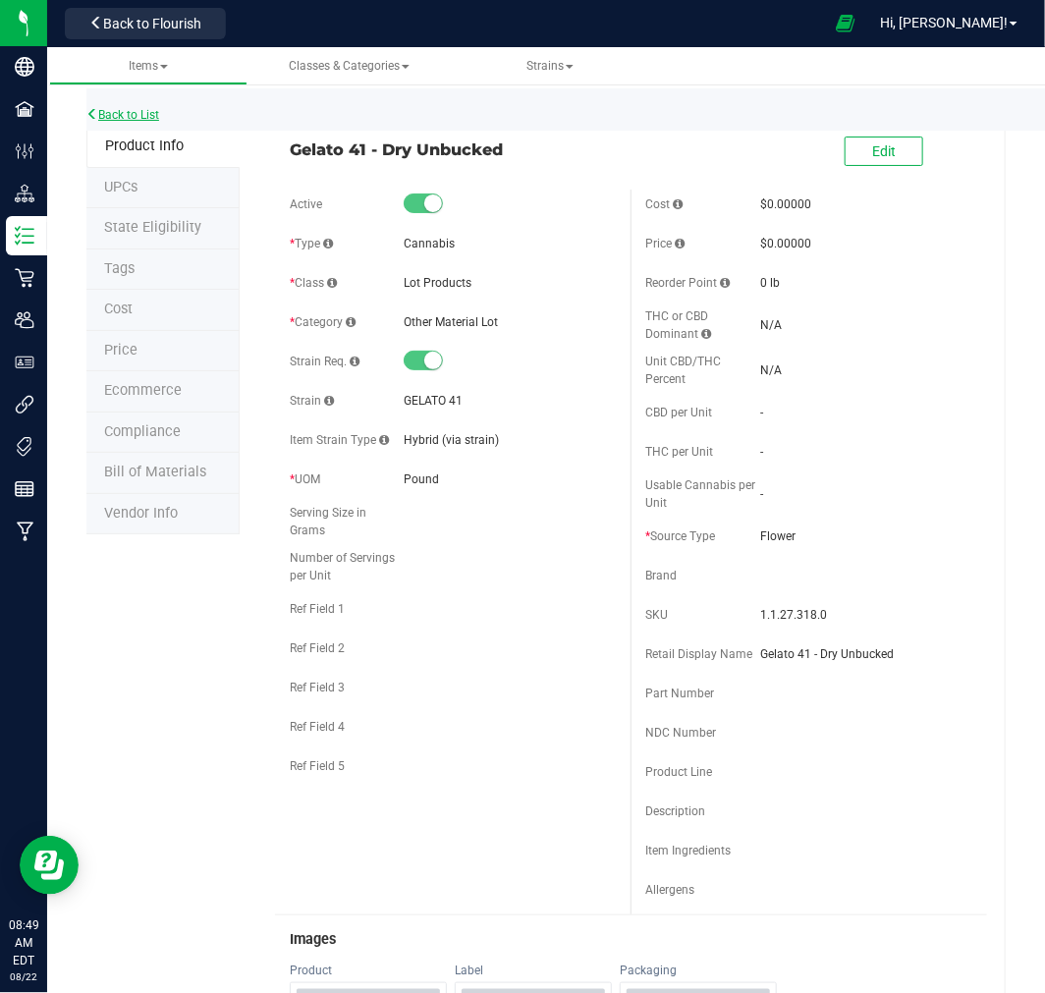
click at [123, 116] on link "Back to List" at bounding box center [122, 115] width 73 height 14
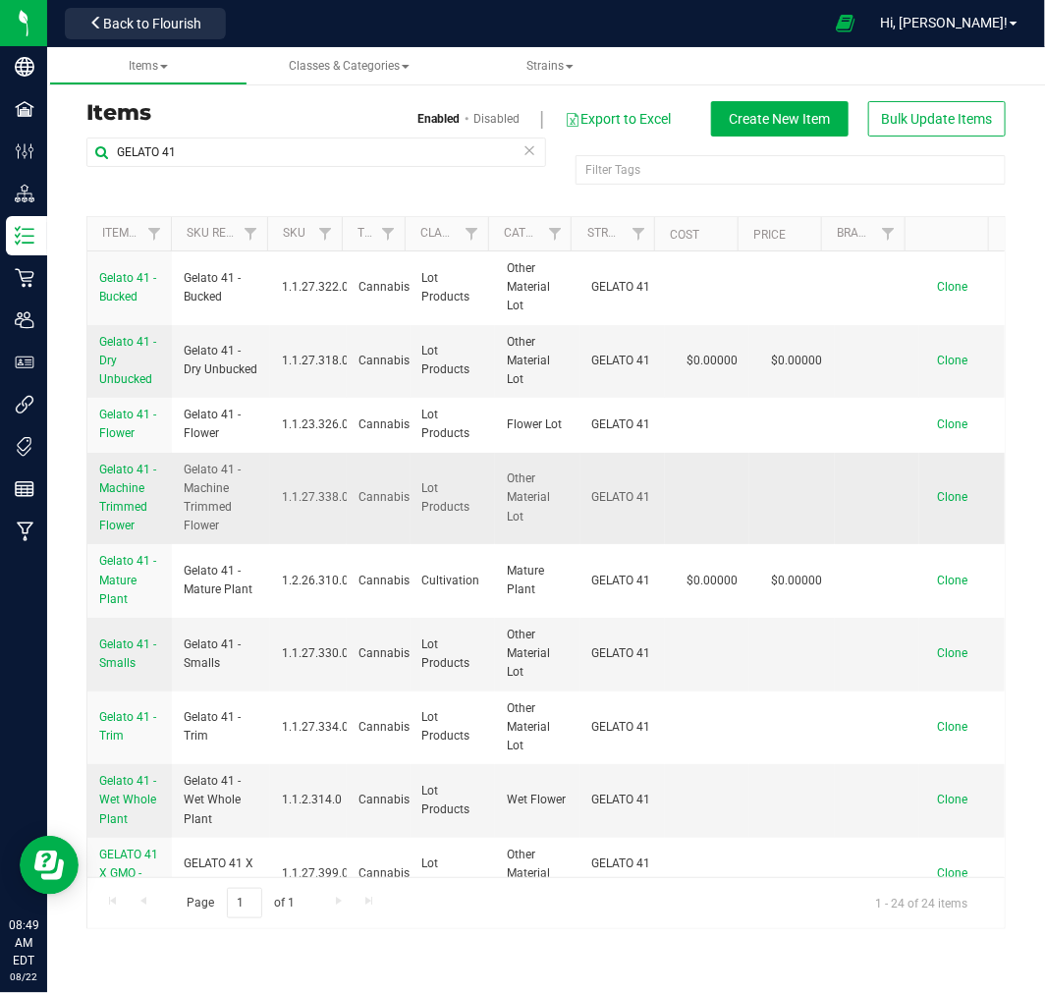
click at [111, 496] on link "Gelato 41 - Machine Trimmed Flower" at bounding box center [129, 499] width 61 height 76
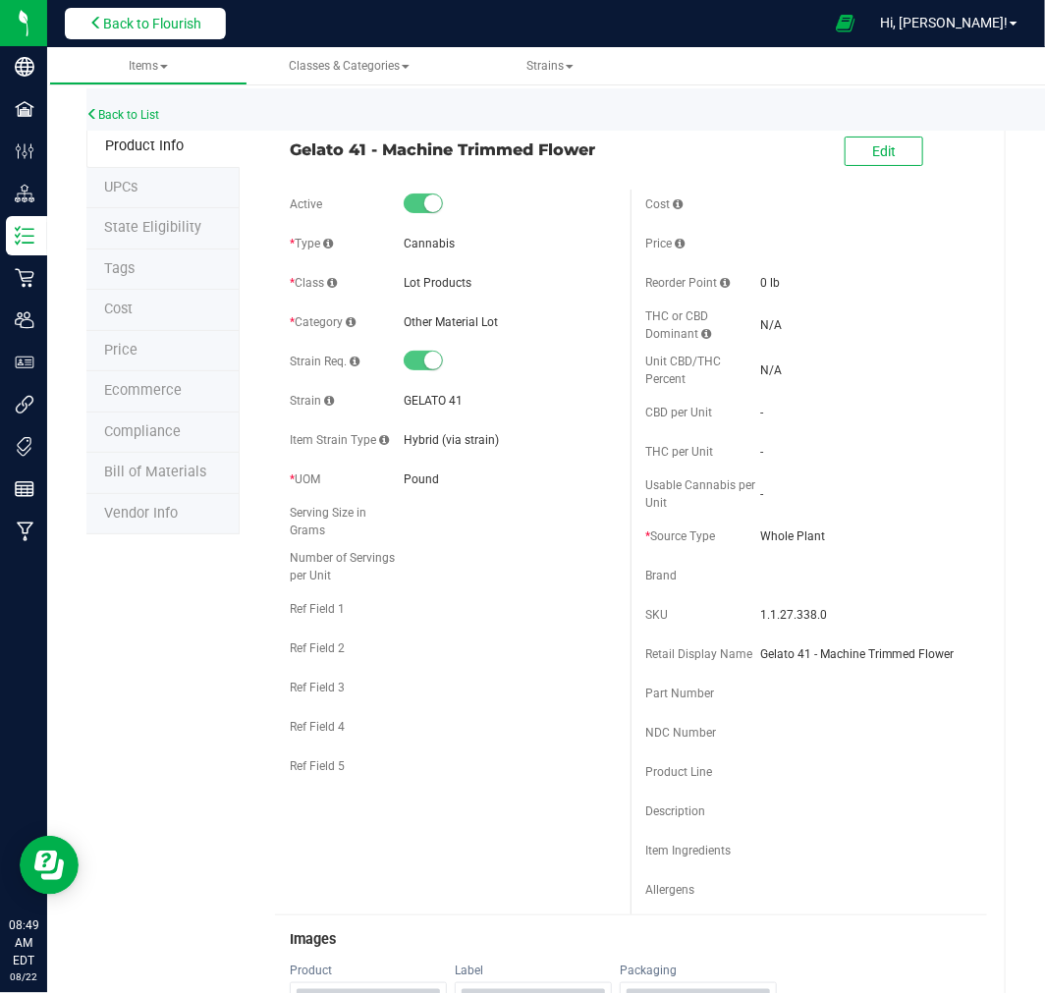
click at [170, 16] on span "Back to Flourish" at bounding box center [152, 24] width 98 height 16
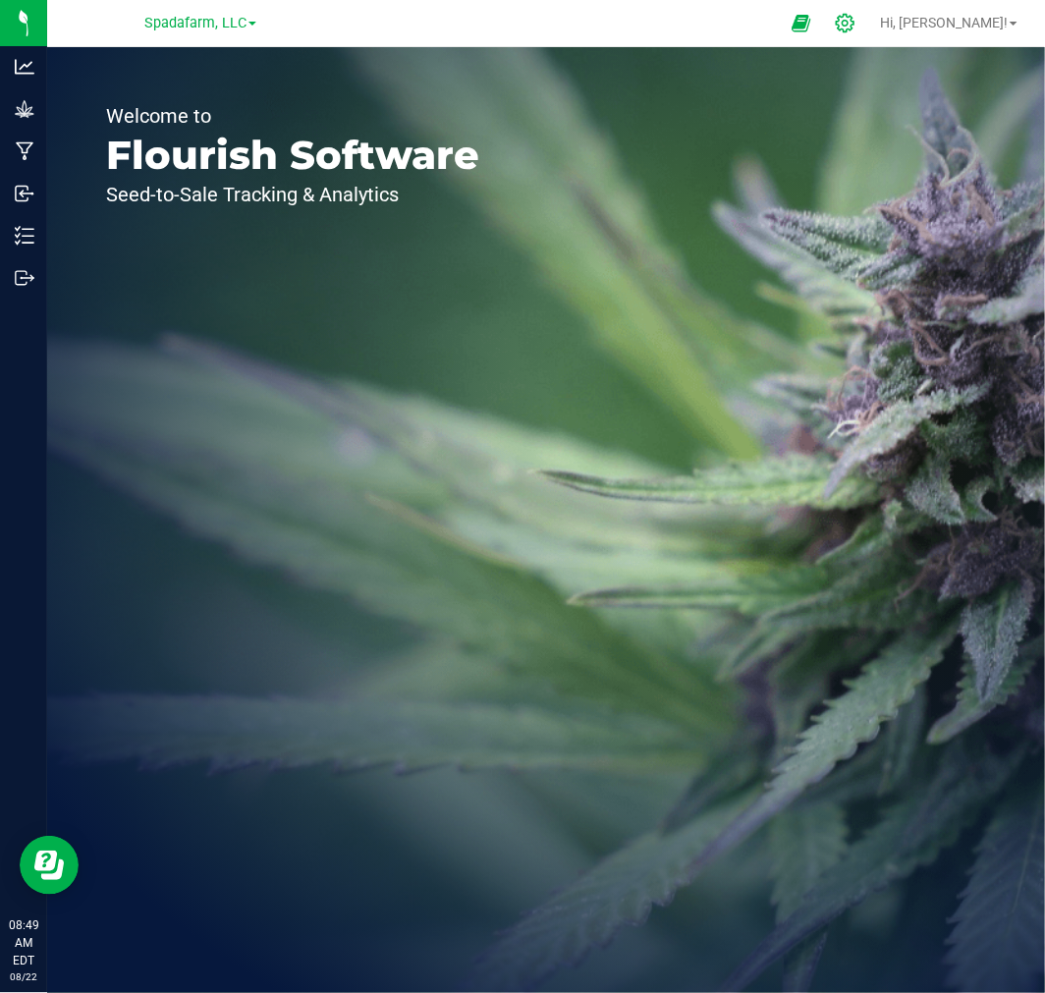
click at [856, 18] on icon at bounding box center [845, 23] width 21 height 21
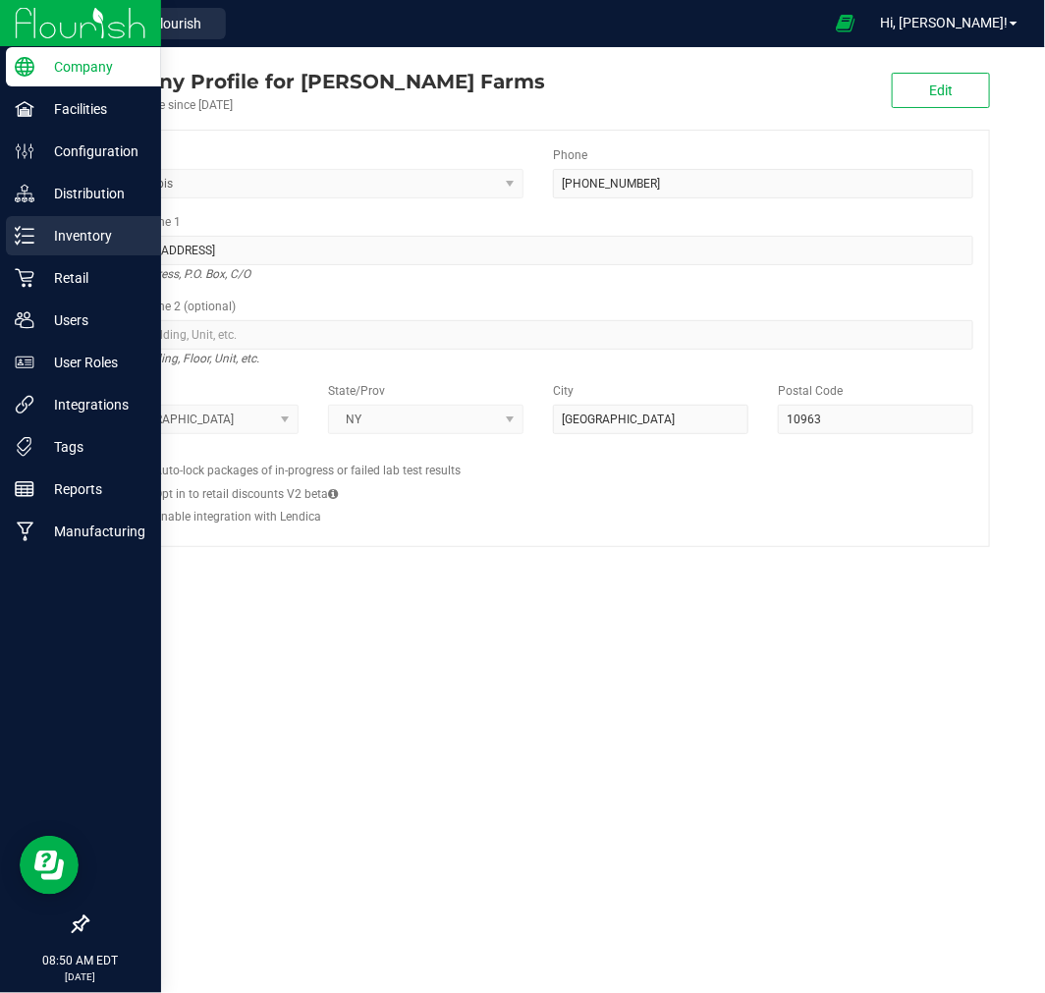
click at [61, 236] on p "Inventory" at bounding box center [93, 236] width 118 height 24
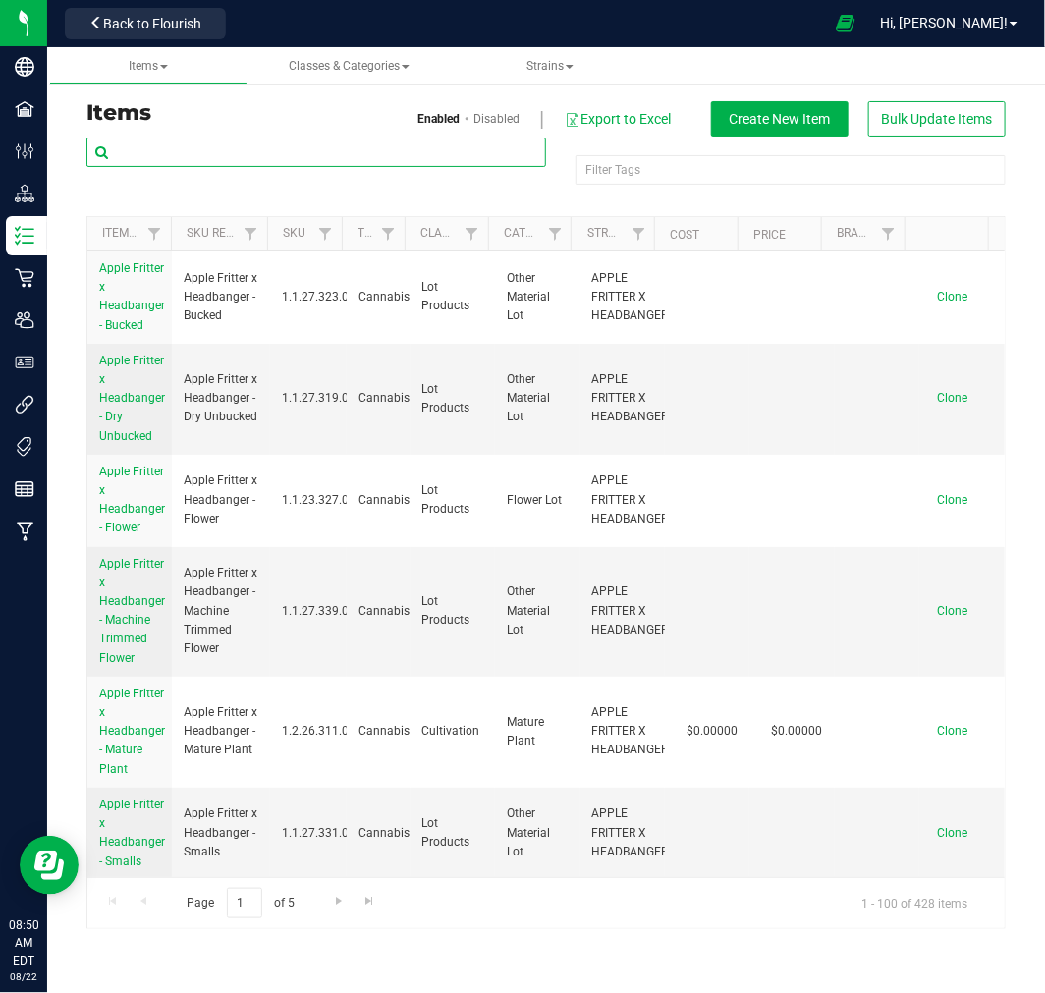
click at [268, 147] on input "text" at bounding box center [316, 152] width 460 height 29
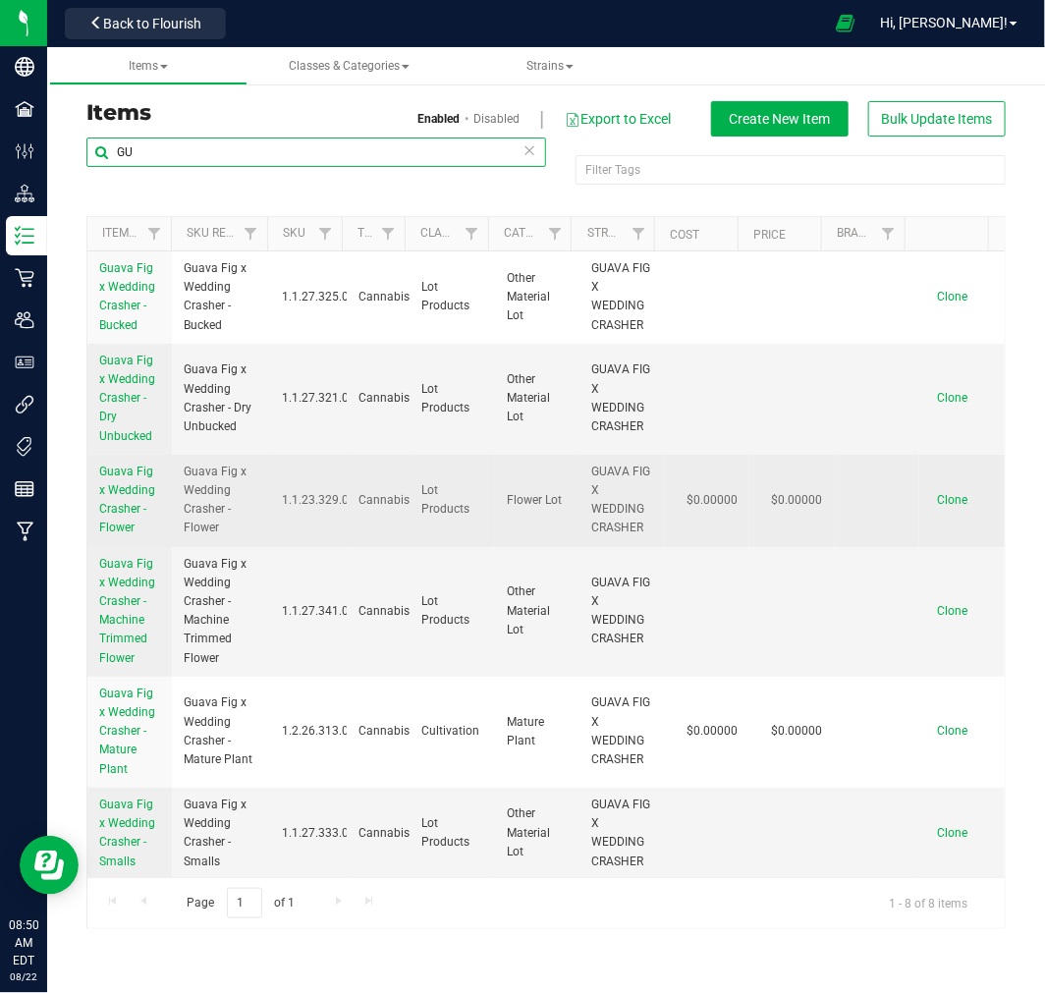
type input "GU"
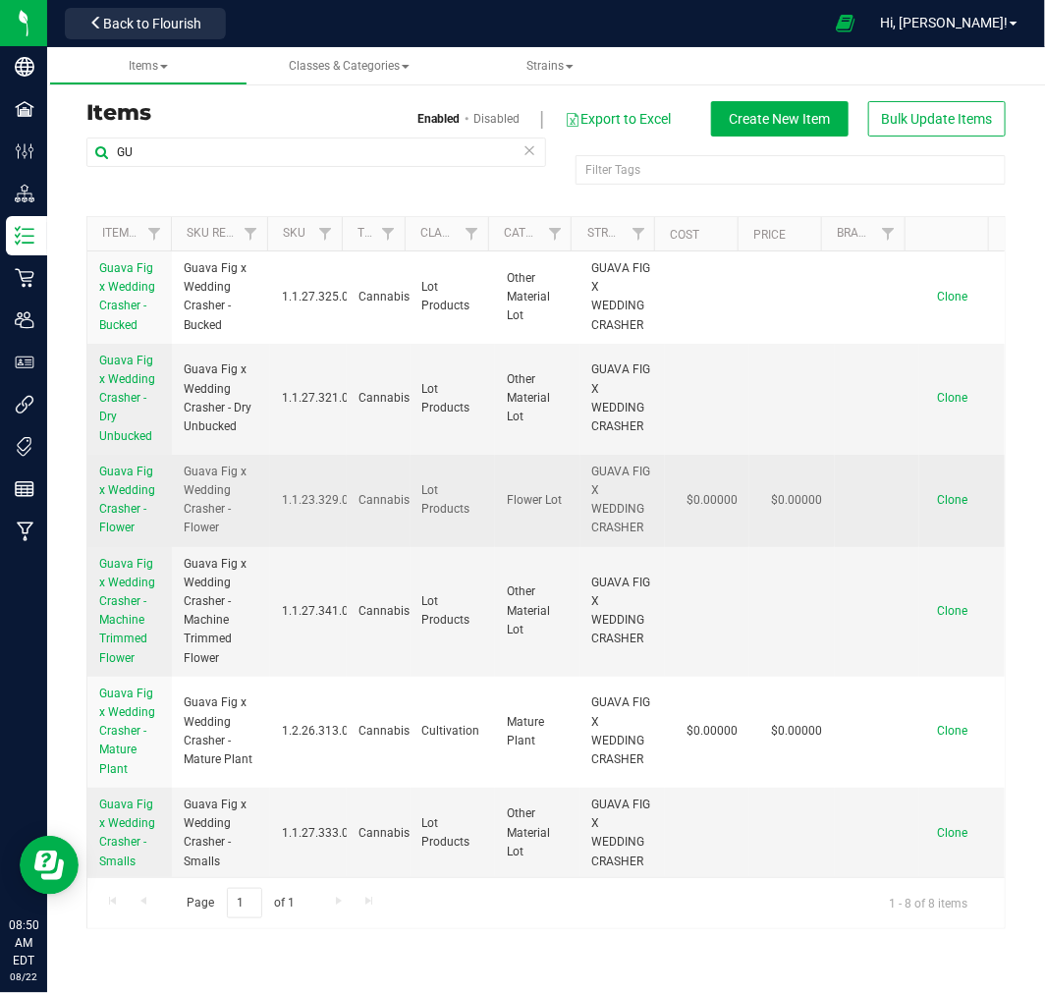
click at [111, 477] on span "Guava Fig x Wedding Crasher - Flower" at bounding box center [127, 500] width 56 height 71
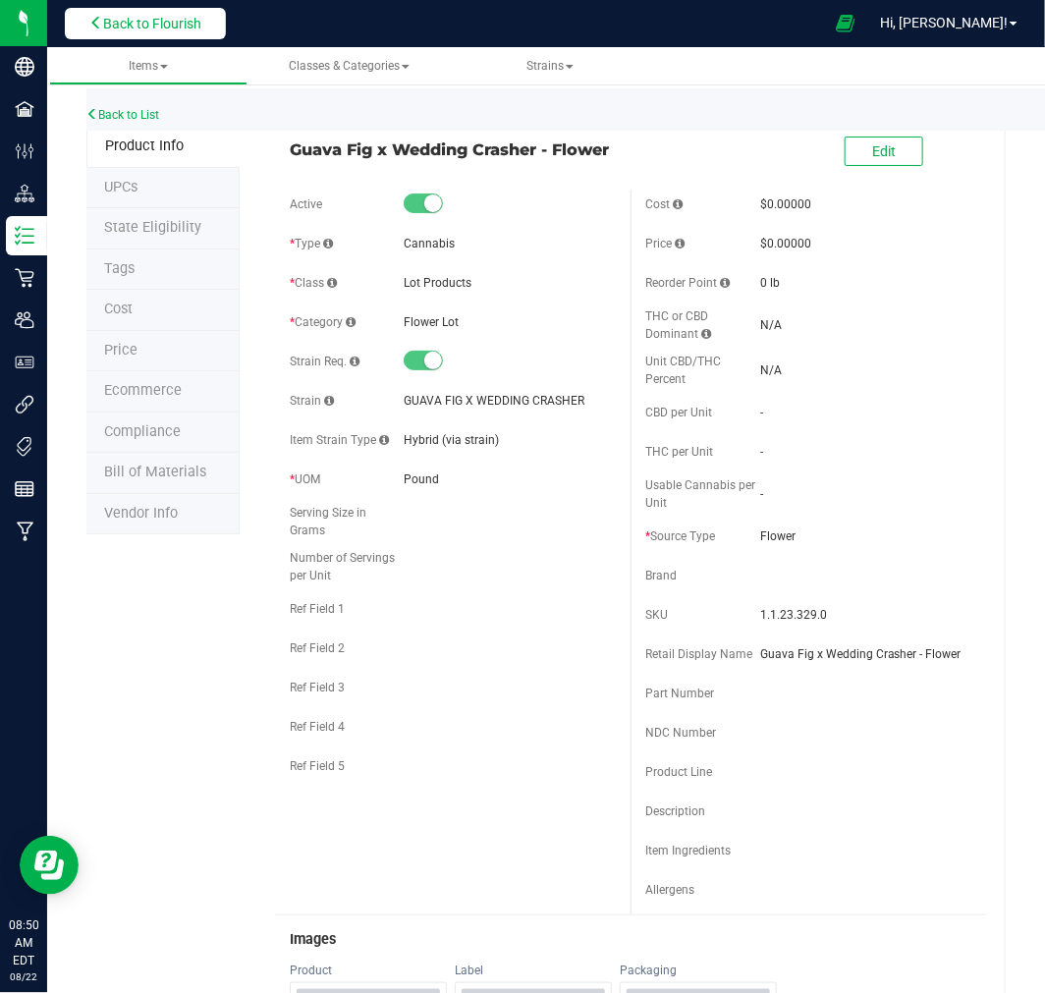
click at [115, 24] on span "Back to Flourish" at bounding box center [152, 24] width 98 height 16
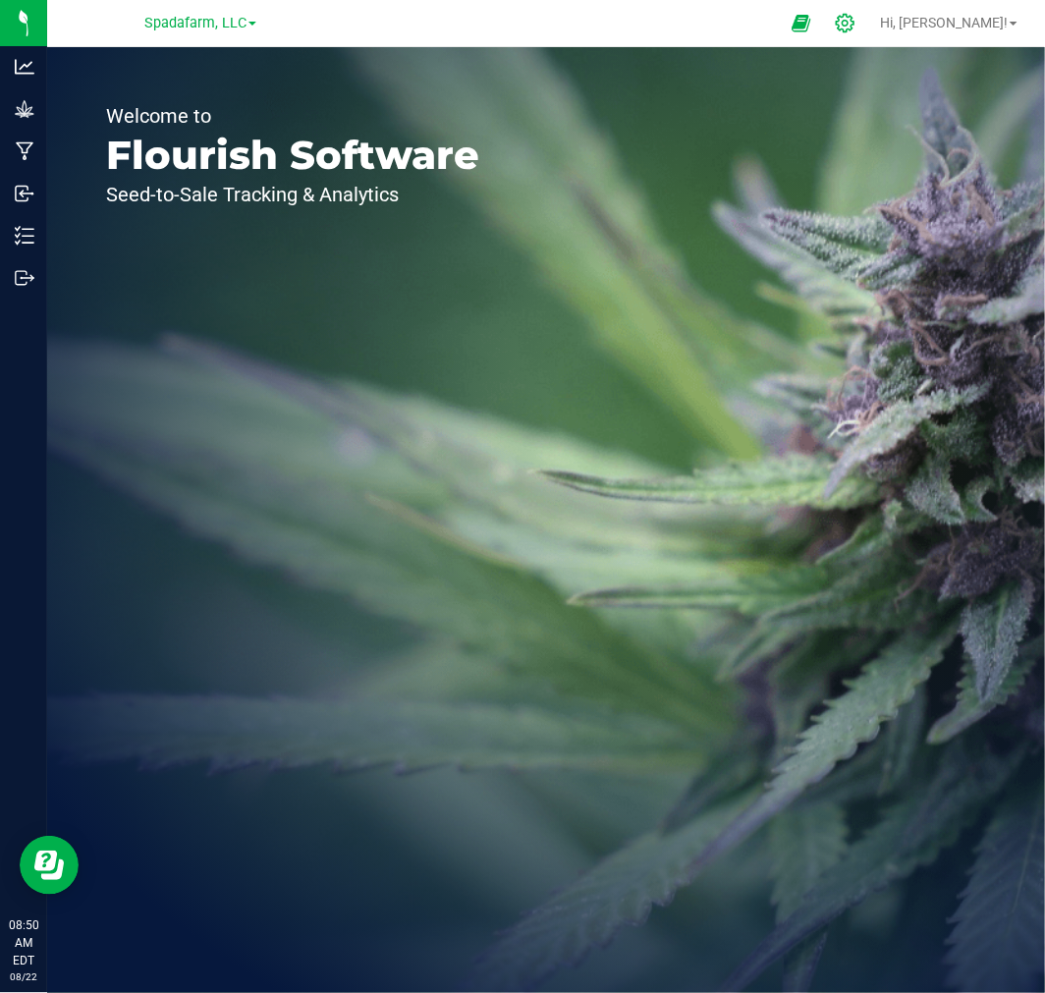
click at [871, 33] on div at bounding box center [845, 23] width 49 height 42
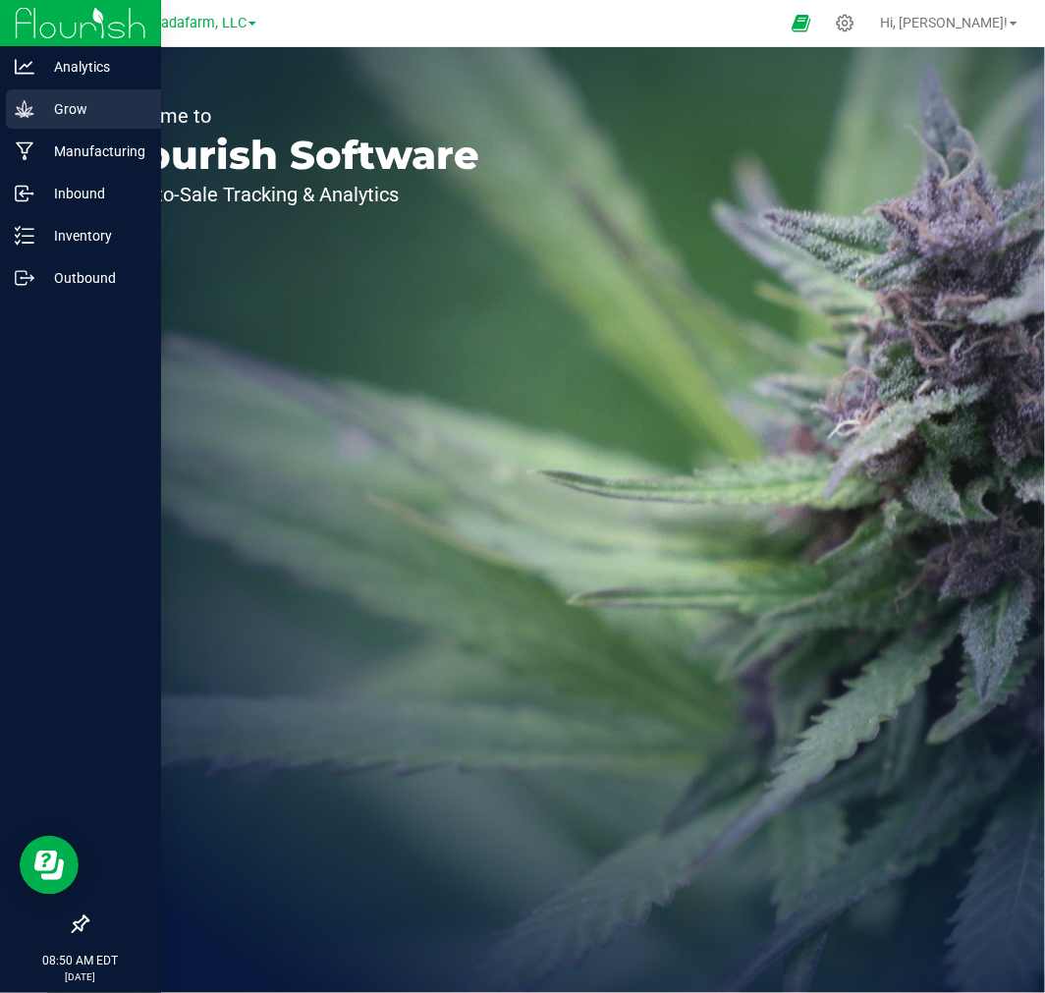
click at [50, 109] on p "Grow" at bounding box center [93, 109] width 118 height 24
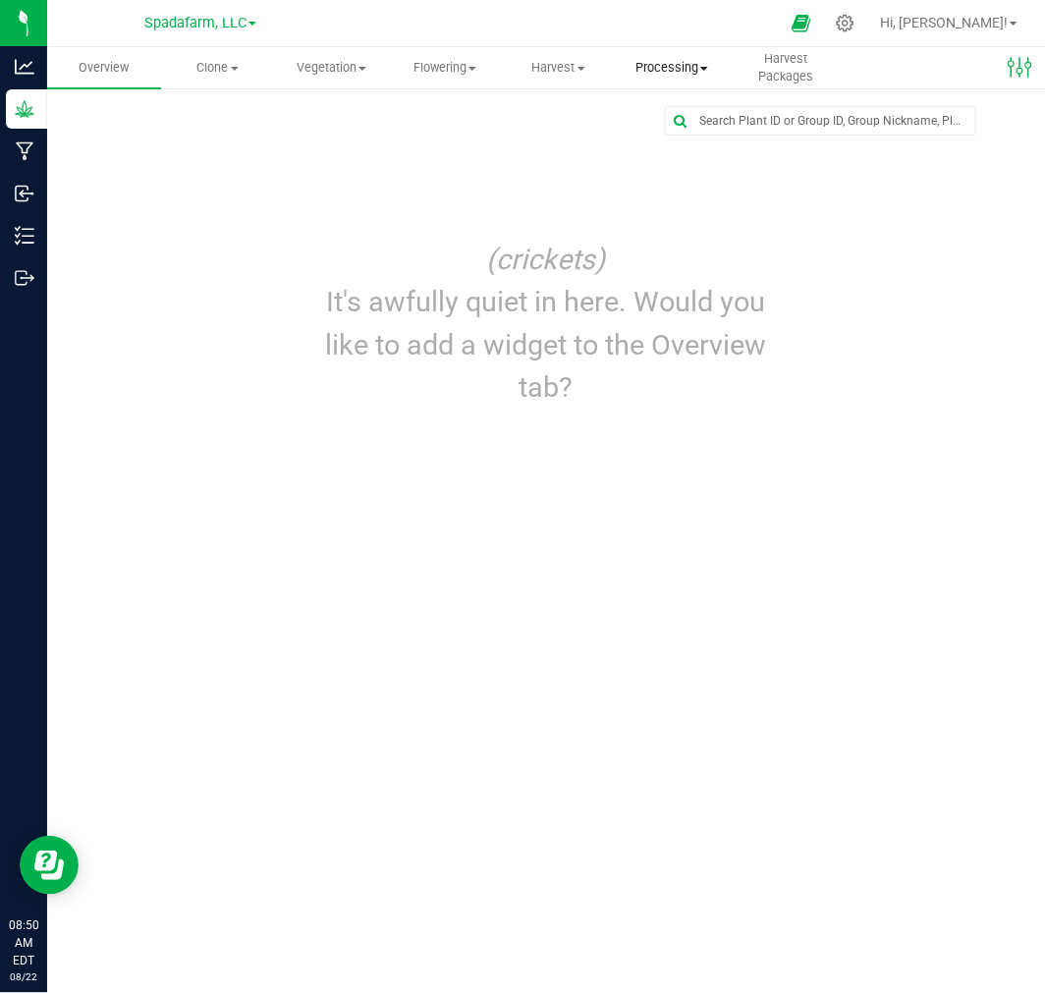
click at [675, 76] on span "Processing" at bounding box center [673, 68] width 112 height 18
click at [675, 149] on span "Processing harvests" at bounding box center [707, 142] width 182 height 17
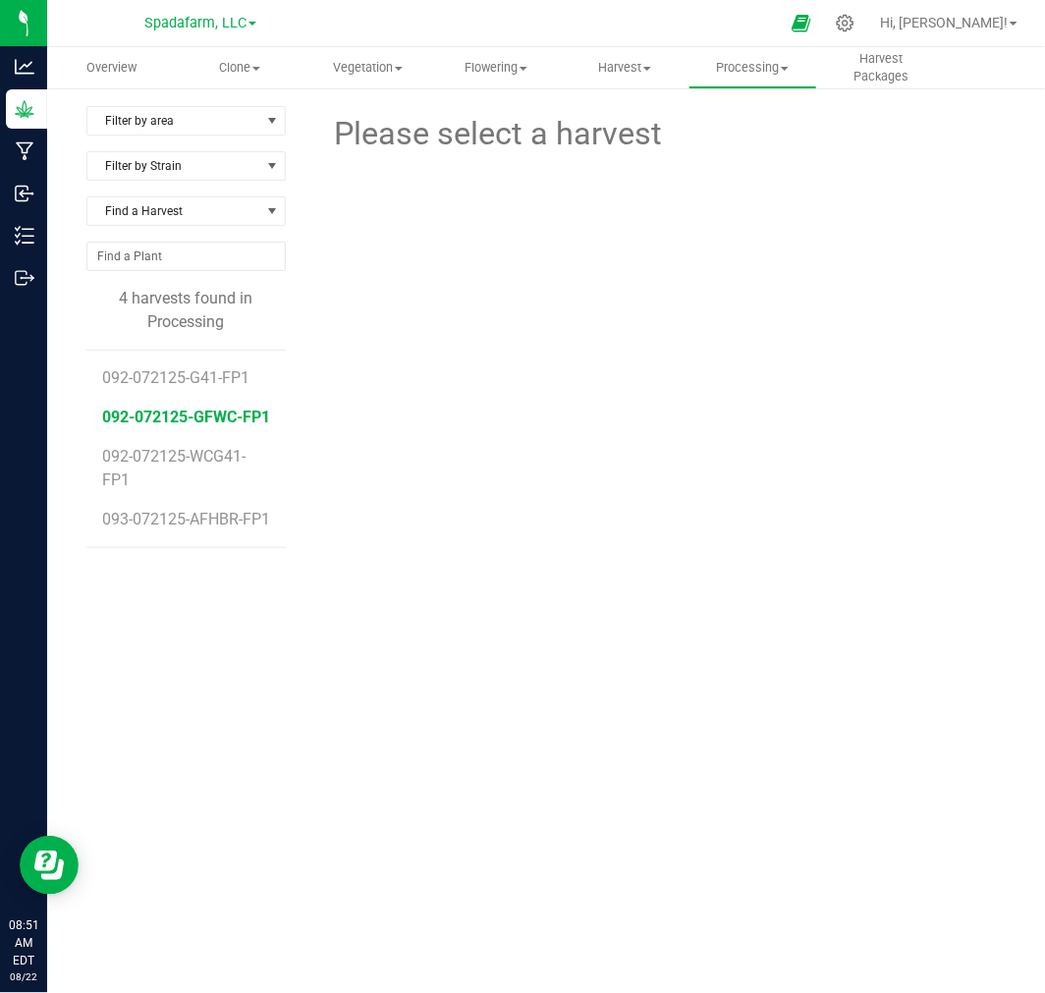
click at [224, 409] on span "092-072125-GFWC-FP1" at bounding box center [186, 417] width 168 height 19
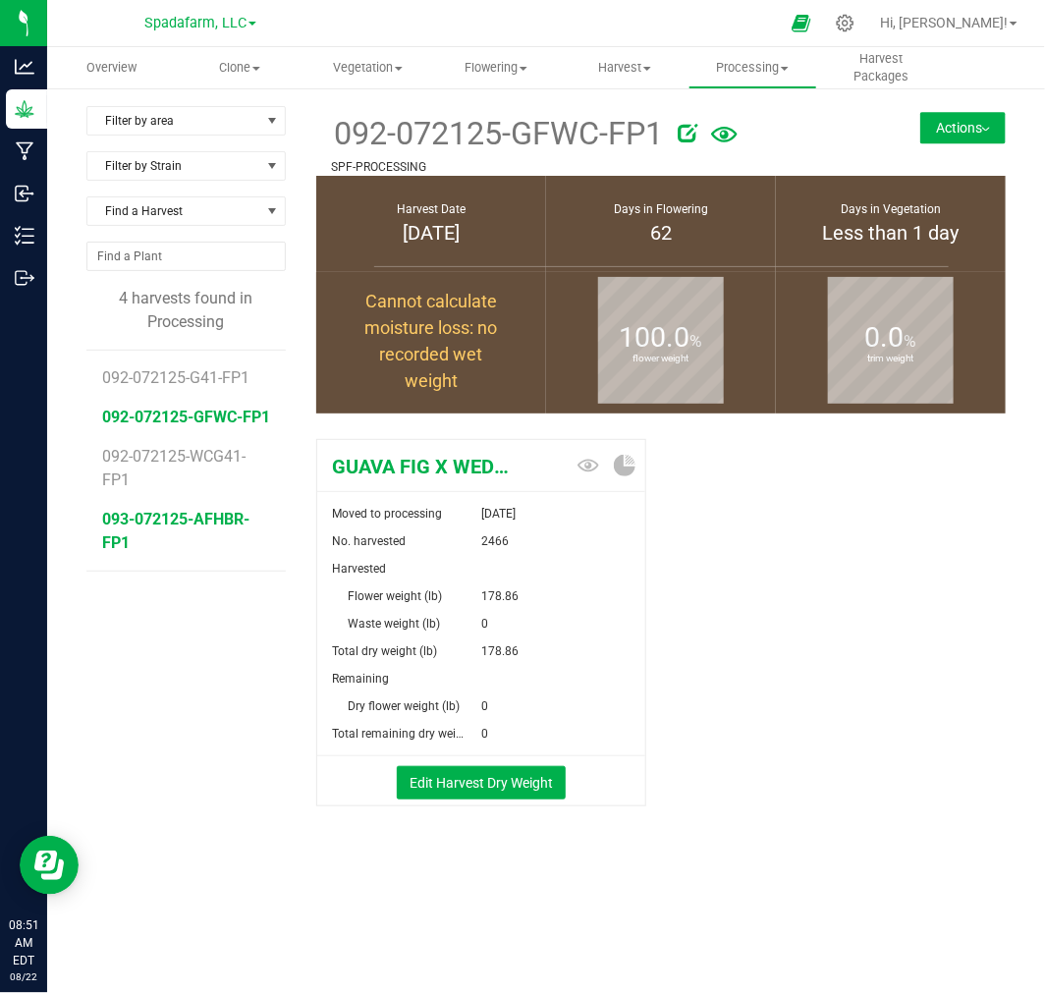
click at [219, 538] on span "093-072125-AFHBR-FP1" at bounding box center [175, 531] width 147 height 42
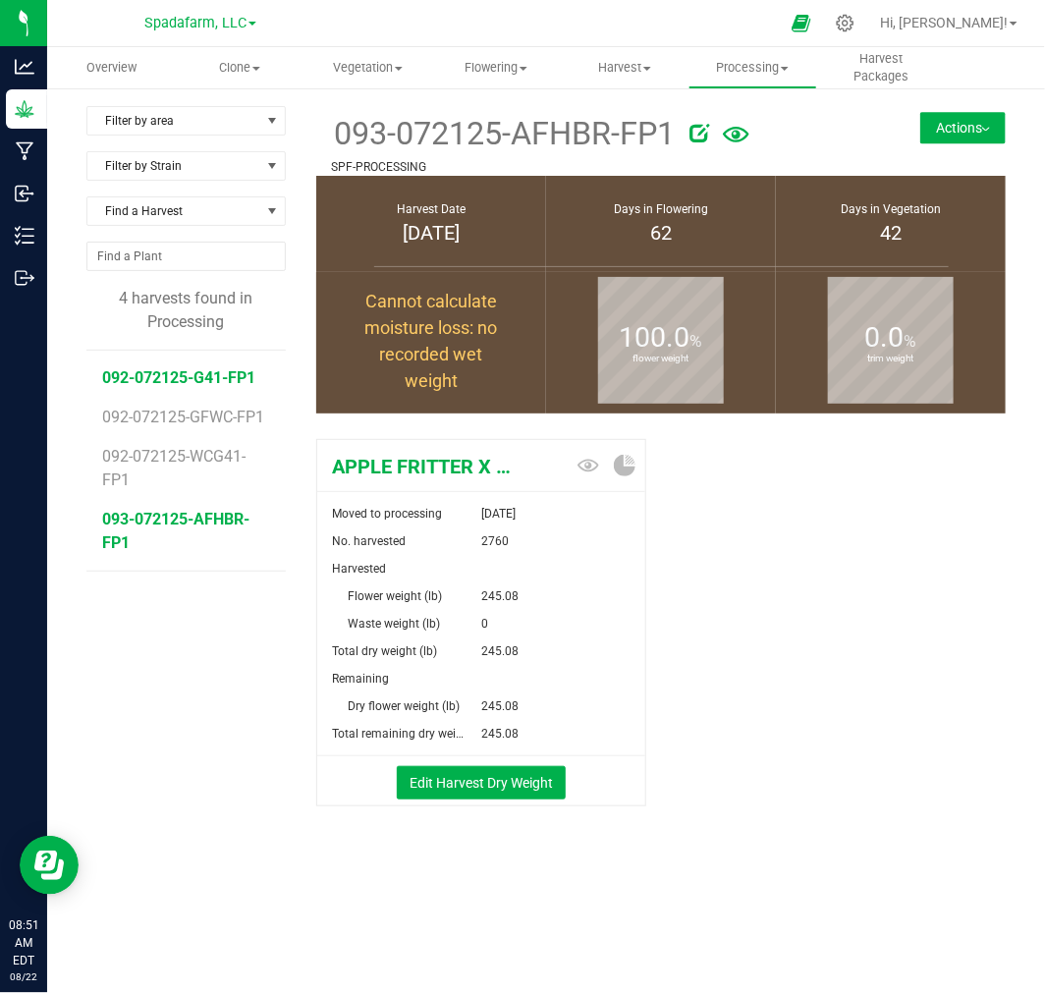
click at [207, 380] on span "092-072125-G41-FP1" at bounding box center [178, 377] width 153 height 19
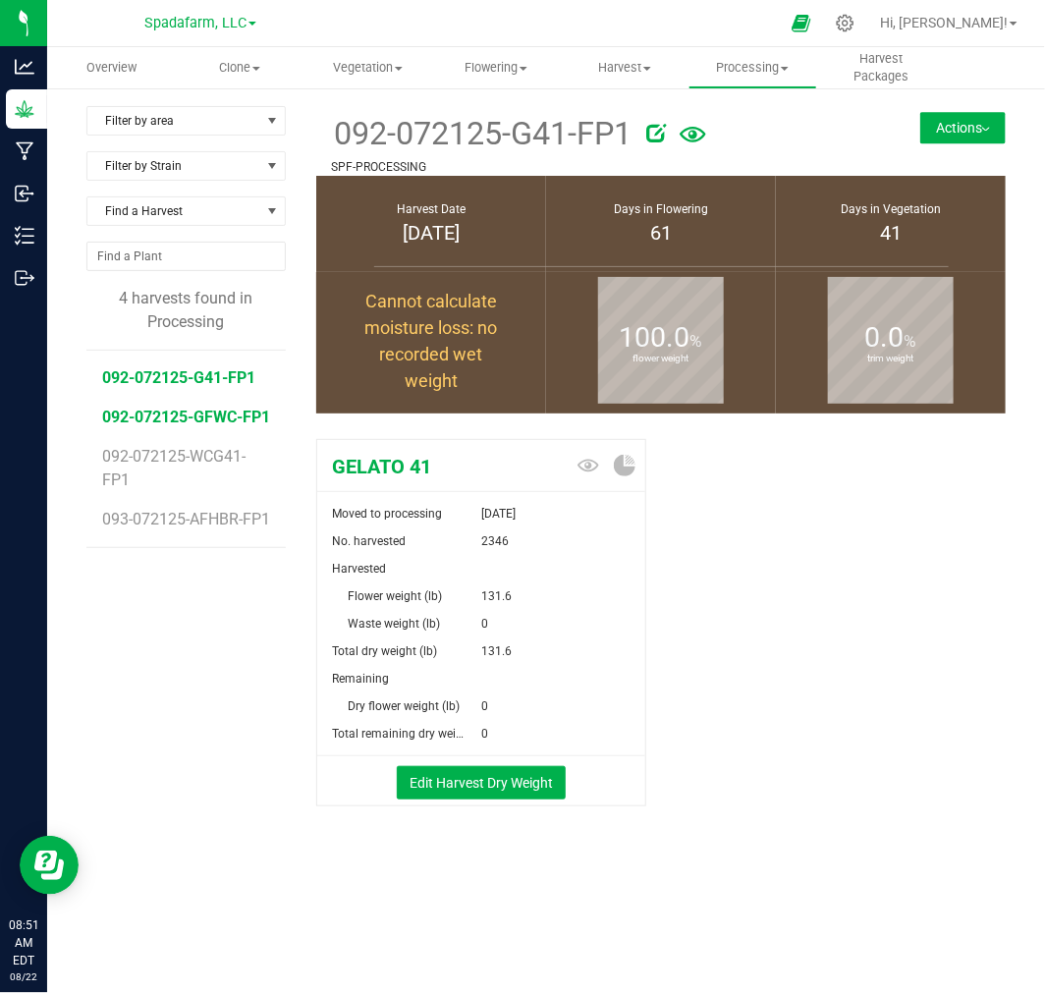
click at [198, 411] on span "092-072125-GFWC-FP1" at bounding box center [186, 417] width 168 height 19
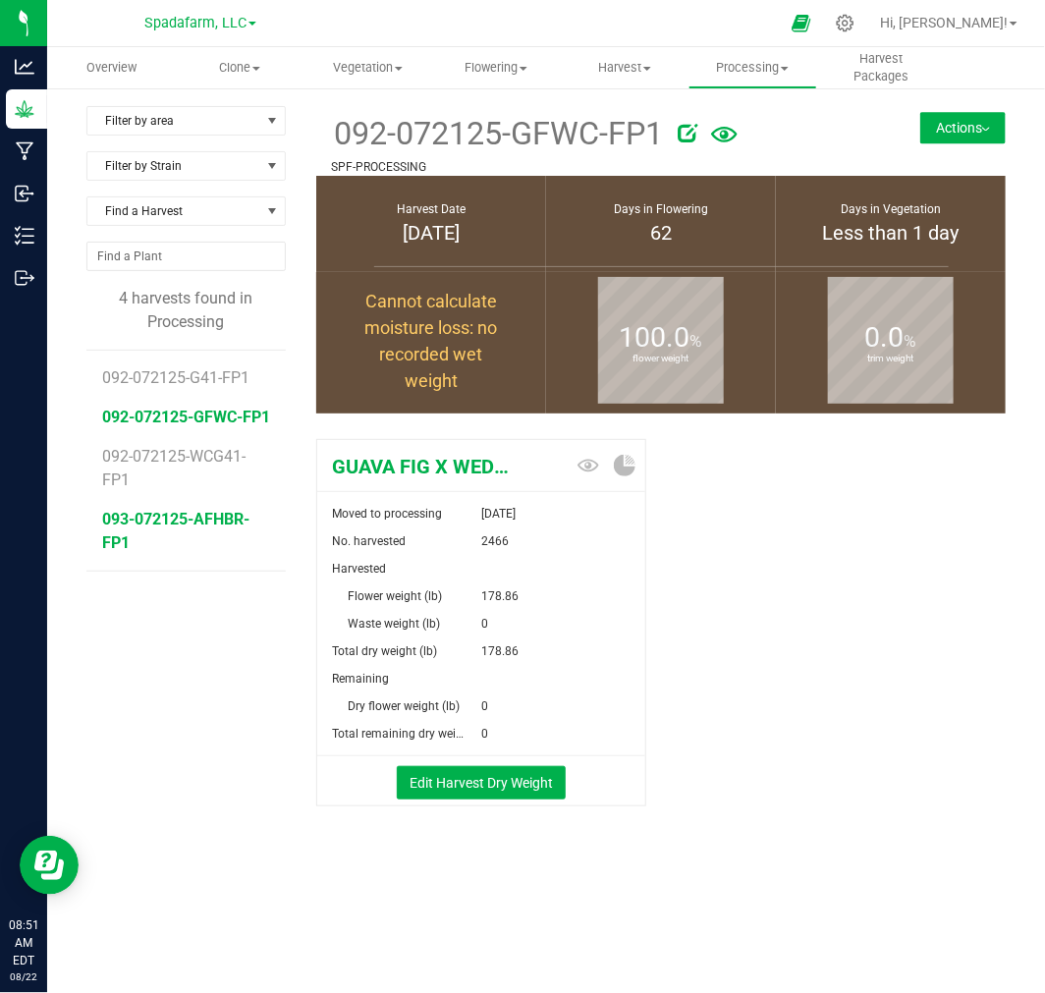
click at [171, 551] on span "093-072125-AFHBR-FP1" at bounding box center [175, 531] width 147 height 42
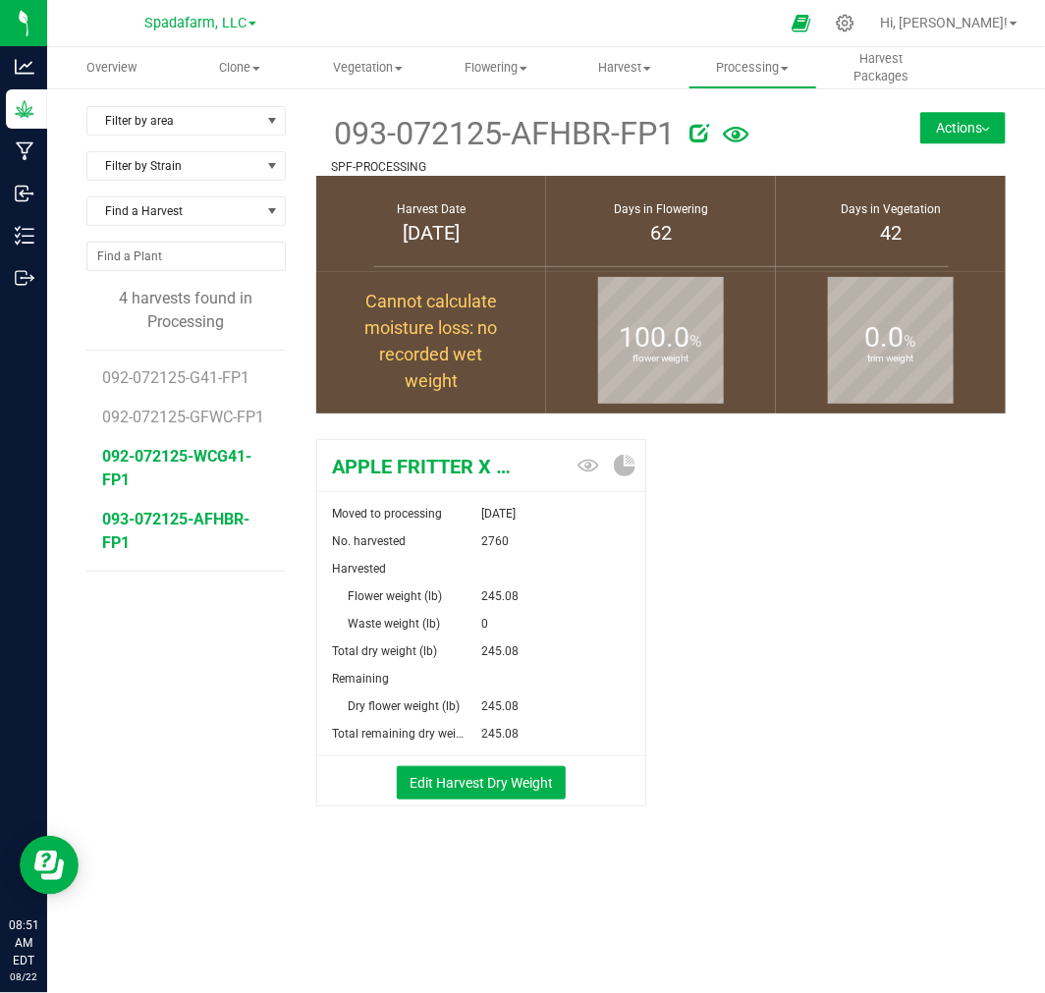
click at [169, 455] on span "092-072125-WCG41-FP1" at bounding box center [176, 468] width 149 height 42
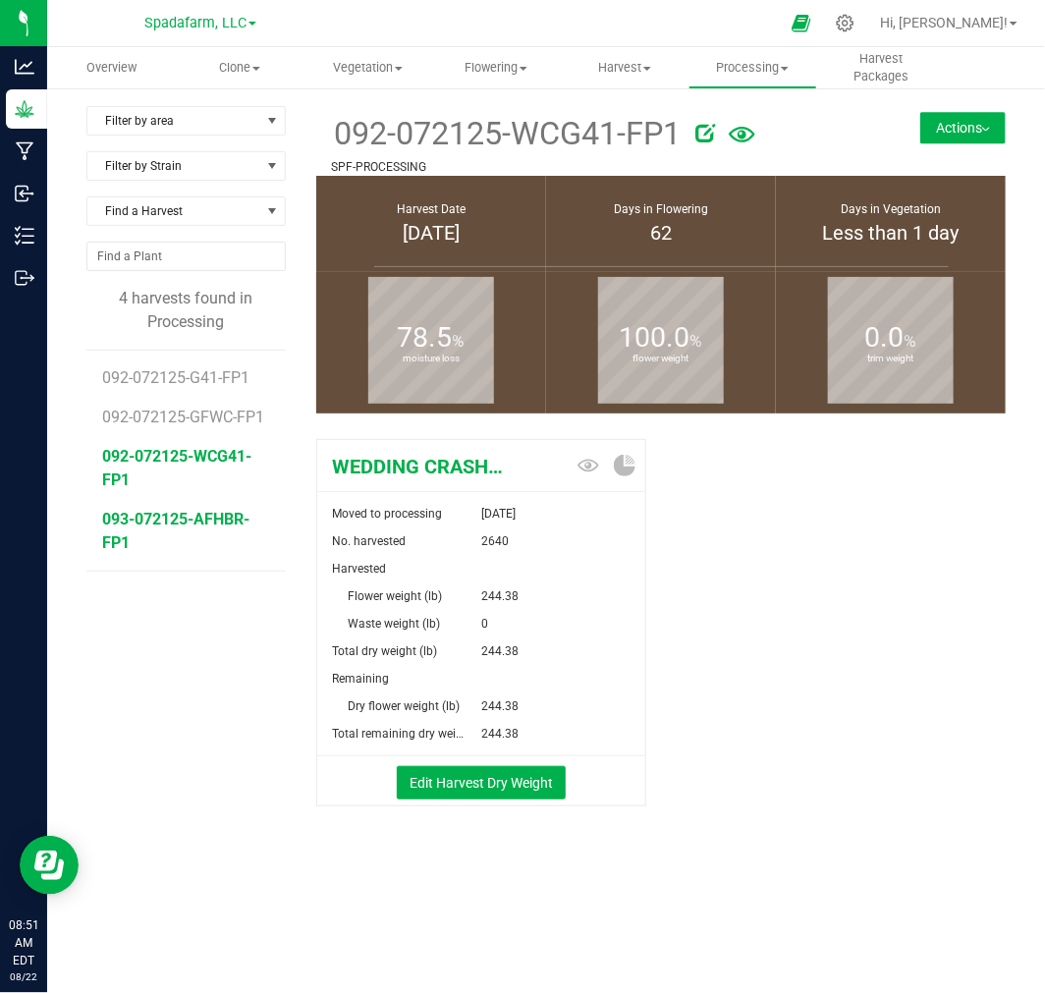
click at [157, 519] on span "093-072125-AFHBR-FP1" at bounding box center [175, 531] width 147 height 42
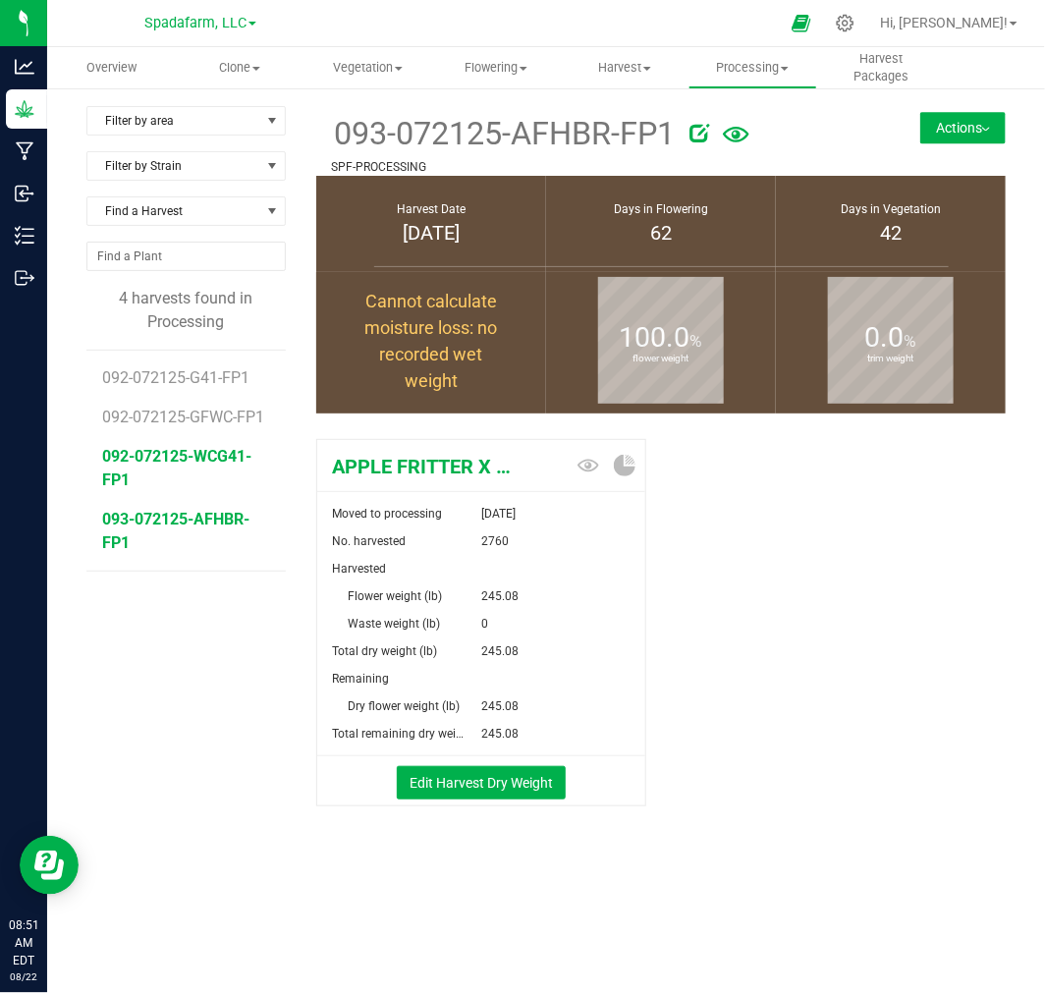
click at [151, 453] on span "092-072125-WCG41-FP1" at bounding box center [176, 468] width 149 height 42
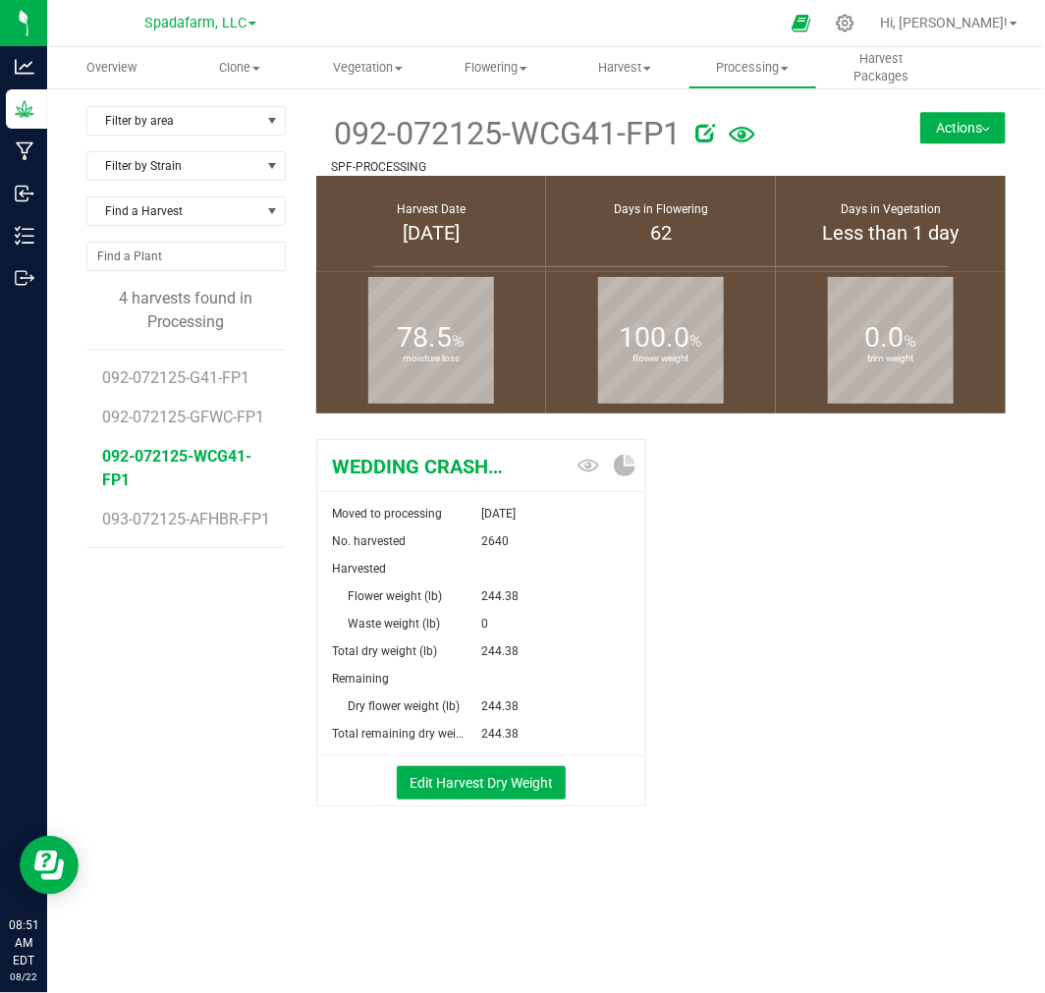
click at [151, 405] on li "092-072125-GFWC-FP1" at bounding box center [186, 409] width 169 height 39
click at [151, 417] on span "092-072125-GFWC-FP1" at bounding box center [186, 417] width 168 height 19
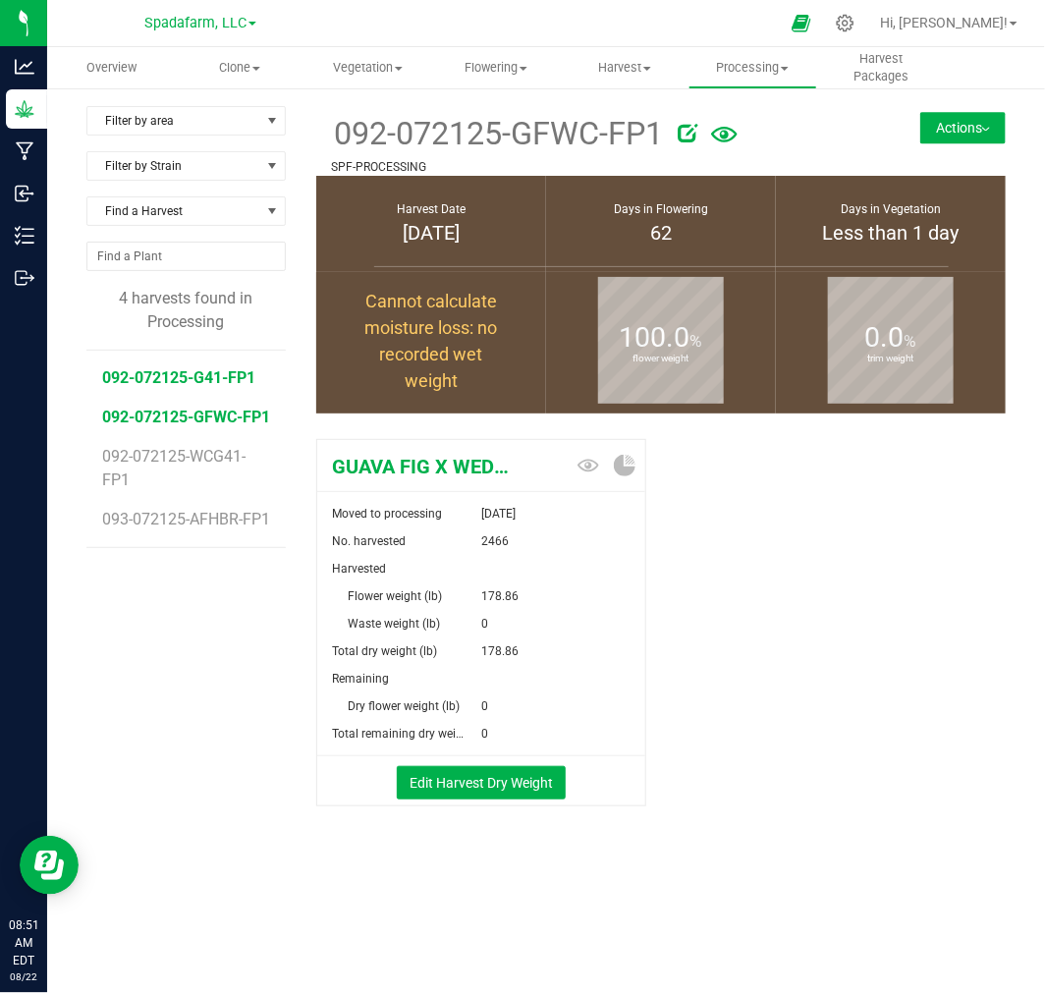
click at [157, 381] on span "092-072125-G41-FP1" at bounding box center [178, 377] width 153 height 19
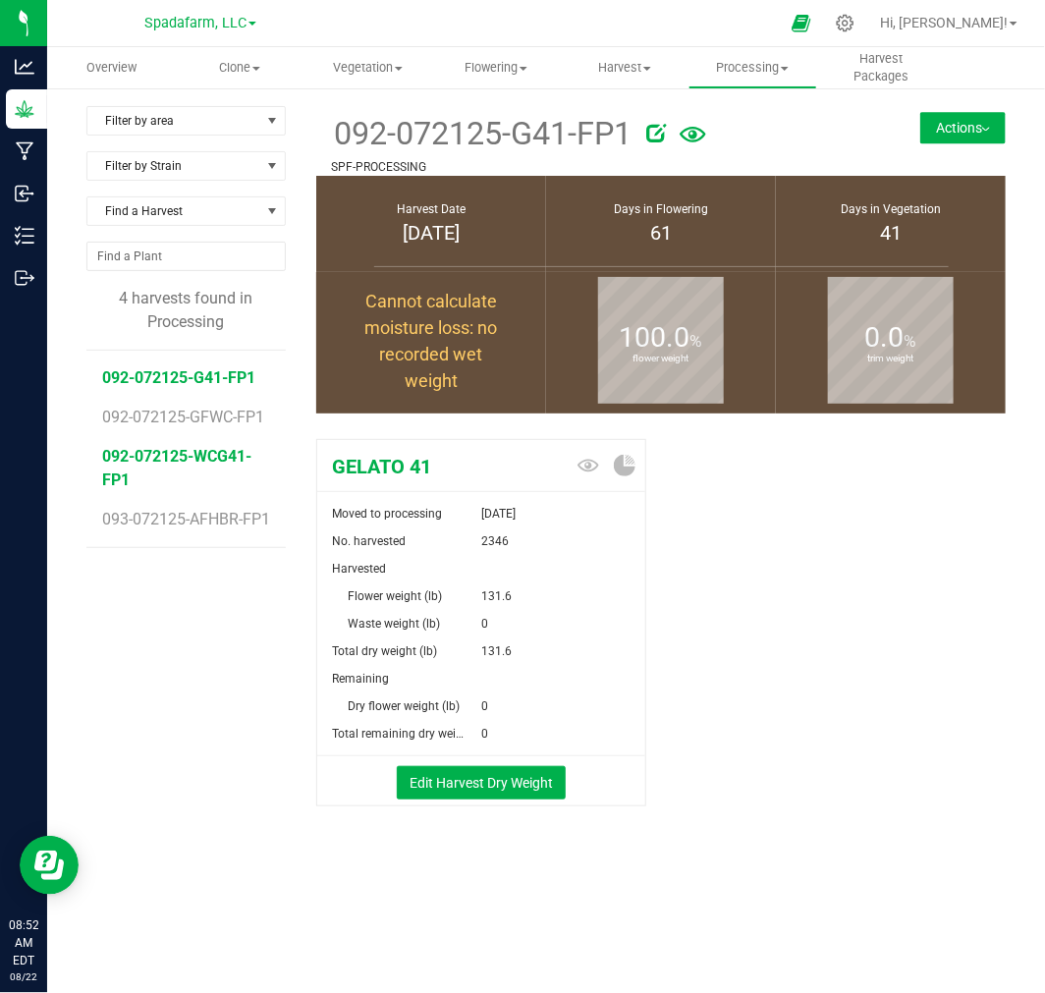
click at [161, 454] on span "092-072125-WCG41-FP1" at bounding box center [176, 468] width 149 height 42
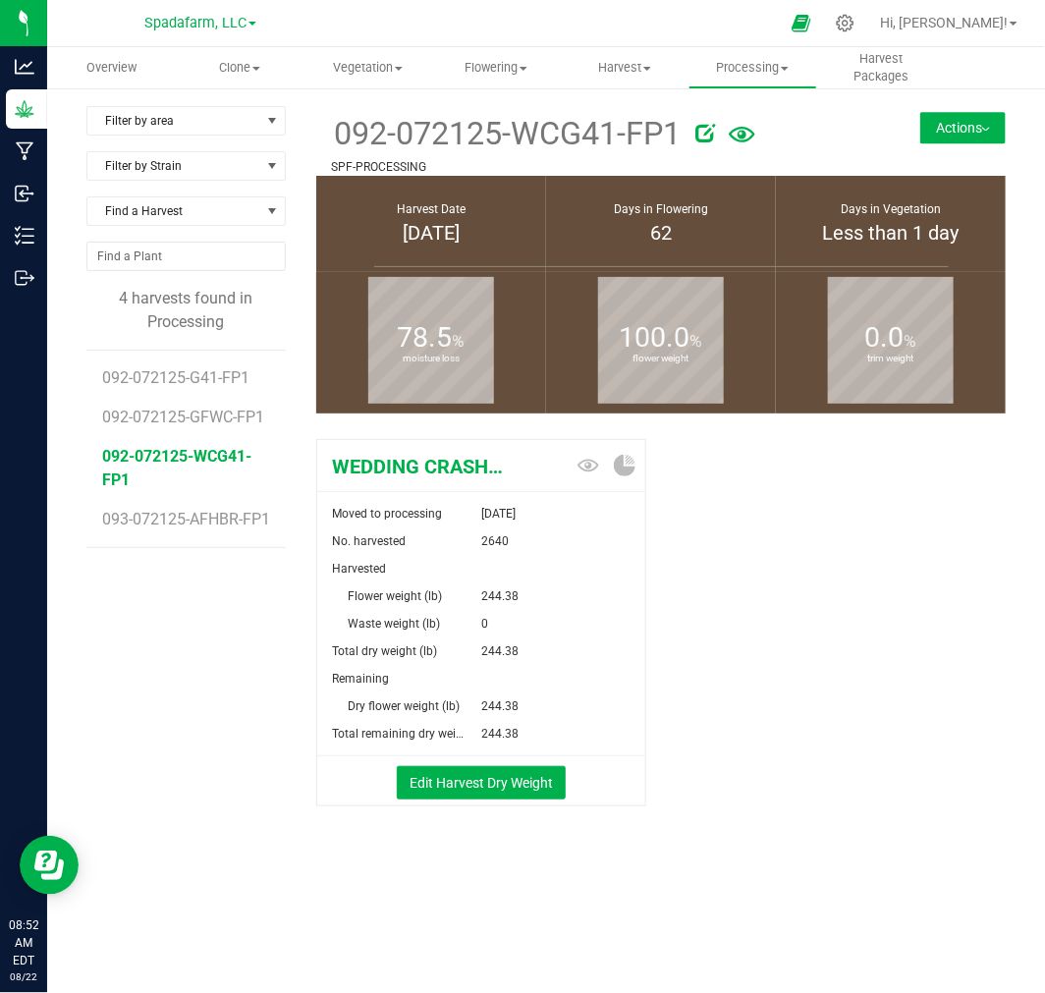
click at [938, 126] on button "Actions" at bounding box center [963, 127] width 85 height 31
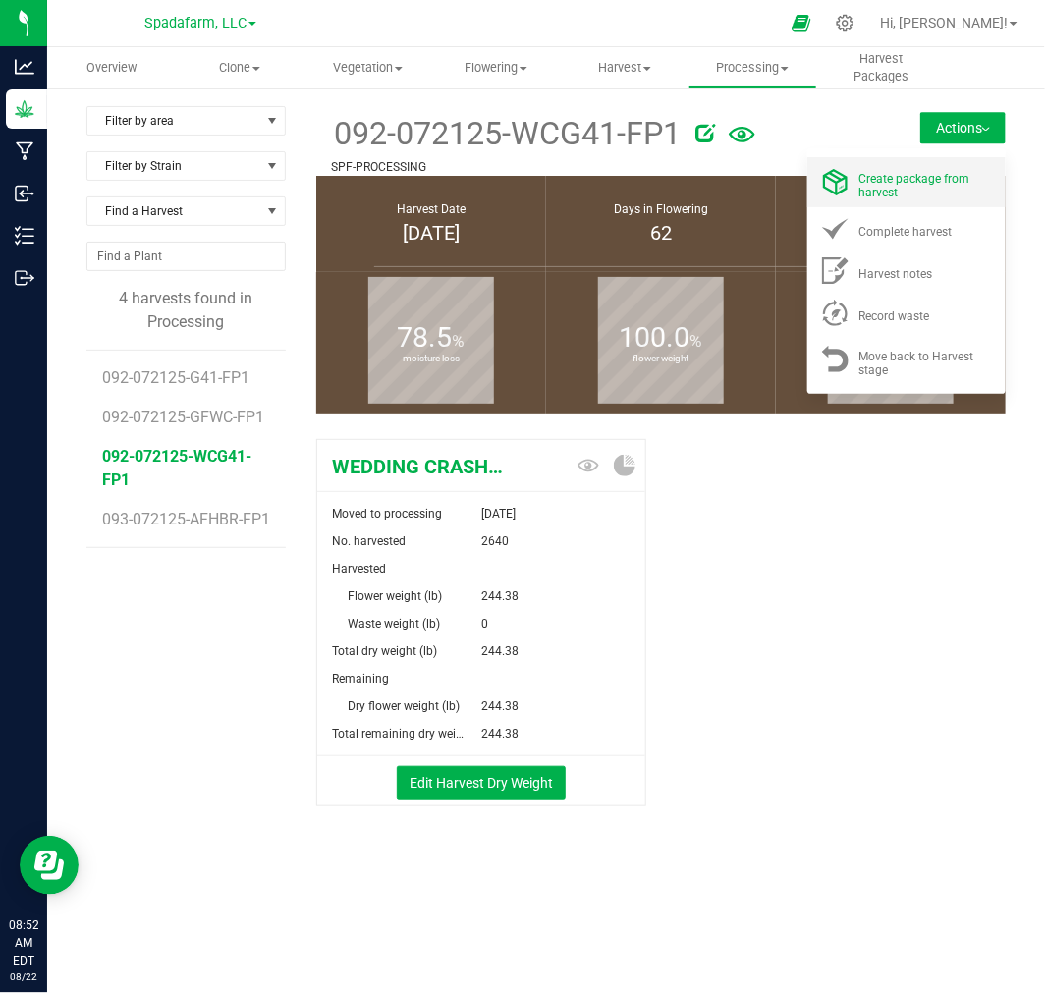
click at [931, 178] on span "Create package from harvest" at bounding box center [915, 186] width 111 height 28
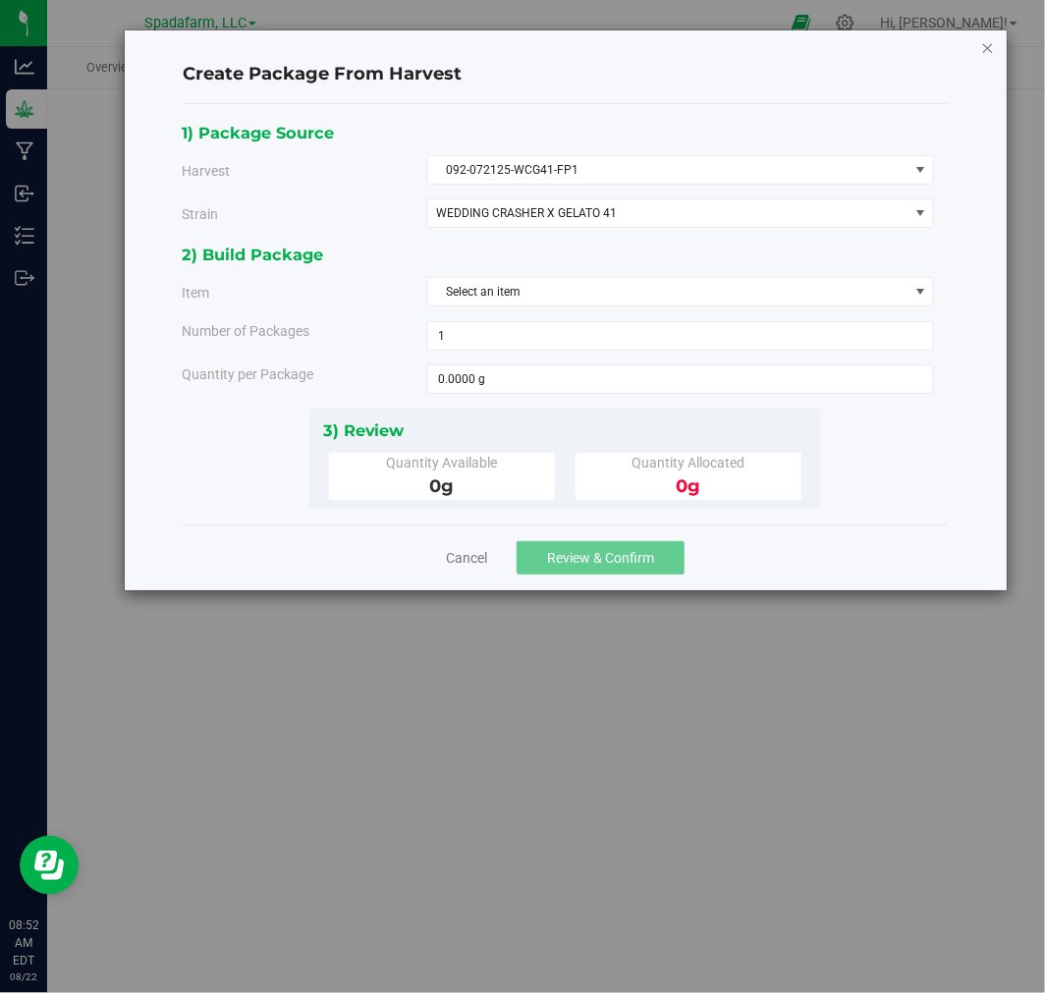
click at [992, 46] on icon "button" at bounding box center [989, 47] width 14 height 24
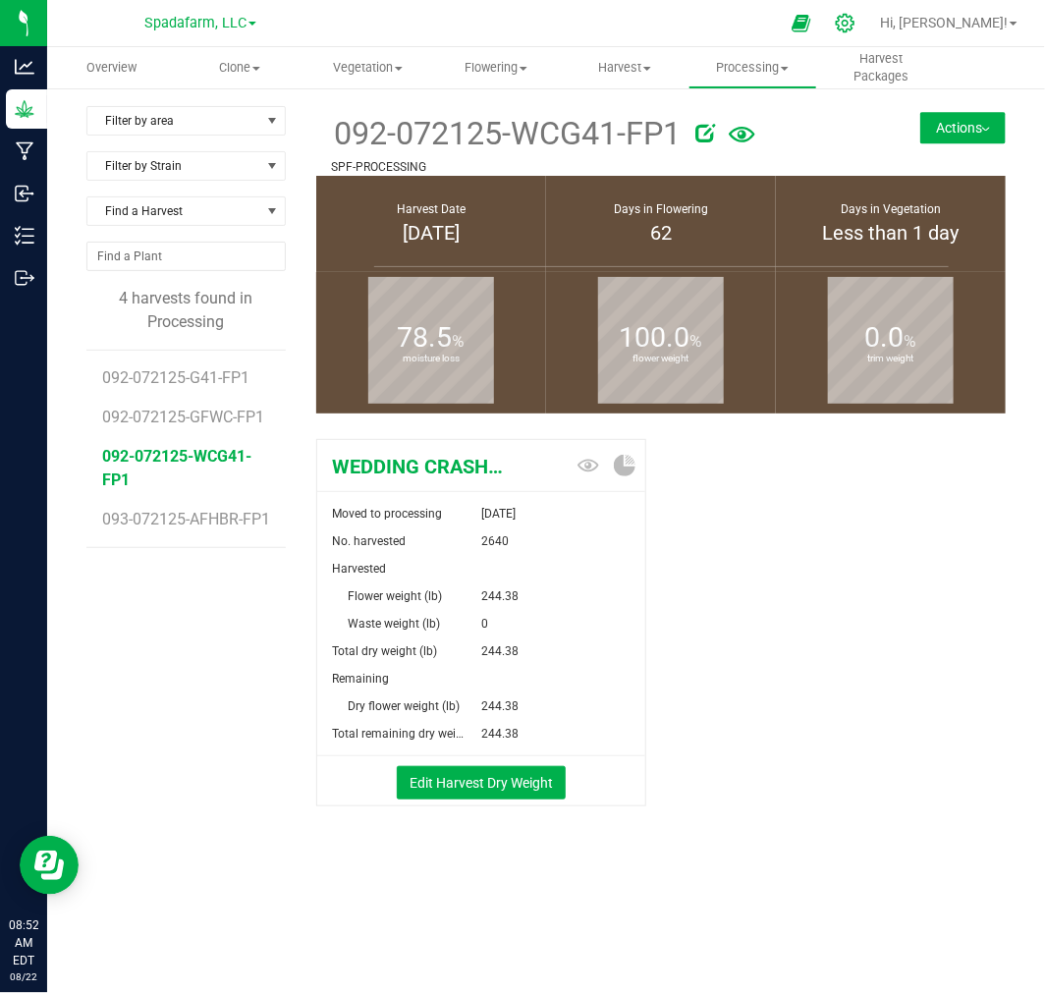
click at [856, 17] on icon at bounding box center [845, 23] width 21 height 21
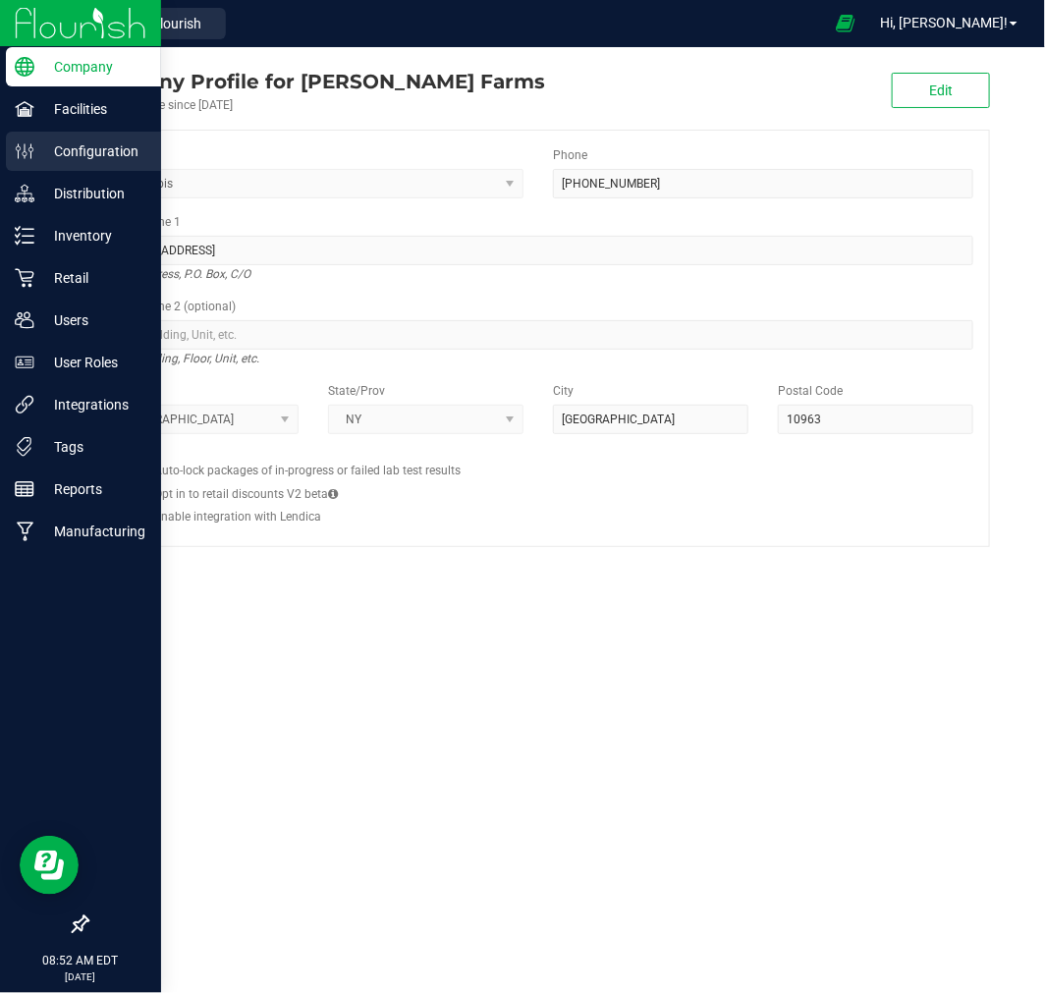
click at [102, 155] on p "Configuration" at bounding box center [93, 152] width 118 height 24
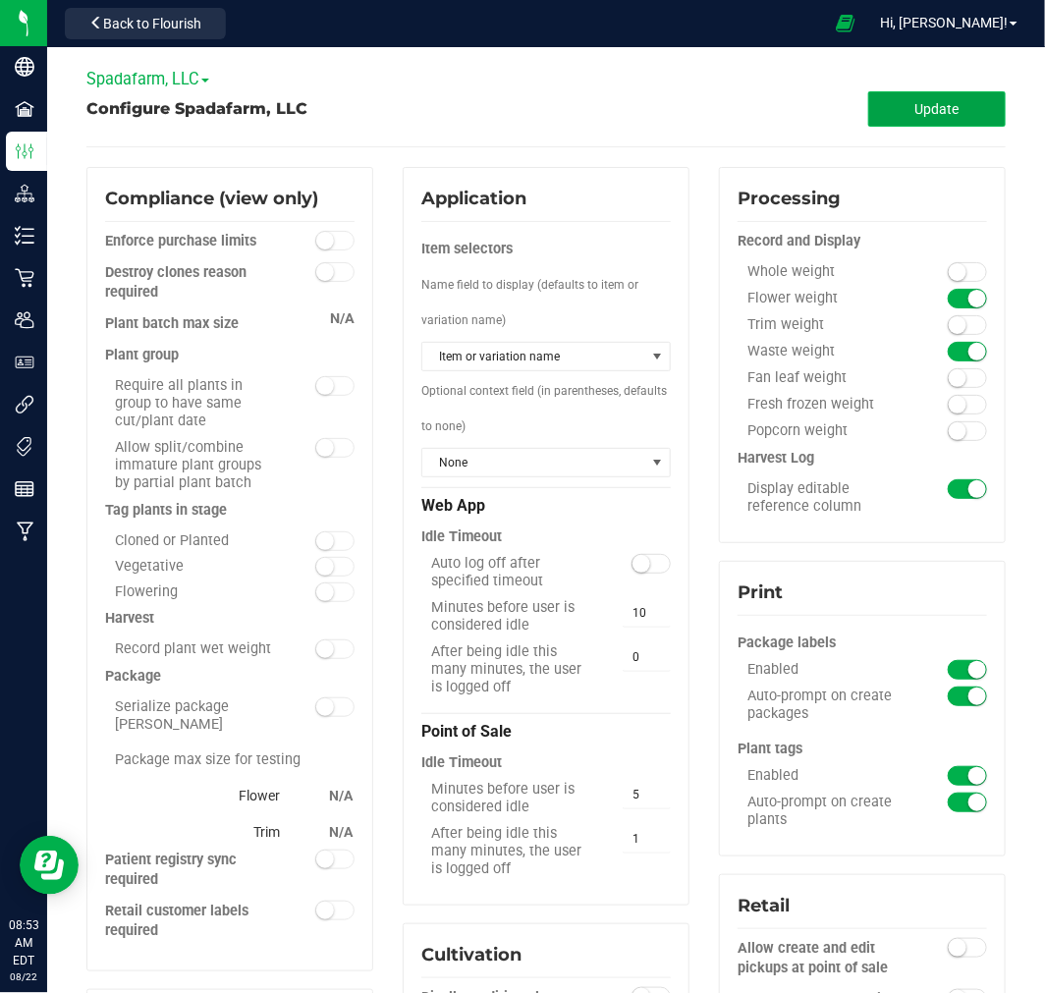
click at [891, 98] on button "Update" at bounding box center [938, 108] width 138 height 35
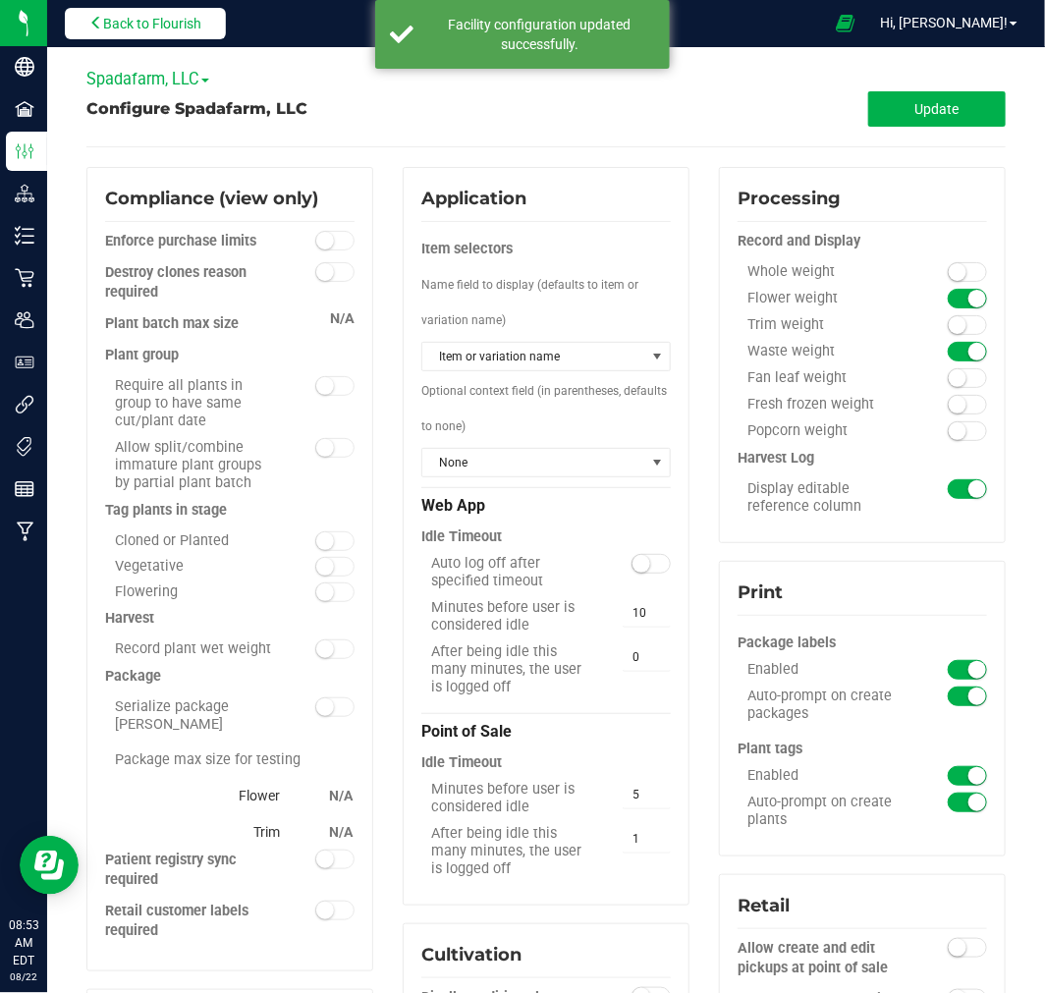
click at [102, 31] on button "Back to Flourish" at bounding box center [145, 23] width 161 height 31
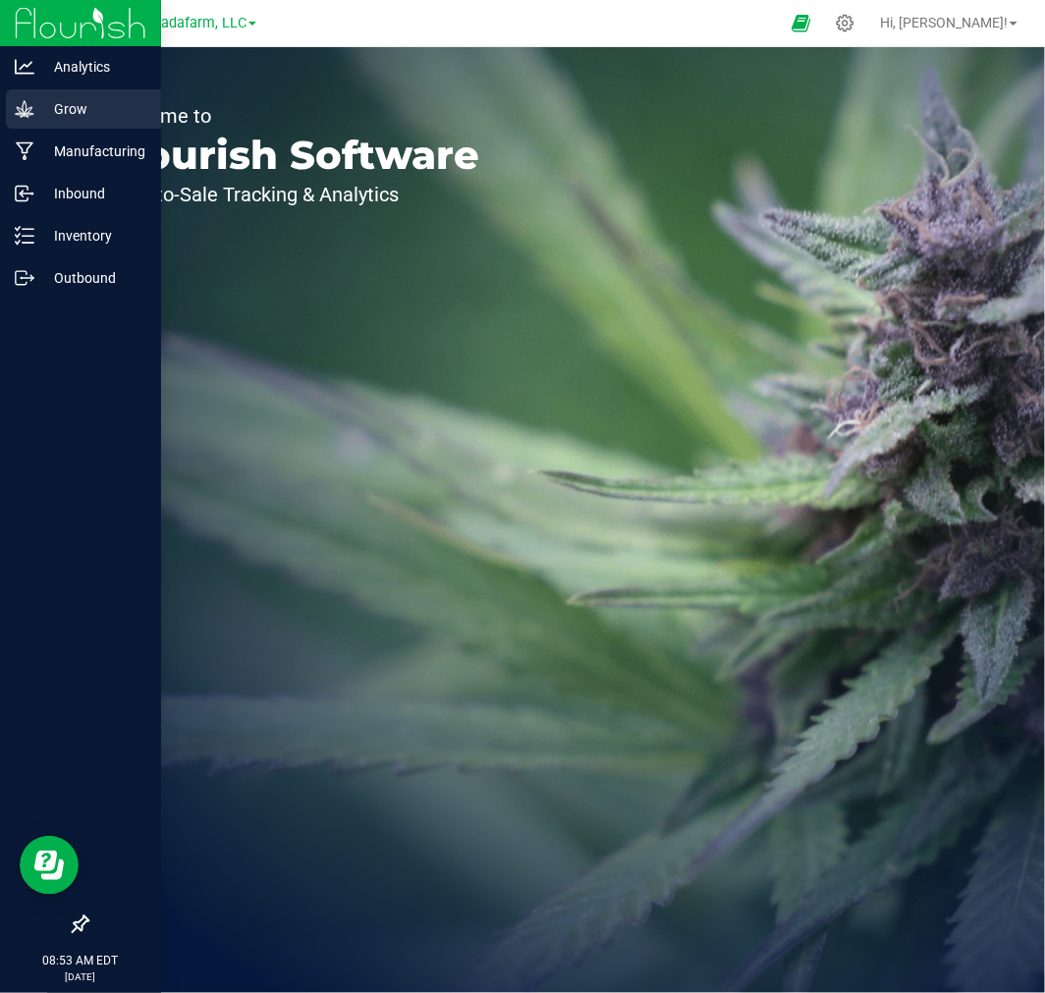
click at [44, 123] on div "Grow" at bounding box center [83, 108] width 155 height 39
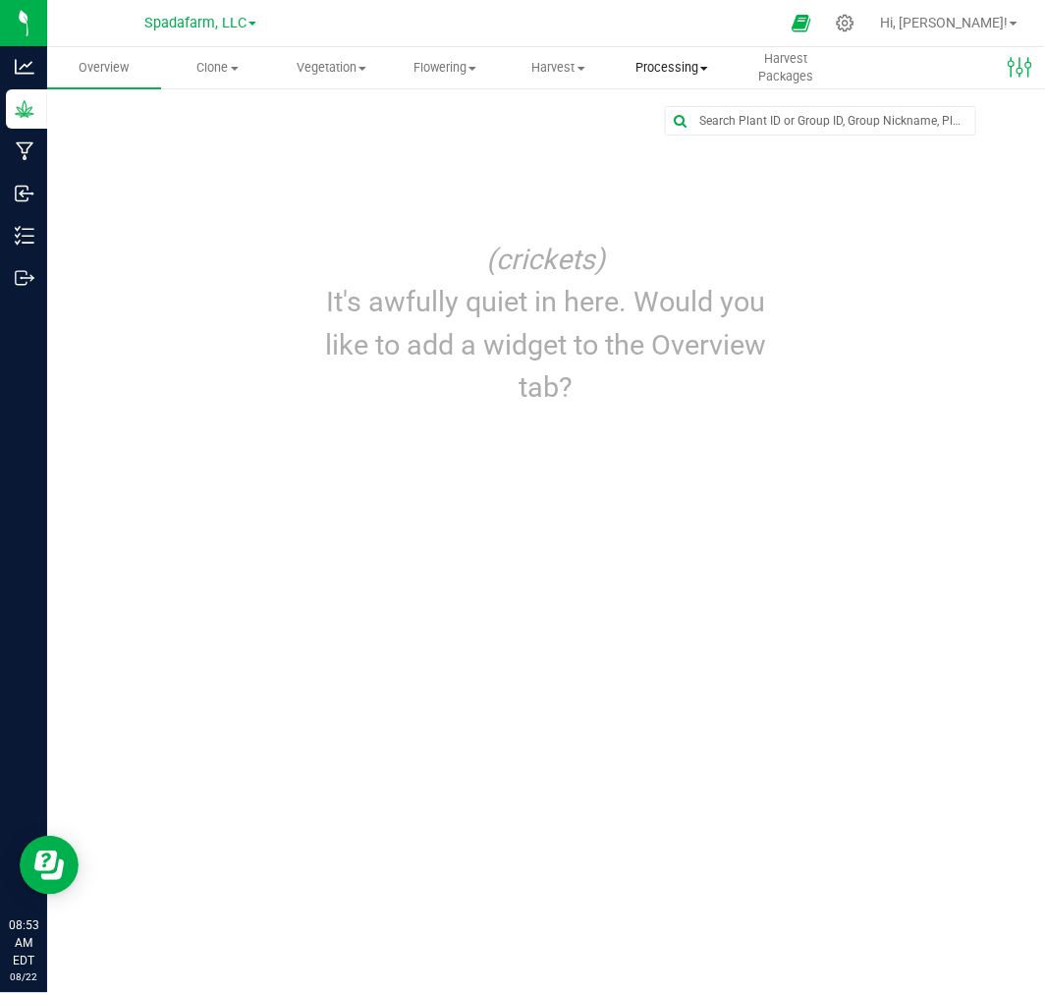
click at [651, 60] on span "Processing" at bounding box center [673, 68] width 112 height 18
click at [683, 139] on span "Processing harvests" at bounding box center [707, 142] width 182 height 17
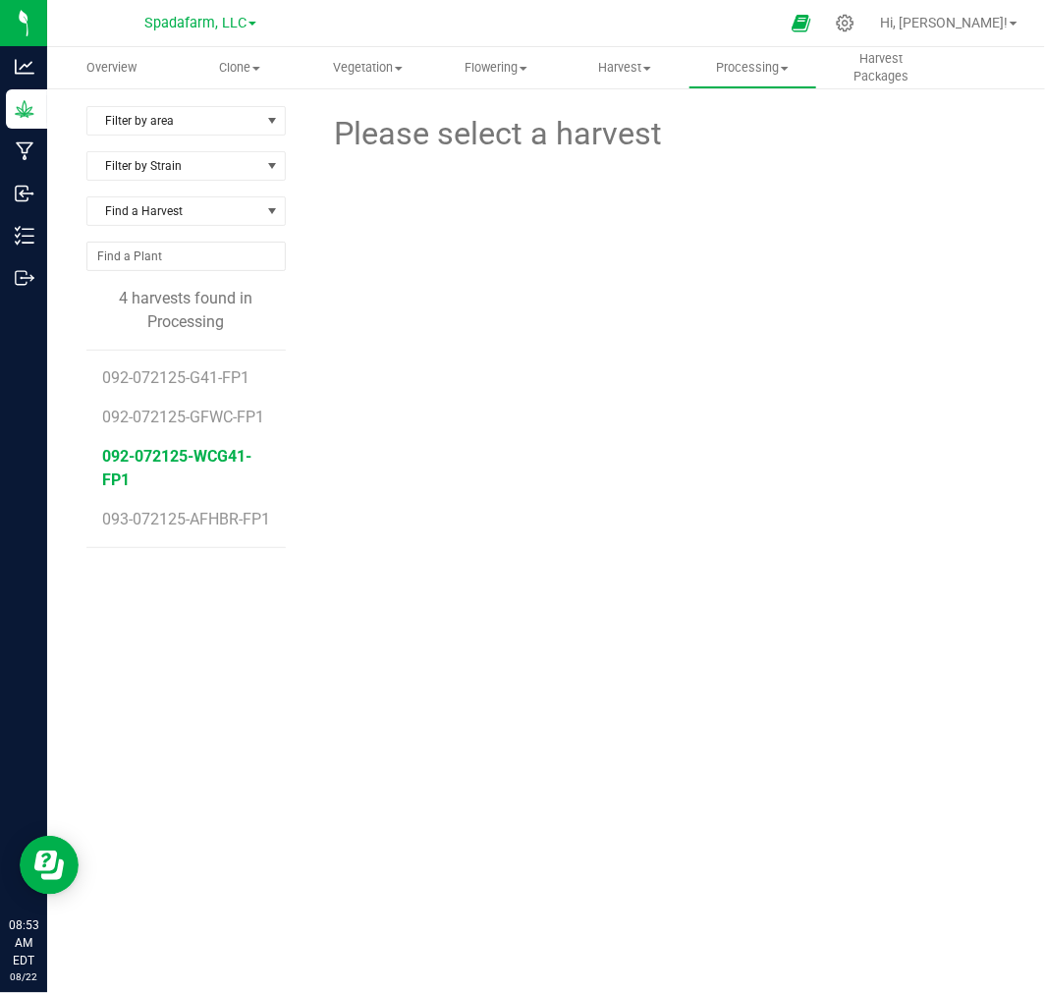
click at [209, 460] on span "092-072125-WCG41-FP1" at bounding box center [176, 468] width 149 height 42
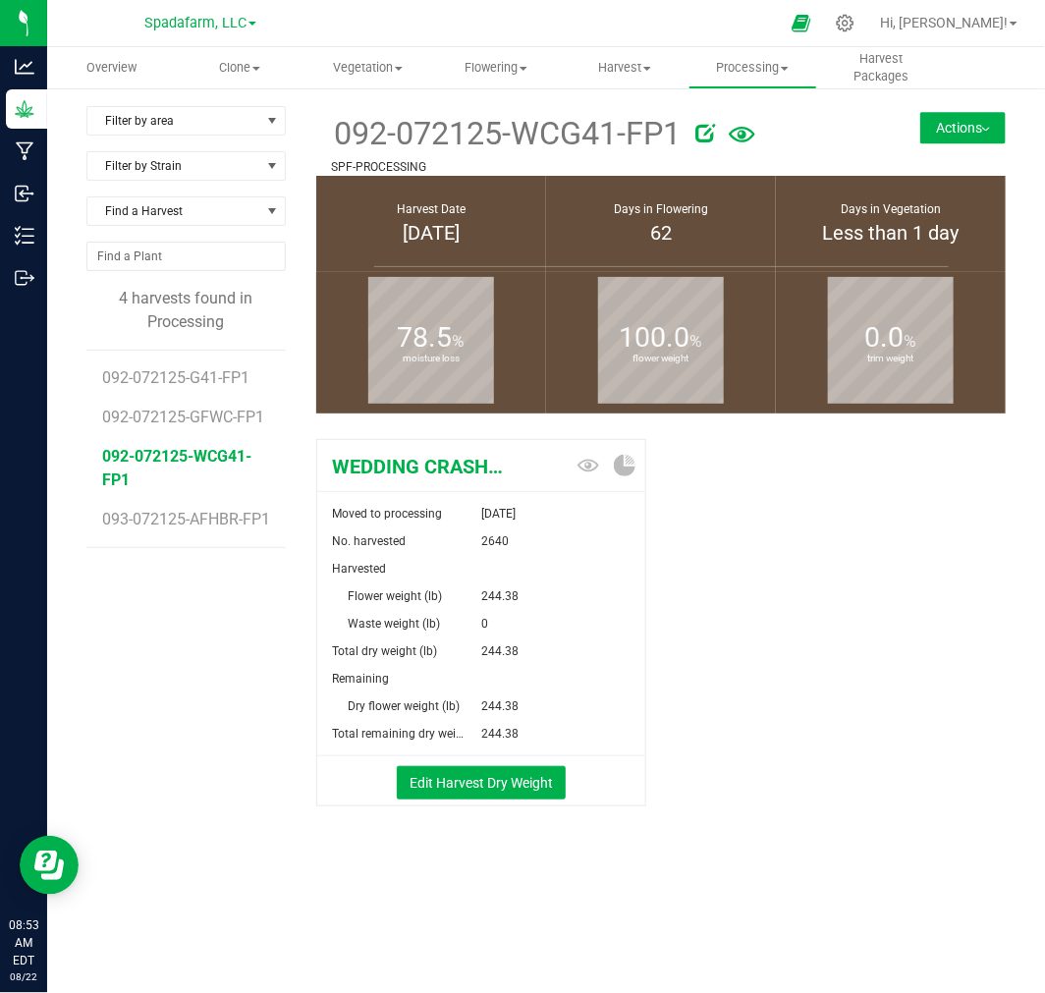
click at [950, 132] on button "Actions" at bounding box center [963, 127] width 85 height 31
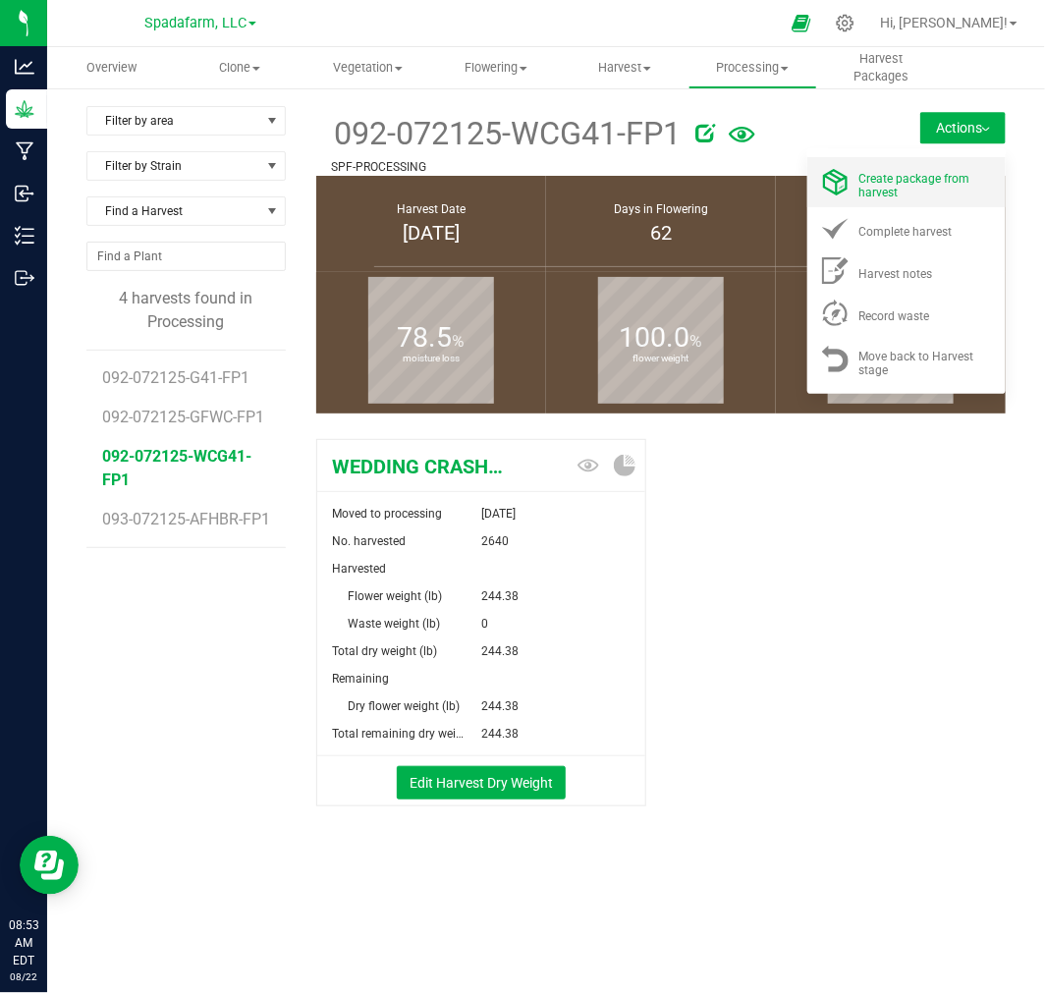
click at [933, 188] on div "Create package from harvest" at bounding box center [927, 182] width 134 height 34
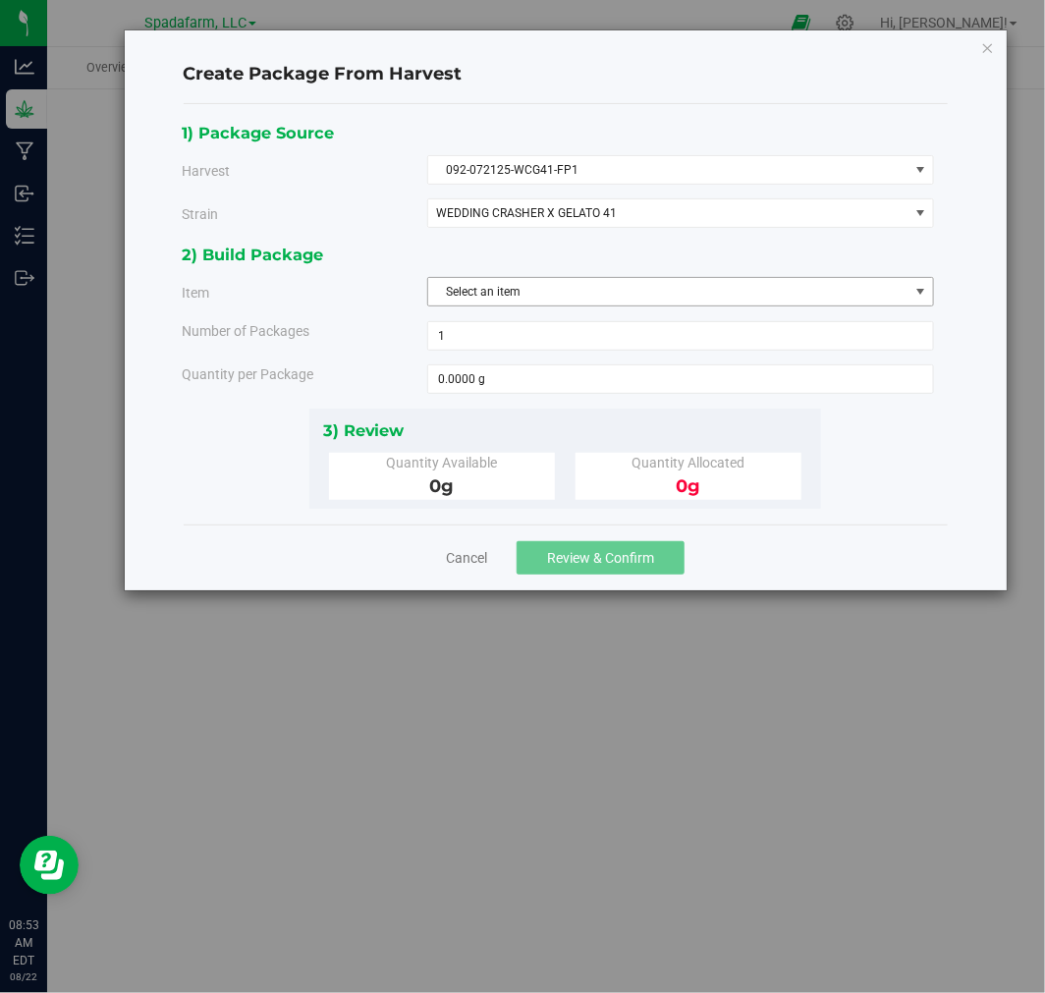
click at [531, 287] on span "Select an item" at bounding box center [668, 292] width 480 height 28
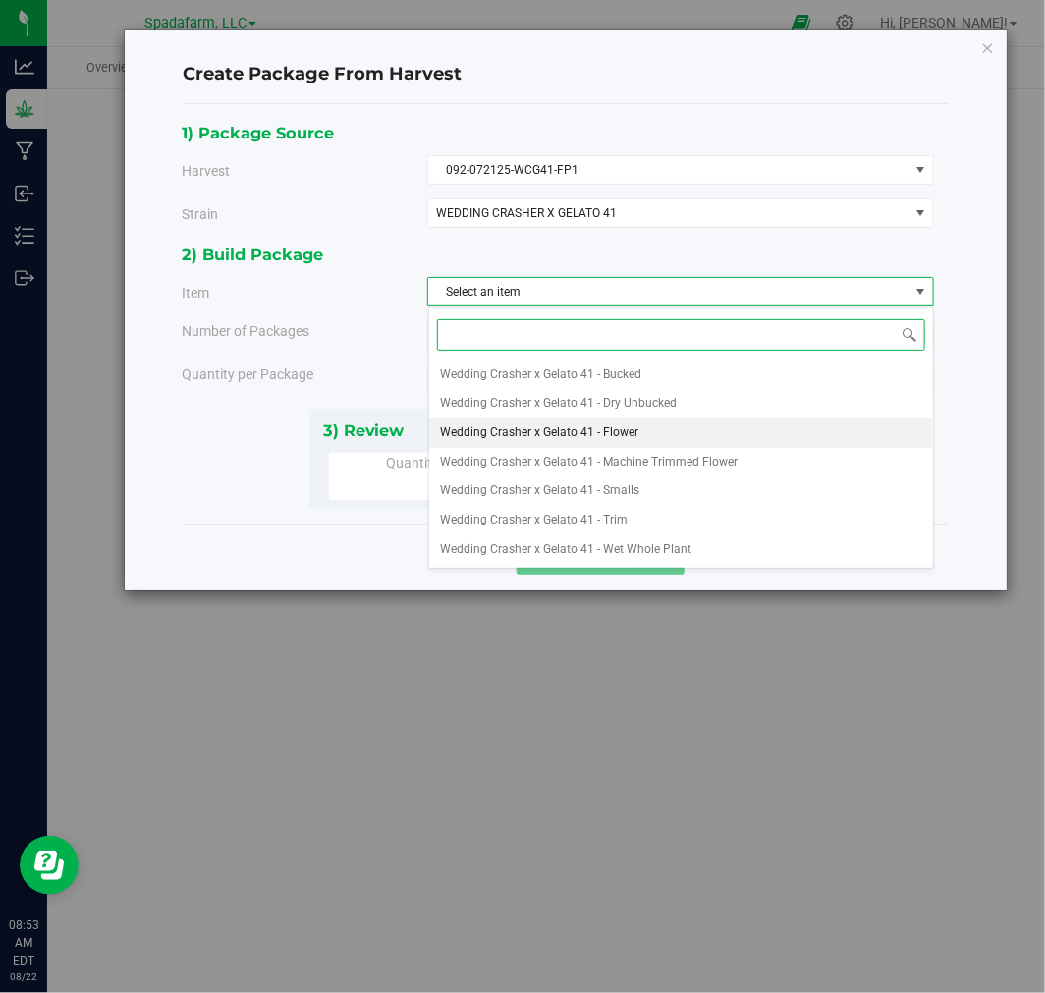
click at [541, 435] on span "Wedding Crasher x Gelato 41 - Flower" at bounding box center [540, 434] width 198 height 26
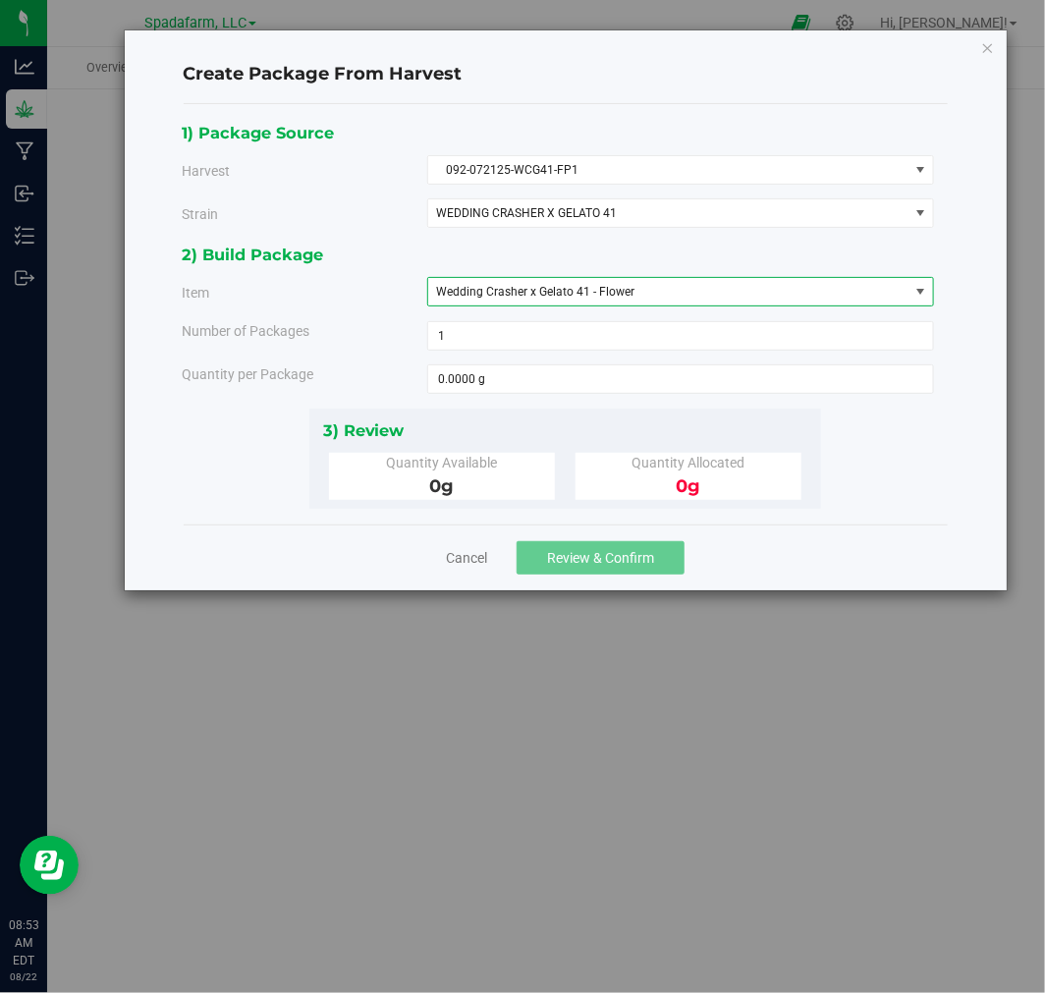
click at [605, 286] on span "Wedding Crasher x Gelato 41 - Flower" at bounding box center [535, 292] width 198 height 14
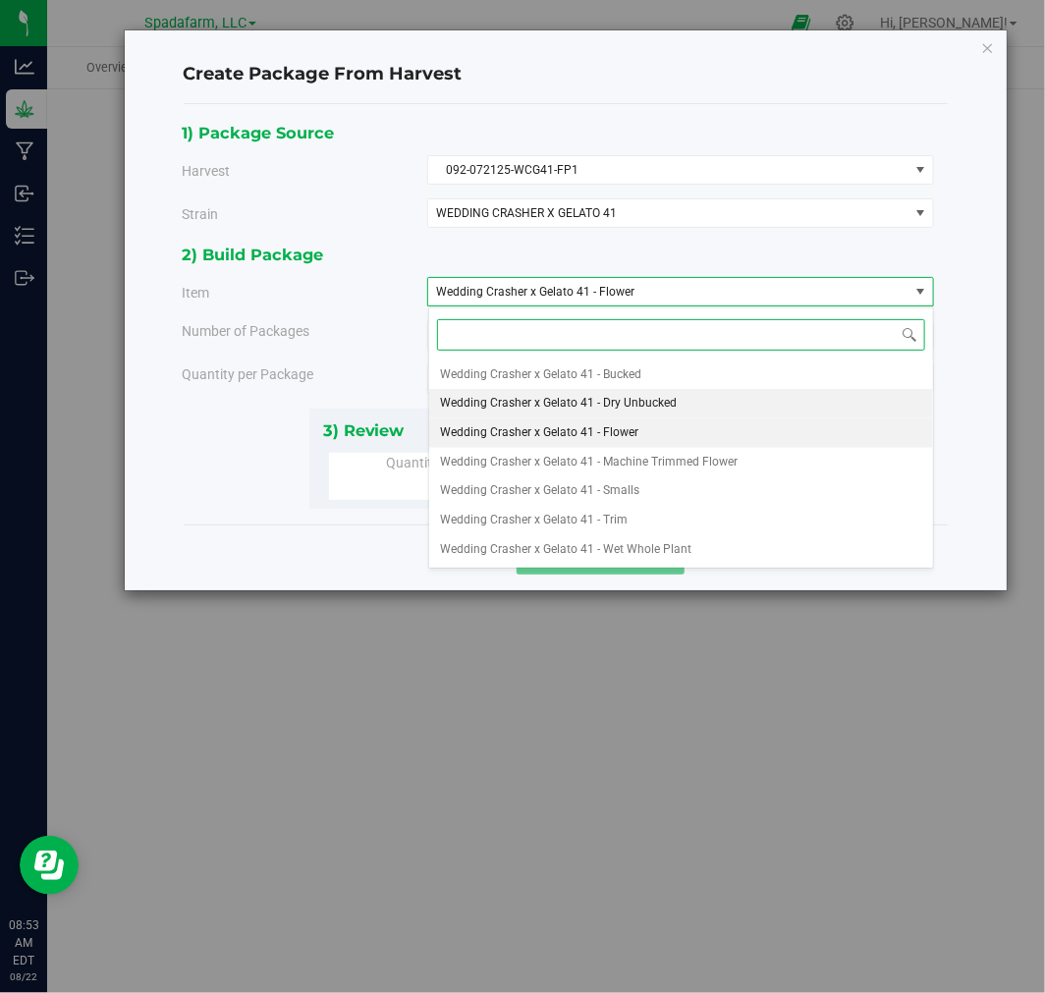
click at [639, 400] on span "Wedding Crasher x Gelato 41 - Dry Unbucked" at bounding box center [559, 404] width 237 height 26
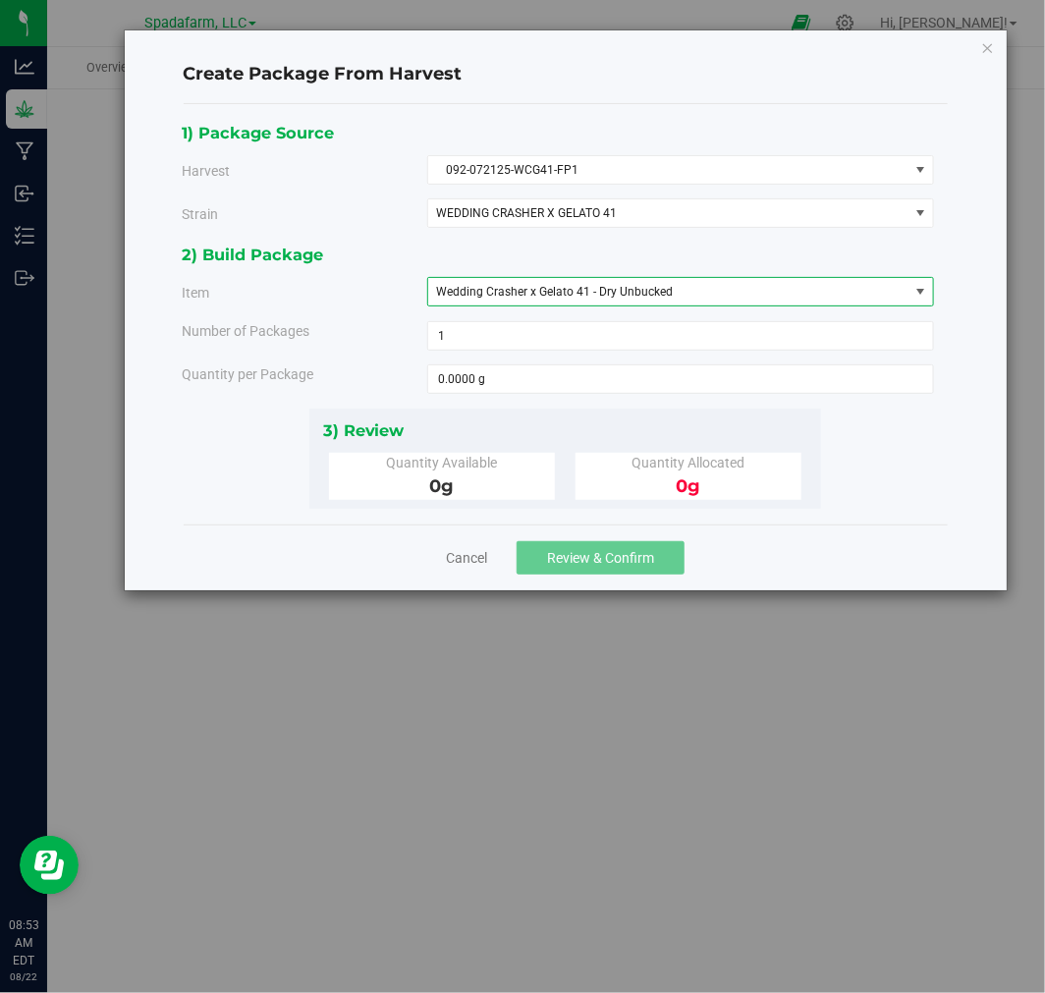
click at [649, 302] on span "Wedding Crasher x Gelato 41 - Dry Unbucked" at bounding box center [668, 292] width 480 height 28
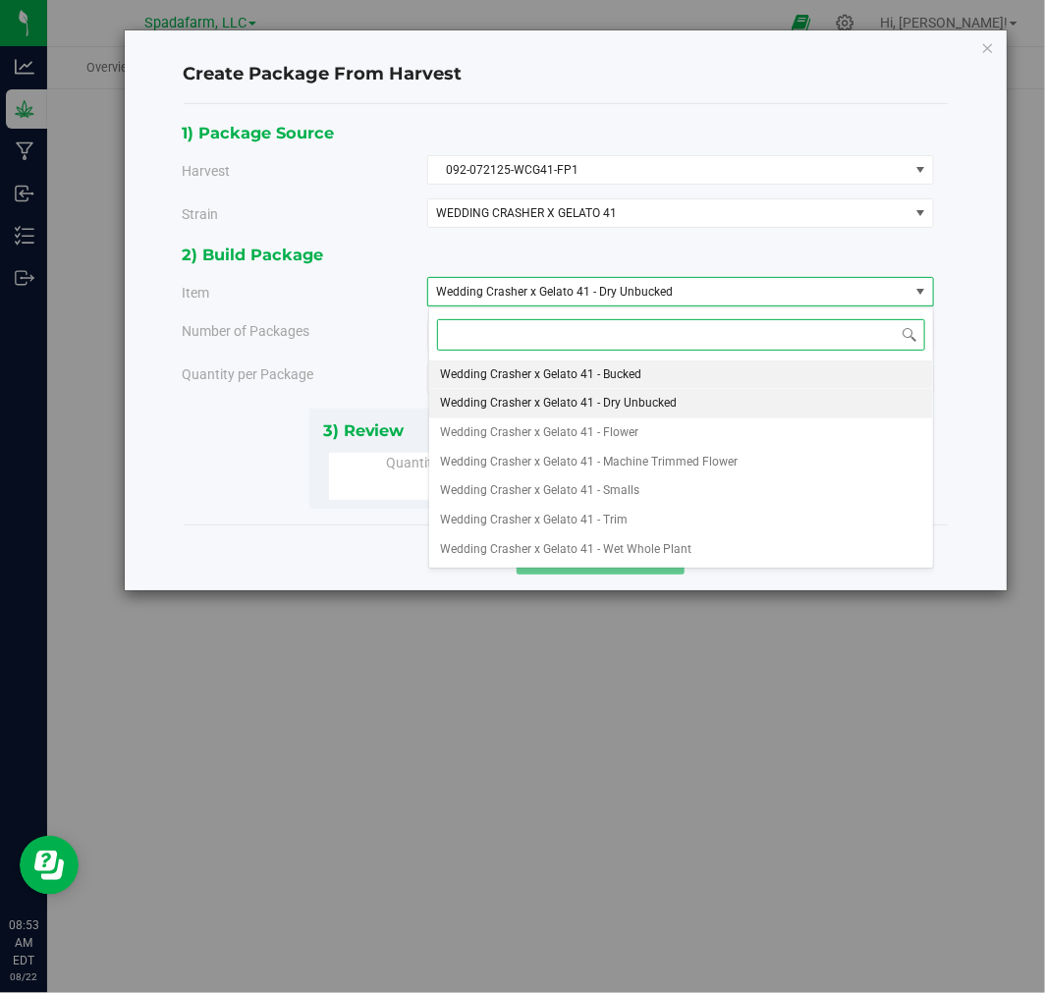
click at [641, 379] on li "Wedding Crasher x Gelato 41 - Bucked" at bounding box center [681, 375] width 505 height 29
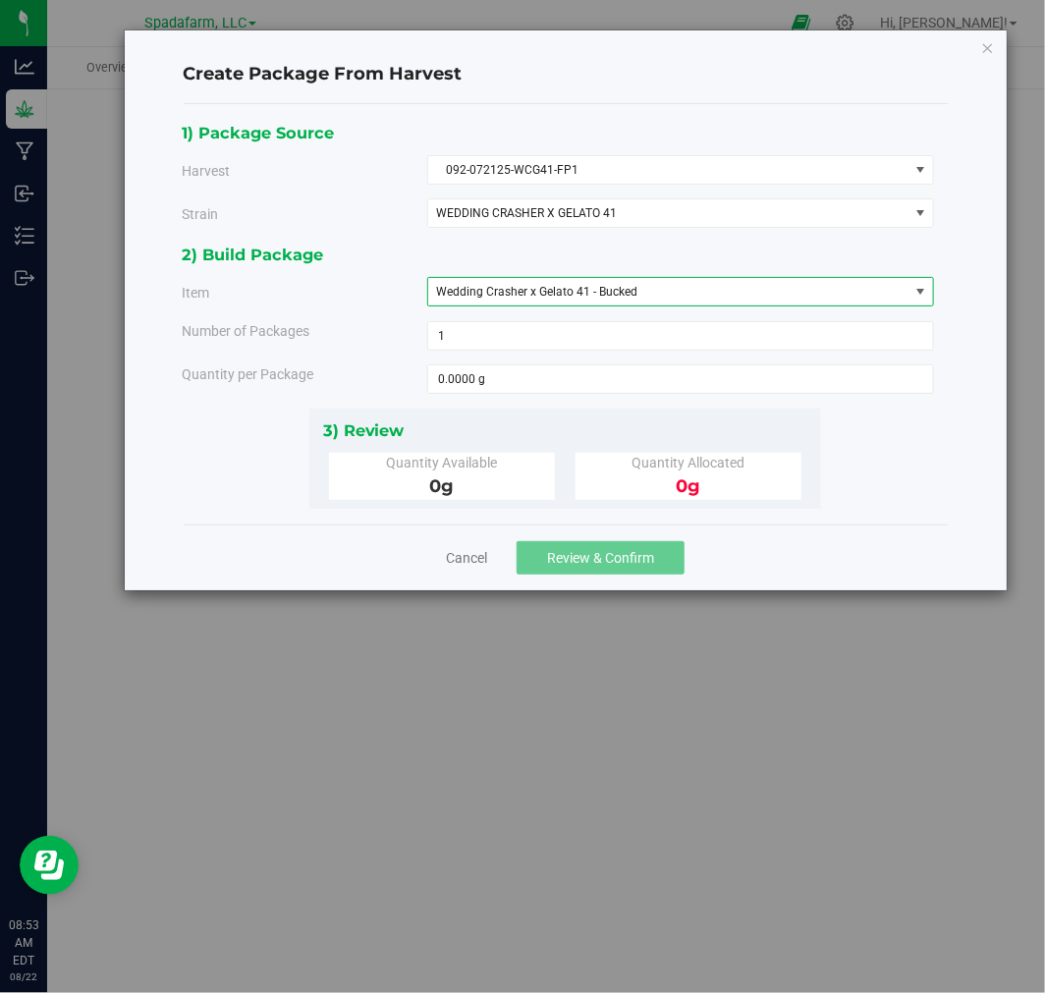
click at [653, 299] on span "Wedding Crasher x Gelato 41 - Bucked" at bounding box center [668, 292] width 480 height 28
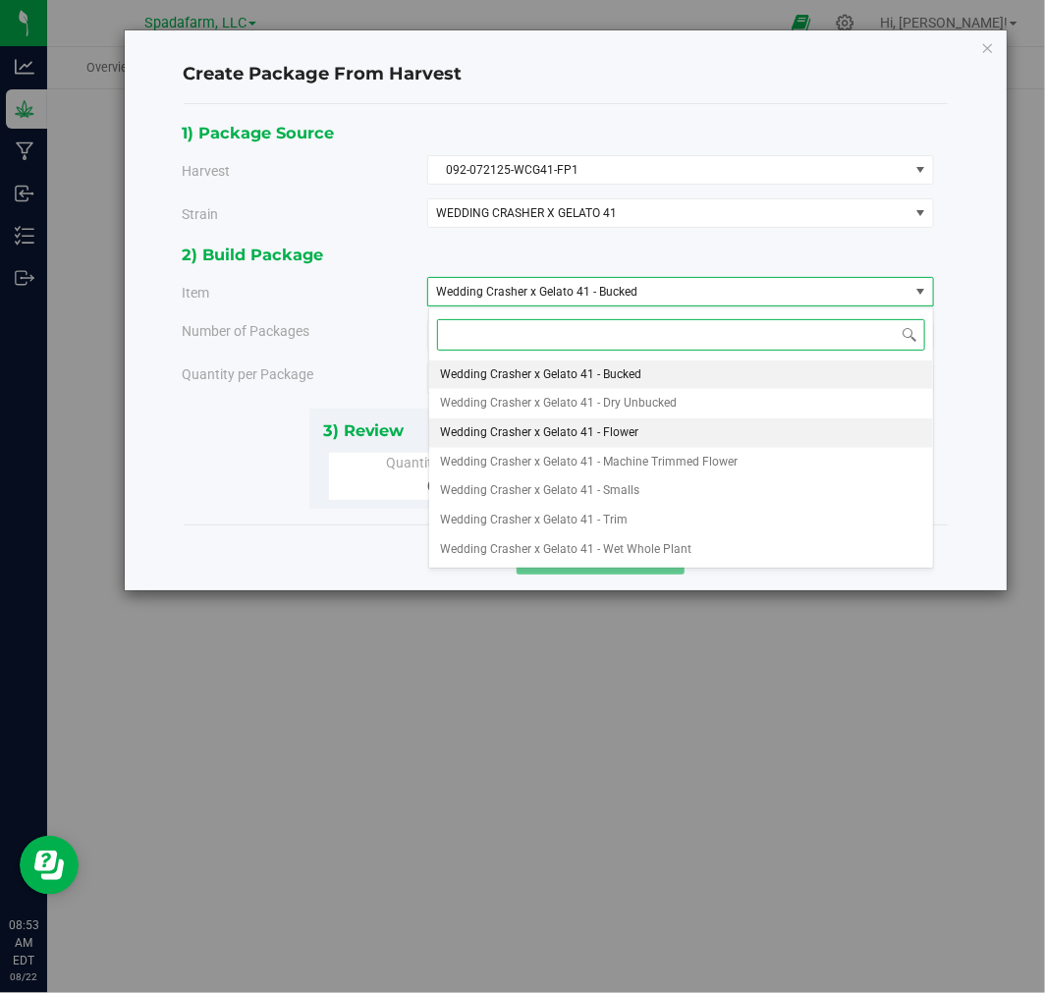
click at [644, 428] on li "Wedding Crasher x Gelato 41 - Flower" at bounding box center [681, 433] width 505 height 29
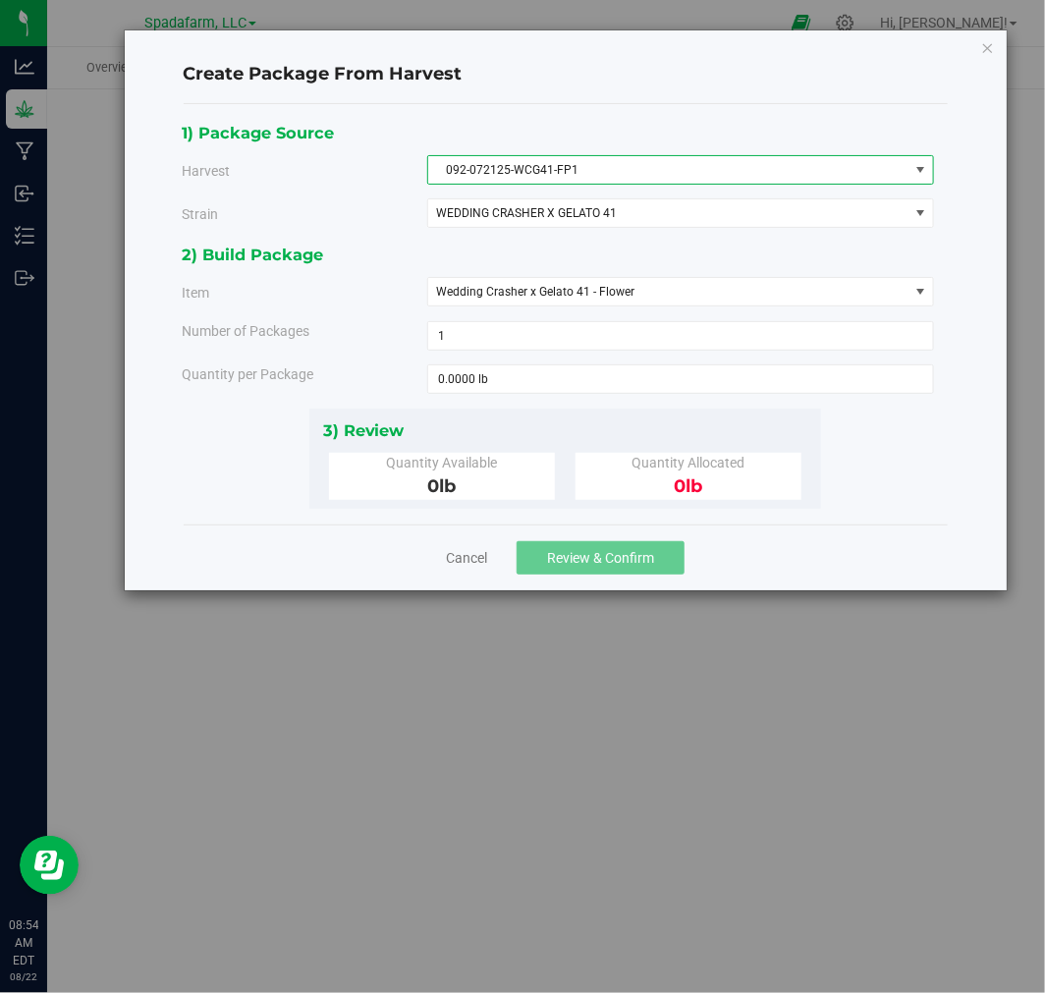
click at [802, 170] on span "092-072125-WCG41-FP1" at bounding box center [668, 170] width 480 height 28
click at [793, 121] on div "1) Package Source" at bounding box center [558, 133] width 753 height 27
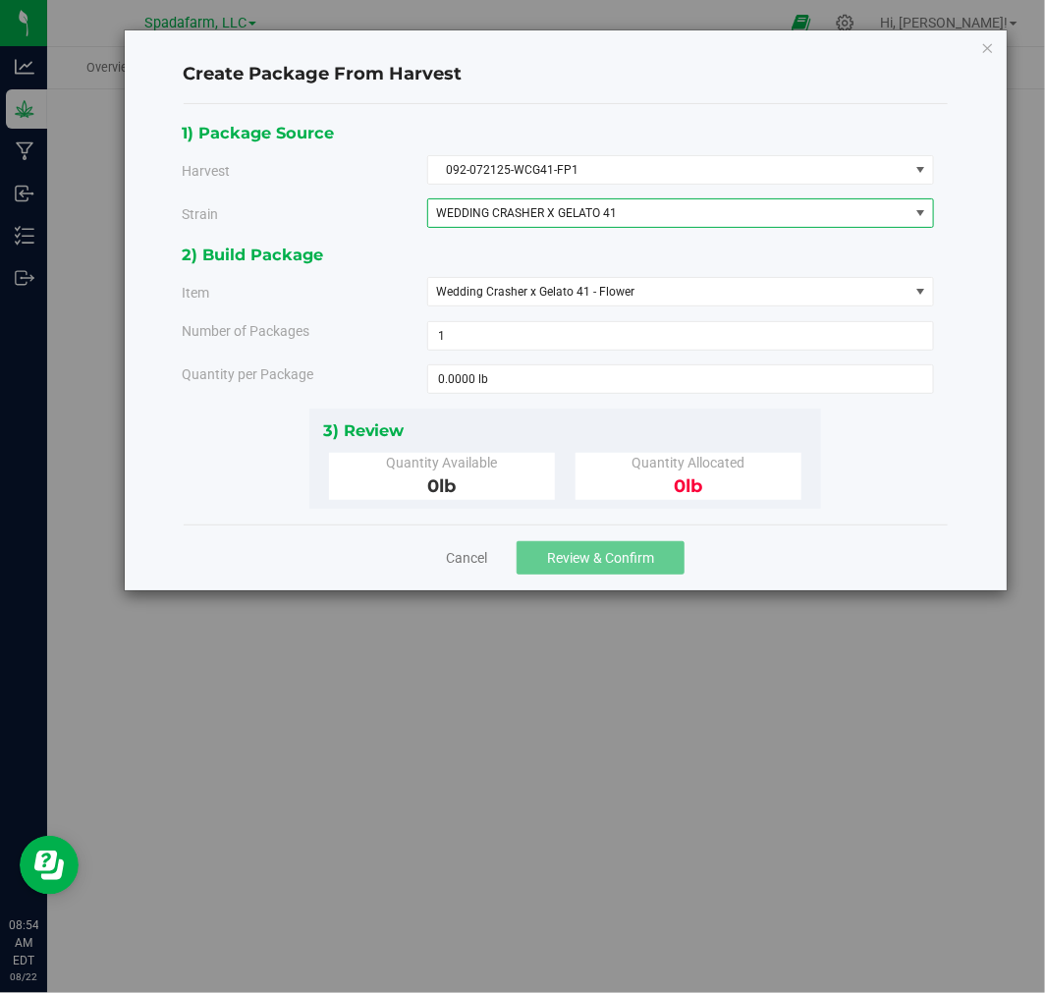
click at [755, 217] on span "WEDDING CRASHER X GELATO 41" at bounding box center [659, 213] width 446 height 14
click at [753, 93] on div "Create Package From Harvest" at bounding box center [566, 75] width 764 height 58
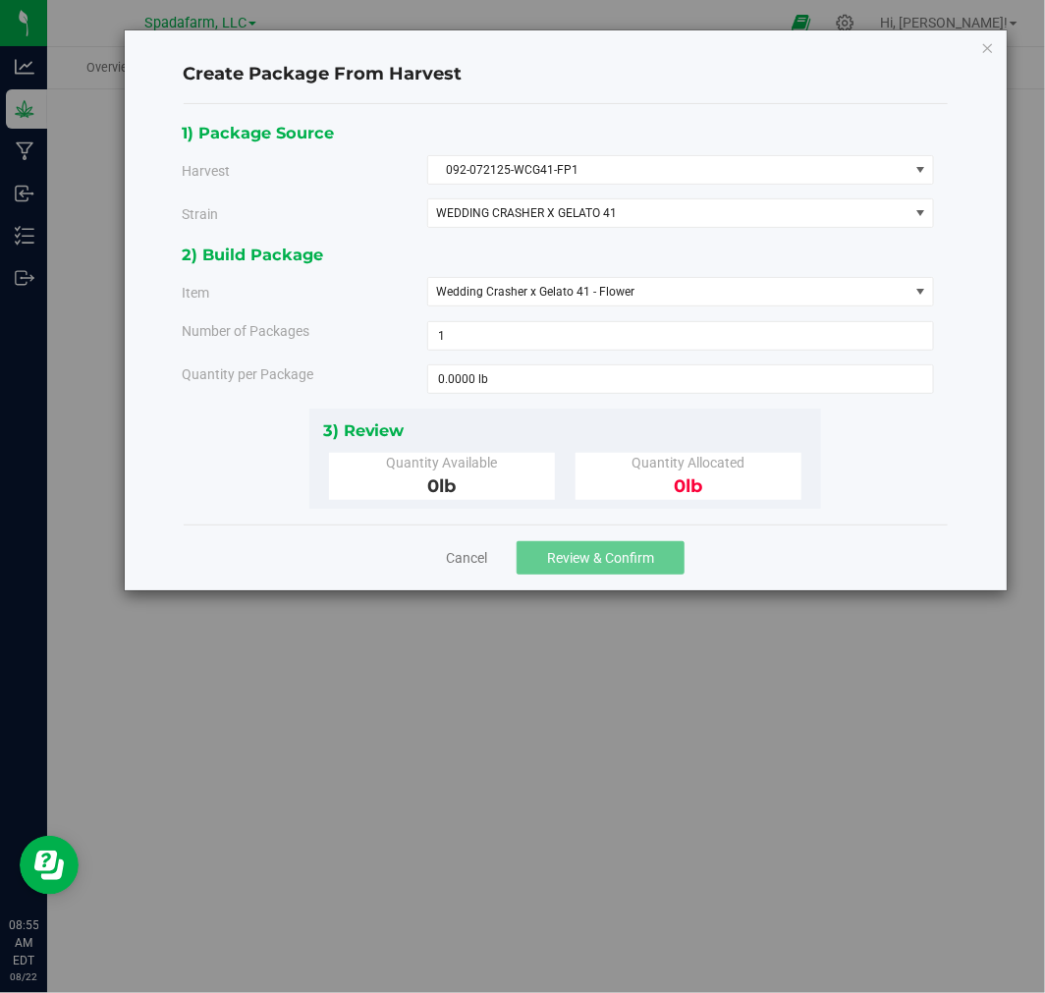
click at [995, 44] on div "Create Package From Harvest 1) Package Source Harvest 092-072125-WCG41-FP1 Sele…" at bounding box center [566, 310] width 882 height 560
click at [982, 49] on icon "button" at bounding box center [989, 47] width 14 height 24
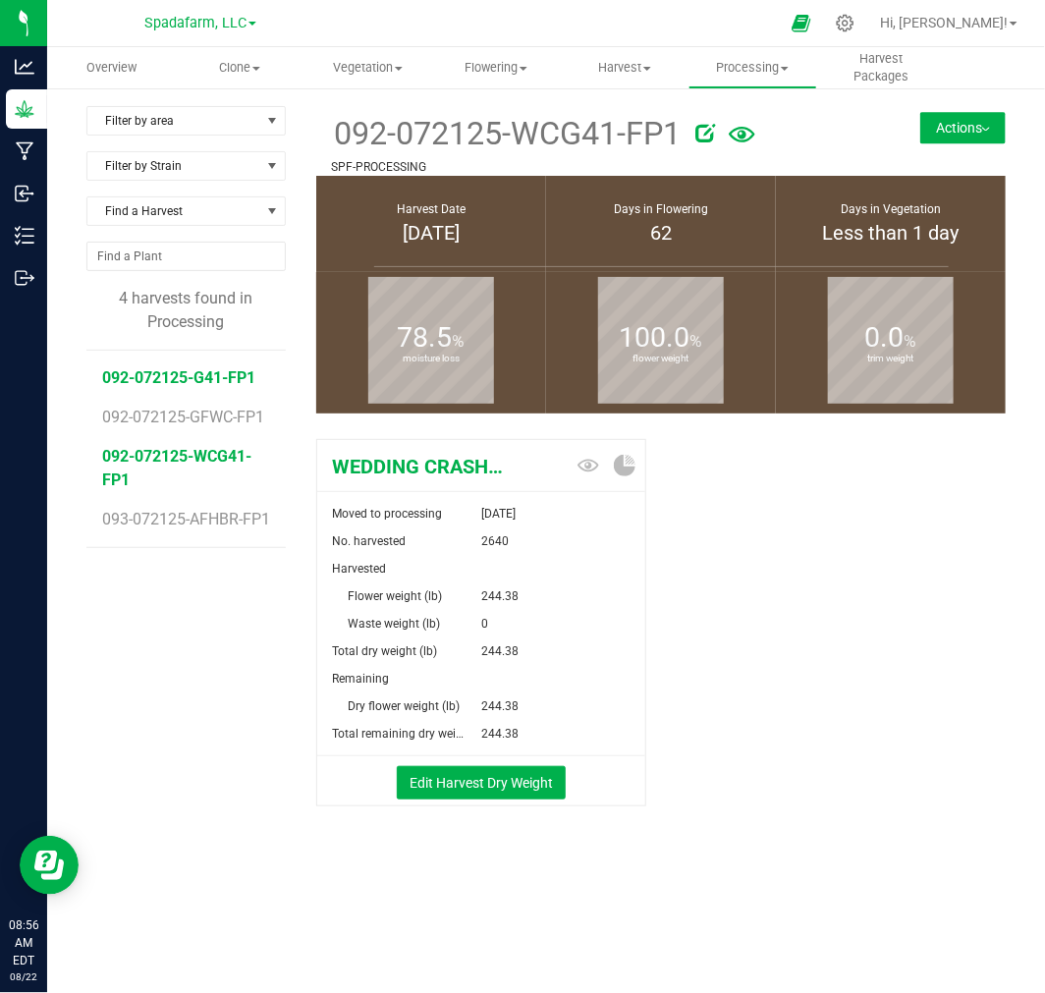
click at [201, 376] on span "092-072125-G41-FP1" at bounding box center [178, 377] width 153 height 19
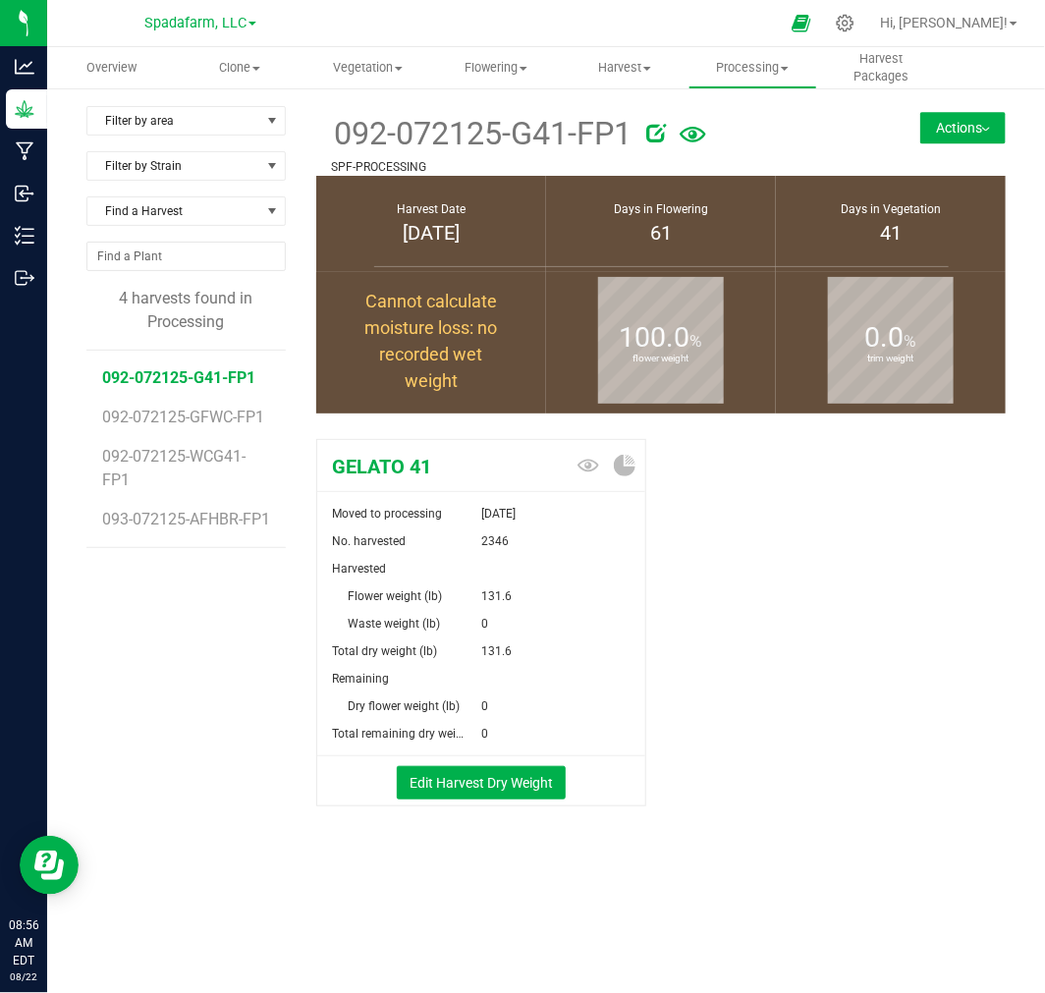
click at [939, 119] on button "Actions" at bounding box center [963, 127] width 85 height 31
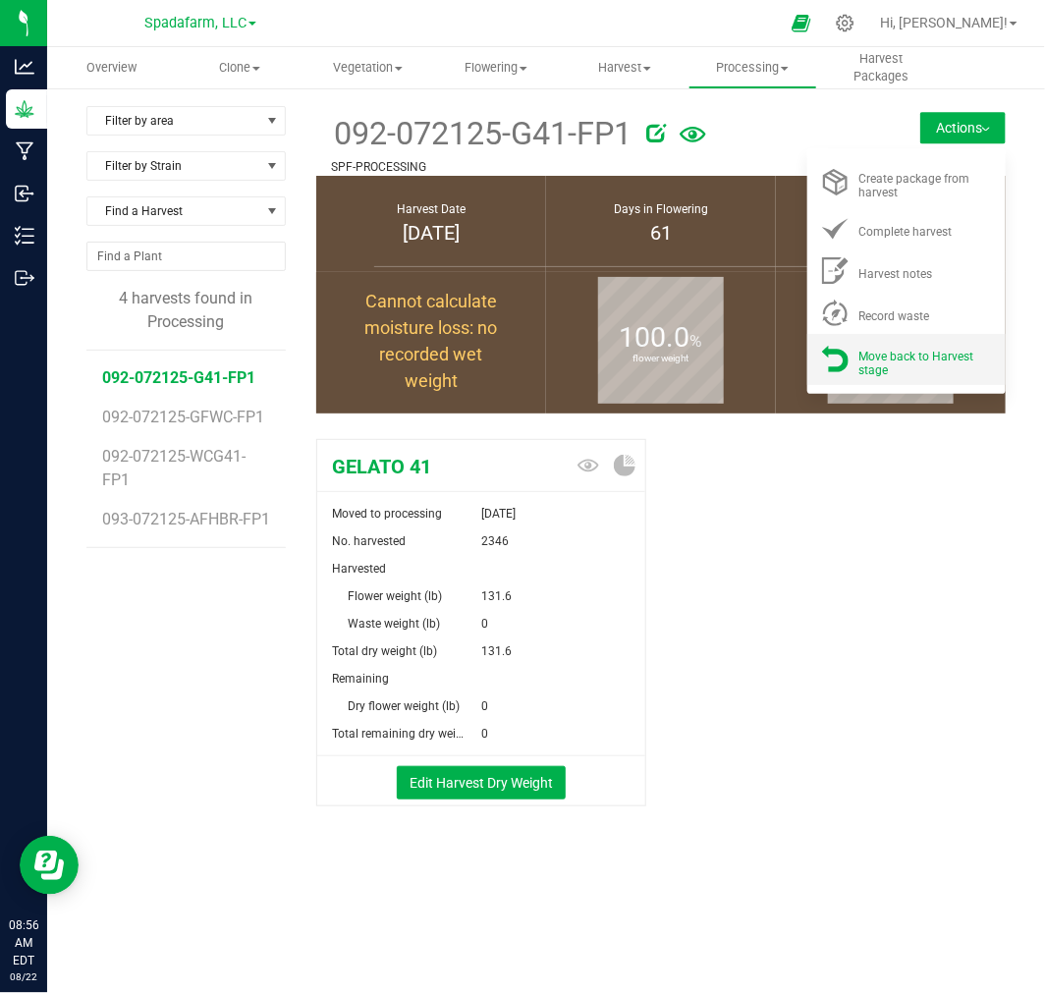
click at [886, 365] on span "Move back to Harvest stage" at bounding box center [917, 364] width 115 height 28
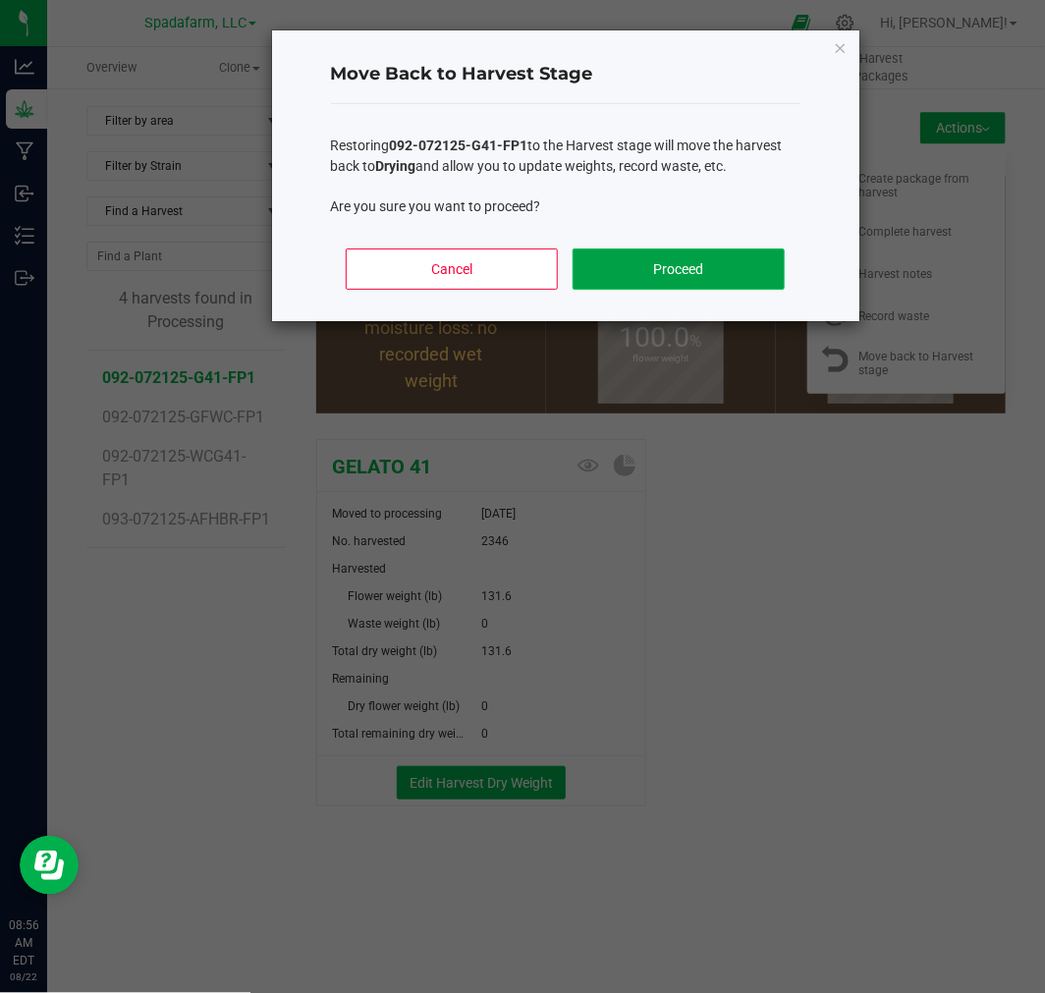
click at [658, 273] on button "Proceed" at bounding box center [678, 269] width 211 height 41
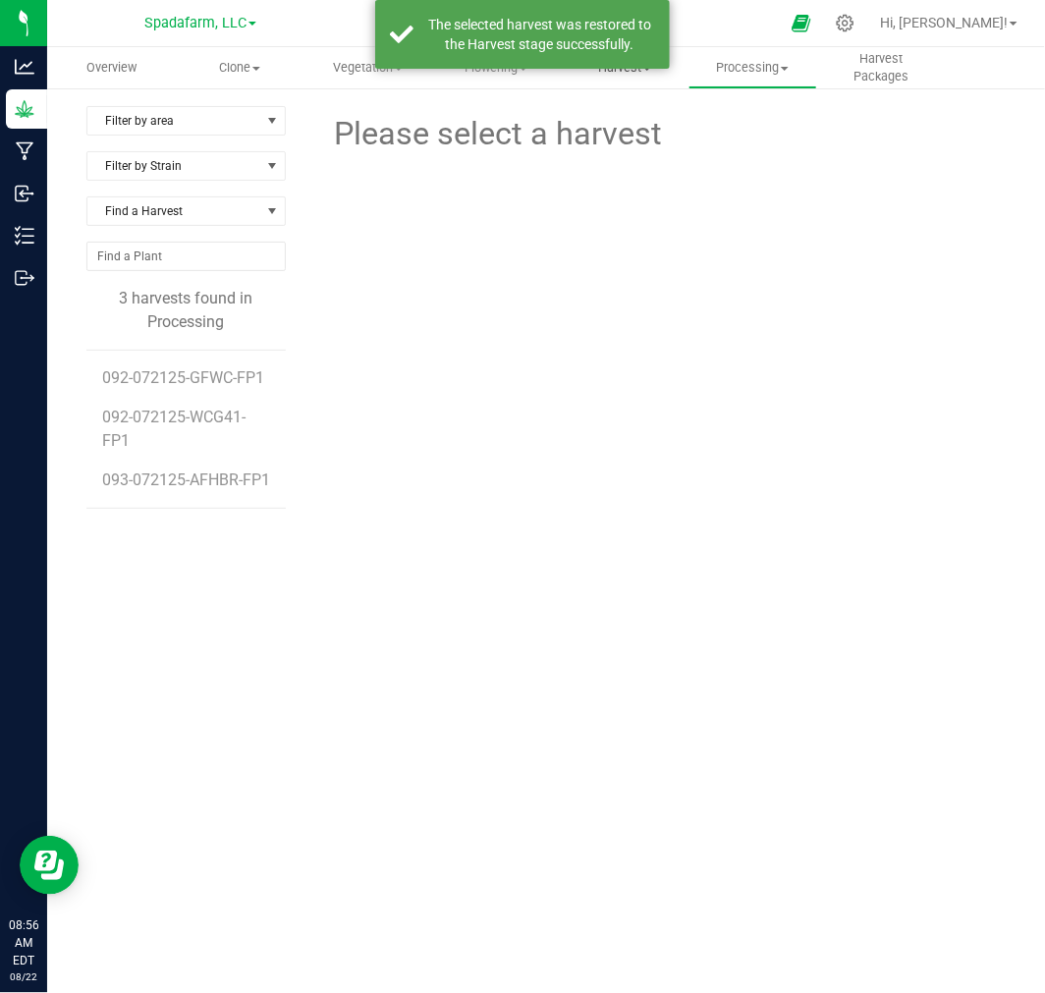
click at [616, 71] on span "Harvest" at bounding box center [625, 68] width 127 height 18
click at [611, 115] on span "Harvests" at bounding box center [615, 118] width 109 height 17
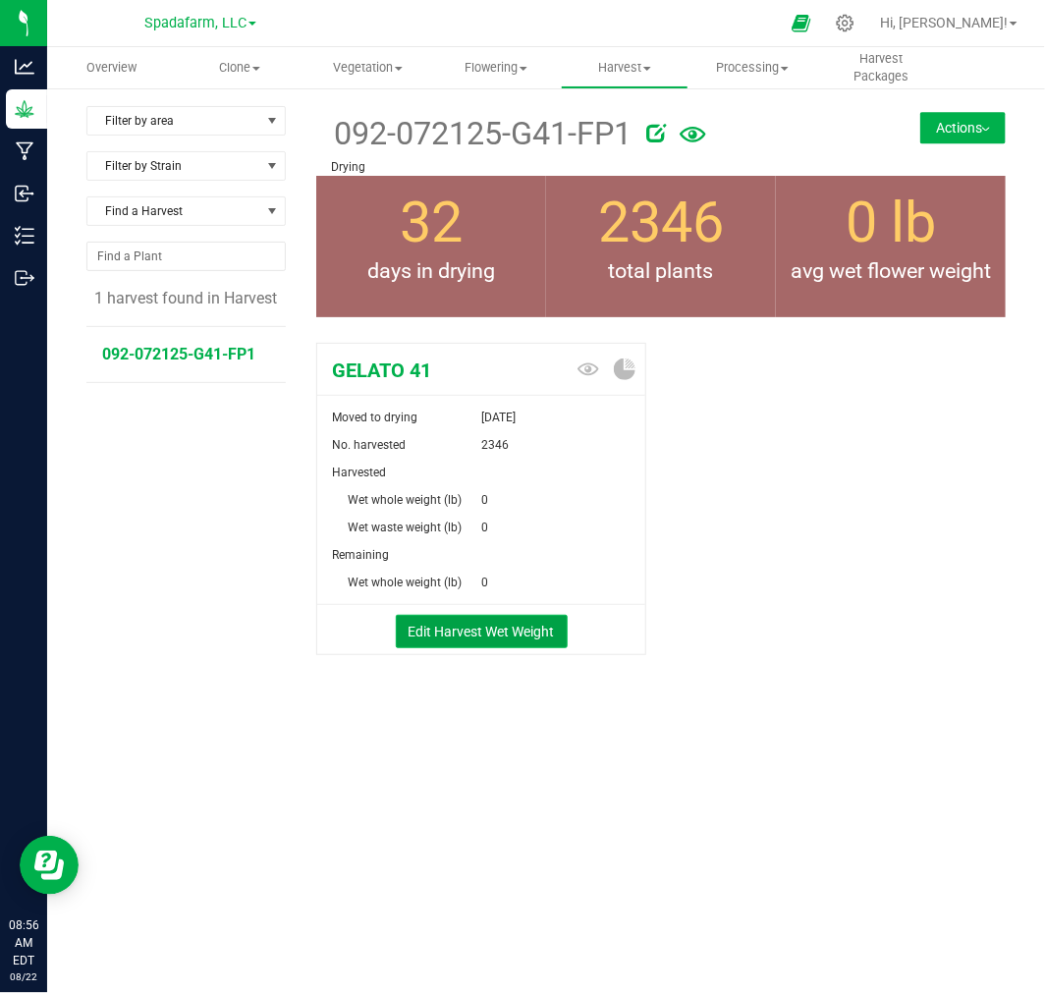
click at [453, 634] on button "Edit Harvest Wet Weight" at bounding box center [482, 631] width 172 height 33
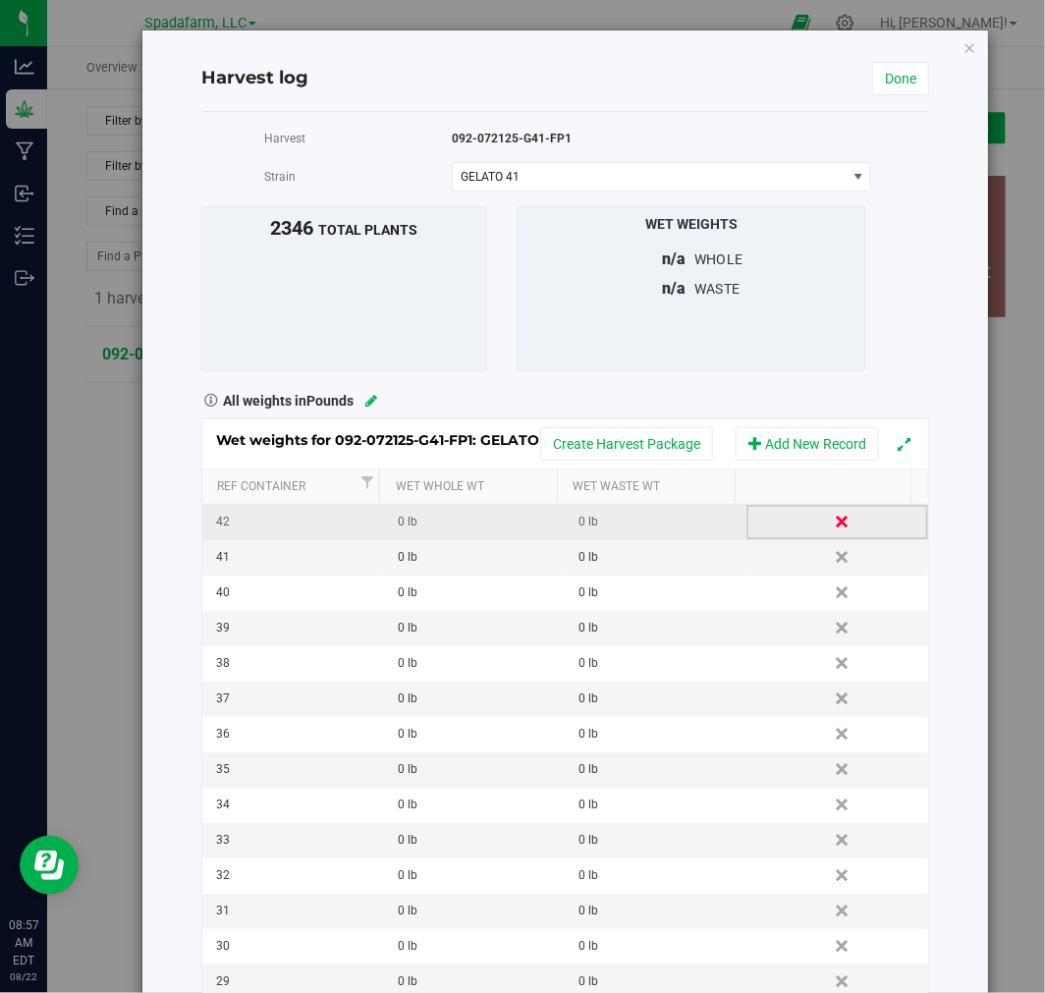
click at [829, 527] on link "Delete" at bounding box center [843, 522] width 29 height 26
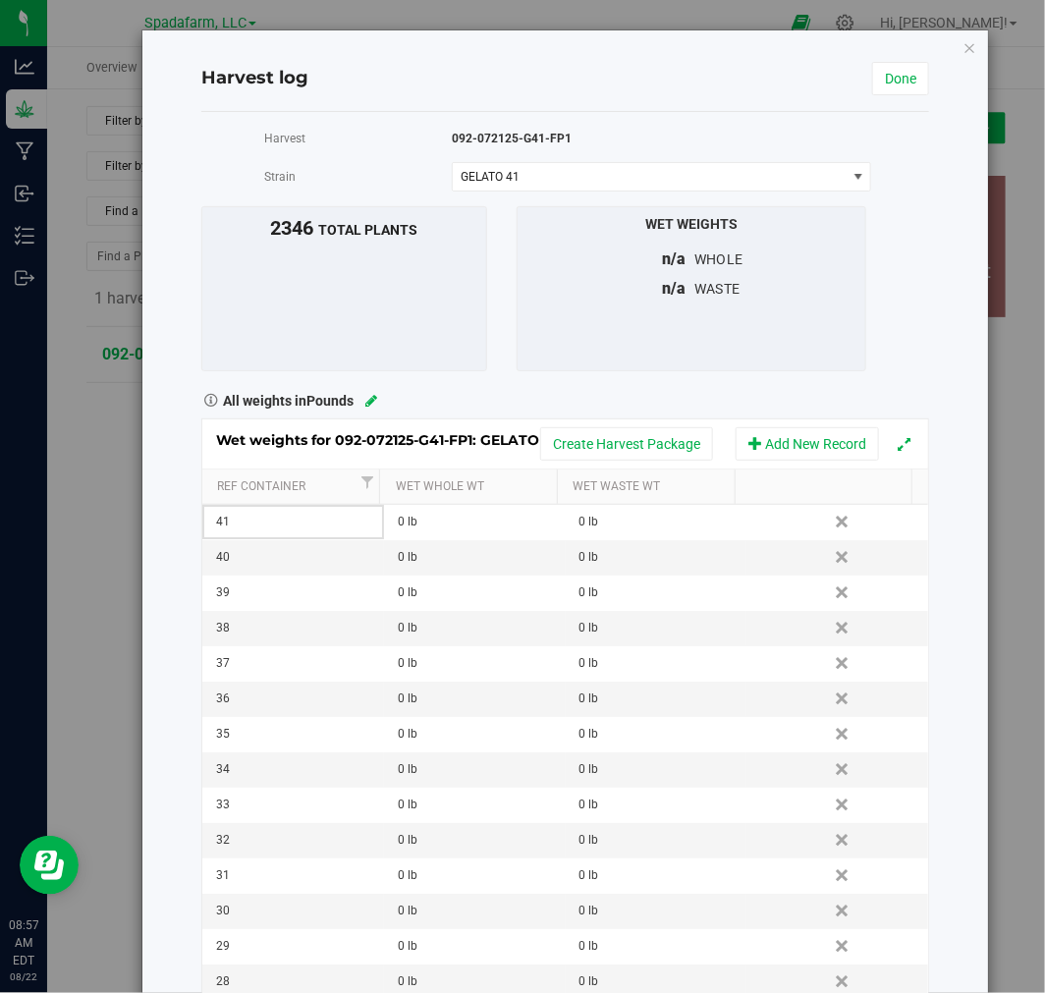
click at [829, 528] on link "Delete" at bounding box center [843, 522] width 29 height 26
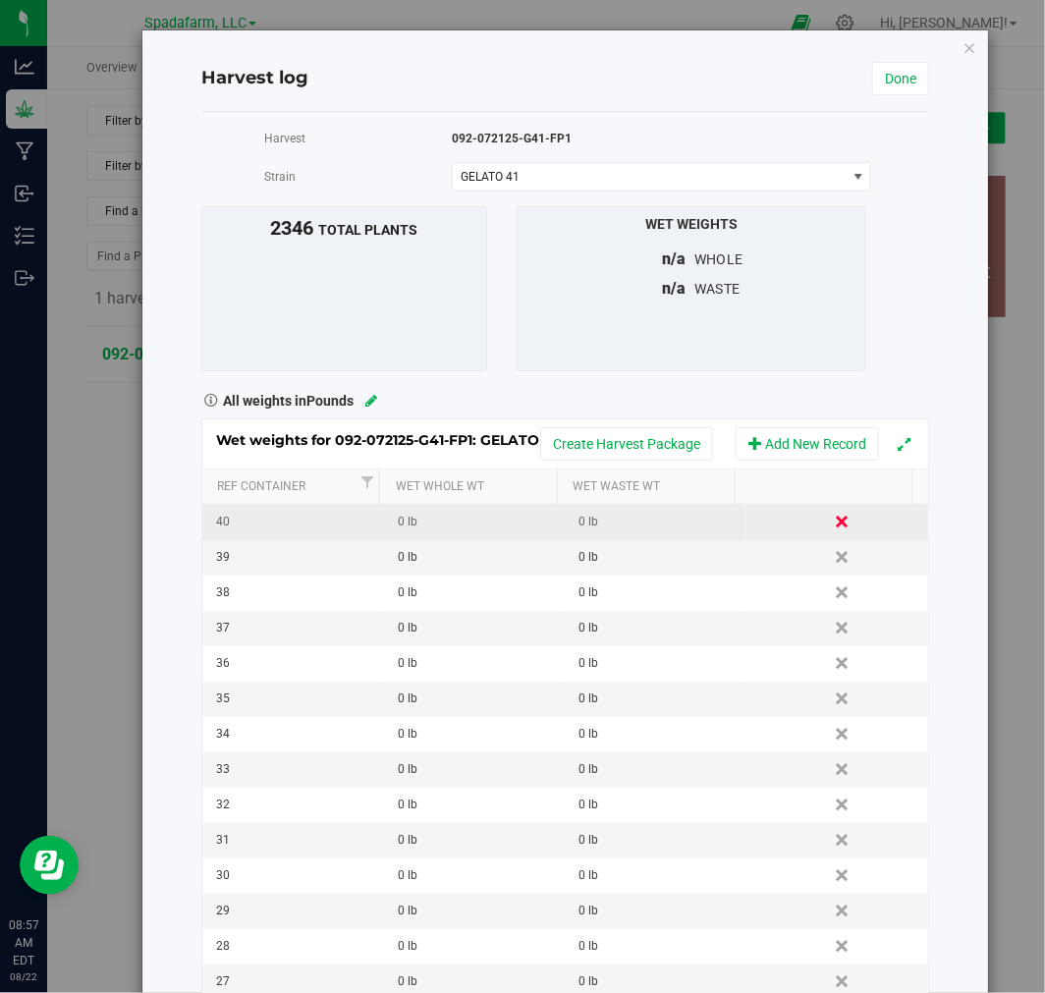
click at [829, 528] on link "Delete" at bounding box center [843, 522] width 29 height 26
click at [829, 534] on link "Delete" at bounding box center [843, 522] width 29 height 26
click at [829, 527] on link "Delete" at bounding box center [843, 522] width 29 height 26
click at [799, 526] on td "Delete" at bounding box center [838, 522] width 182 height 35
click at [829, 522] on link "Delete" at bounding box center [843, 522] width 29 height 26
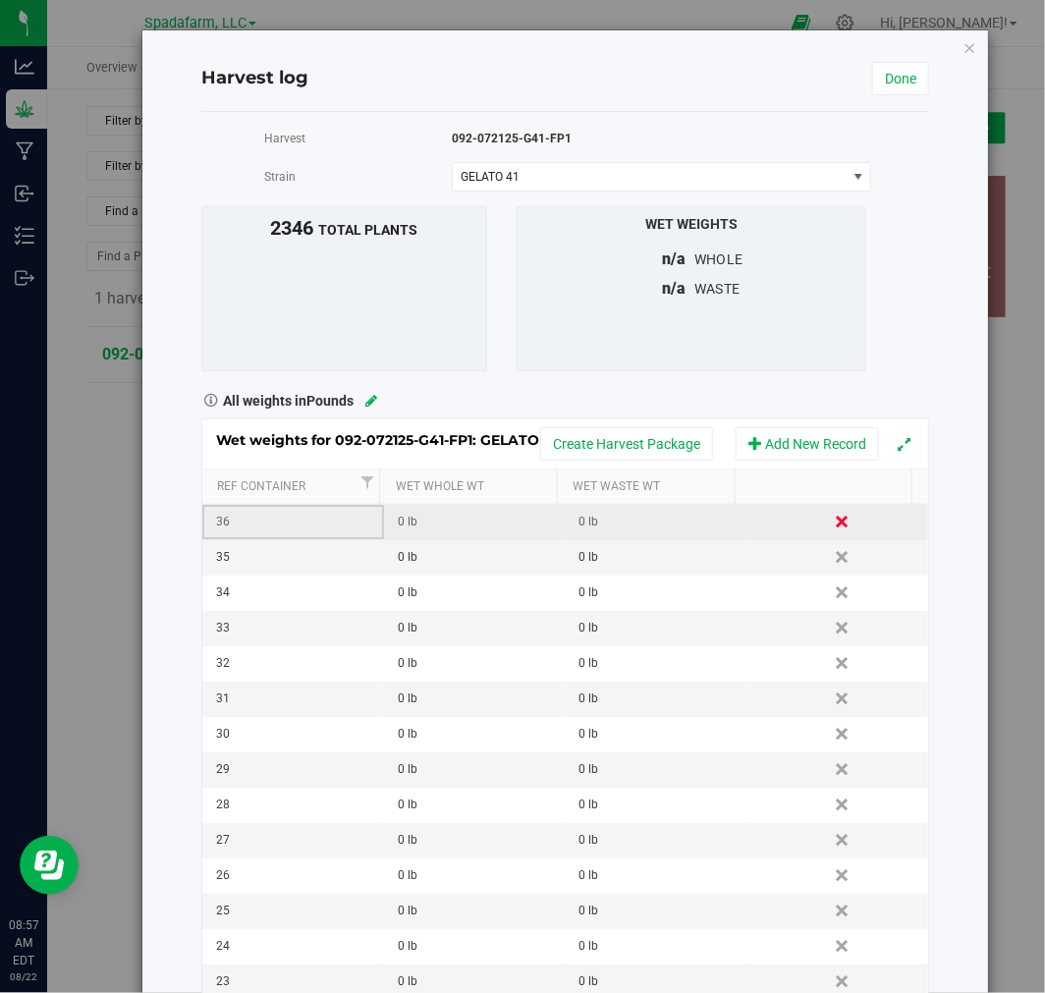
click at [829, 533] on link "Delete" at bounding box center [843, 522] width 29 height 26
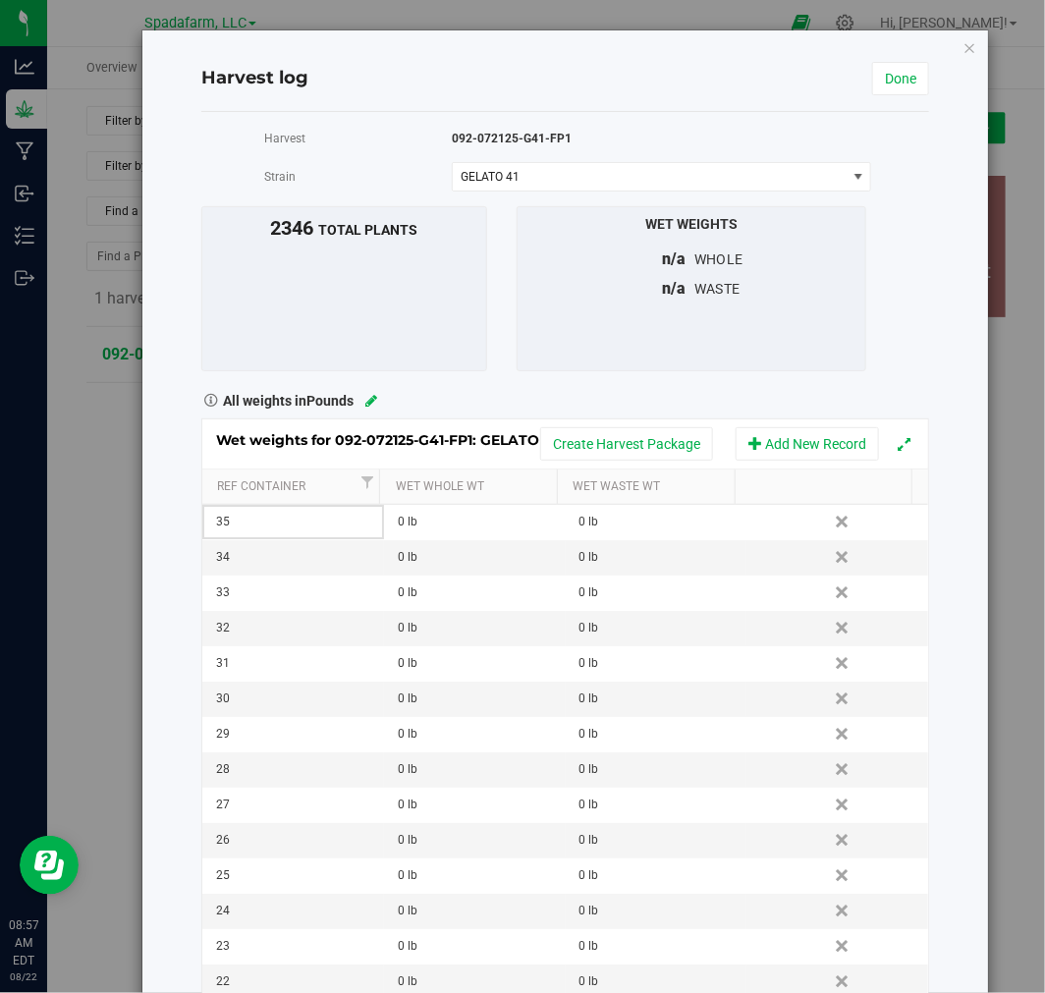
drag, startPoint x: 825, startPoint y: 525, endPoint x: 624, endPoint y: 85, distance: 483.2
click at [829, 524] on link "Delete" at bounding box center [843, 522] width 29 height 26
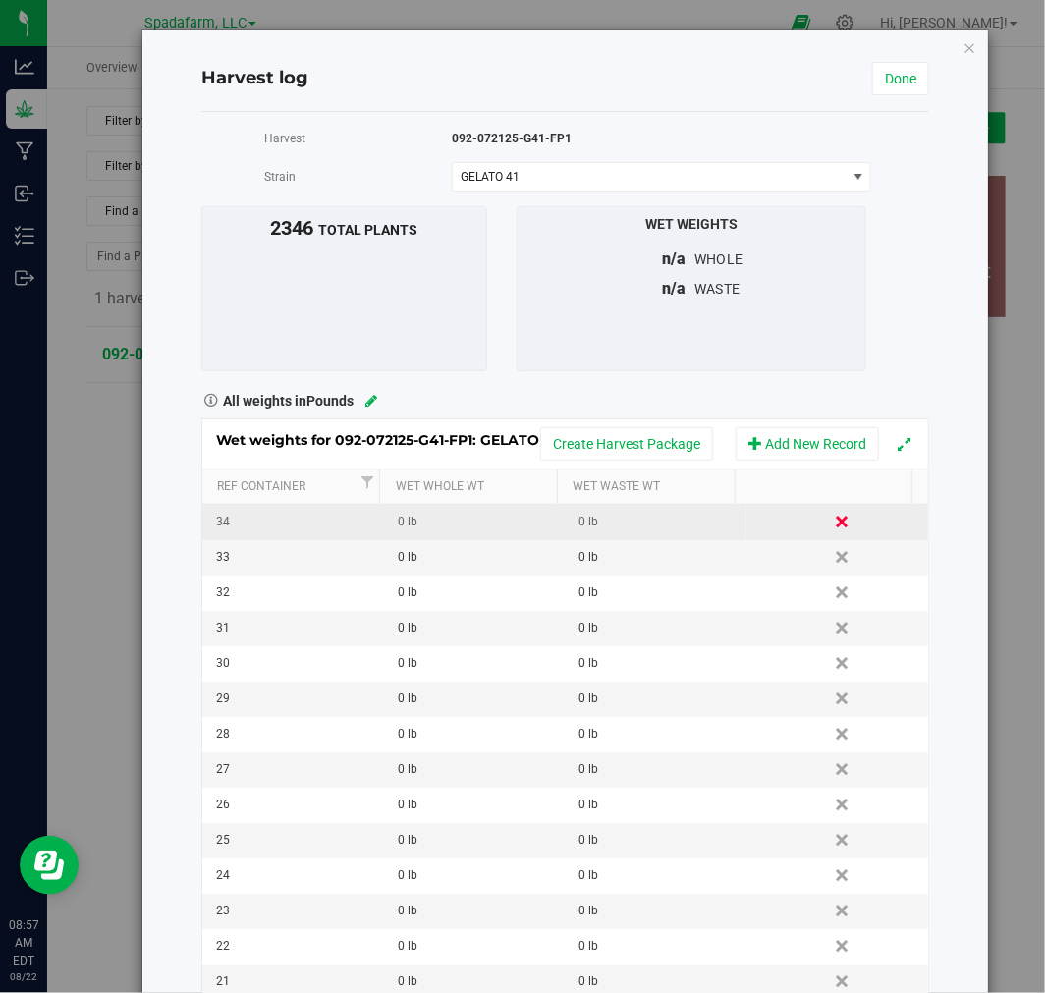
click at [829, 528] on link "Delete" at bounding box center [843, 522] width 29 height 26
click at [829, 519] on link "Delete" at bounding box center [843, 522] width 29 height 26
click at [829, 522] on link "Delete" at bounding box center [843, 522] width 29 height 26
click at [813, 536] on td "Delete" at bounding box center [838, 522] width 182 height 35
click at [829, 525] on link "Delete" at bounding box center [843, 522] width 29 height 26
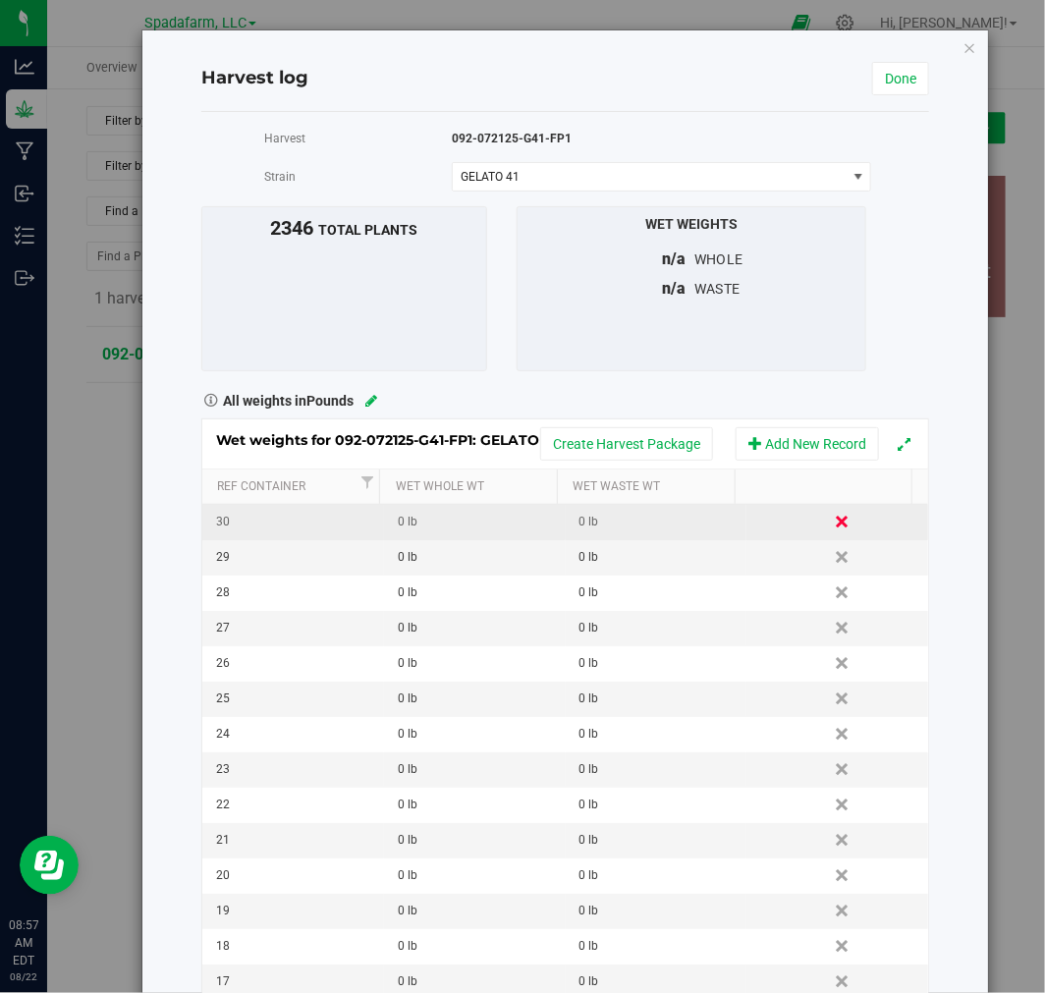
click at [829, 517] on link "Delete" at bounding box center [843, 522] width 29 height 26
click at [829, 519] on link "Delete" at bounding box center [843, 522] width 29 height 26
click at [829, 524] on link "Delete" at bounding box center [843, 522] width 29 height 26
click at [829, 522] on link "Delete" at bounding box center [843, 522] width 29 height 26
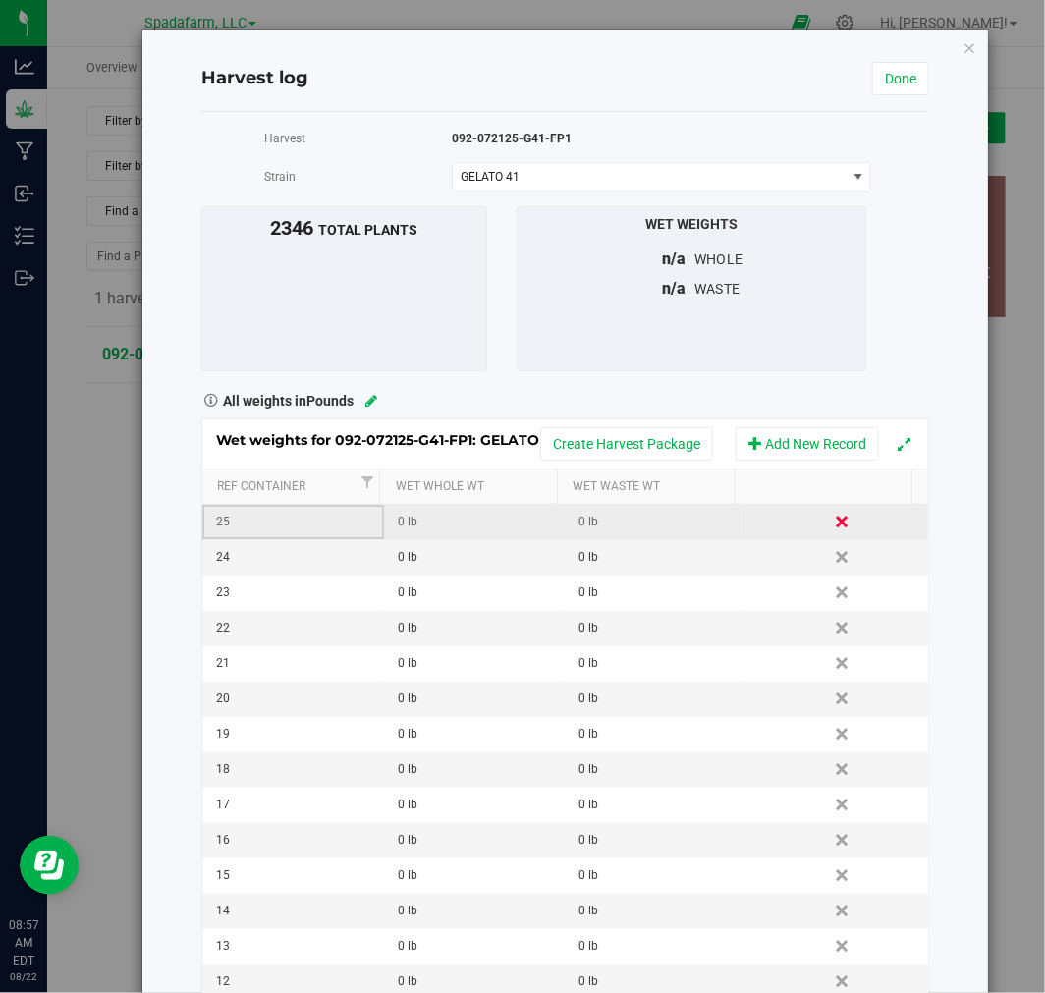
click at [829, 525] on link "Delete" at bounding box center [843, 522] width 29 height 26
click at [829, 519] on link "Delete" at bounding box center [843, 522] width 29 height 26
click at [829, 535] on link "Delete" at bounding box center [843, 522] width 29 height 26
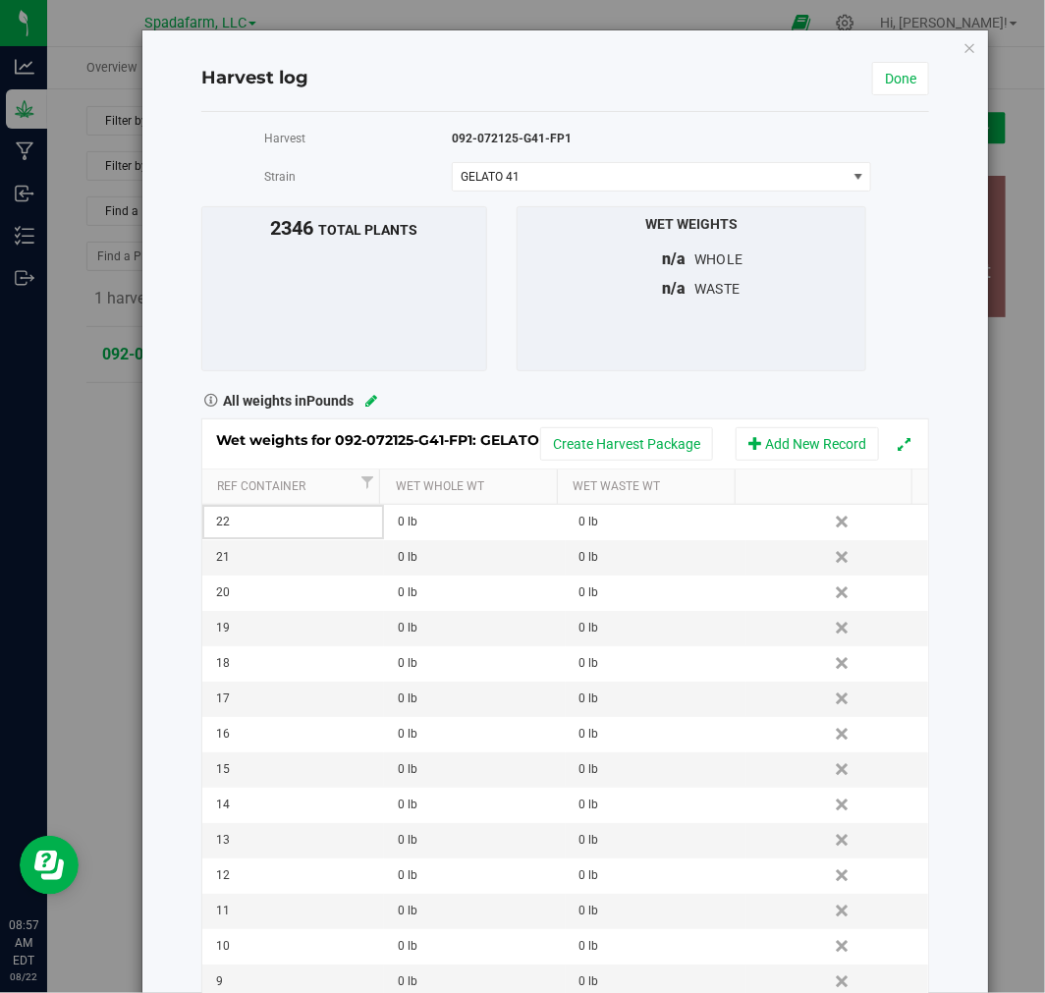
click at [829, 513] on link "Delete" at bounding box center [843, 522] width 29 height 26
click at [829, 544] on link "Delete" at bounding box center [843, 557] width 29 height 26
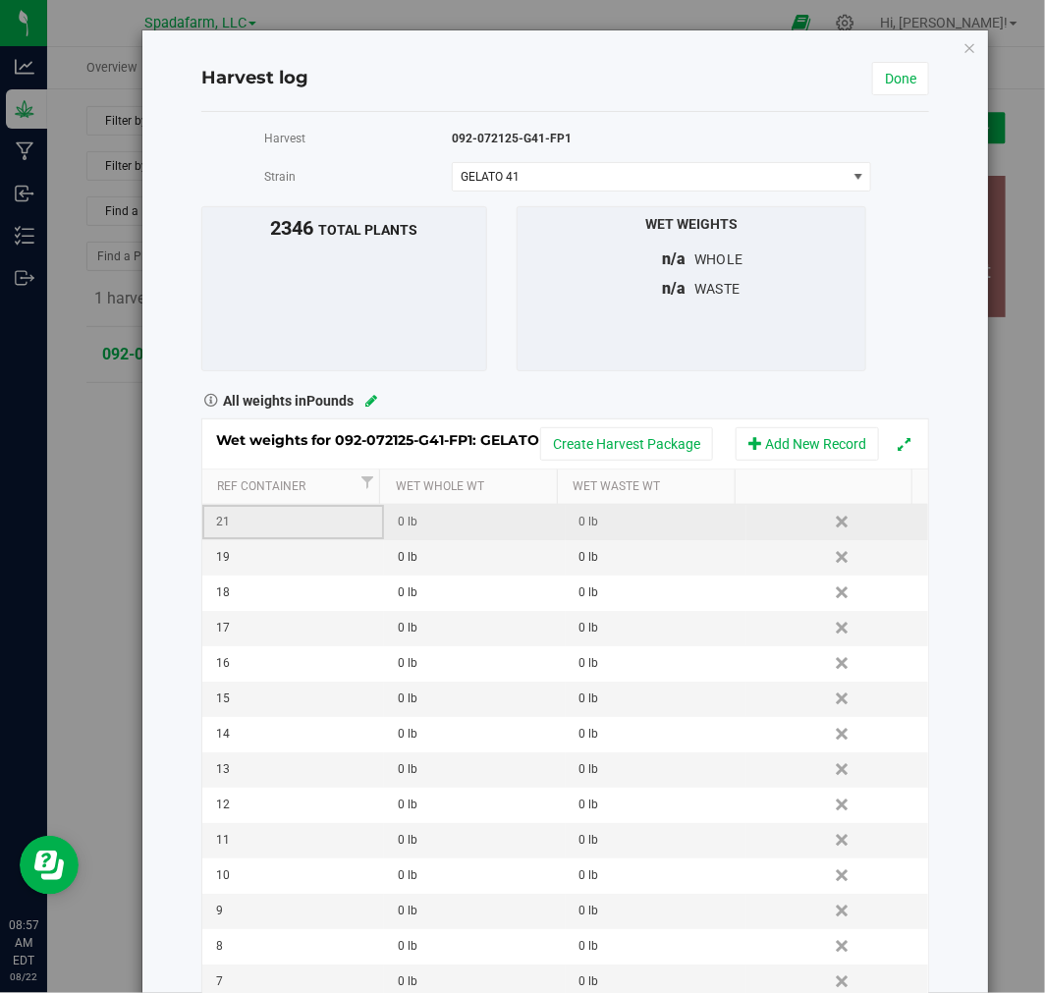
click at [818, 536] on td "Delete" at bounding box center [838, 522] width 182 height 35
click at [829, 516] on link "Delete" at bounding box center [843, 522] width 29 height 26
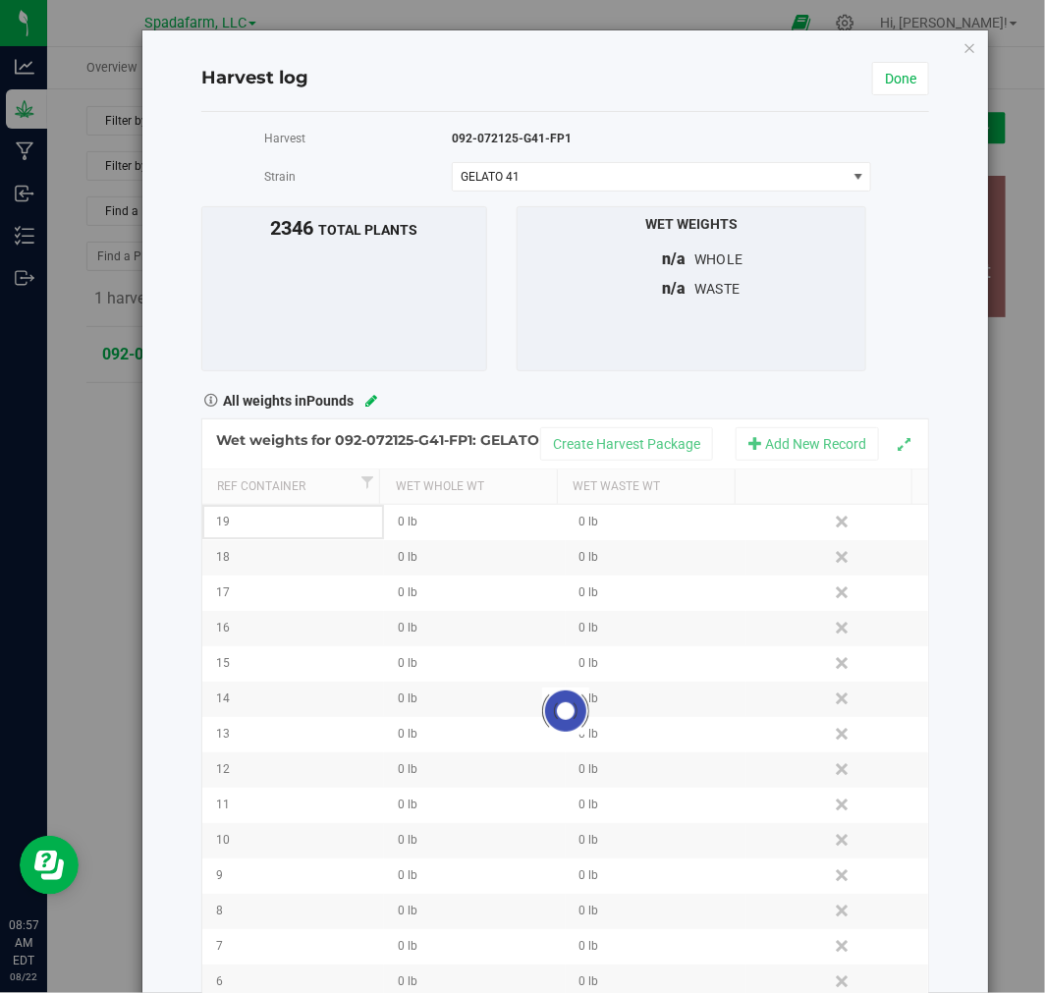
click at [808, 527] on div at bounding box center [565, 711] width 726 height 583
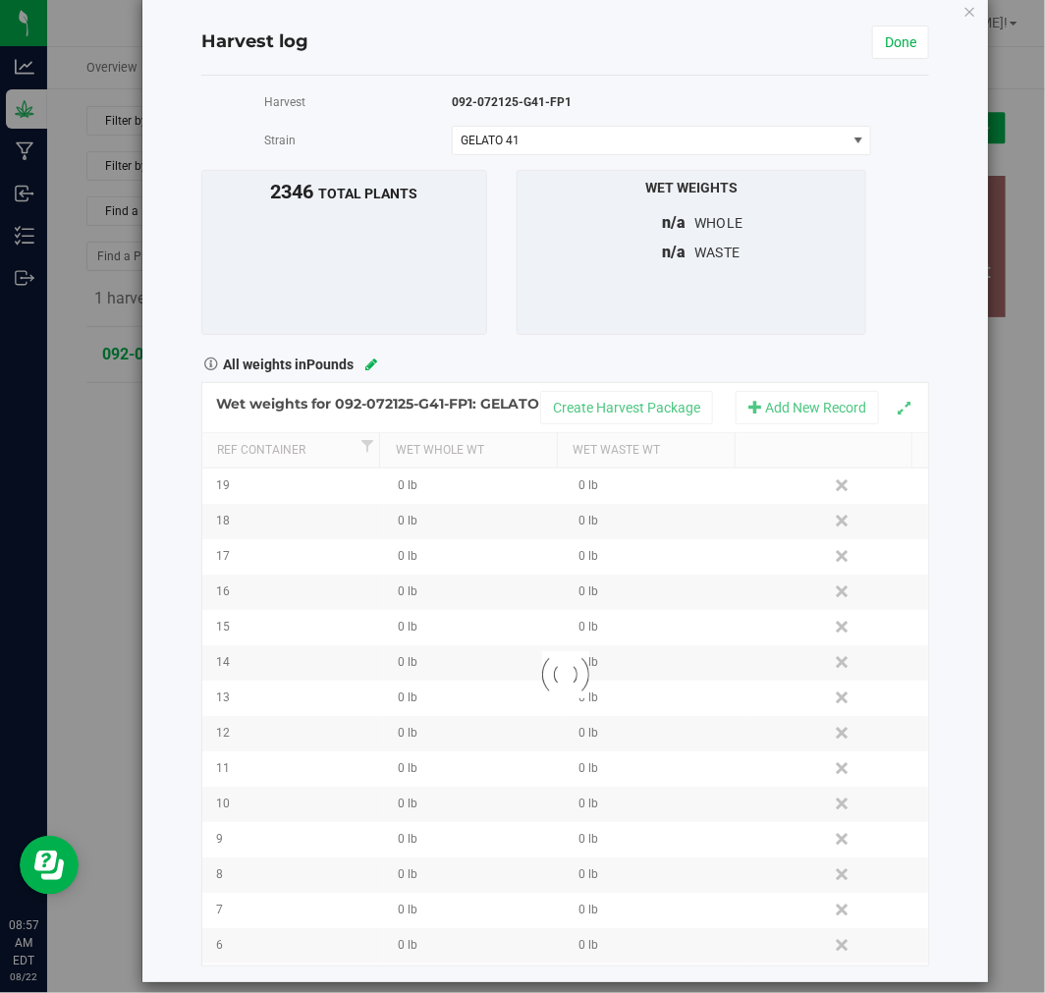
scroll to position [57, 0]
